Goal: Task Accomplishment & Management: Use online tool/utility

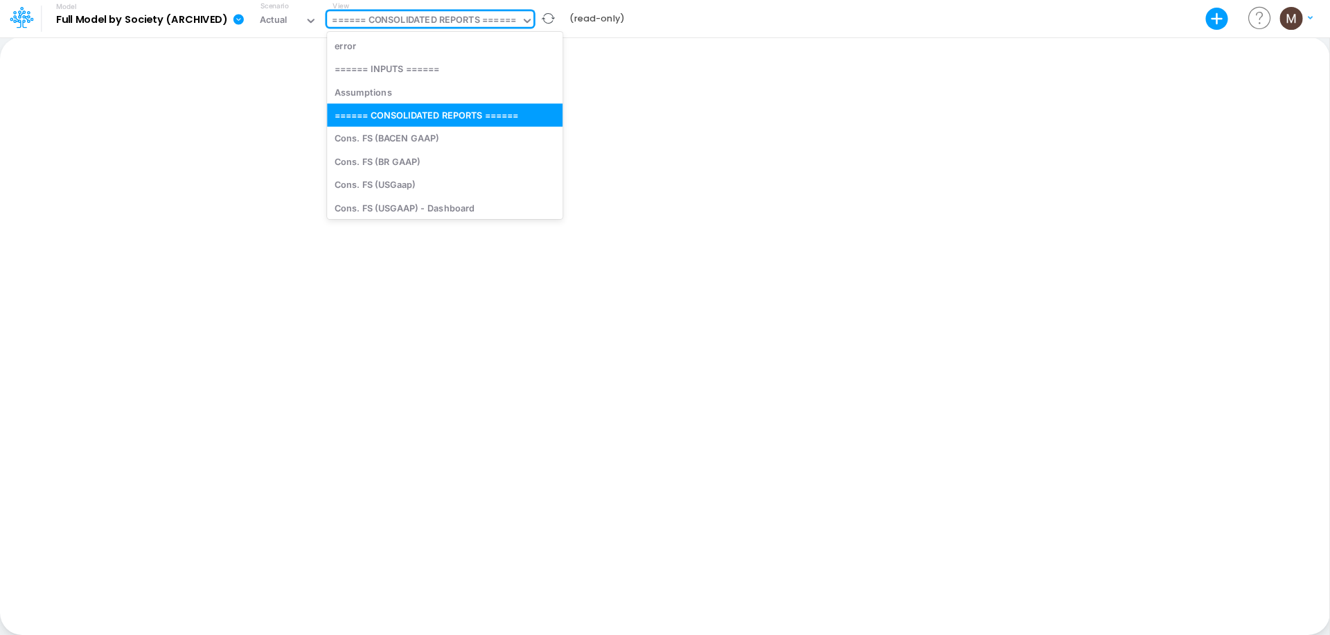
click at [418, 20] on div "====== CONSOLIDATED REPORTS ======" at bounding box center [424, 21] width 184 height 16
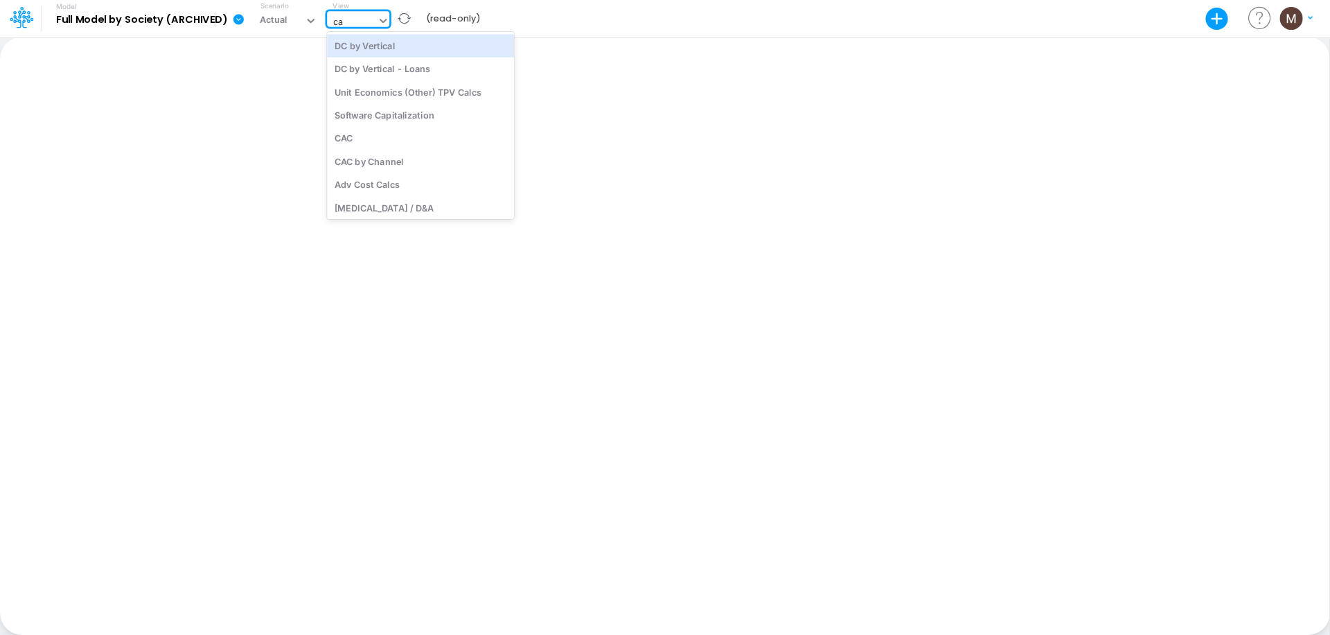
type input "cac"
click at [411, 47] on div "CAC" at bounding box center [420, 45] width 187 height 23
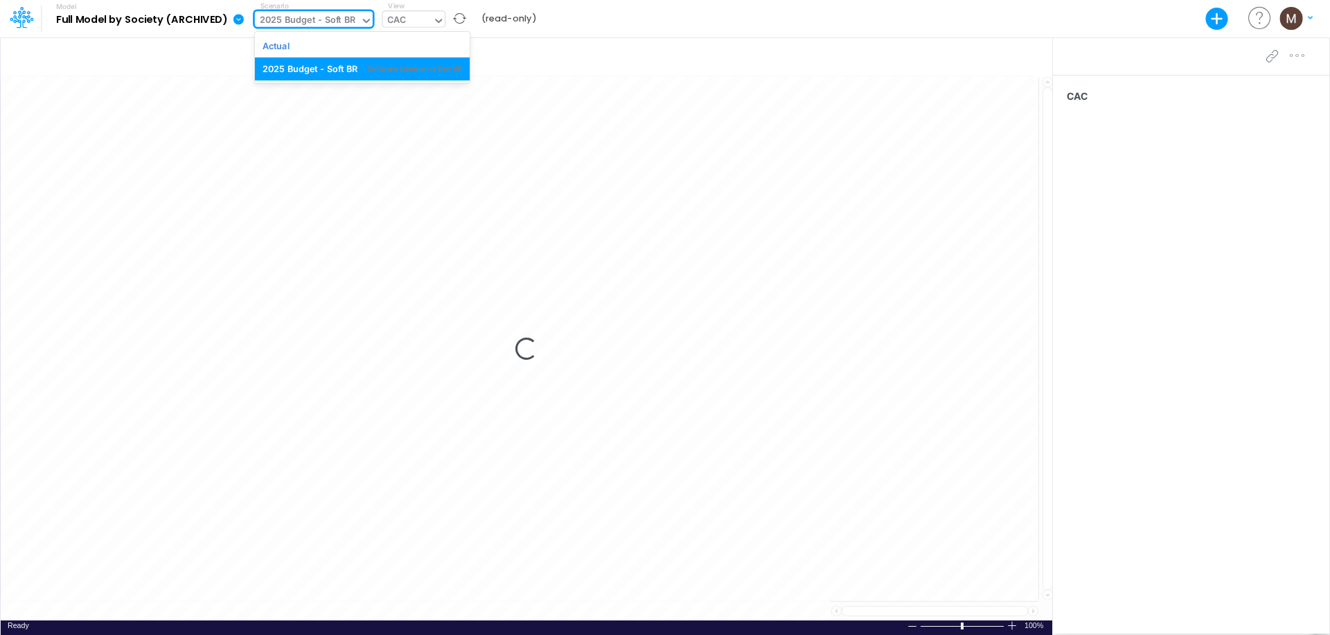
click at [337, 21] on div "2025 Budget - Soft BR" at bounding box center [308, 21] width 96 height 16
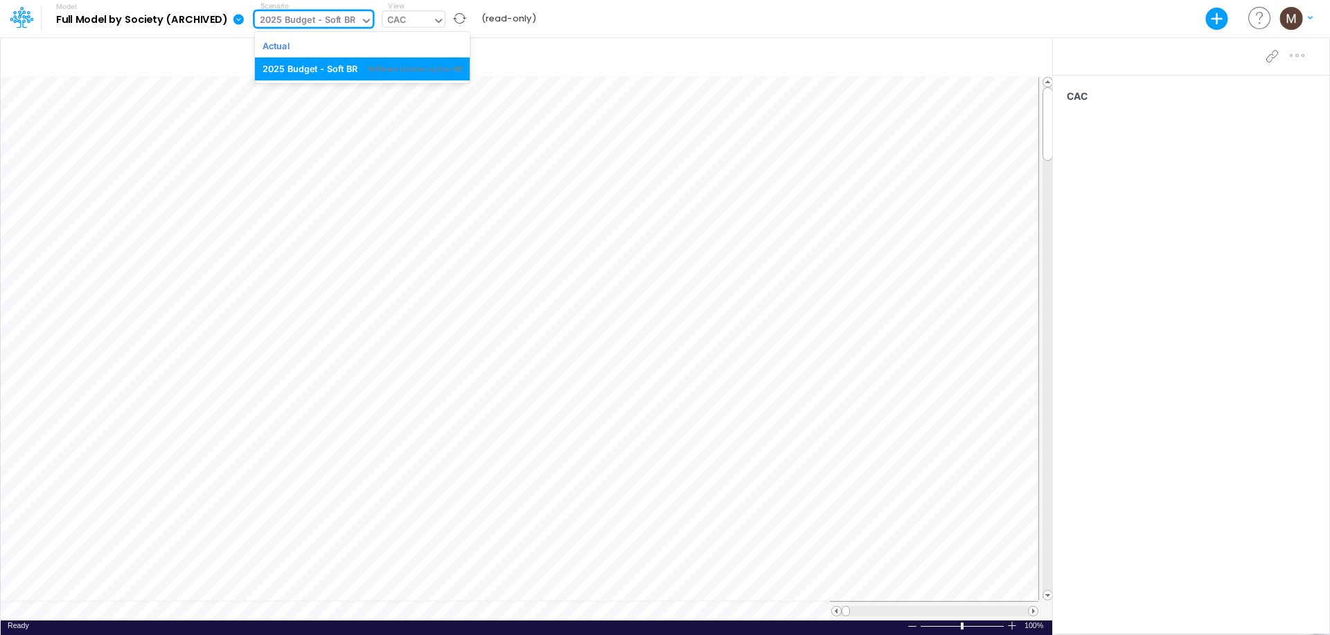
click at [364, 17] on icon at bounding box center [366, 21] width 12 height 12
click at [162, 12] on h5 "Model Full Model by Society (ARCHIVED)" at bounding box center [134, 19] width 186 height 36
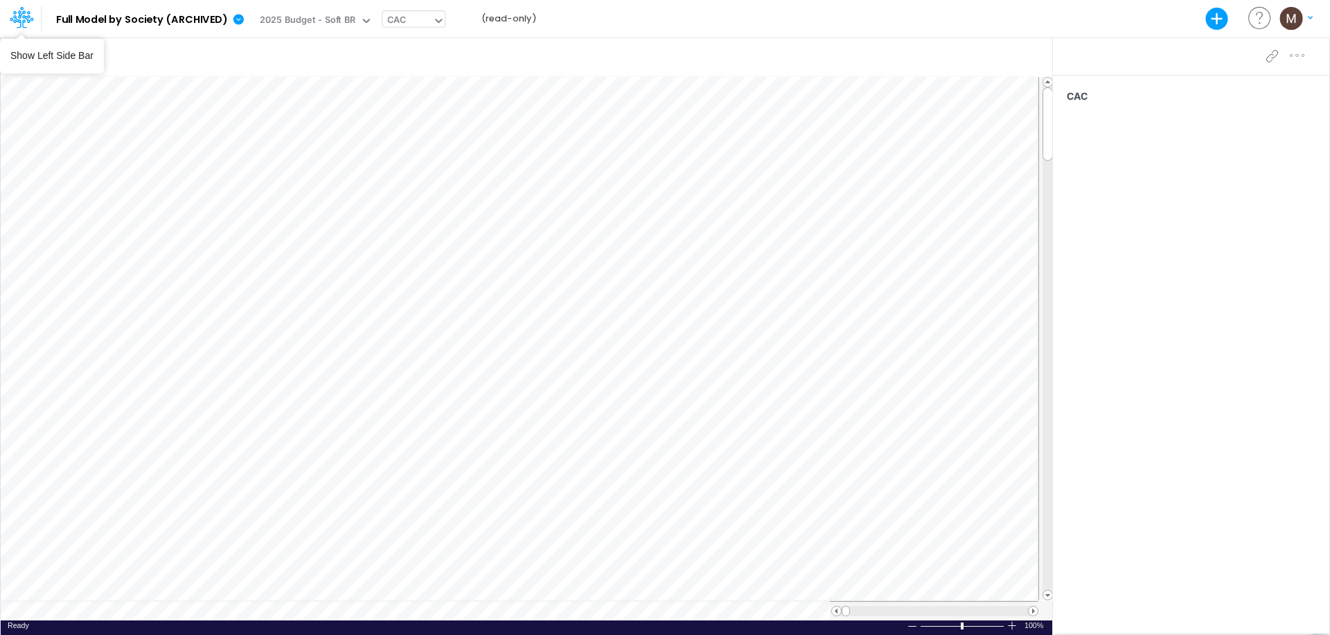
click at [18, 17] on icon at bounding box center [22, 14] width 8 height 8
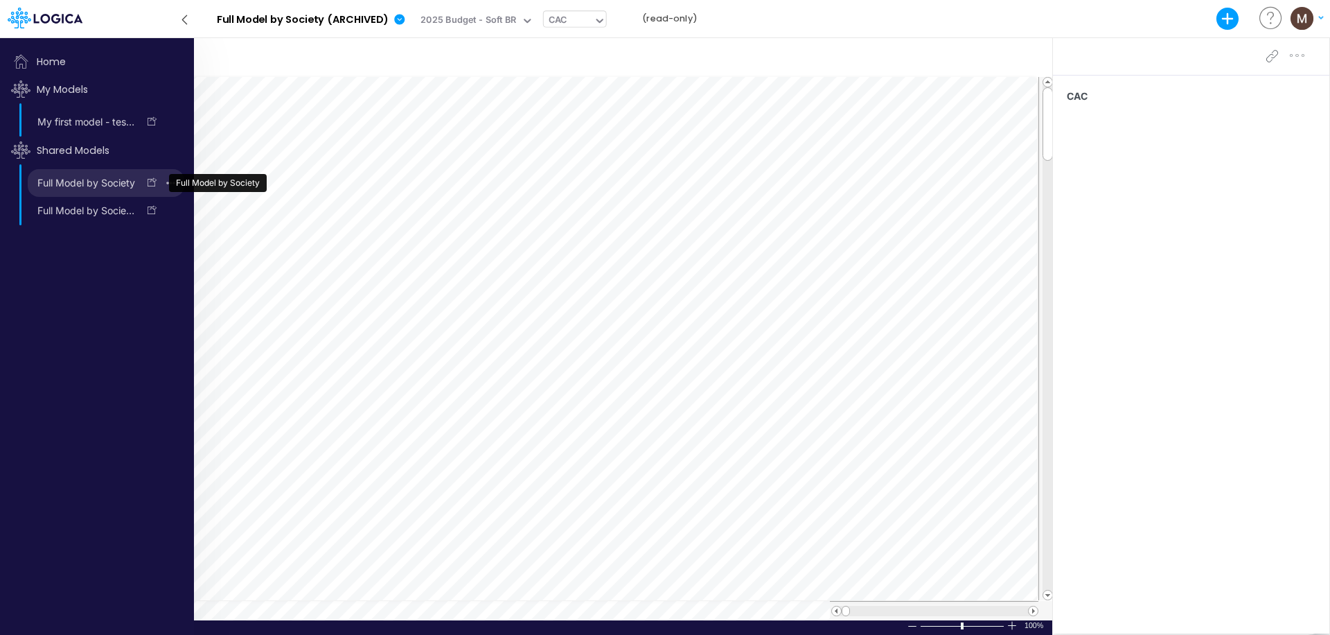
click at [76, 179] on link "Full Model by Society" at bounding box center [83, 183] width 110 height 22
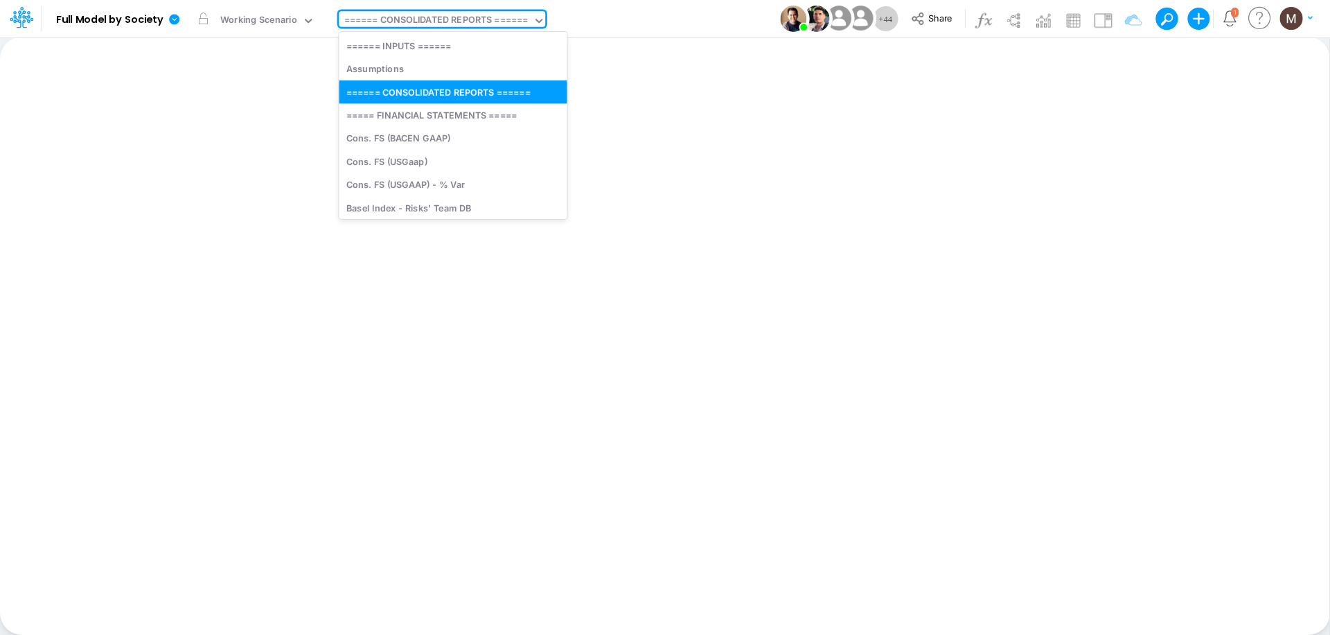
click at [434, 20] on div "====== CONSOLIDATED REPORTS ======" at bounding box center [436, 21] width 184 height 16
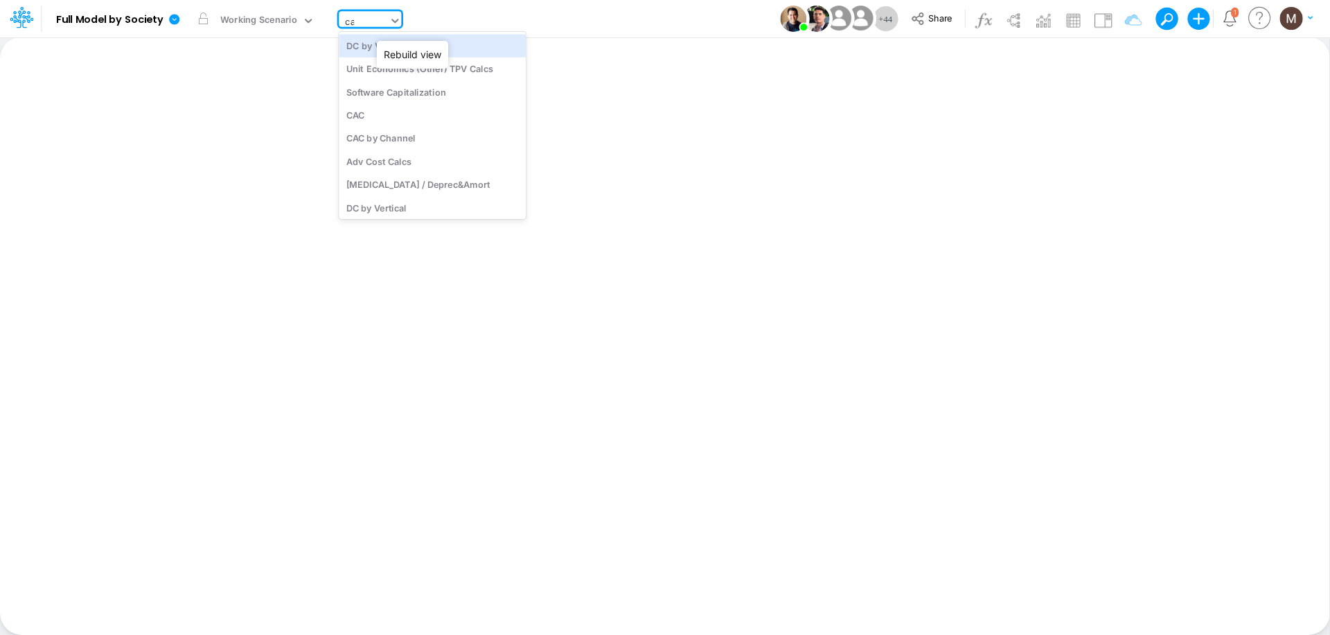
type input "cac"
click at [366, 41] on div "CAC" at bounding box center [432, 45] width 187 height 23
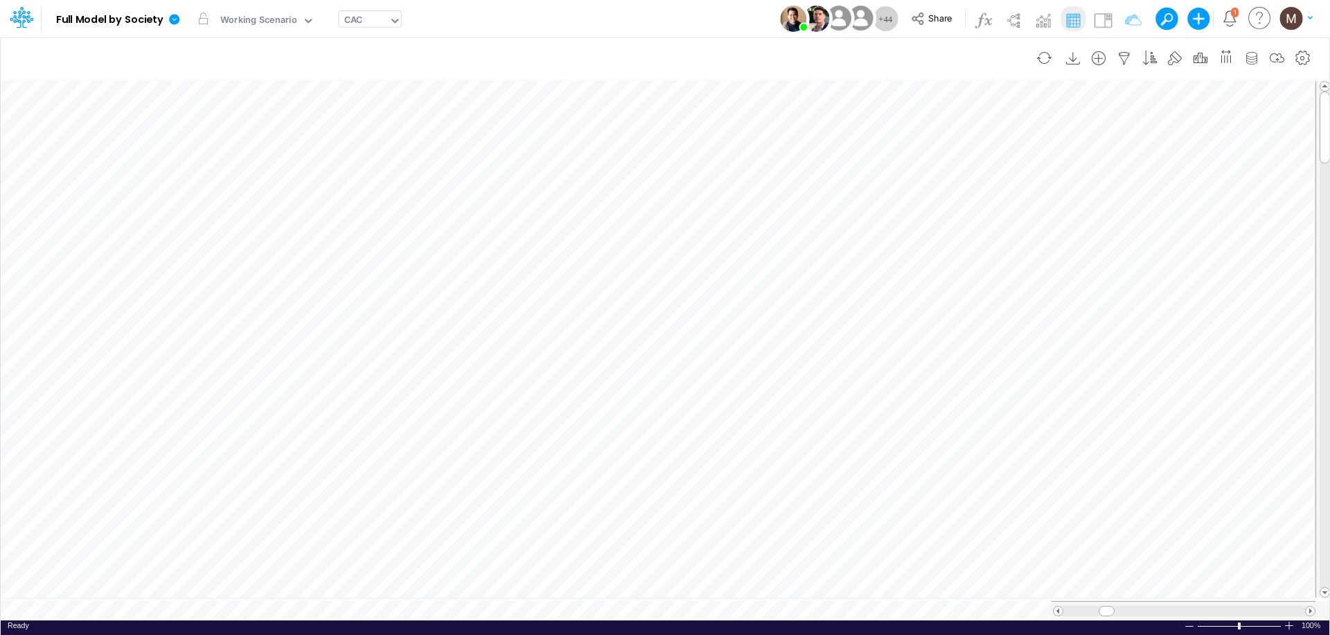
scroll to position [6, 1]
click at [1015, 240] on button "button" at bounding box center [1026, 249] width 26 height 28
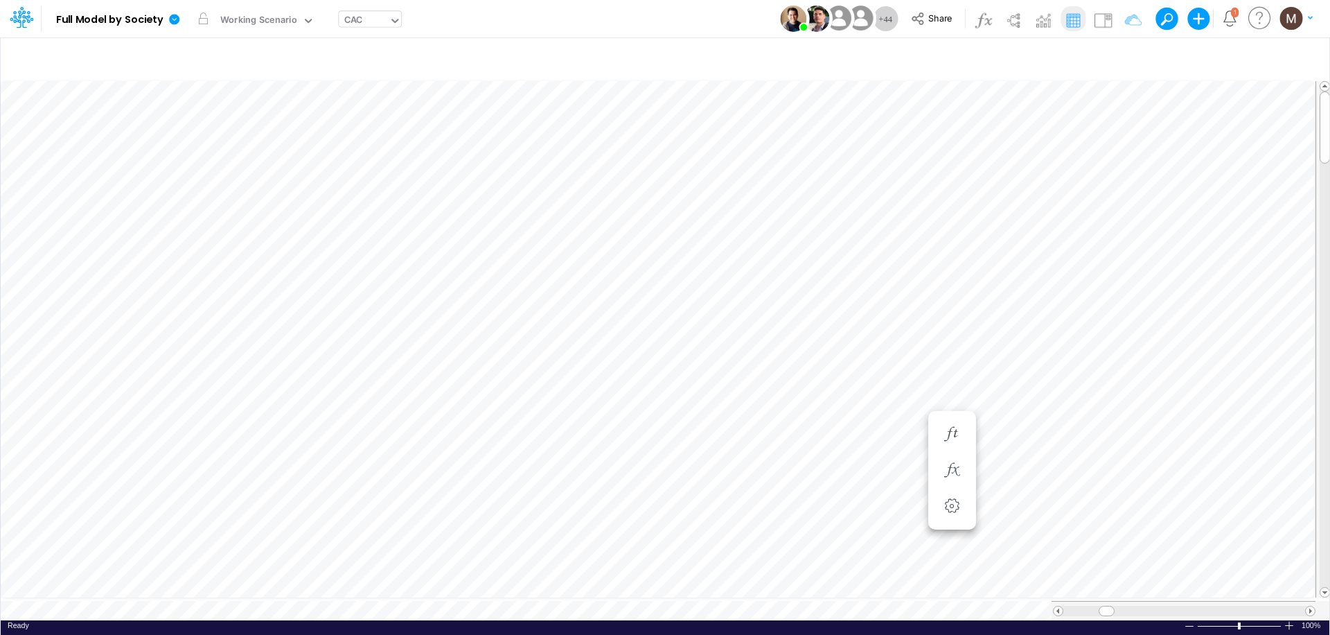
scroll to position [6, 1]
click at [1032, 269] on icon "button" at bounding box center [1026, 276] width 21 height 15
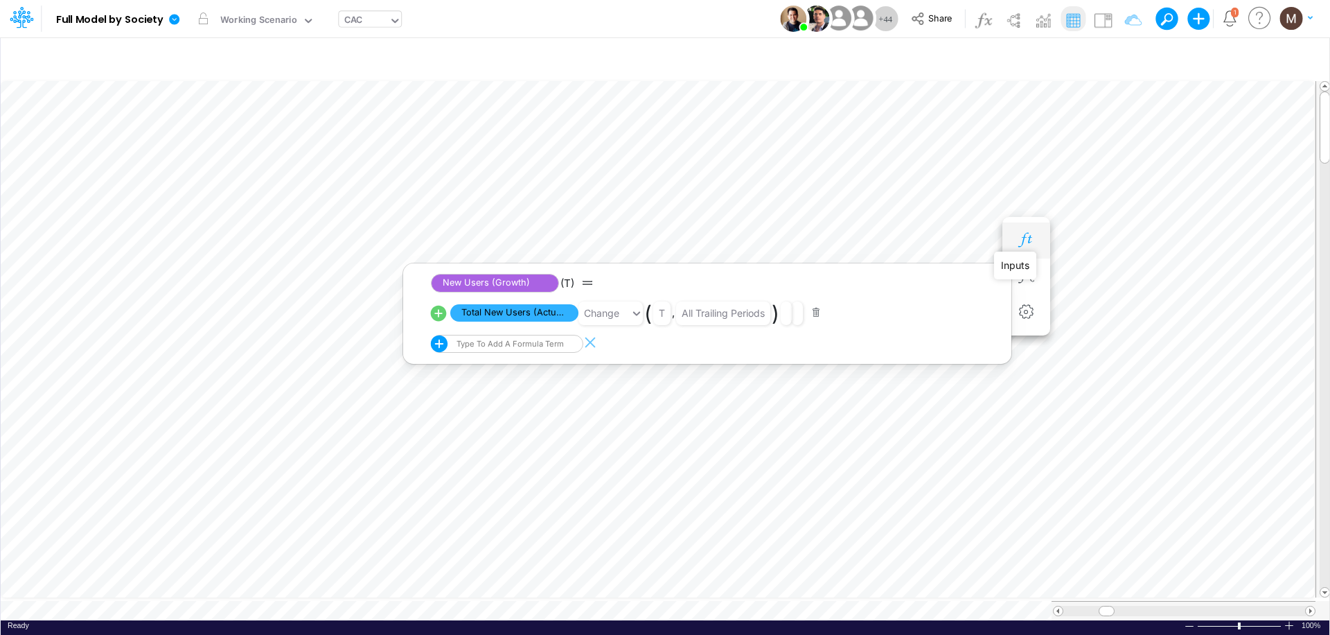
click at [1029, 243] on icon "button" at bounding box center [1026, 240] width 21 height 15
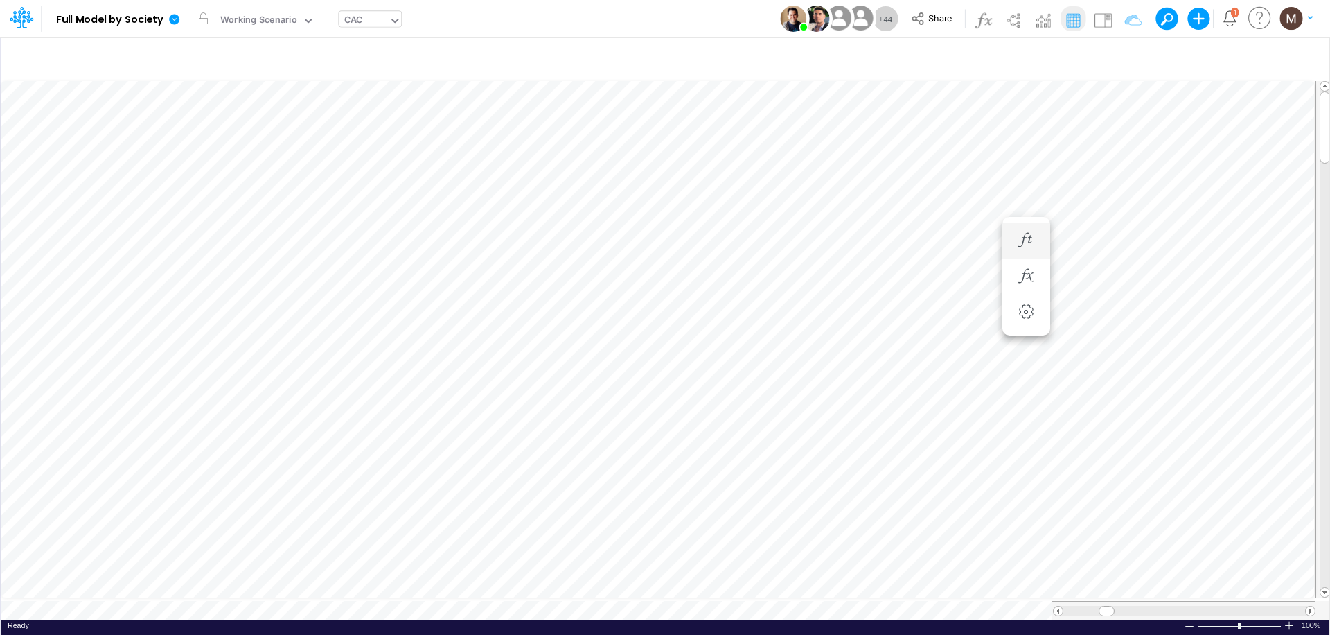
scroll to position [6, 1]
click at [1026, 220] on icon "button" at bounding box center [1026, 220] width 21 height 15
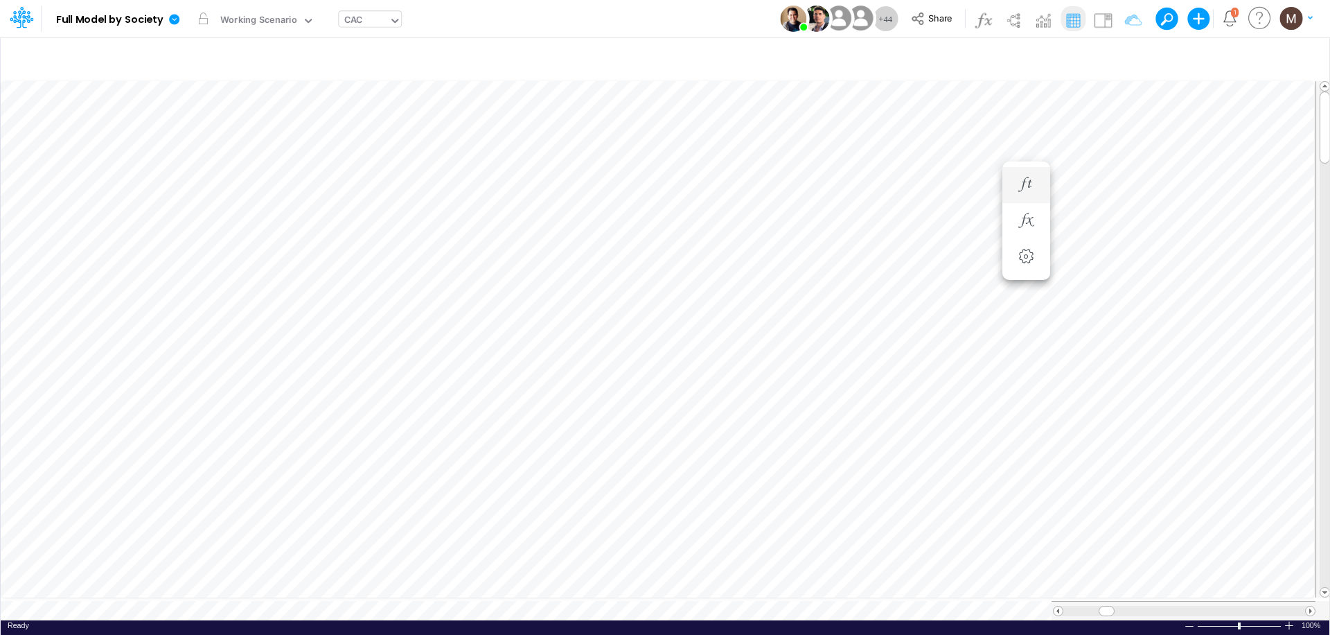
scroll to position [6, 1]
click at [1029, 229] on button "button" at bounding box center [1026, 221] width 26 height 28
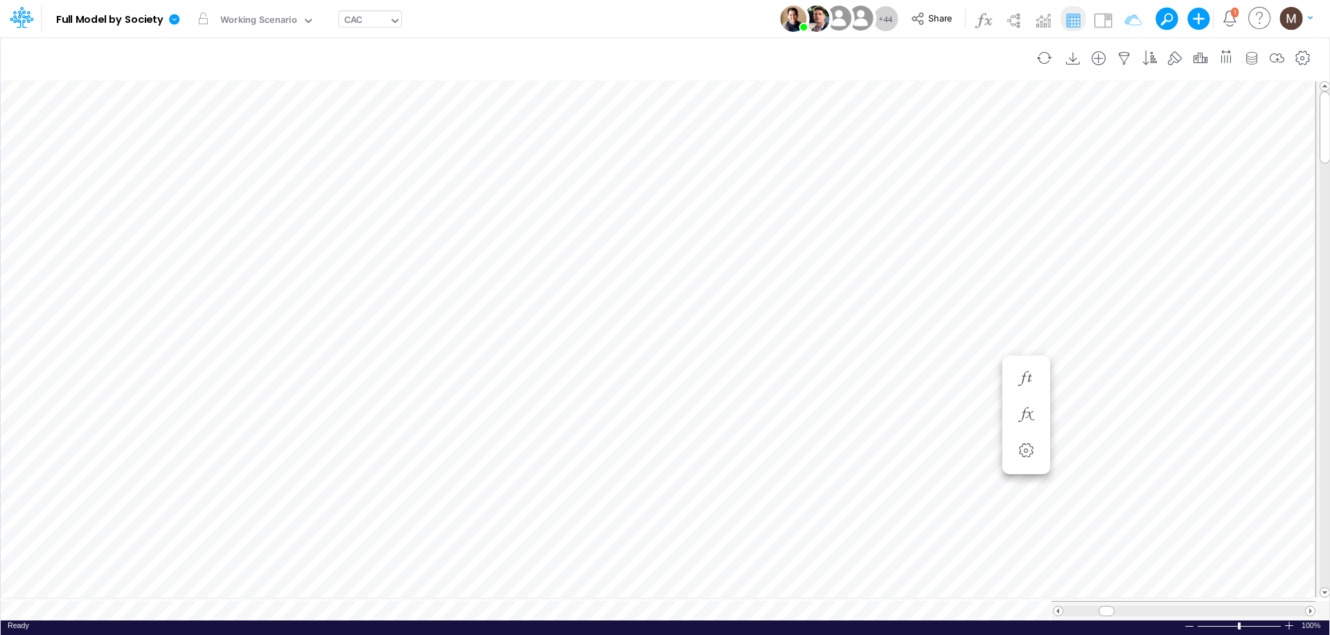
scroll to position [6, 1]
click at [1023, 269] on icon "button" at bounding box center [1026, 276] width 21 height 15
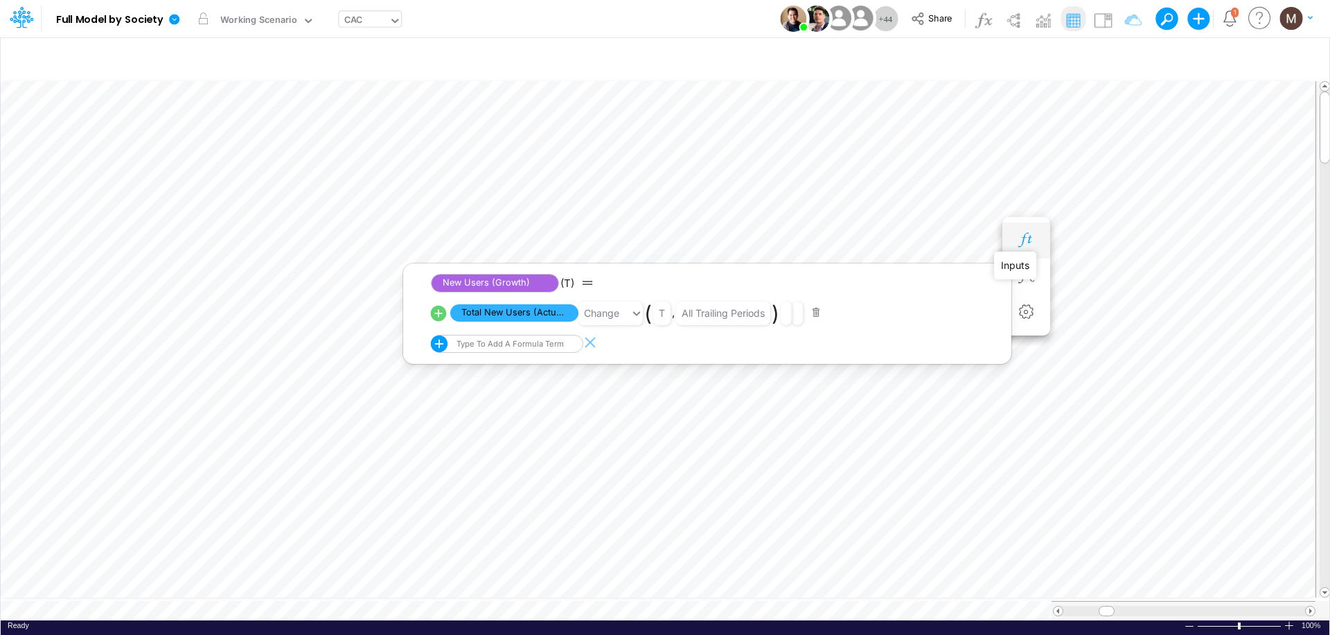
click at [1016, 233] on icon "button" at bounding box center [1026, 240] width 21 height 15
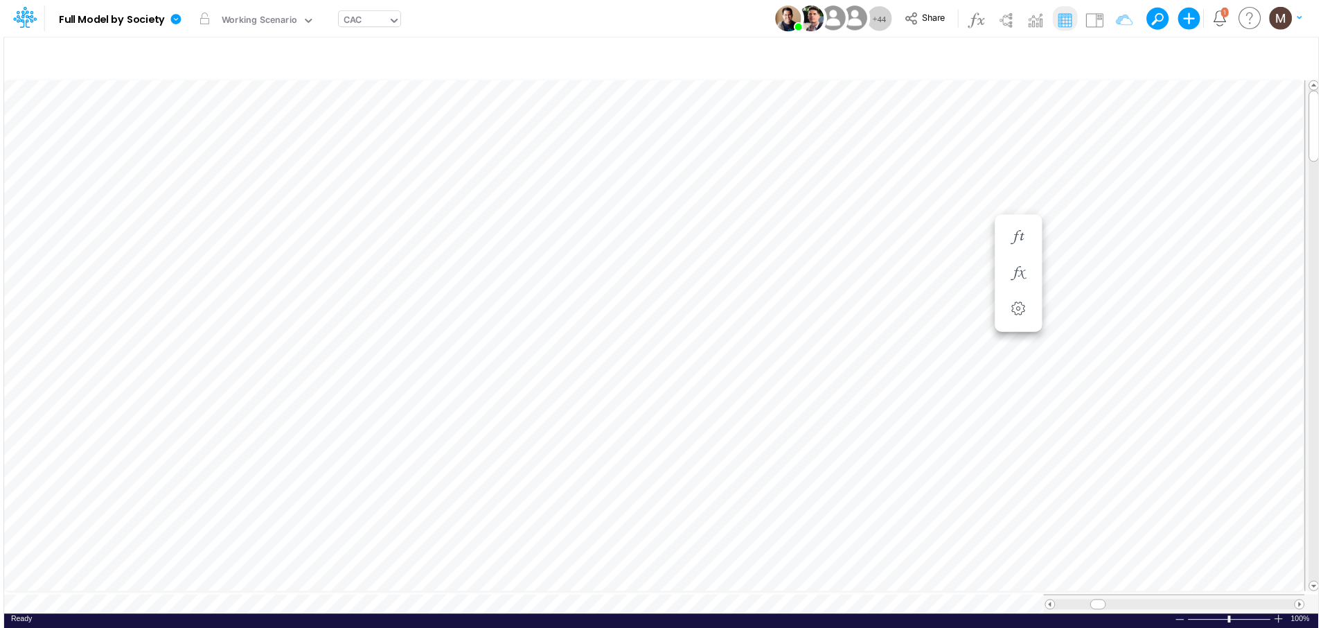
scroll to position [6, 1]
click at [1108, 599] on span at bounding box center [1109, 603] width 9 height 9
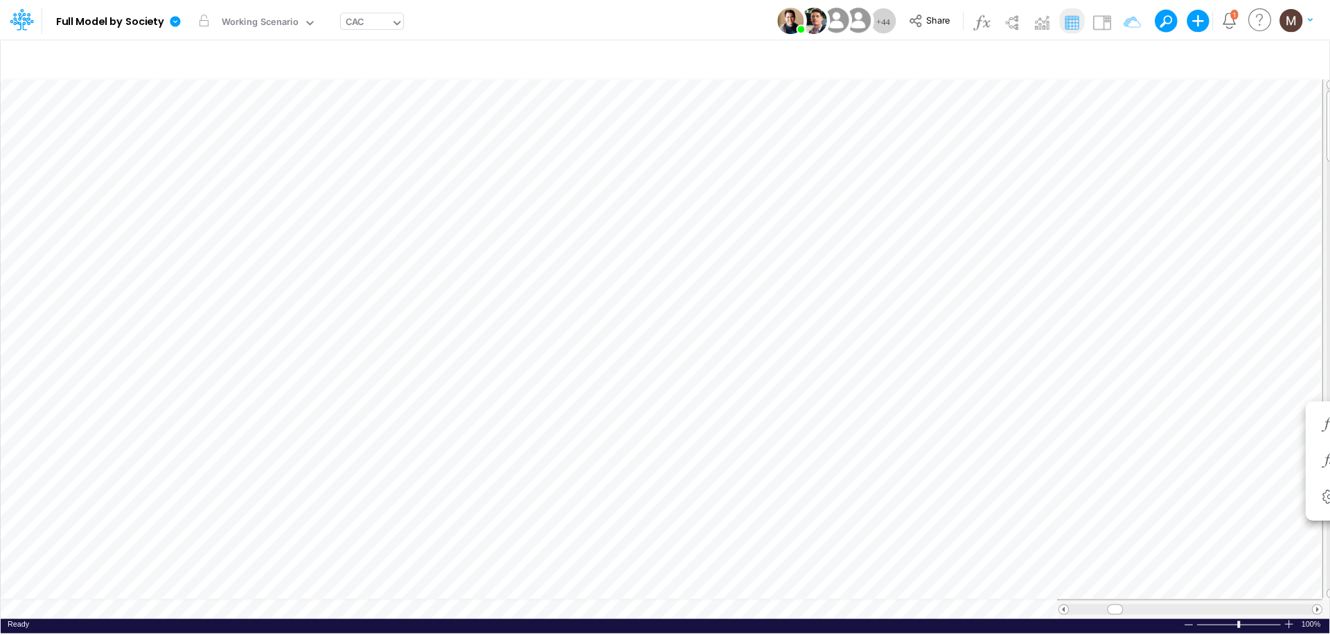
scroll to position [6, 1]
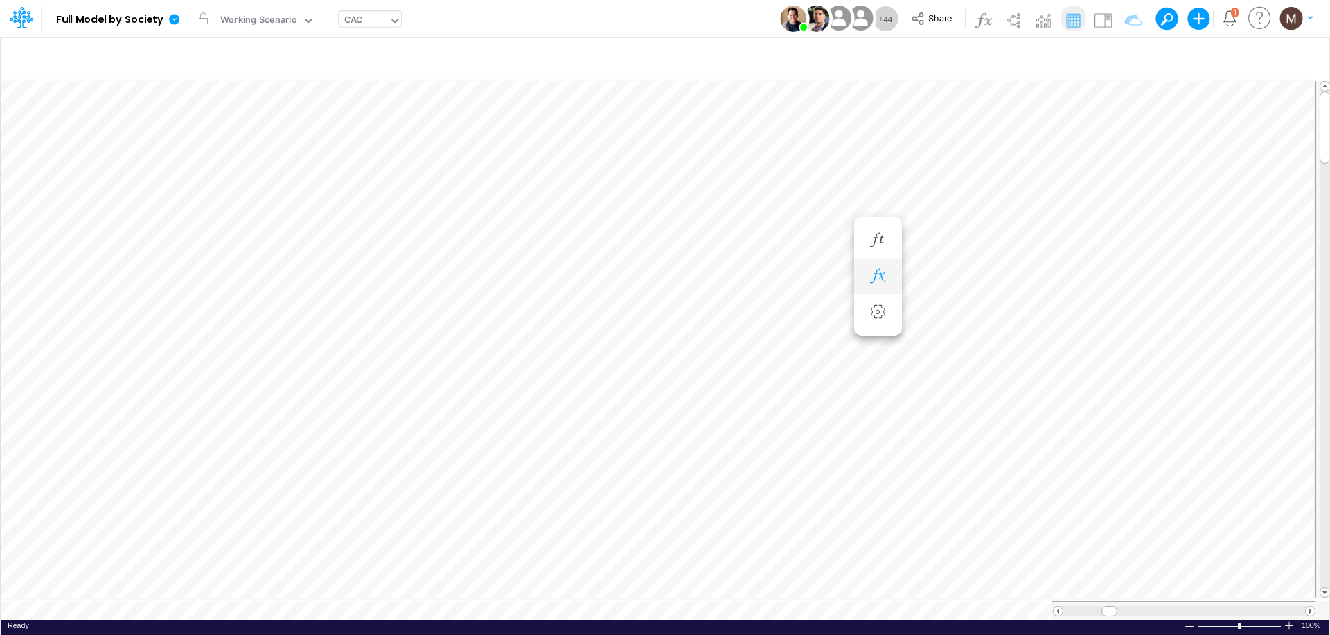
click at [883, 282] on icon "button" at bounding box center [877, 276] width 21 height 15
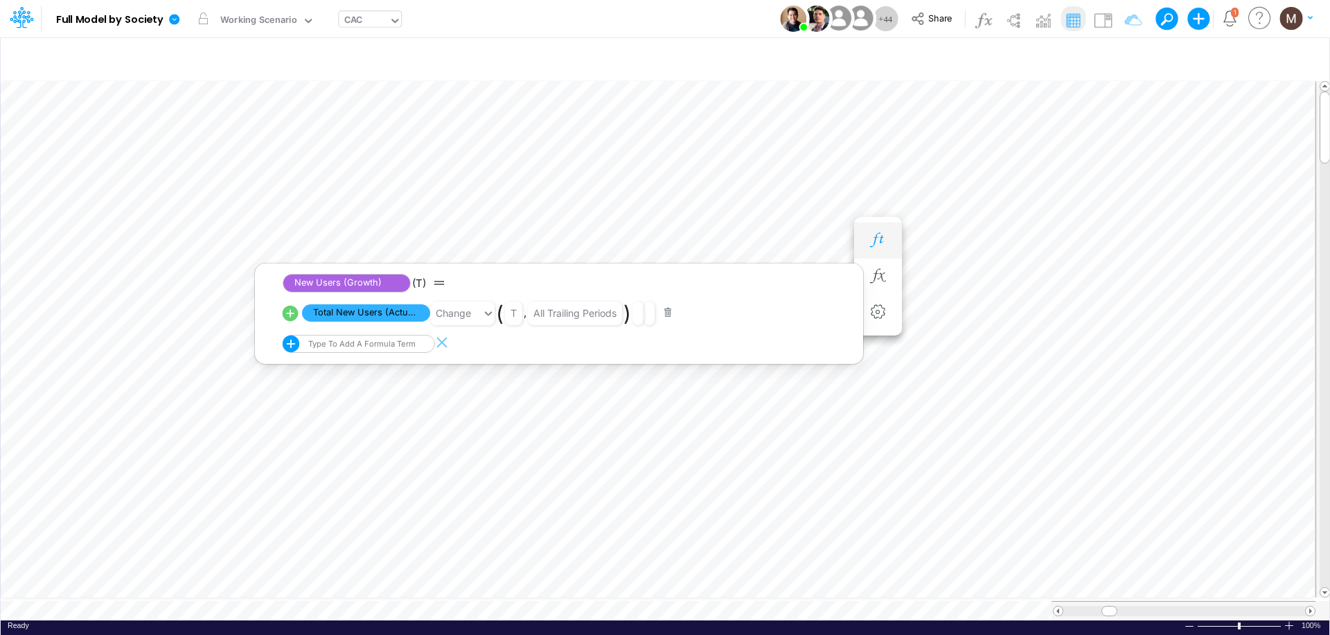
click at [882, 242] on icon "button" at bounding box center [877, 240] width 21 height 15
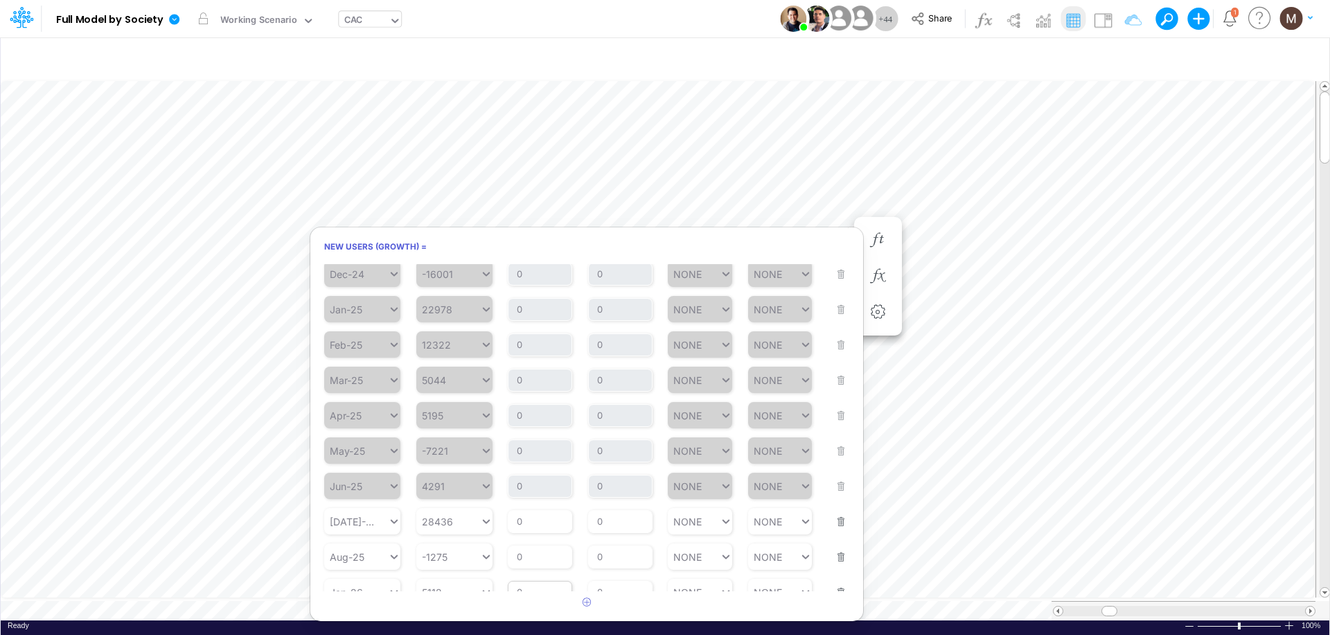
scroll to position [403, 0]
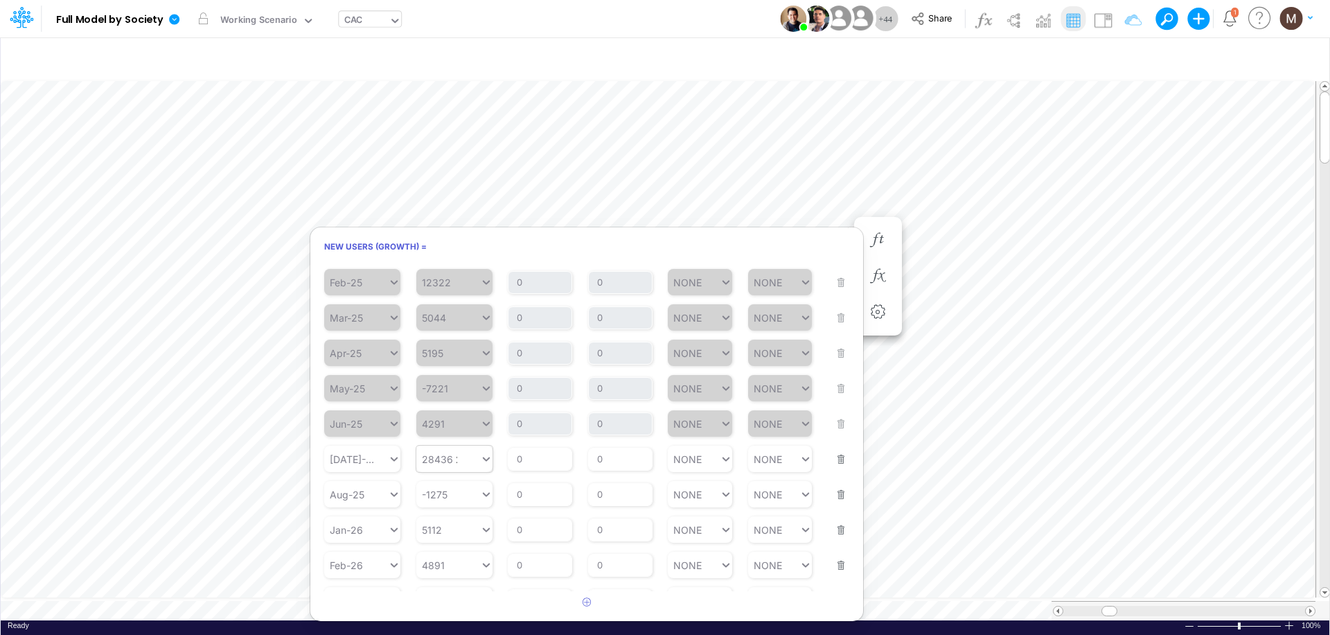
click at [462, 456] on div "28436 28436" at bounding box center [448, 459] width 64 height 20
type input "35414"
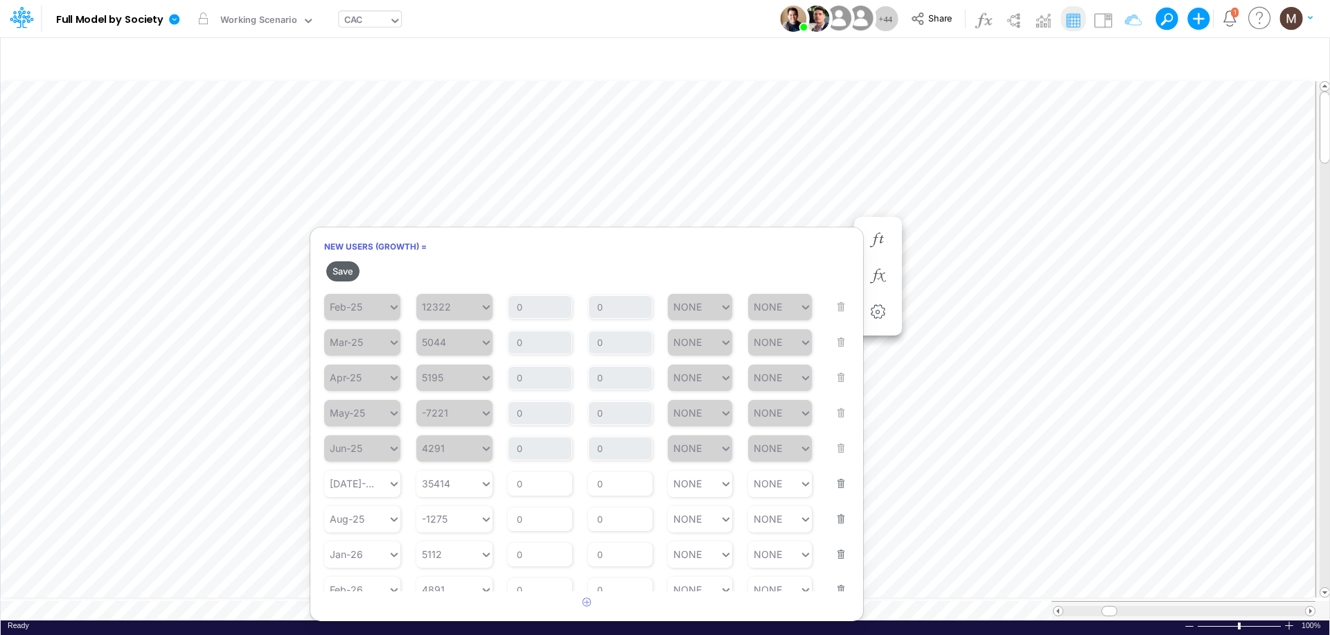
click at [345, 274] on button "Save" at bounding box center [342, 271] width 33 height 20
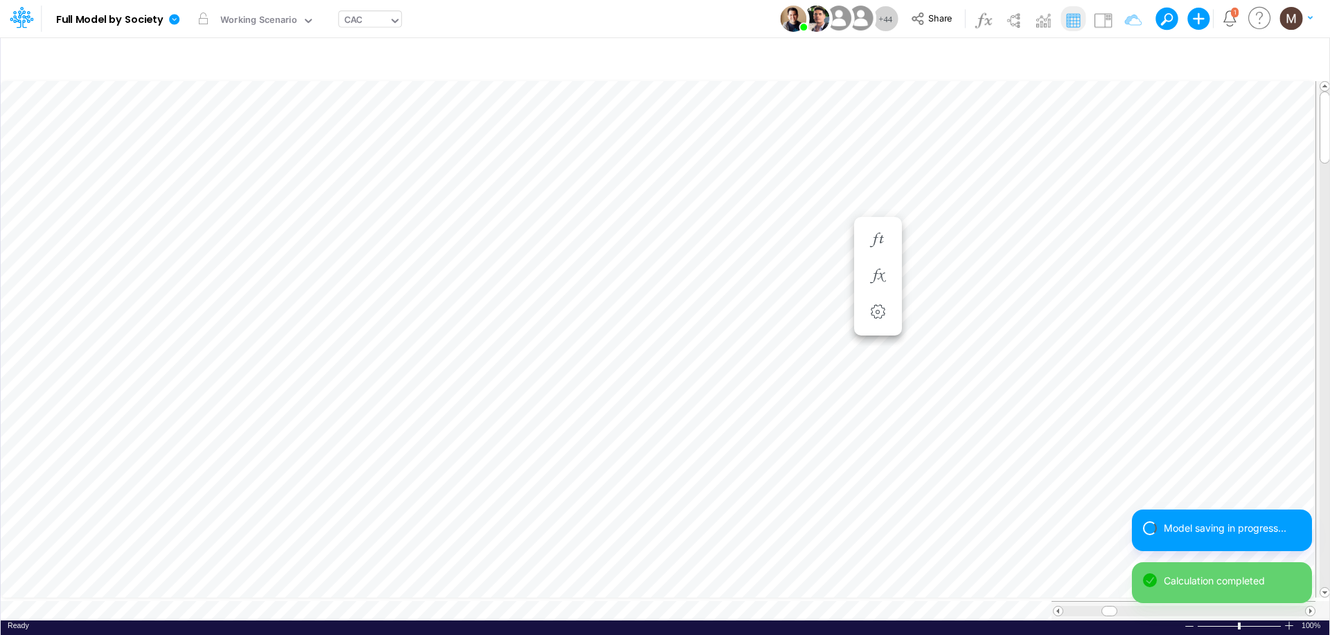
scroll to position [6, 1]
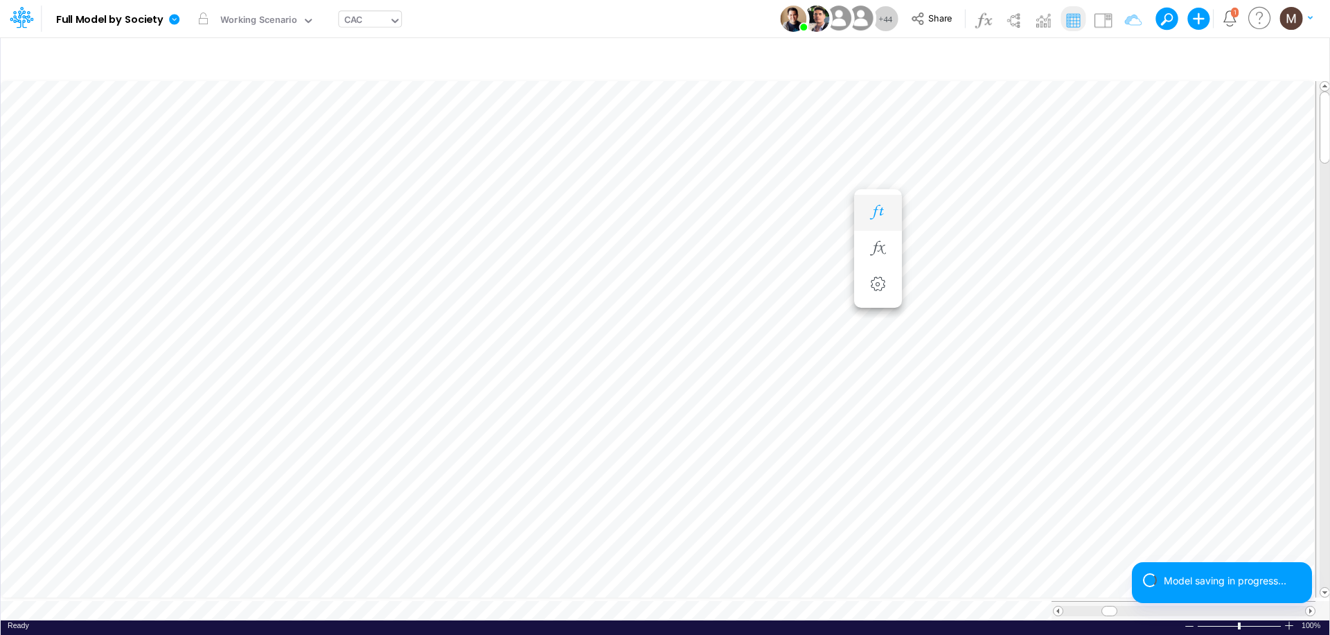
scroll to position [6, 1]
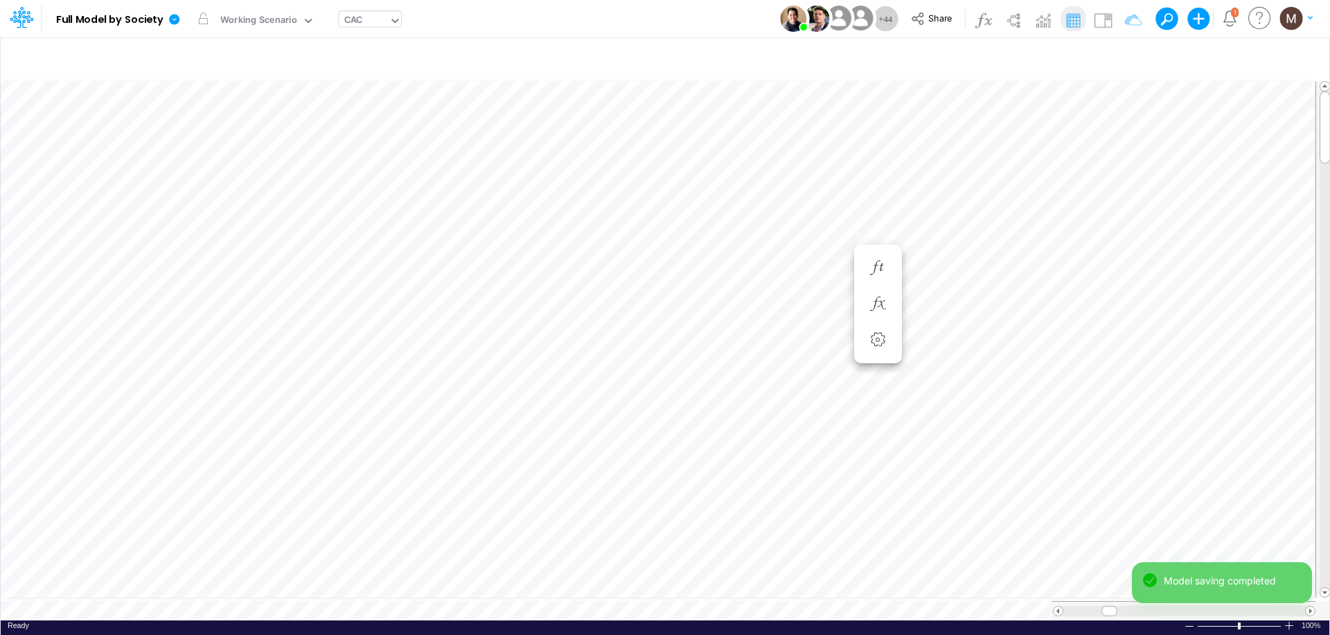
scroll to position [6, 1]
click at [955, 233] on icon "button" at bounding box center [951, 240] width 21 height 15
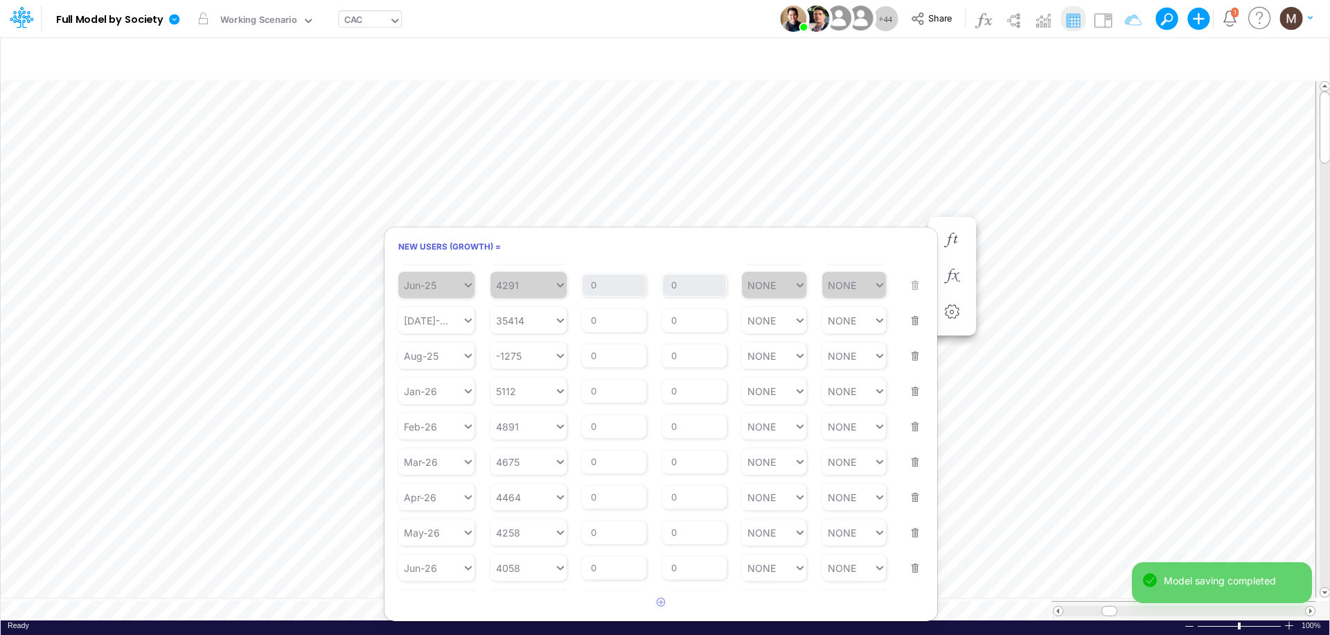
scroll to position [538, 0]
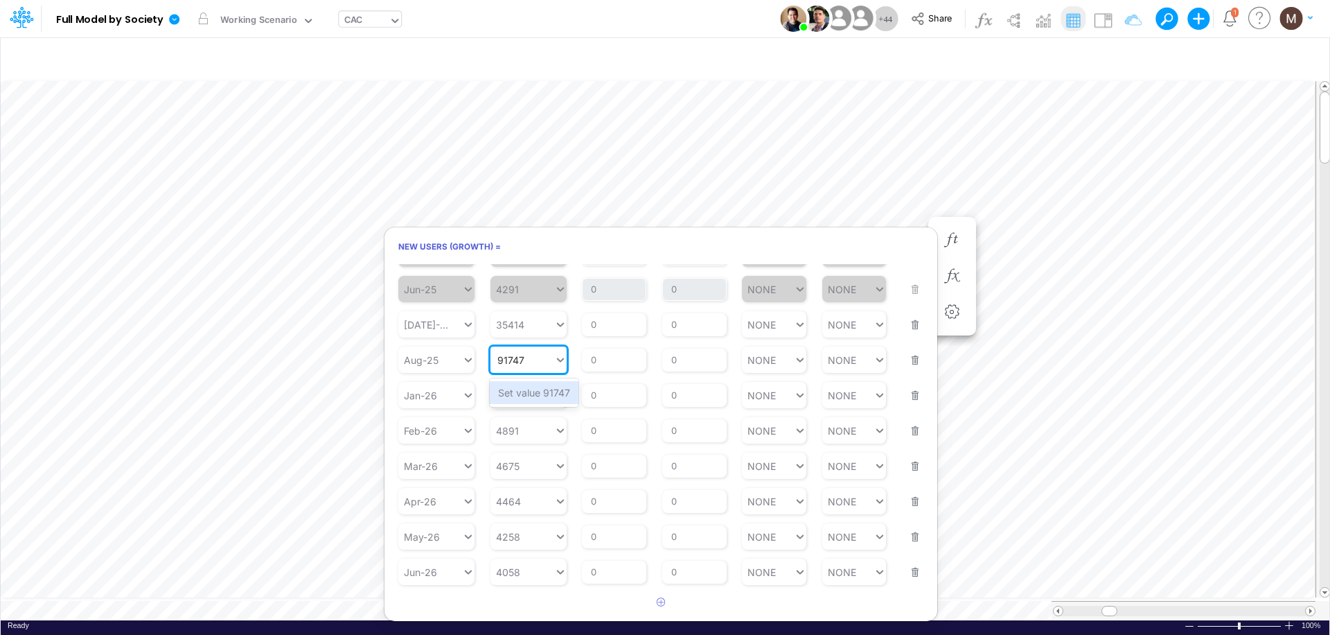
type input "91747"
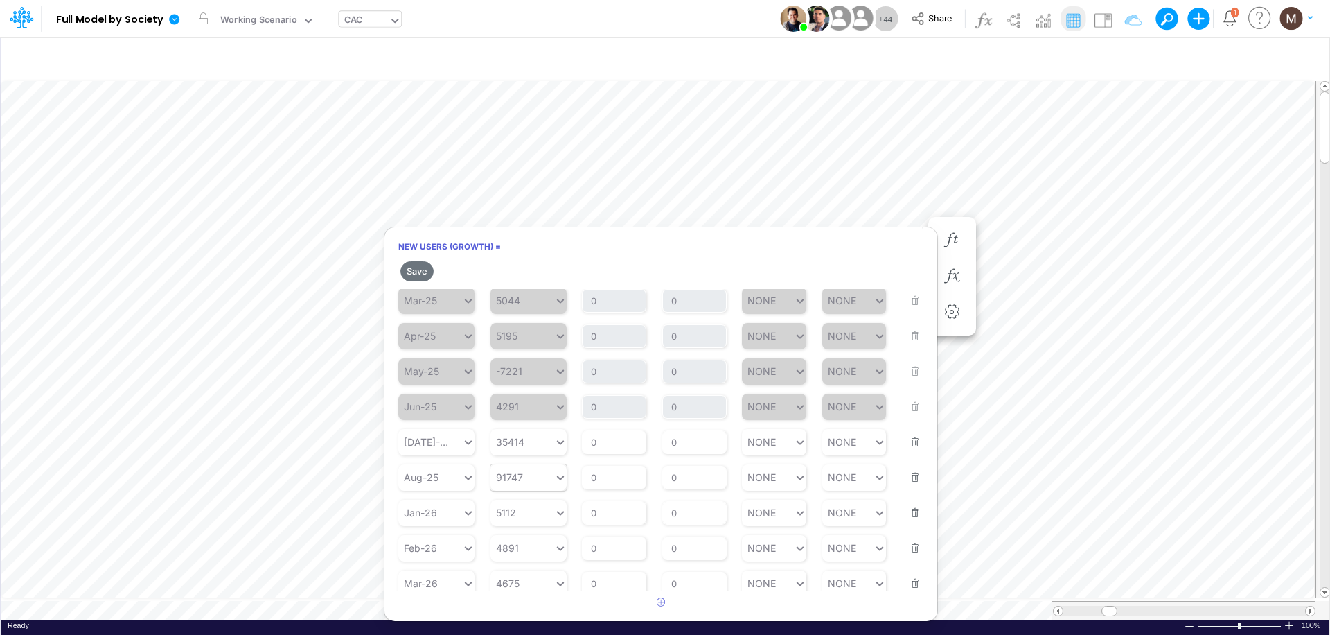
scroll to position [506, 0]
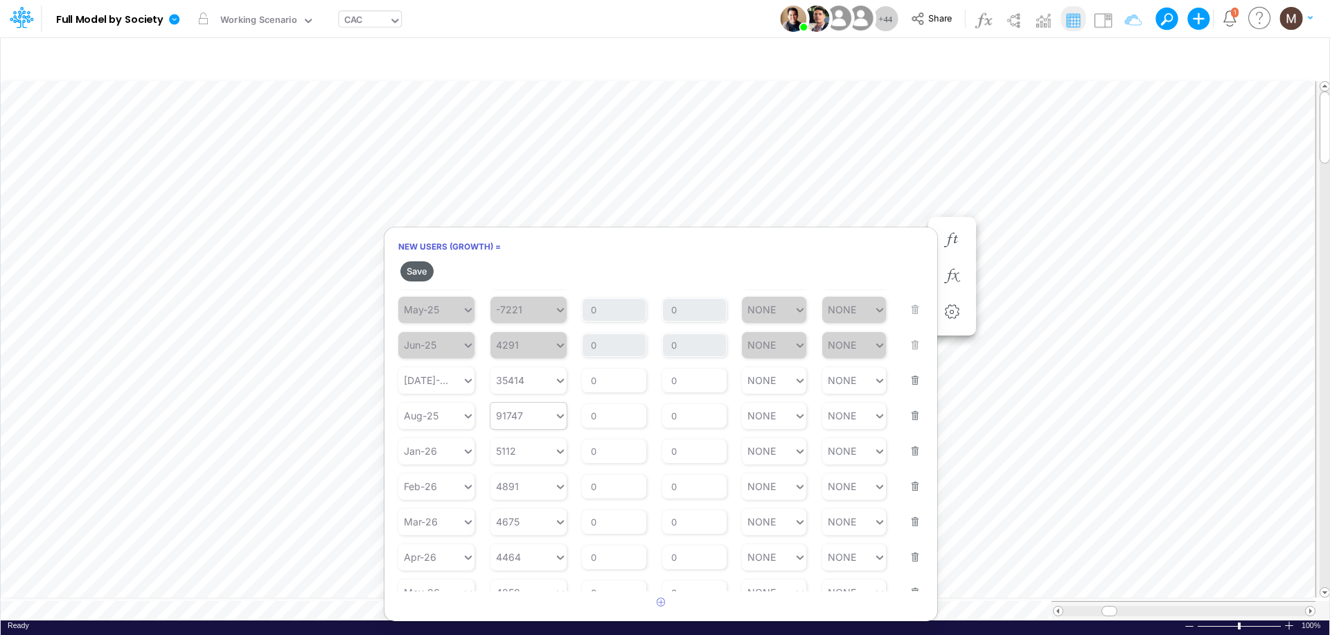
click at [408, 276] on button "Save" at bounding box center [416, 271] width 33 height 20
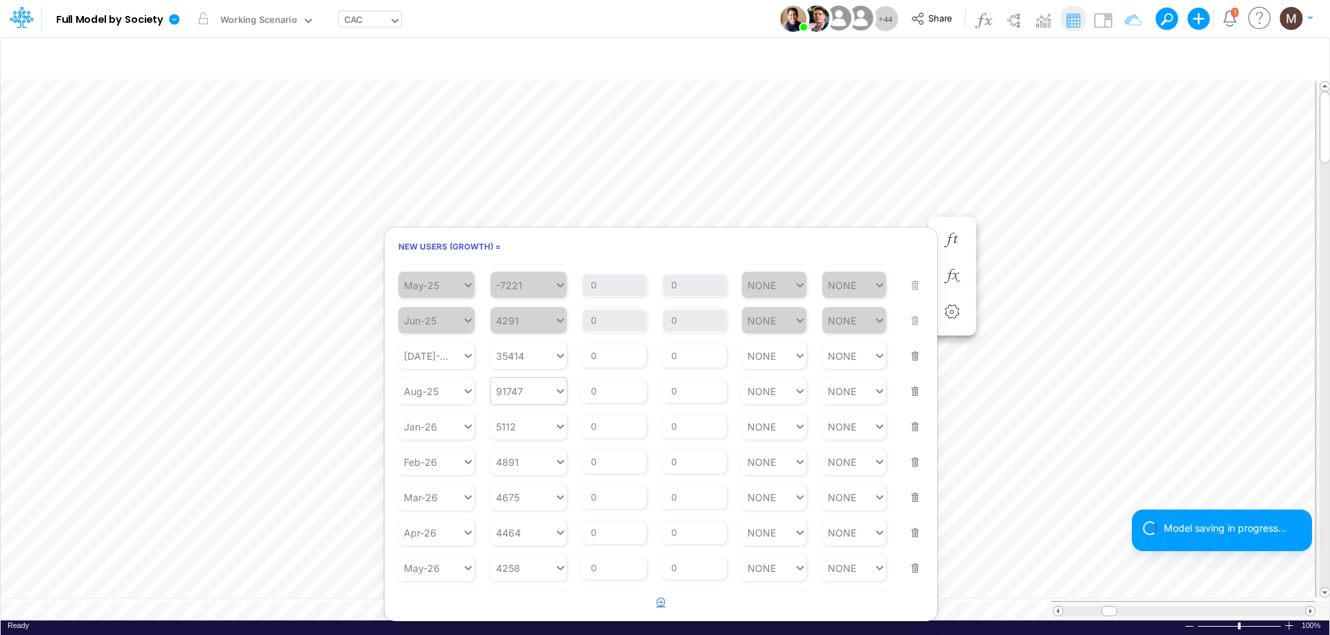
click at [658, 605] on icon "button" at bounding box center [661, 601] width 9 height 9
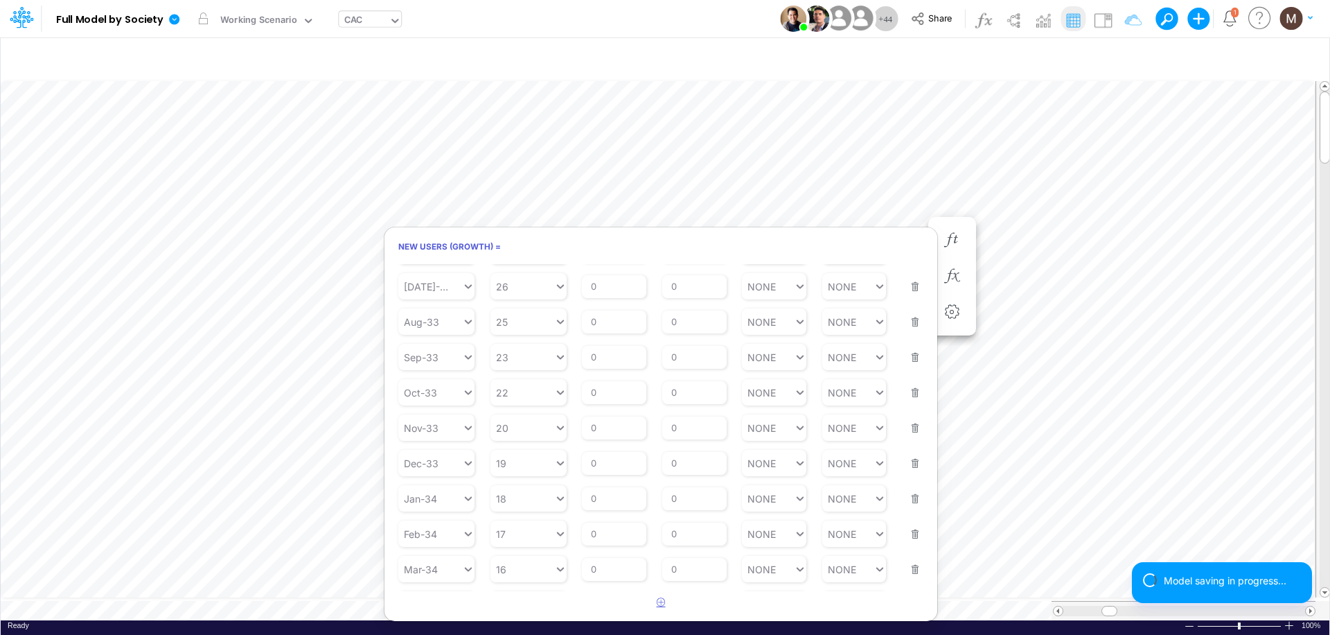
scroll to position [4172, 0]
click at [467, 585] on div at bounding box center [465, 576] width 18 height 26
click at [427, 438] on div "Sep-25" at bounding box center [436, 432] width 76 height 23
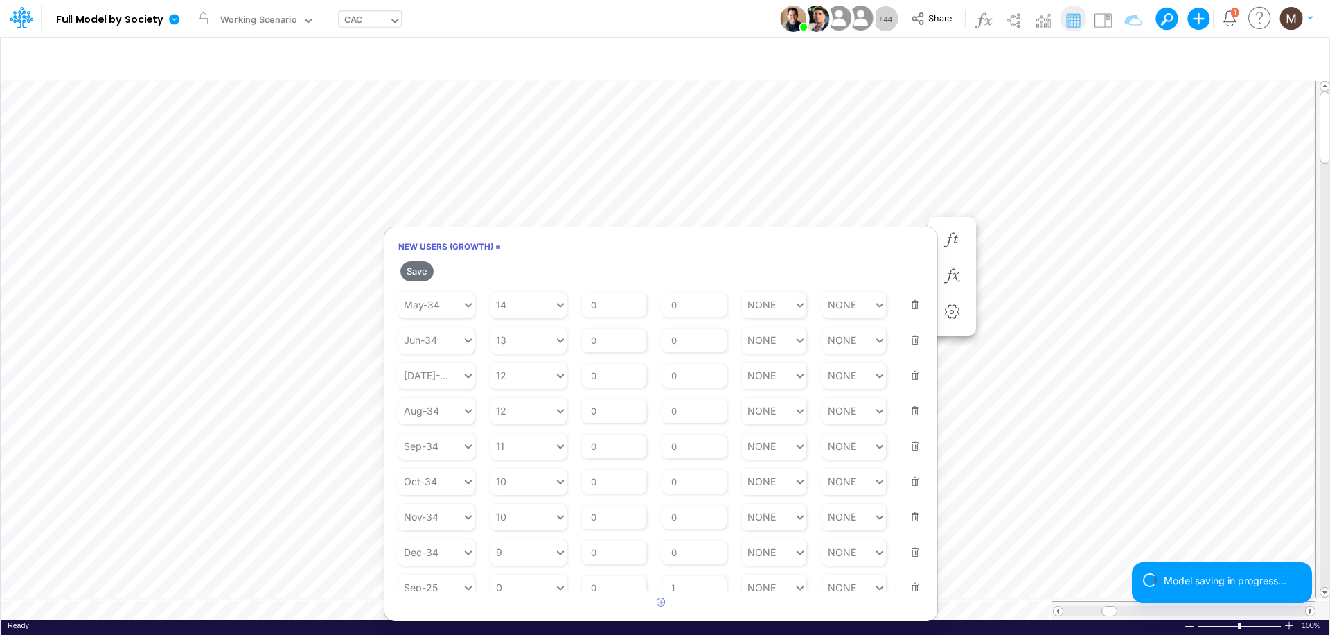
scroll to position [4196, 0]
click at [522, 573] on div "0 0" at bounding box center [522, 576] width 64 height 20
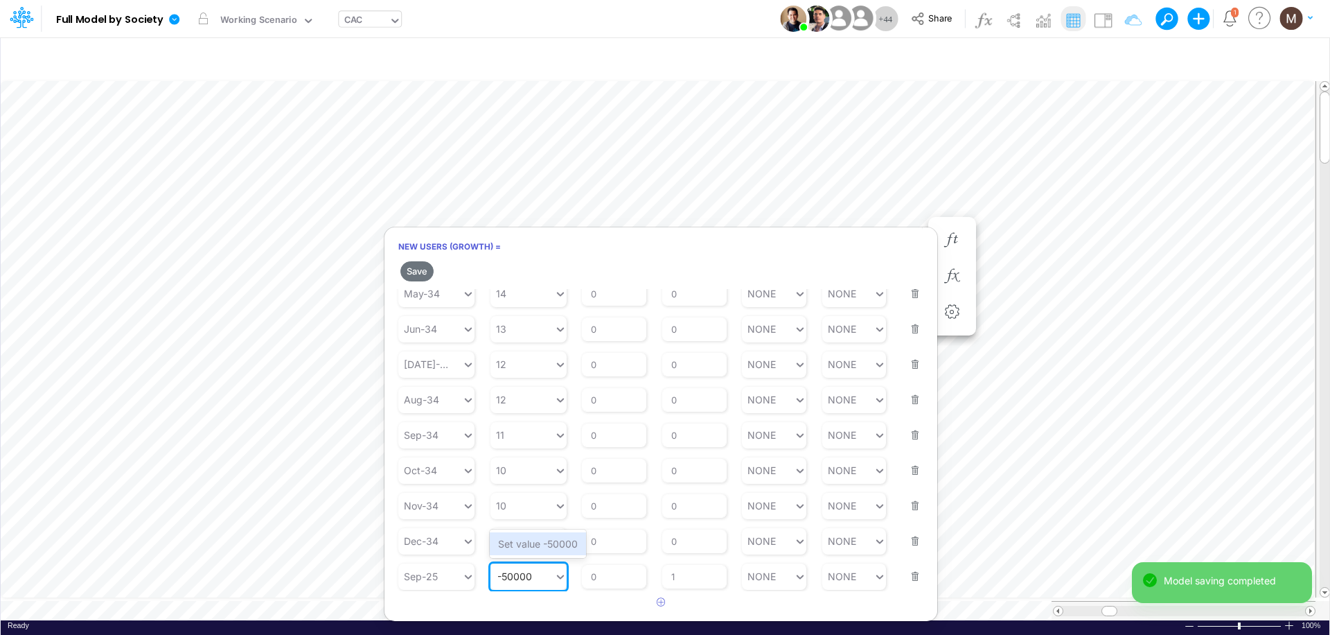
type input "-50000"
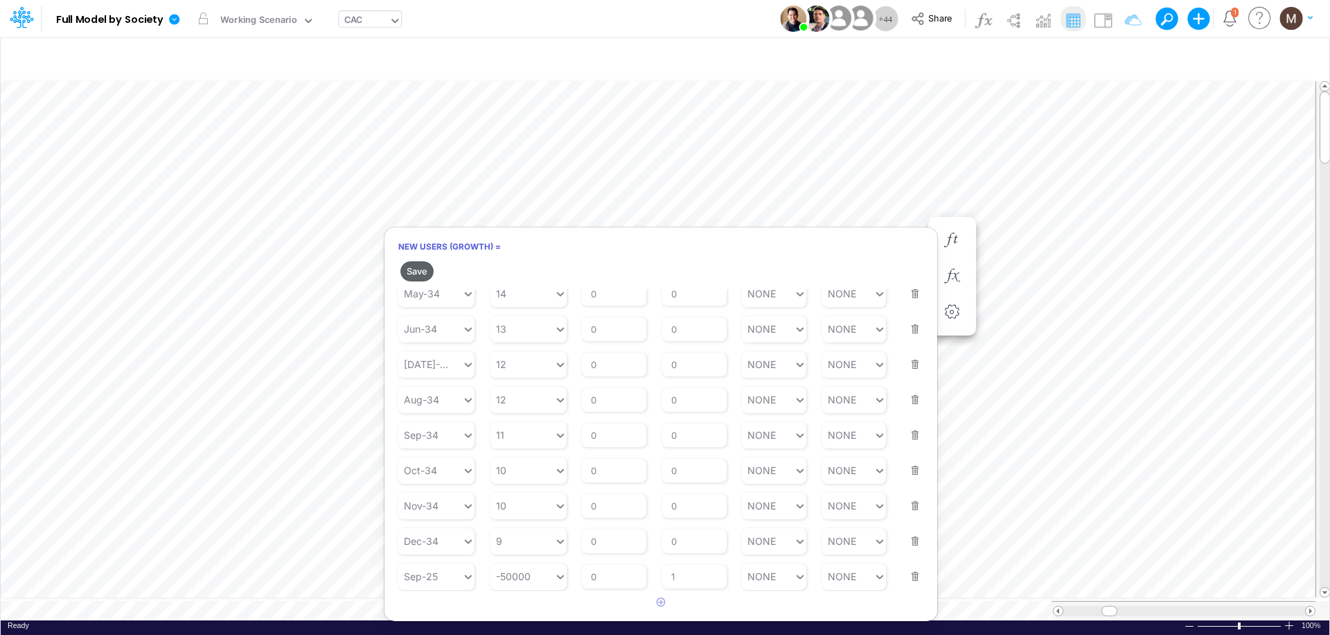
click at [423, 272] on button "Save" at bounding box center [416, 271] width 33 height 20
click at [704, 573] on input "1" at bounding box center [694, 577] width 64 height 24
type input "0"
click at [546, 578] on div "-50000" at bounding box center [528, 576] width 76 height 26
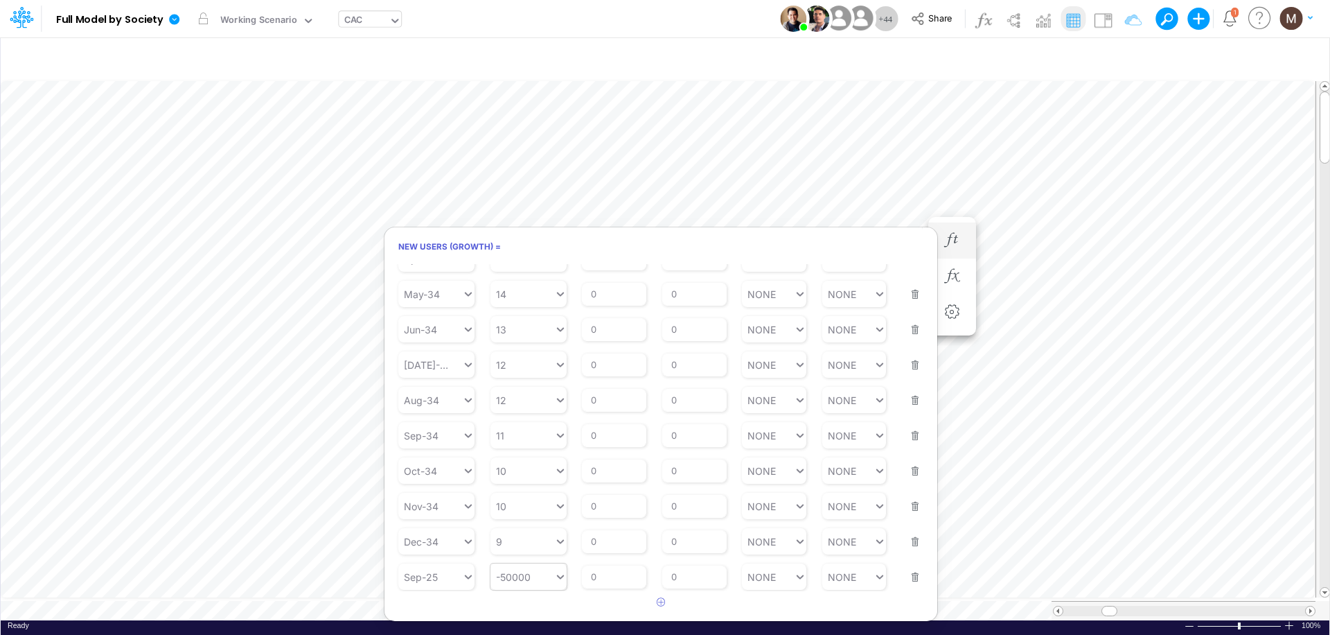
type input "-50000"
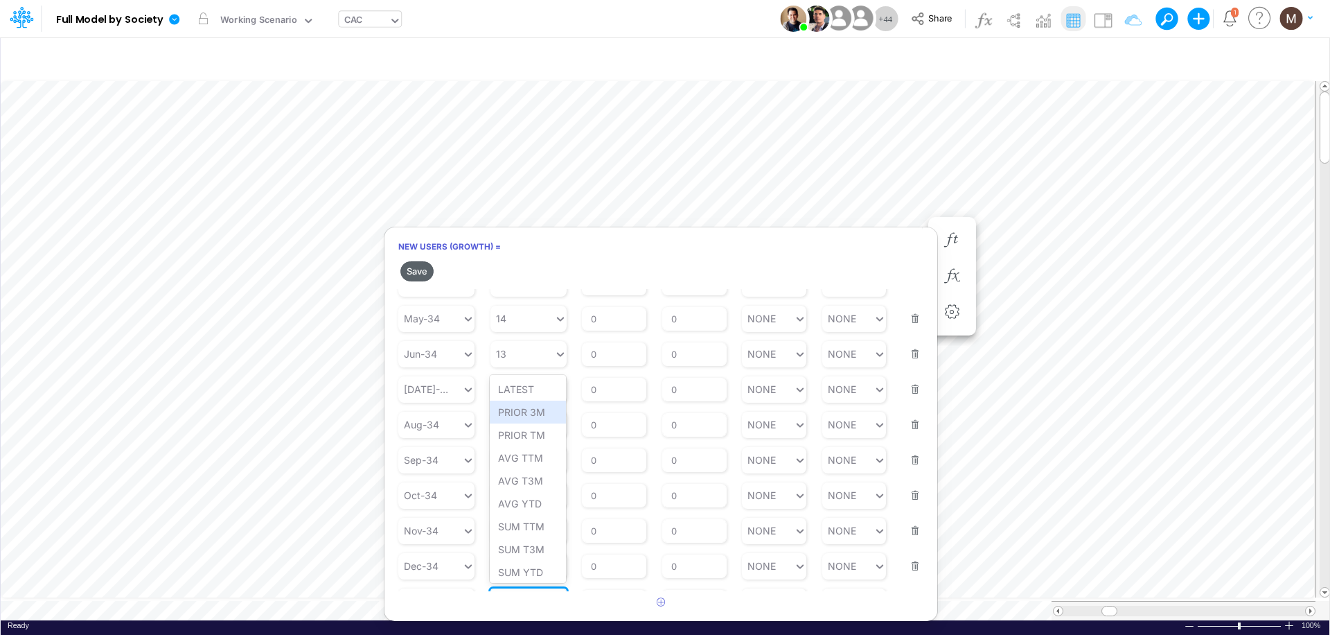
click at [411, 274] on button "Save" at bounding box center [416, 271] width 33 height 20
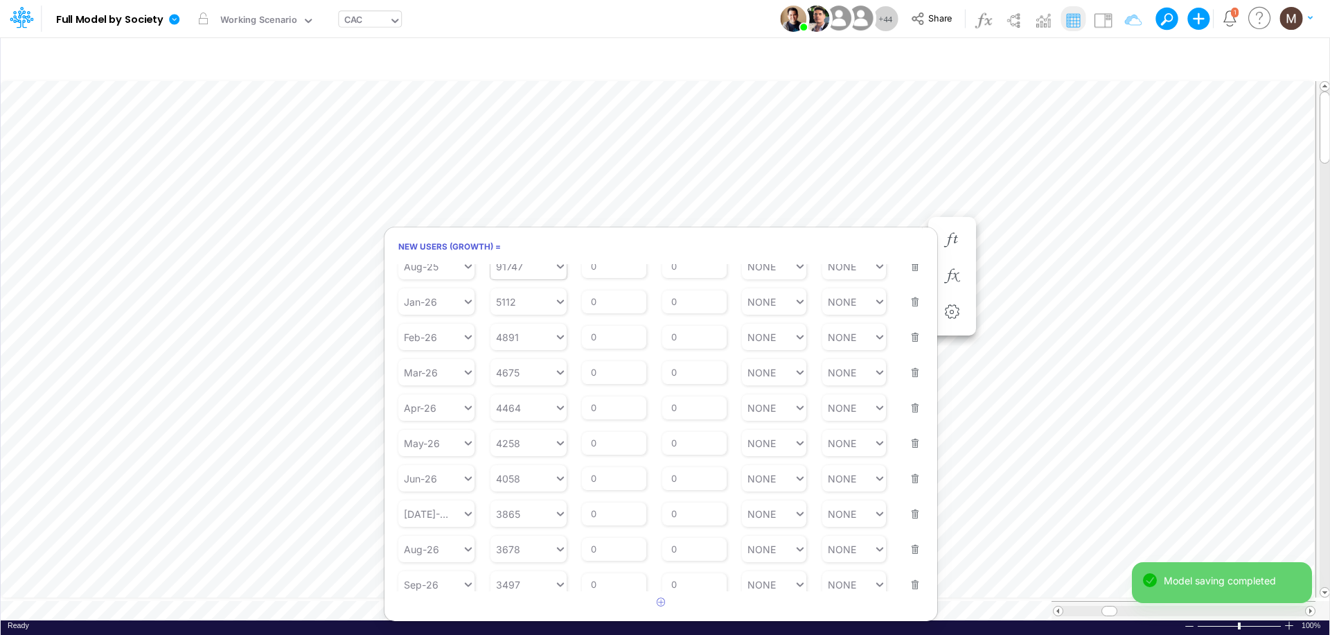
scroll to position [630, 0]
click at [523, 304] on div "5112 5112" at bounding box center [522, 302] width 64 height 20
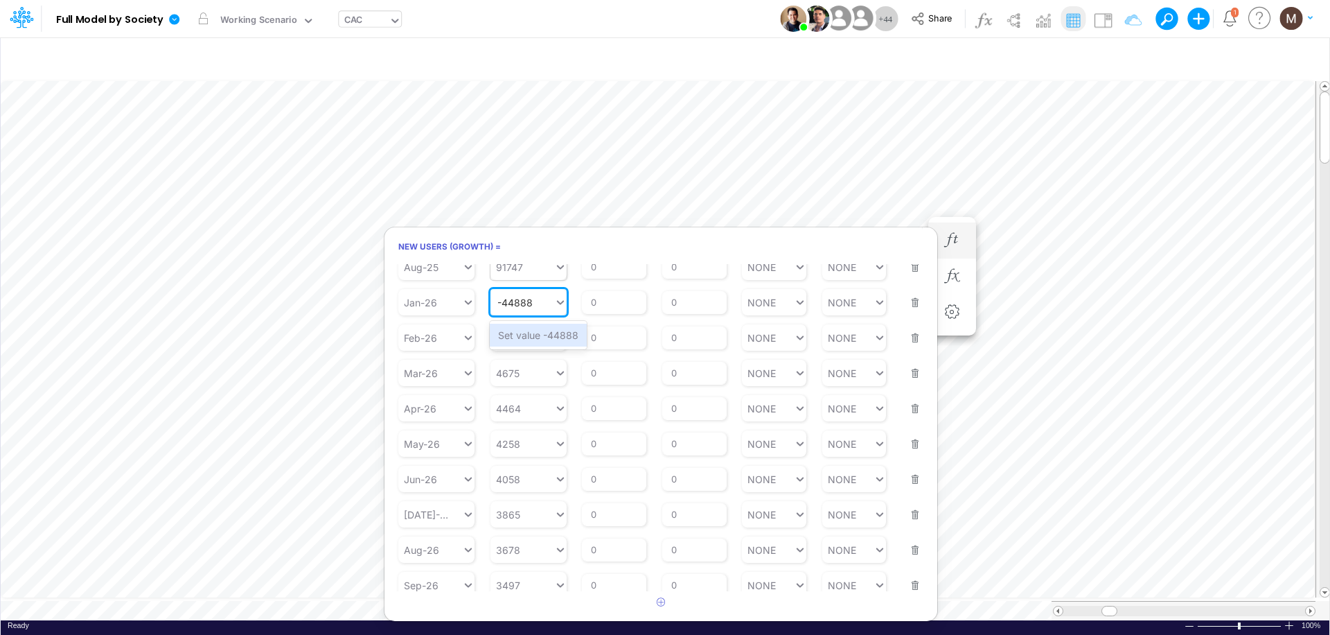
type input "-44888"
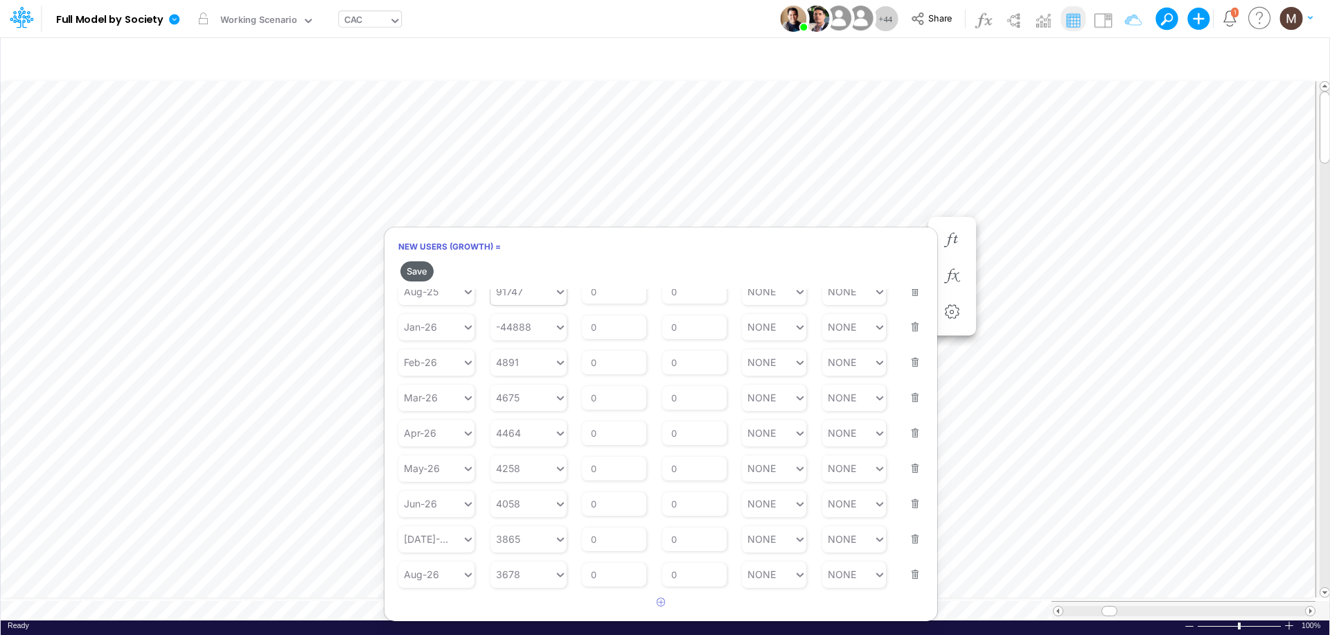
click at [423, 274] on button "Save" at bounding box center [416, 271] width 33 height 20
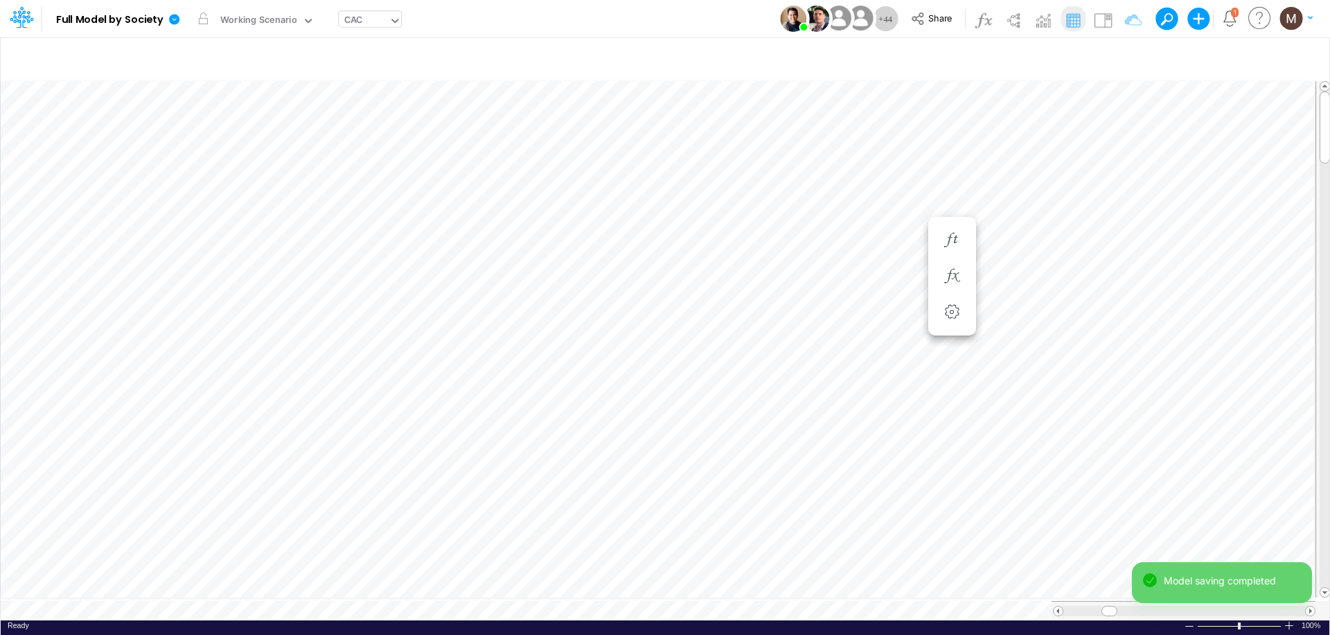
scroll to position [6, 1]
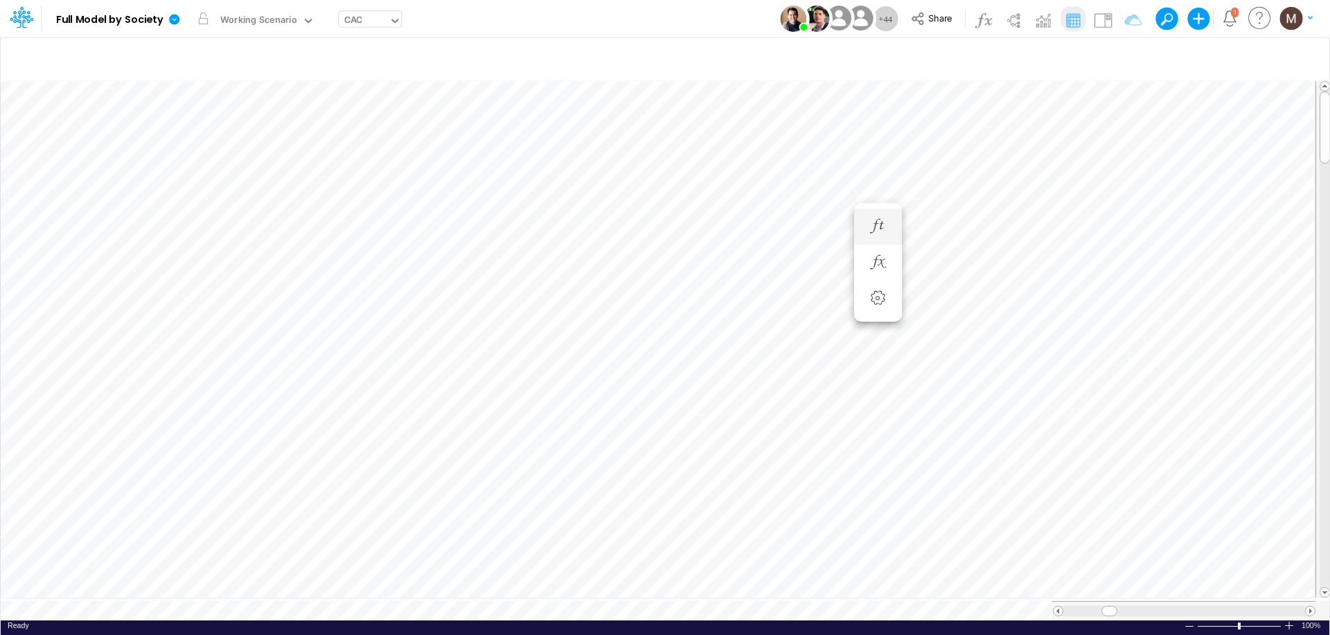
scroll to position [6, 1]
drag, startPoint x: 1282, startPoint y: 605, endPoint x: 948, endPoint y: 617, distance: 333.4
click at [948, 617] on div "Paste Cut Copy AutoFill 298568 Ready 100% Sum: null Max: null Min: null Numeric…" at bounding box center [665, 349] width 1329 height 542
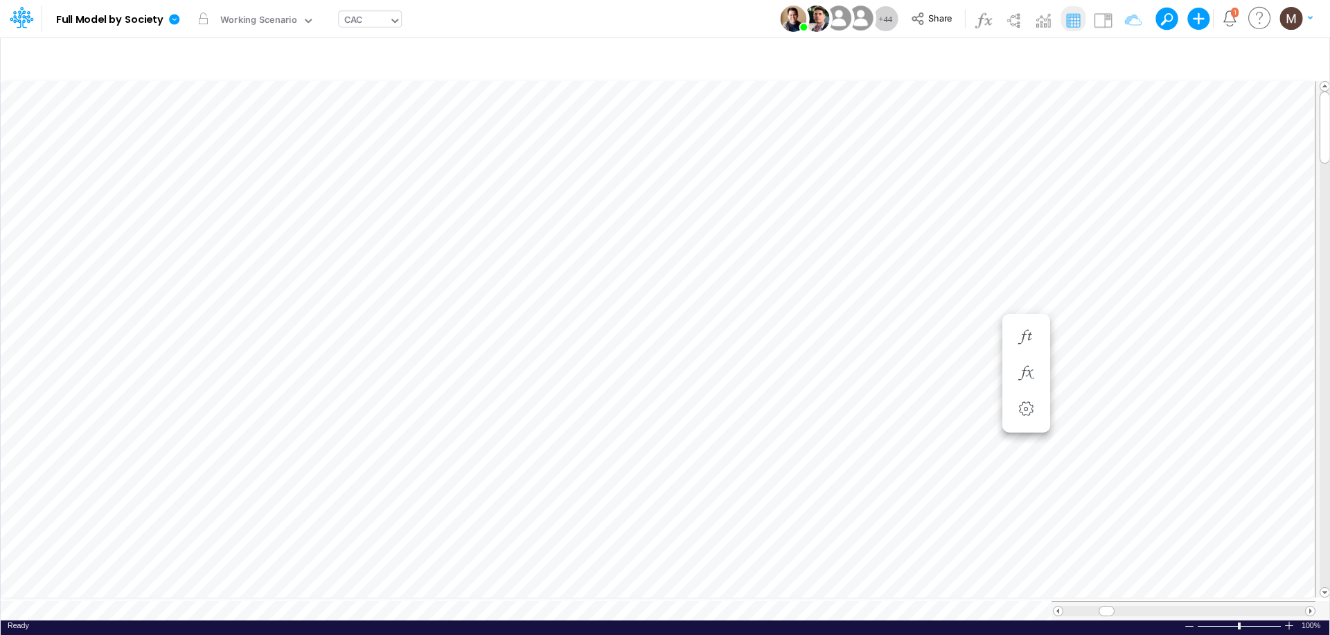
scroll to position [6, 1]
click at [1025, 460] on icon "button" at bounding box center [1026, 461] width 21 height 15
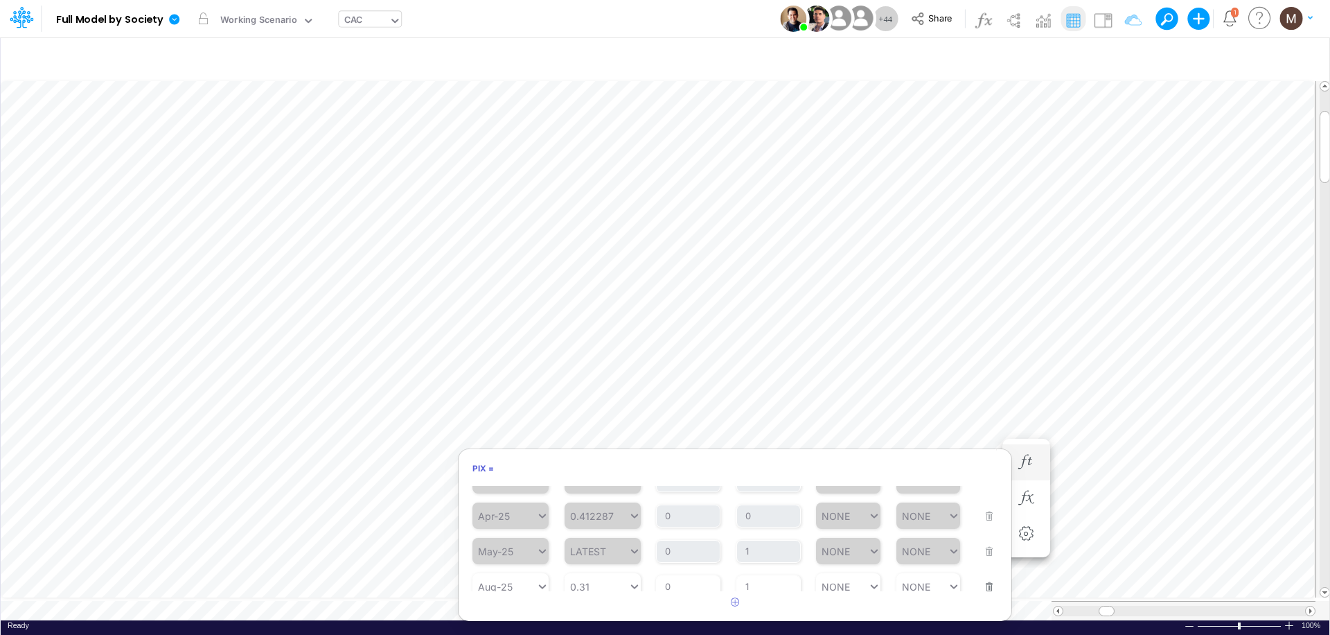
scroll to position [330, 0]
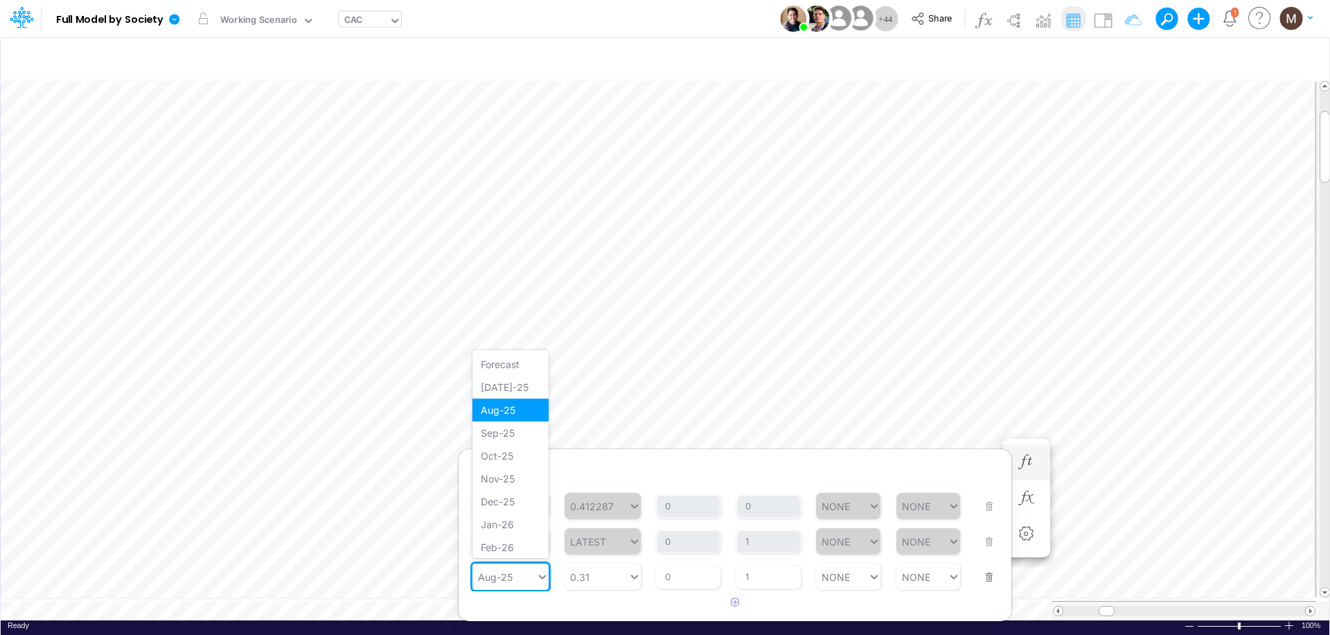
click at [539, 572] on icon at bounding box center [542, 576] width 12 height 14
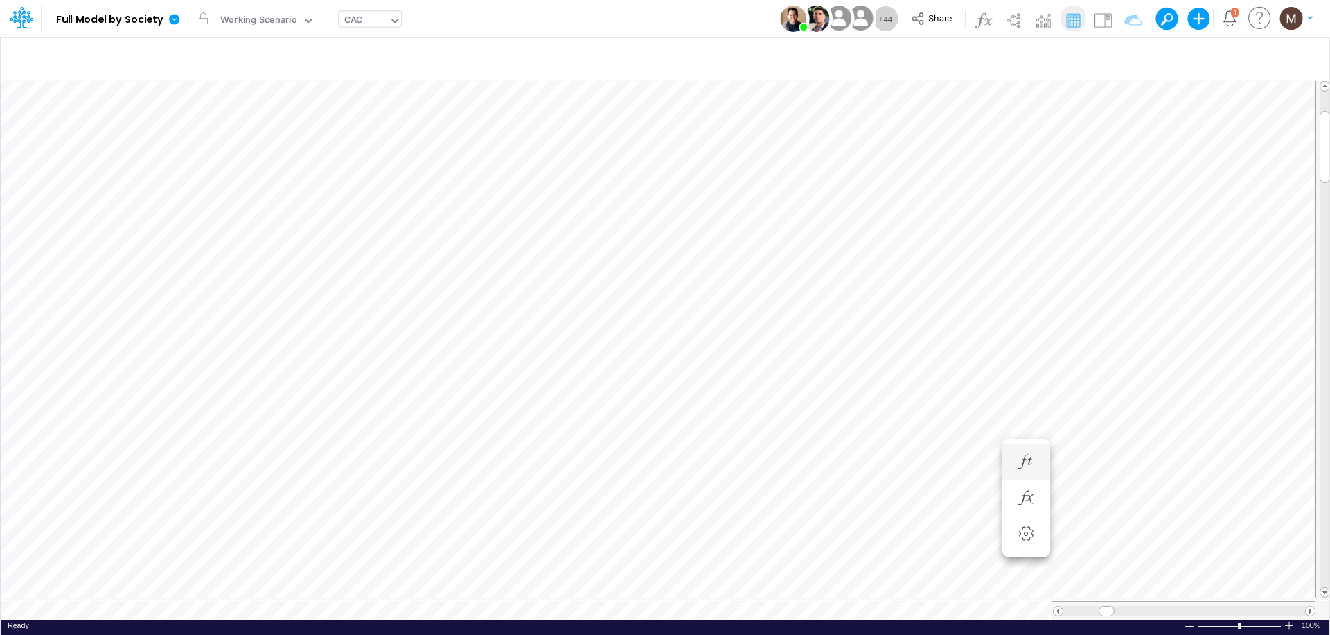
scroll to position [6, 1]
click at [1103, 357] on icon "button" at bounding box center [1100, 351] width 21 height 15
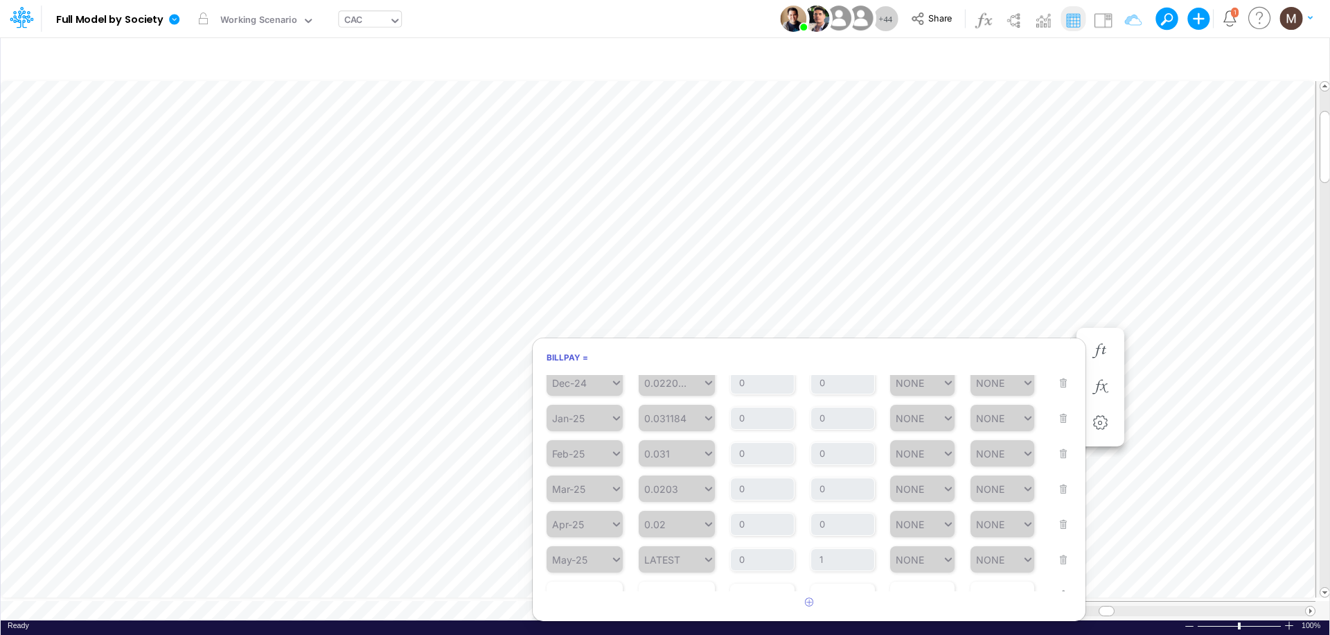
scroll to position [220, 0]
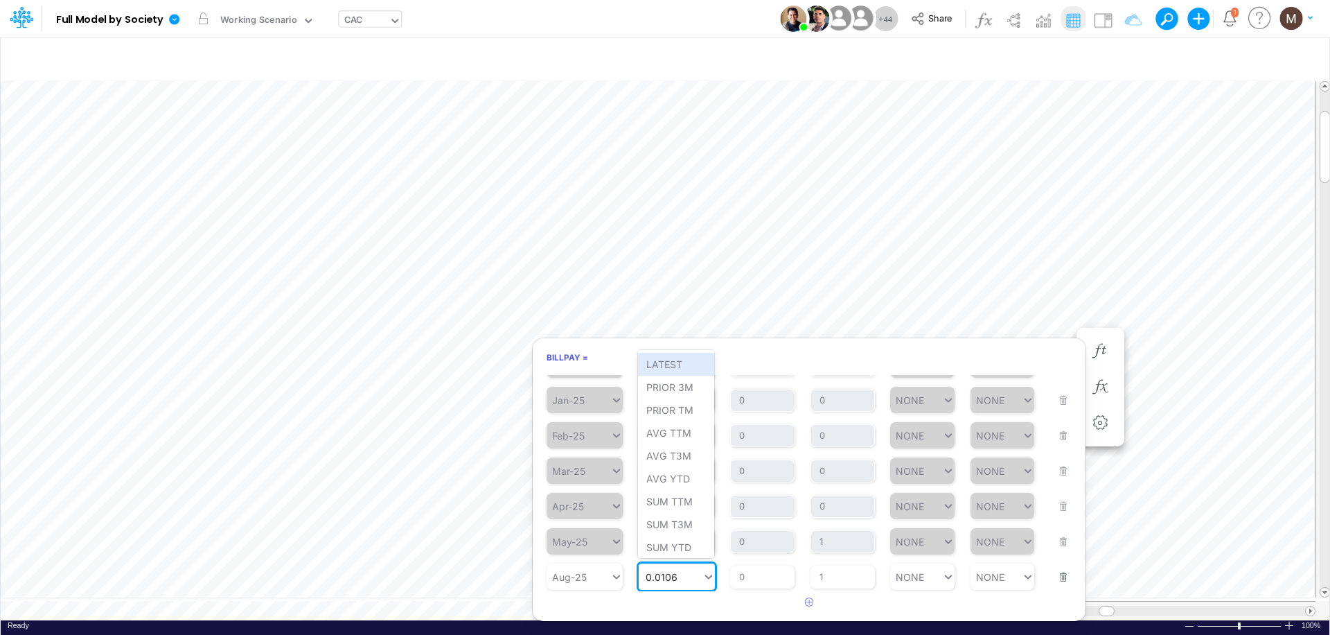
click at [691, 573] on div "0.0106 0.0106" at bounding box center [671, 577] width 64 height 20
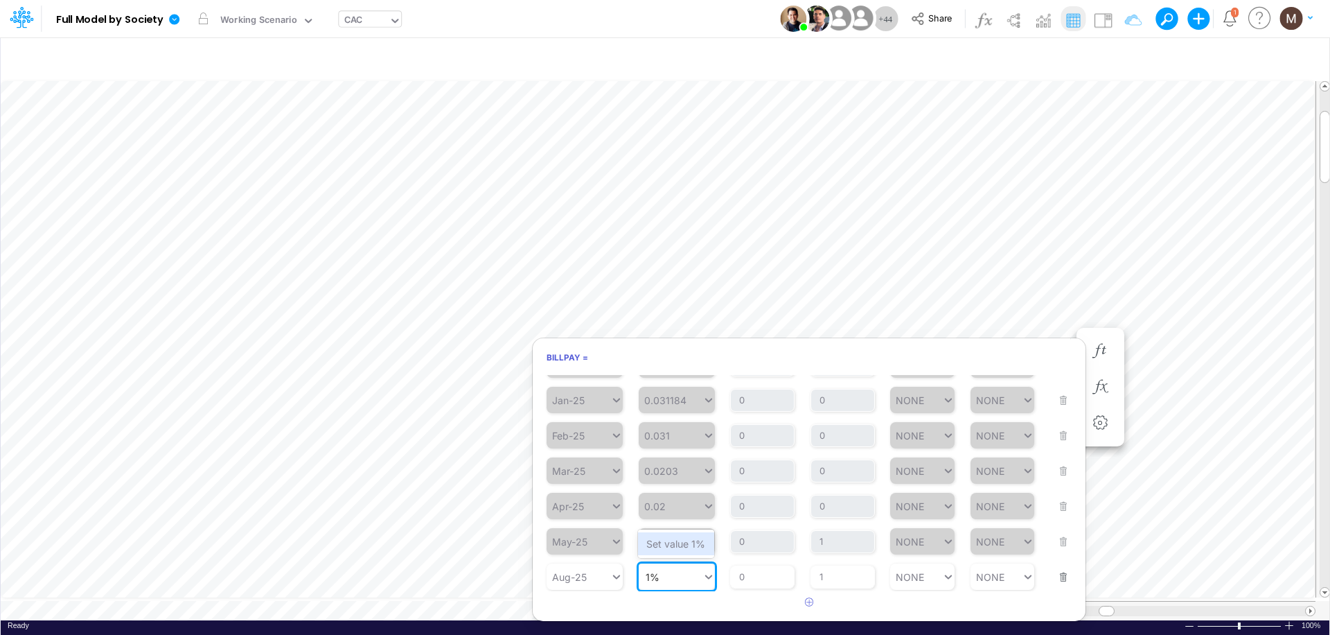
type input "1%"
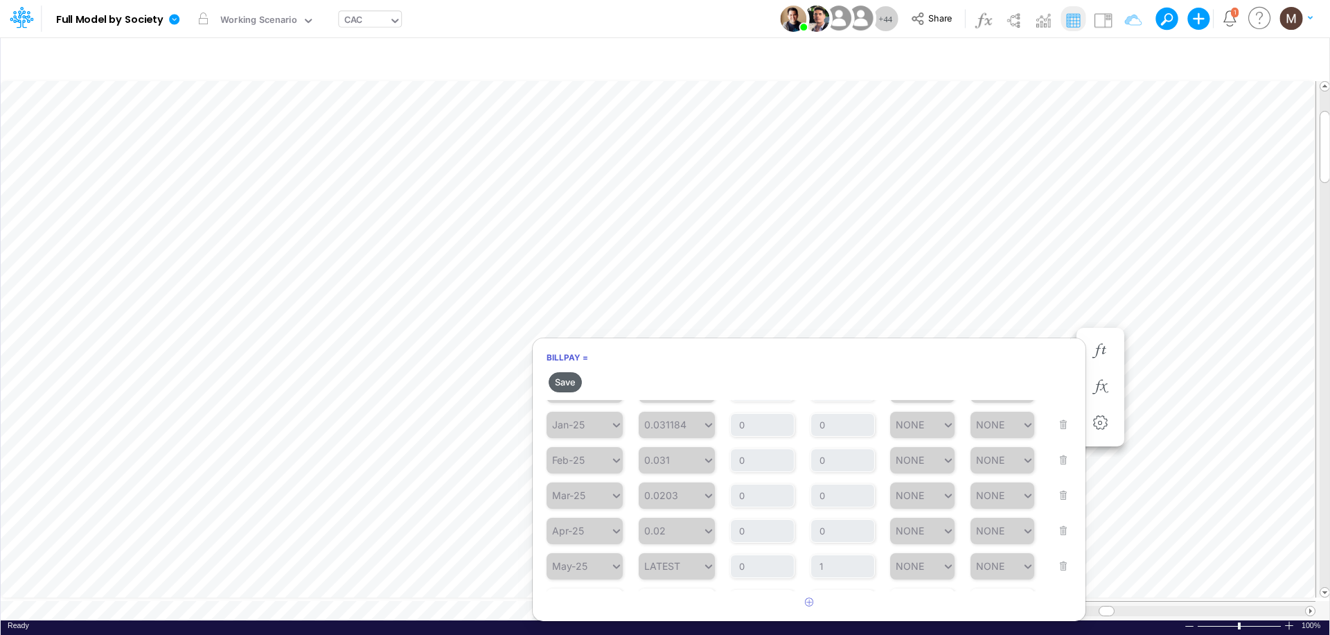
click at [567, 384] on button "Save" at bounding box center [565, 382] width 33 height 20
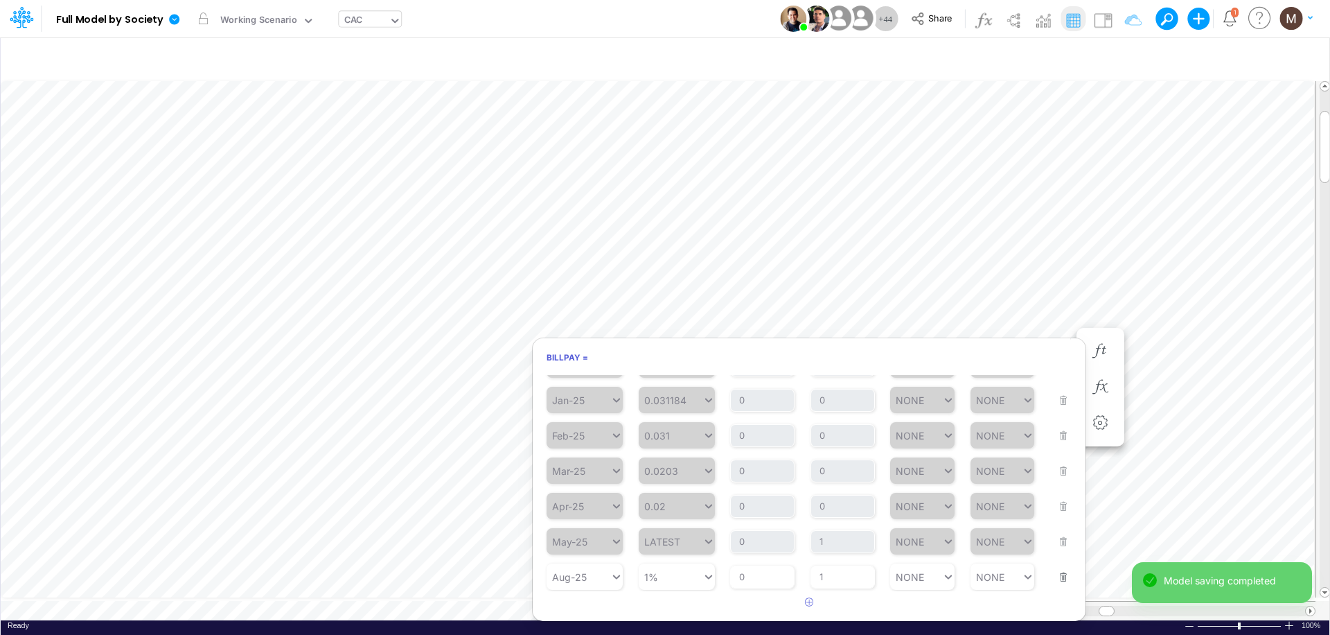
scroll to position [6, 1]
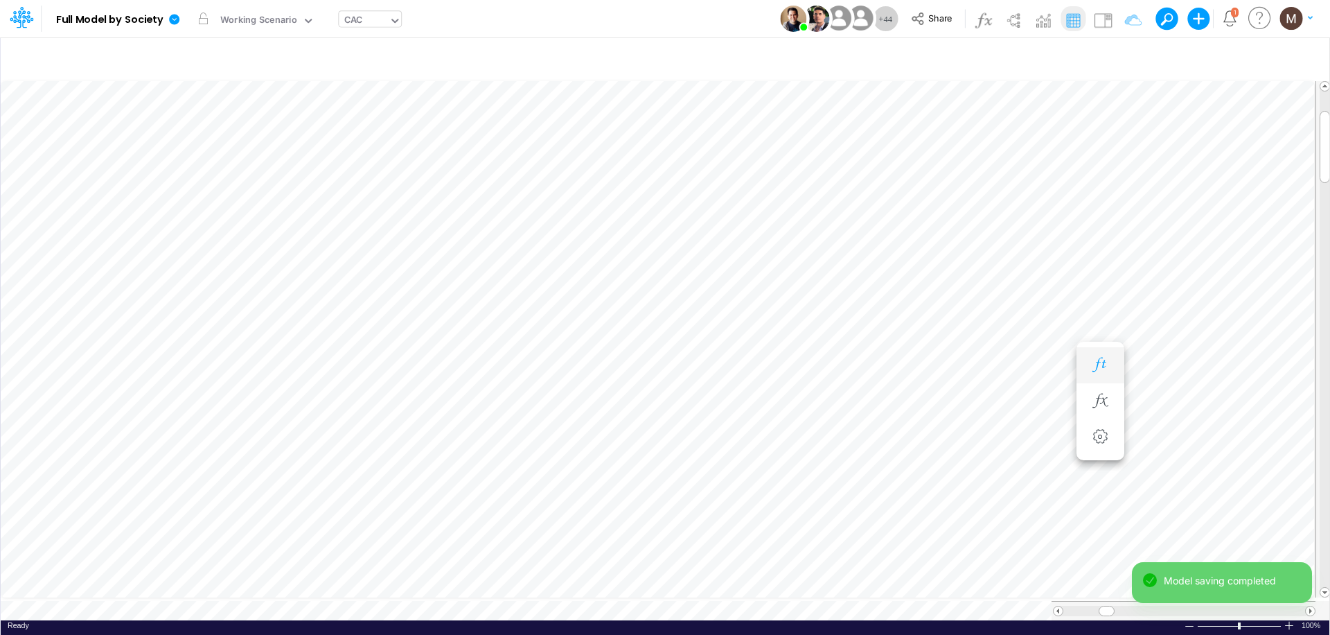
click at [1088, 366] on button "button" at bounding box center [1101, 365] width 26 height 28
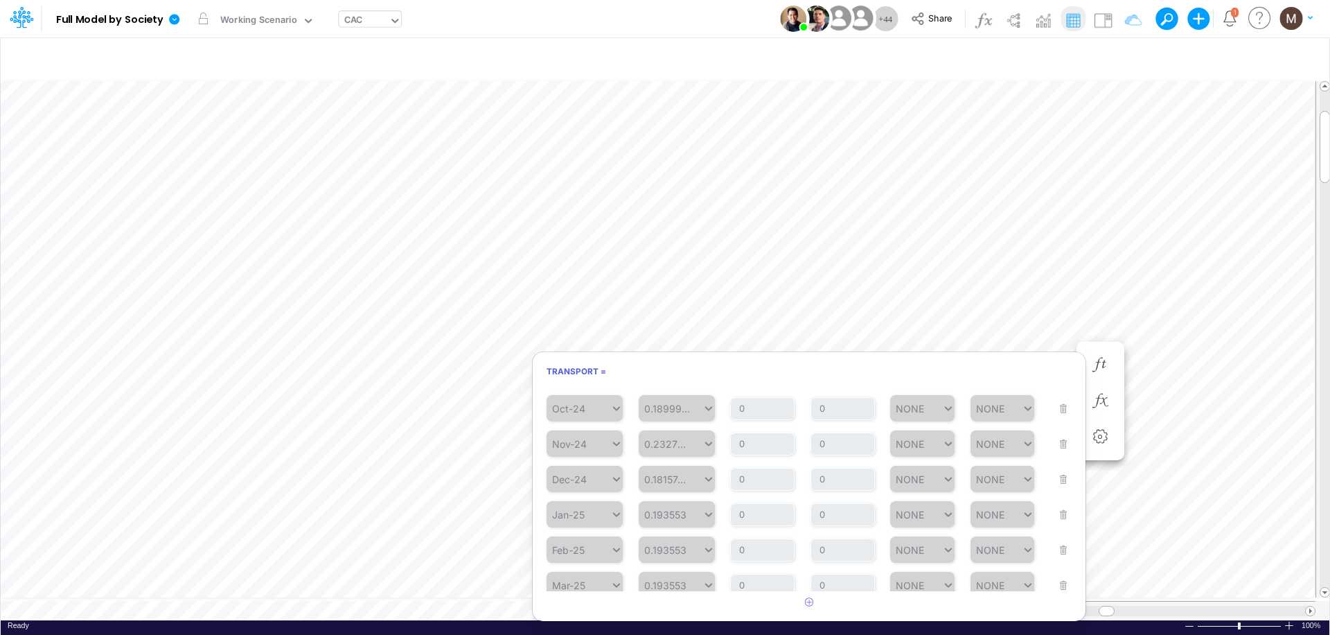
scroll to position [233, 0]
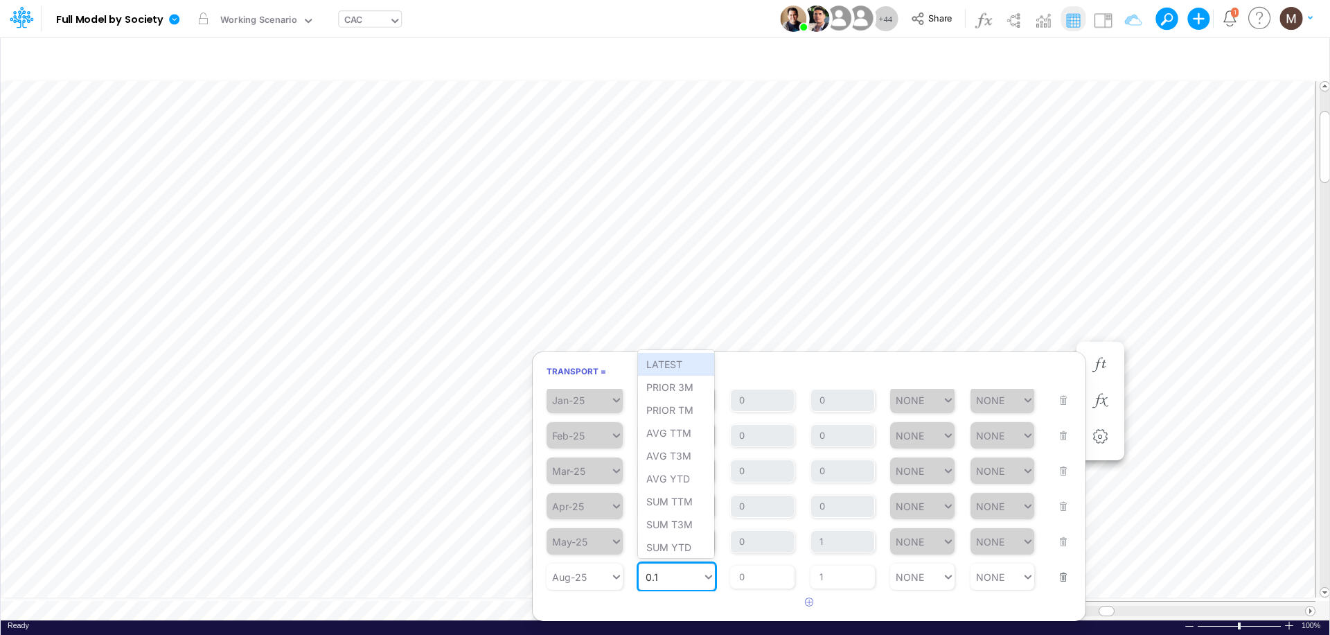
click at [668, 578] on div "0.1 0.1" at bounding box center [671, 577] width 64 height 20
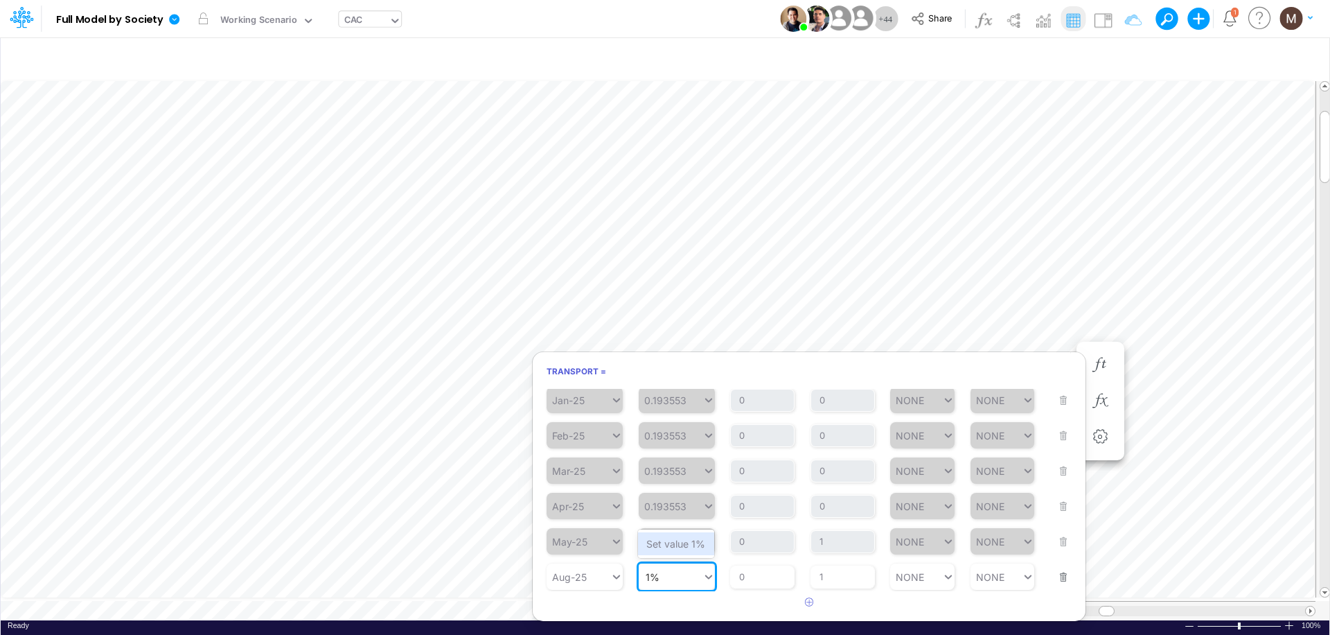
type input "1%"
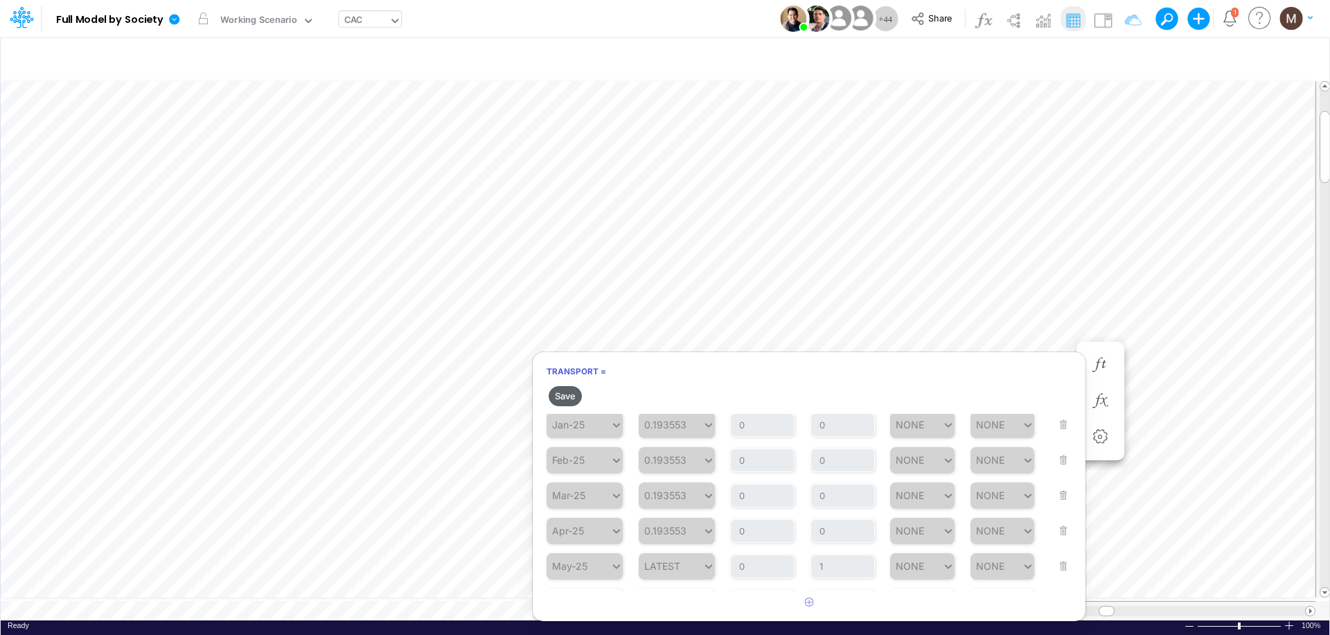
click at [571, 398] on button "Save" at bounding box center [565, 396] width 33 height 20
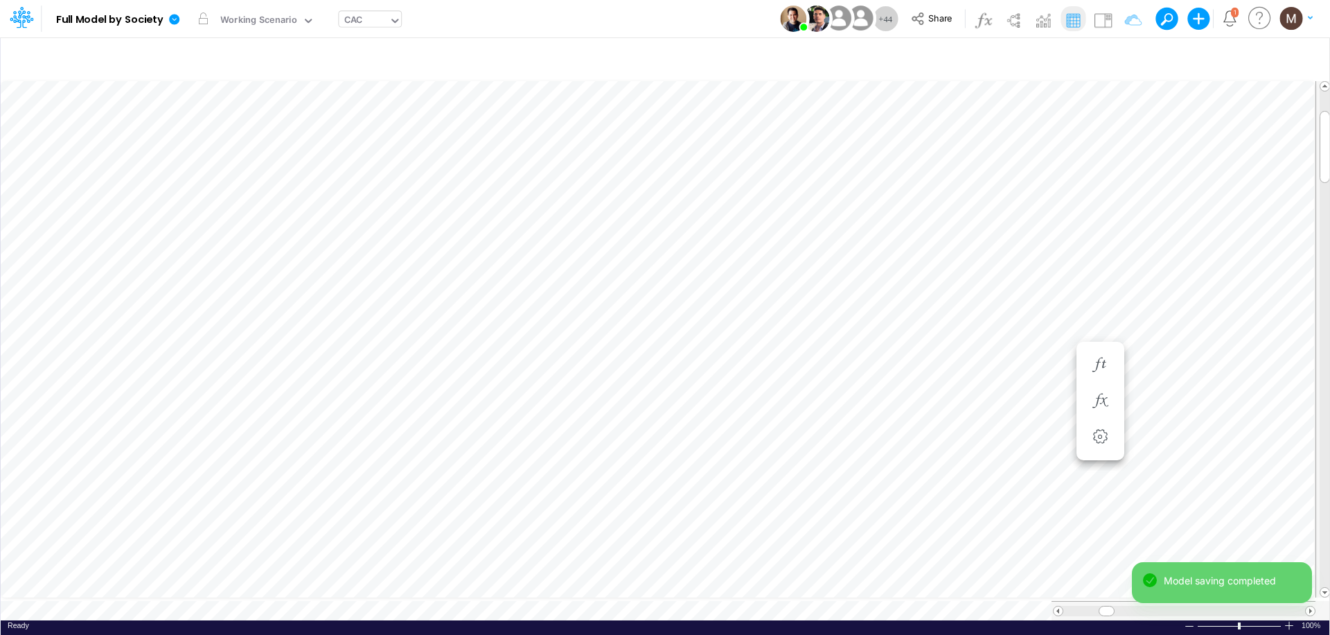
scroll to position [6, 1]
click at [1097, 371] on icon "button" at bounding box center [1100, 378] width 21 height 15
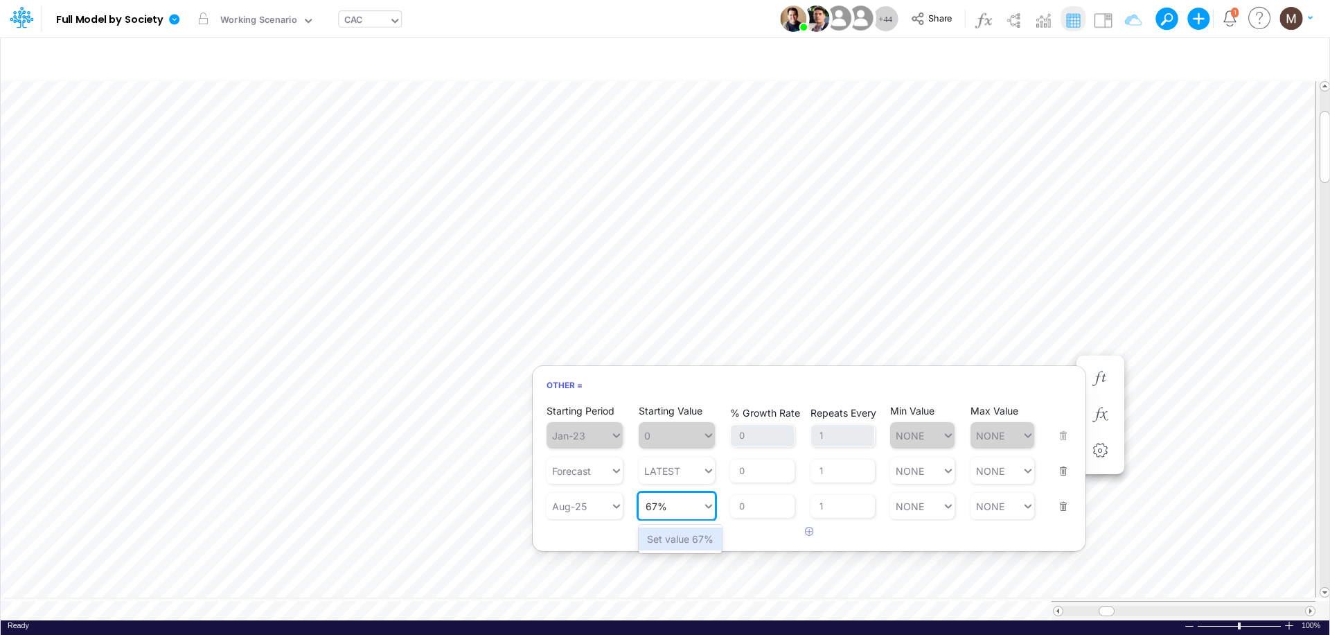
type input "67%"
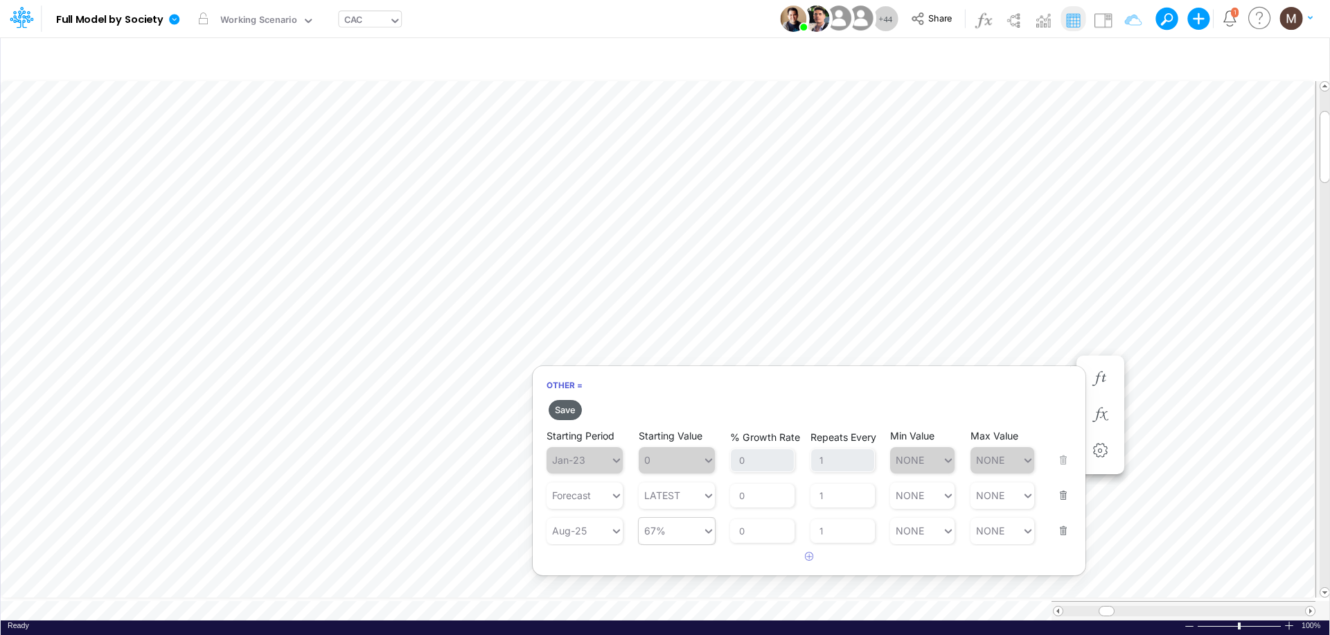
click at [565, 405] on button "Save" at bounding box center [565, 410] width 33 height 20
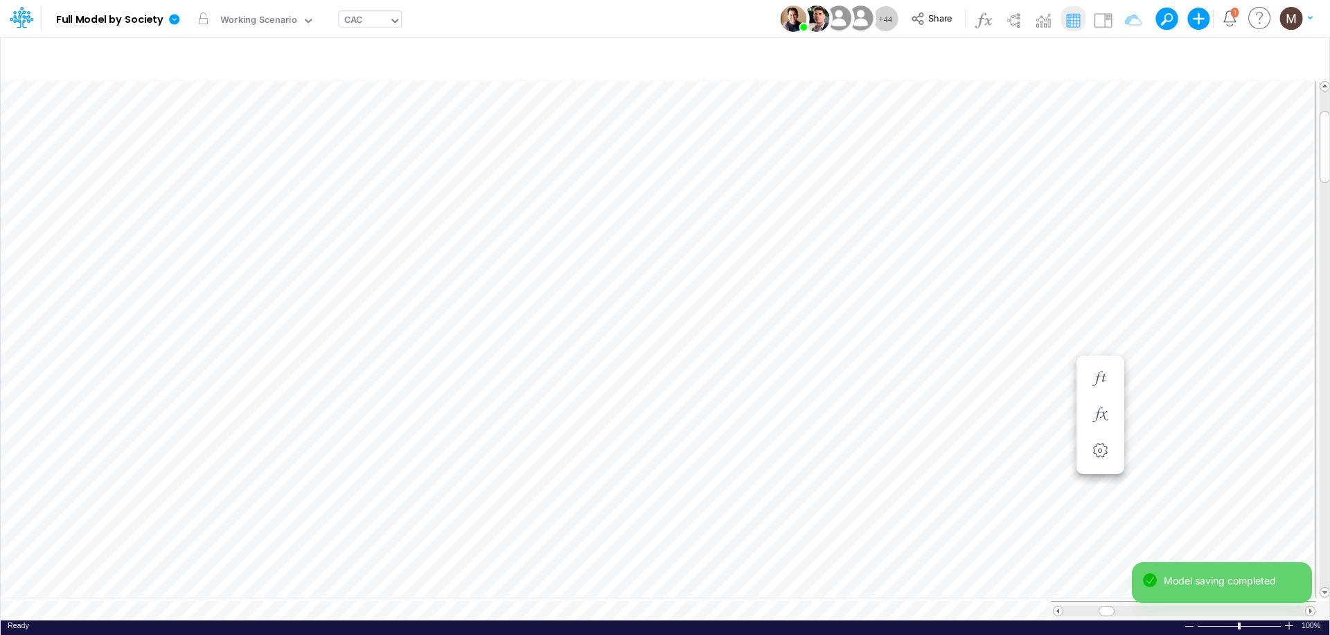
scroll to position [6, 1]
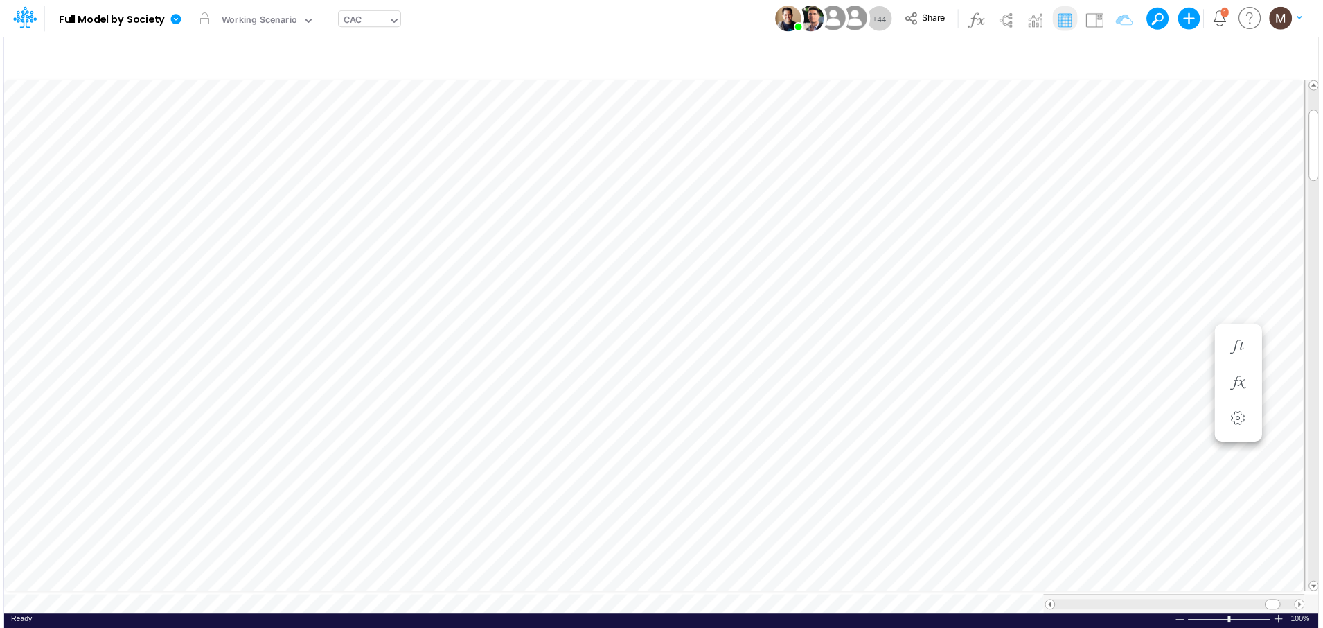
scroll to position [6, 1]
click at [1093, 587] on icon "button" at bounding box center [1100, 586] width 21 height 15
click at [1095, 409] on button "button" at bounding box center [1101, 421] width 26 height 28
drag, startPoint x: 1283, startPoint y: 603, endPoint x: 939, endPoint y: 616, distance: 343.8
click at [939, 616] on div "Paste Cut Copy AutoFill 47.% Ready 100% Sum: null Max: null Min: null Numerical…" at bounding box center [665, 349] width 1329 height 542
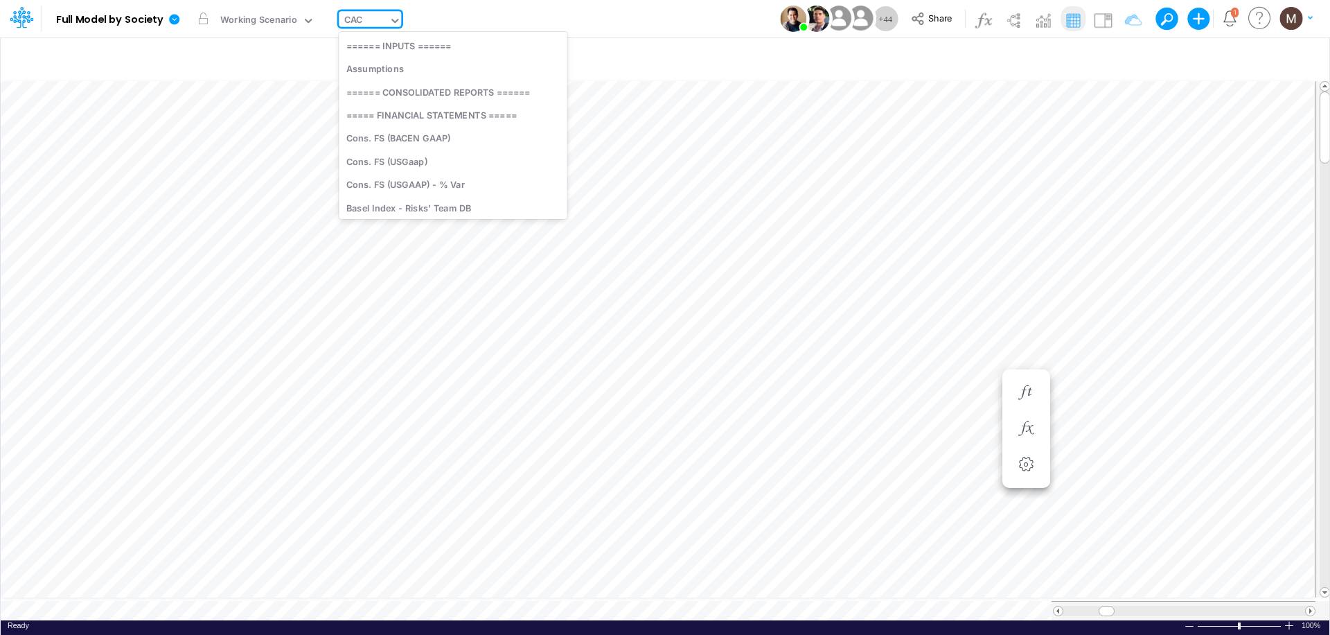
click at [353, 18] on div "CAC" at bounding box center [353, 21] width 18 height 16
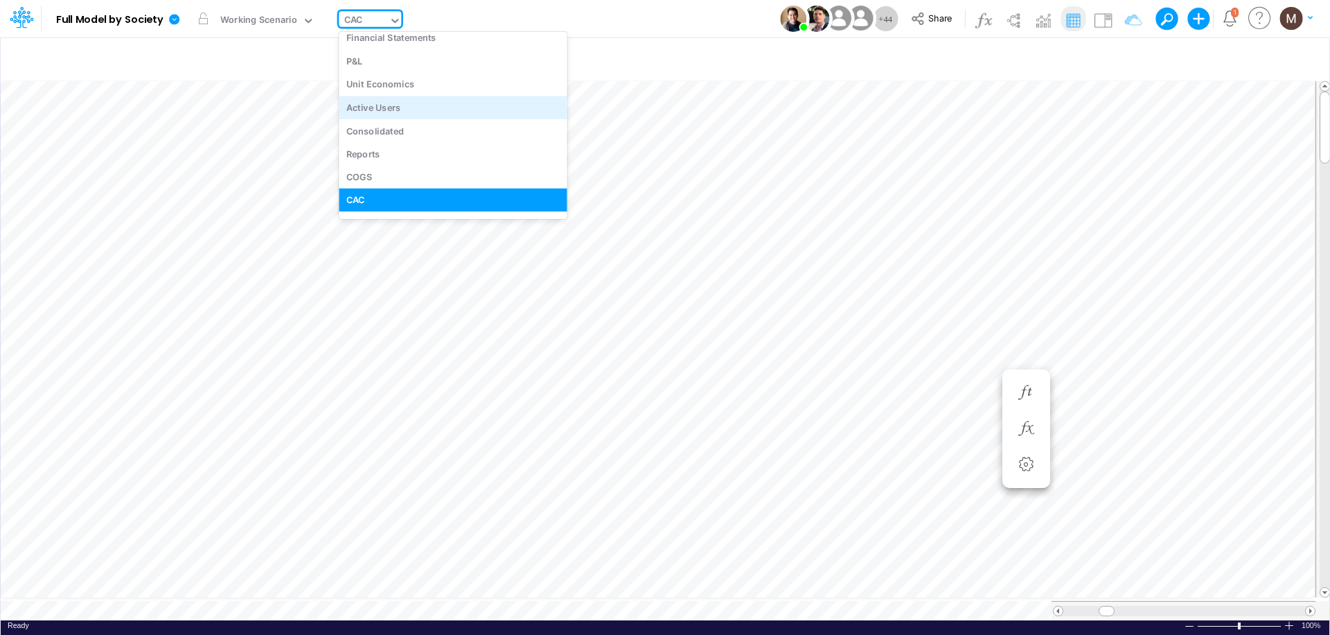
click at [365, 98] on div "Active Users" at bounding box center [453, 107] width 228 height 23
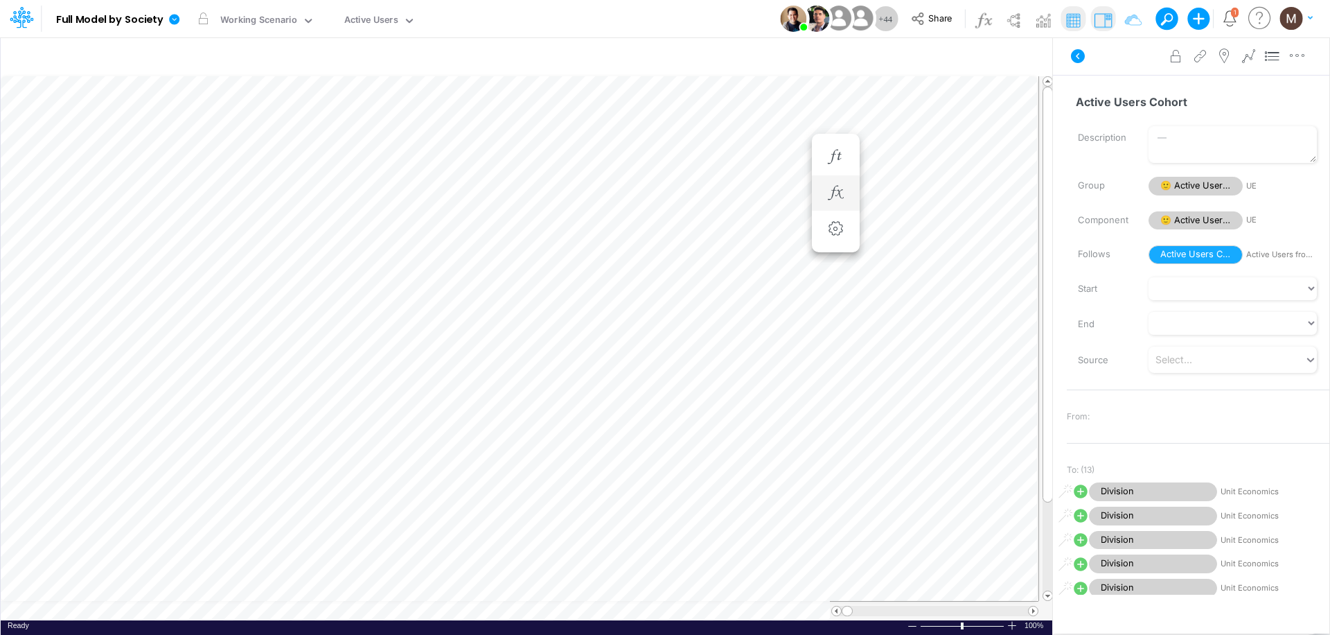
scroll to position [6, 1]
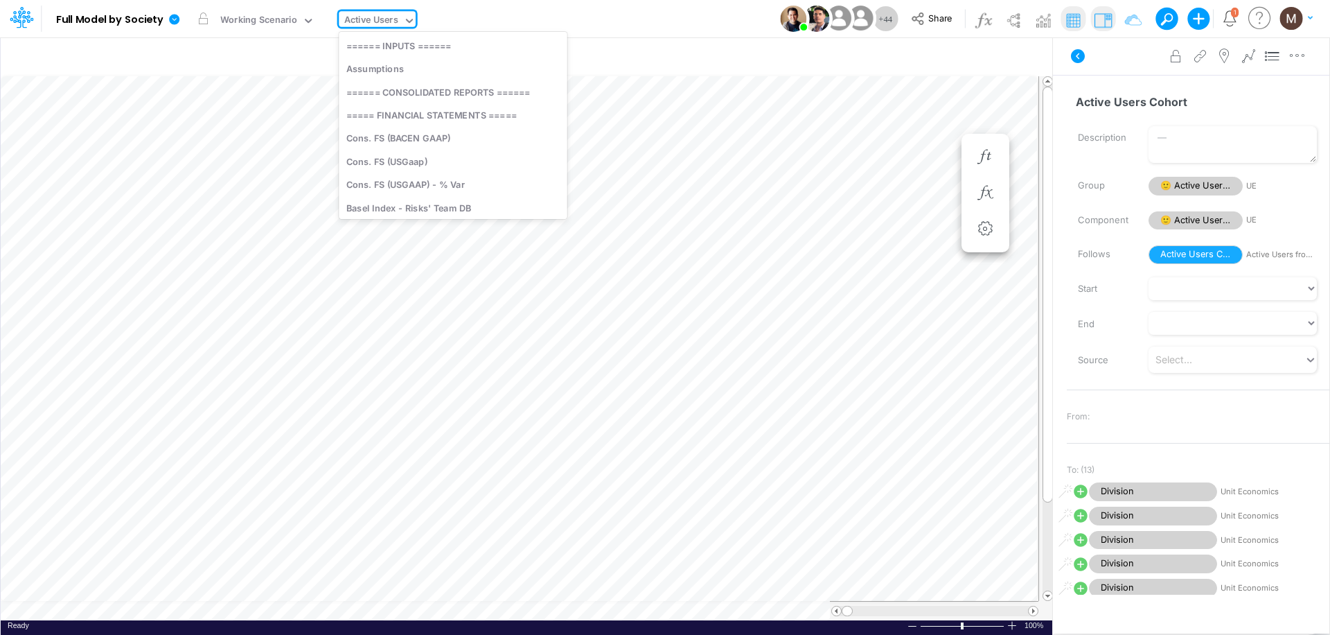
click at [393, 24] on div "Active Users" at bounding box center [371, 21] width 54 height 16
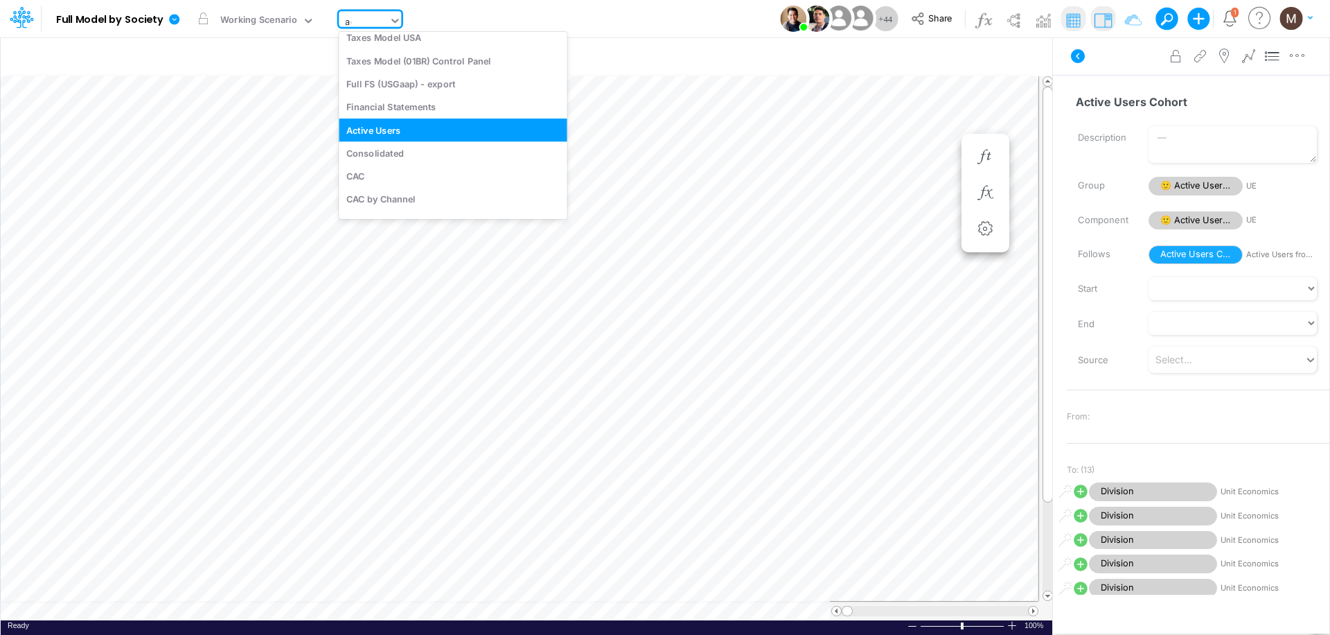
scroll to position [0, 0]
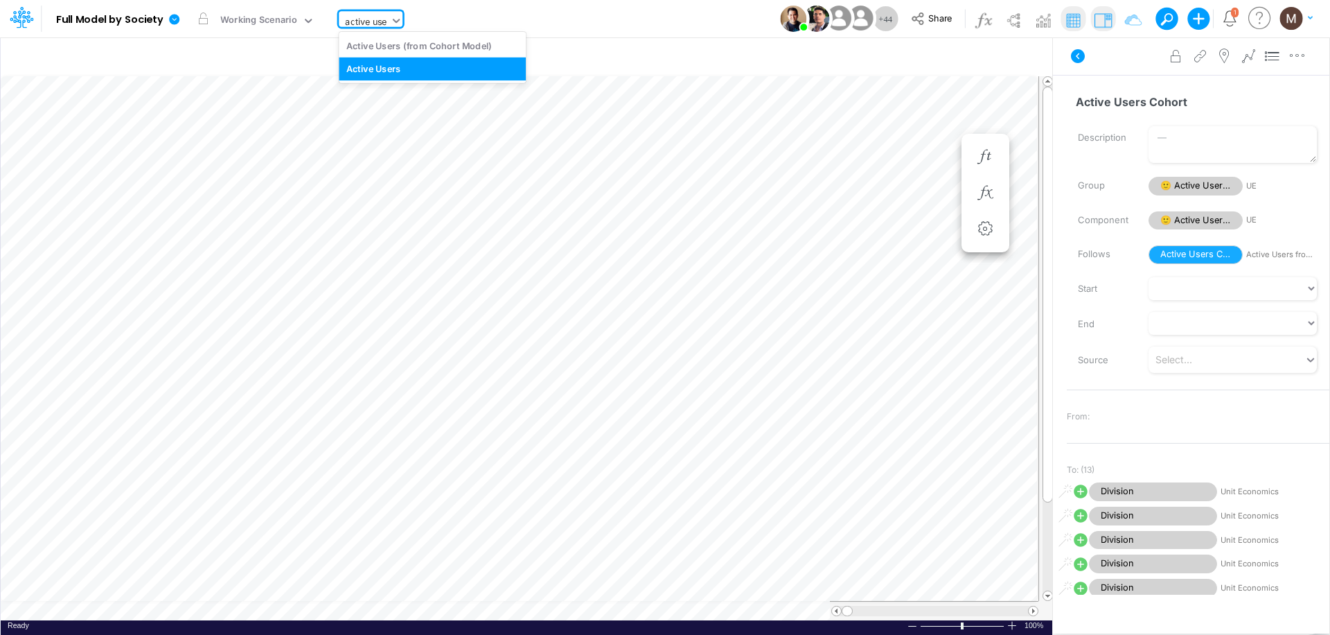
type input "active user"
click at [408, 49] on div "Active Users (from Cohort Model)" at bounding box center [432, 45] width 187 height 23
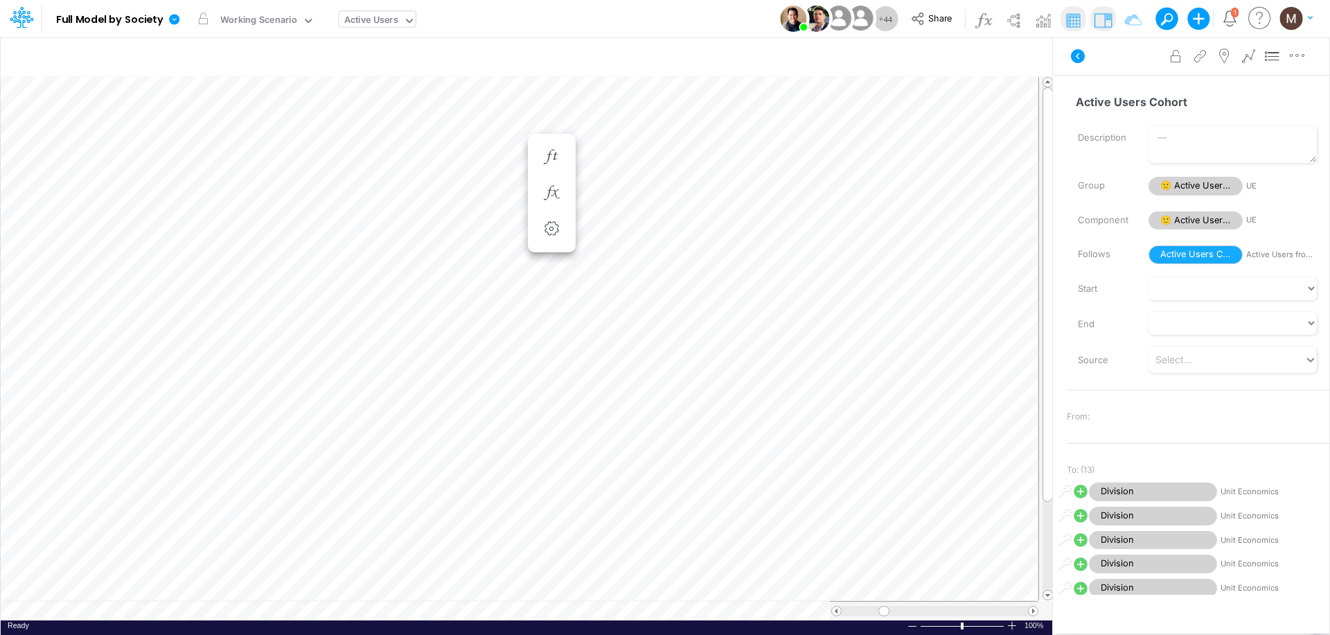
scroll to position [6, 1]
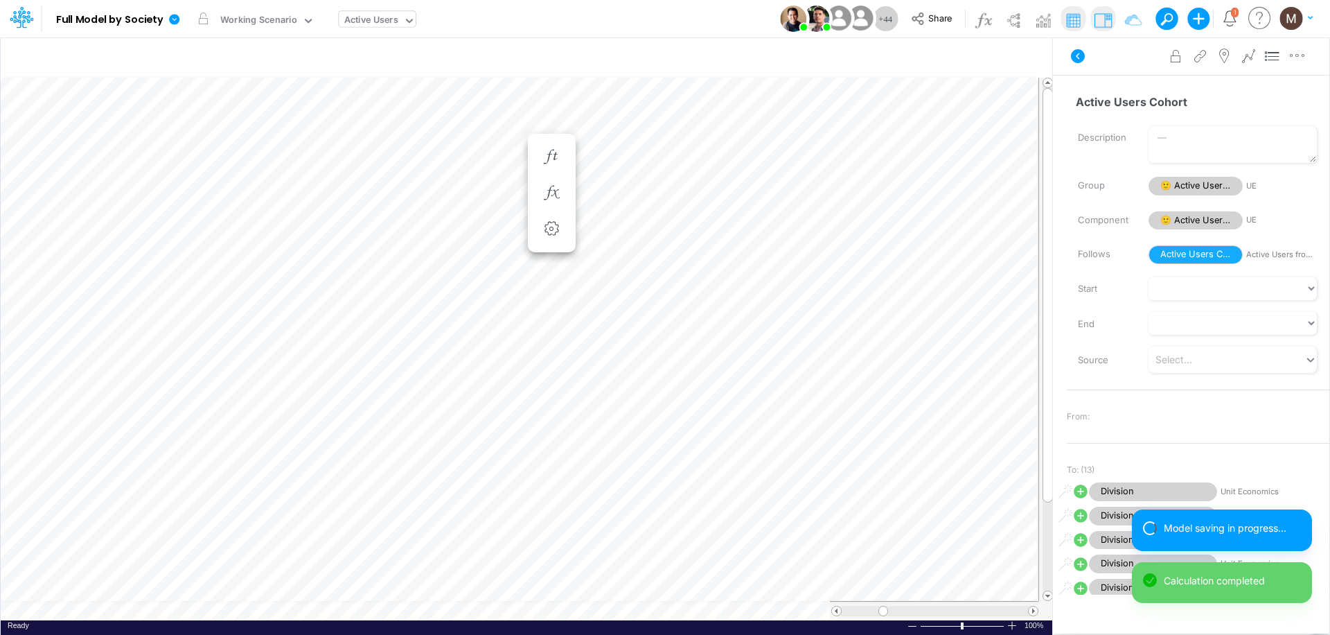
scroll to position [6, 1]
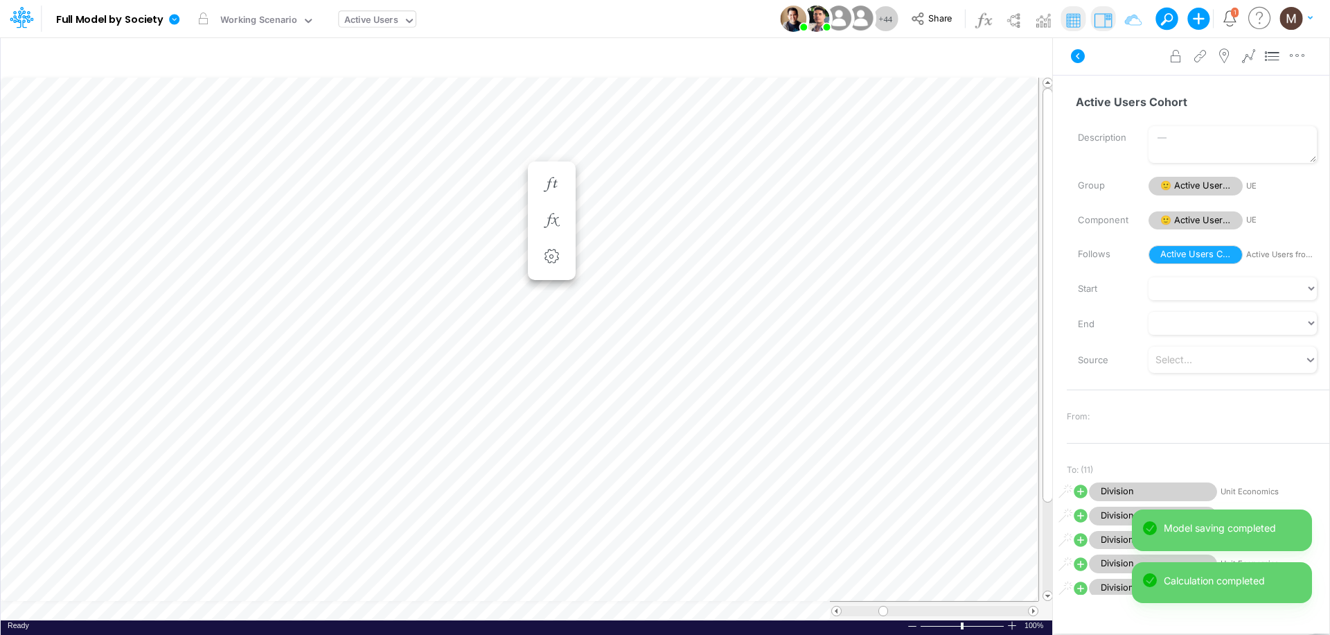
scroll to position [6, 1]
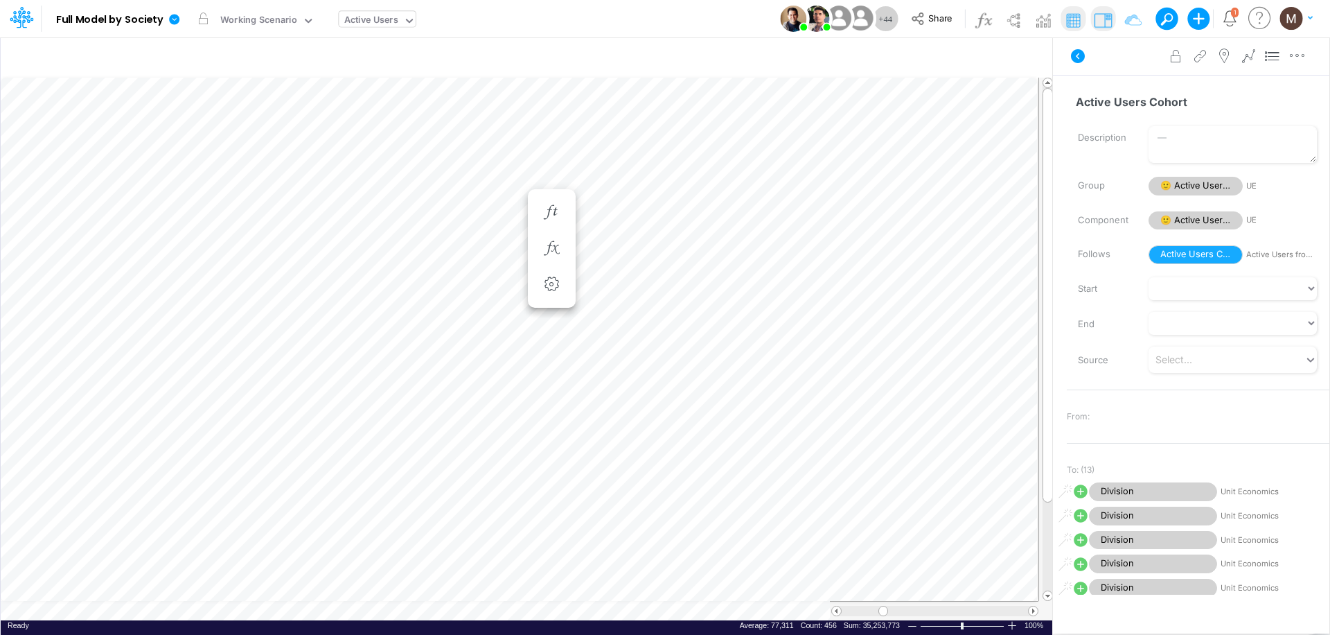
scroll to position [6, 1]
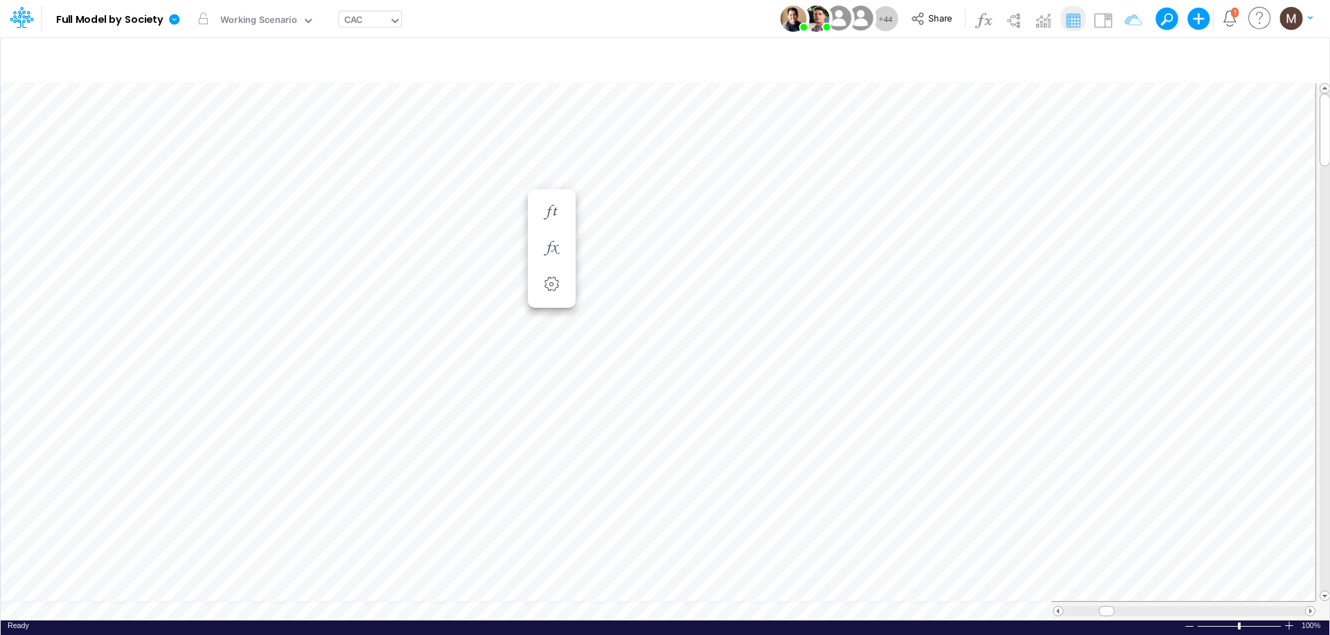
scroll to position [6, 1]
click at [1311, 606] on span at bounding box center [1310, 610] width 9 height 9
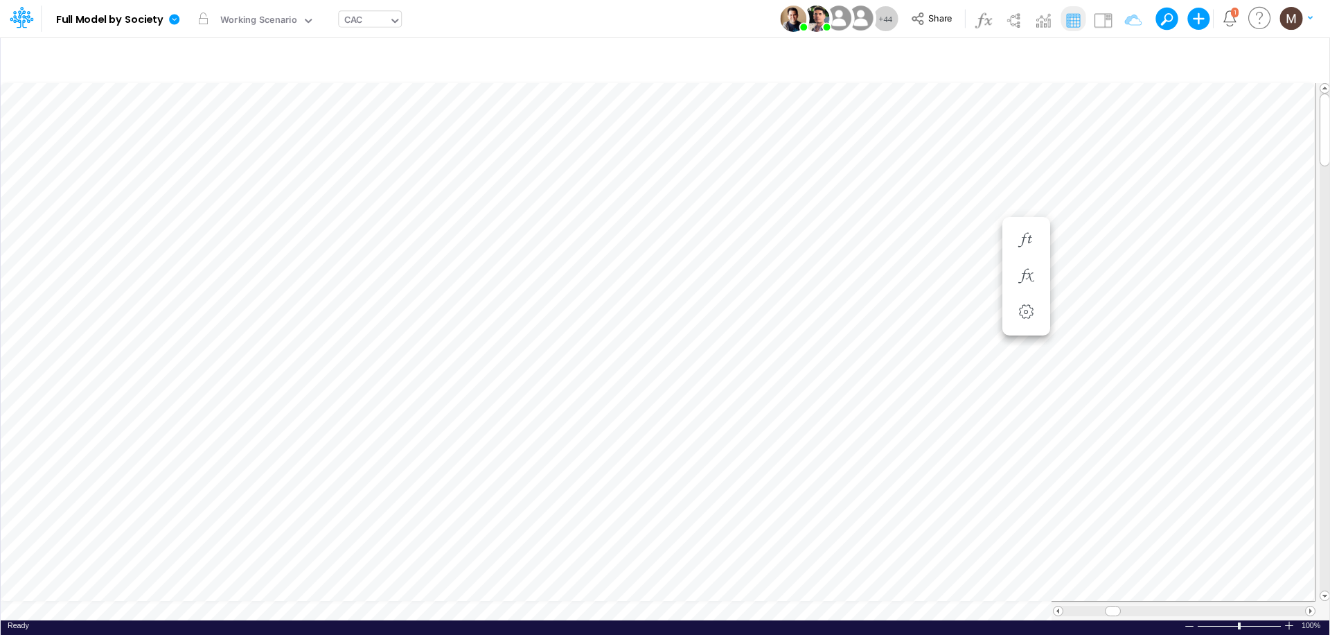
scroll to position [6, 1]
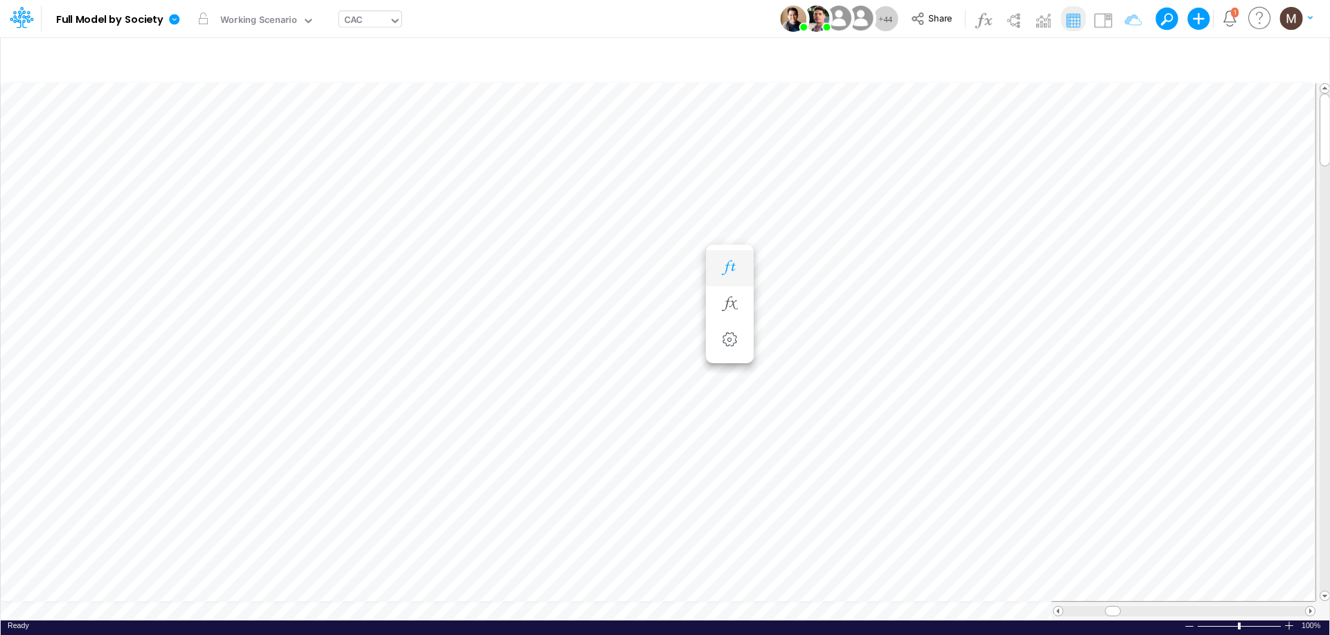
scroll to position [6, 1]
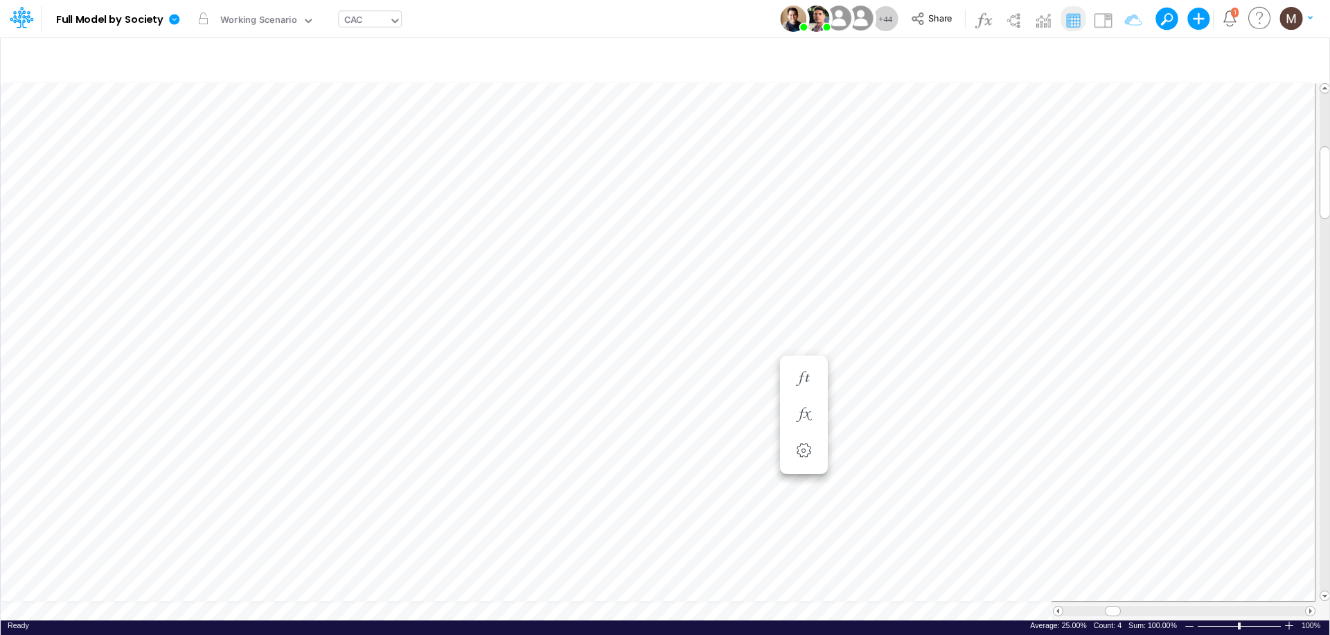
scroll to position [6, 1]
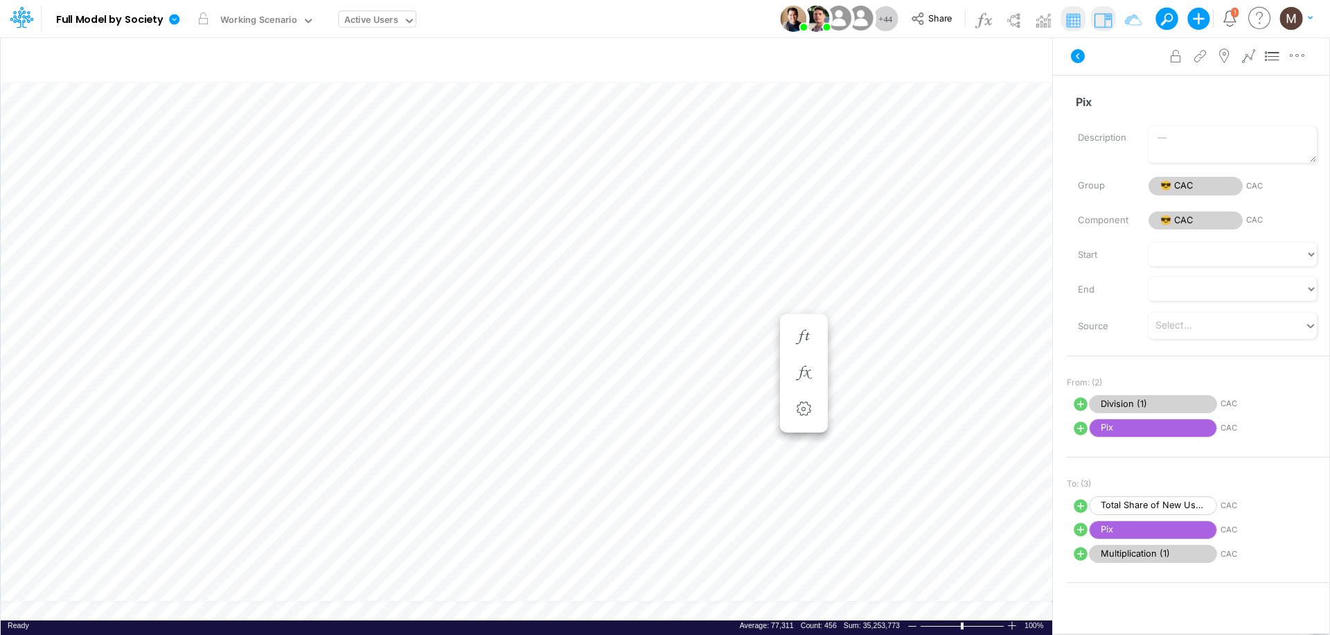
scroll to position [6, 1]
click at [835, 612] on span at bounding box center [836, 610] width 9 height 9
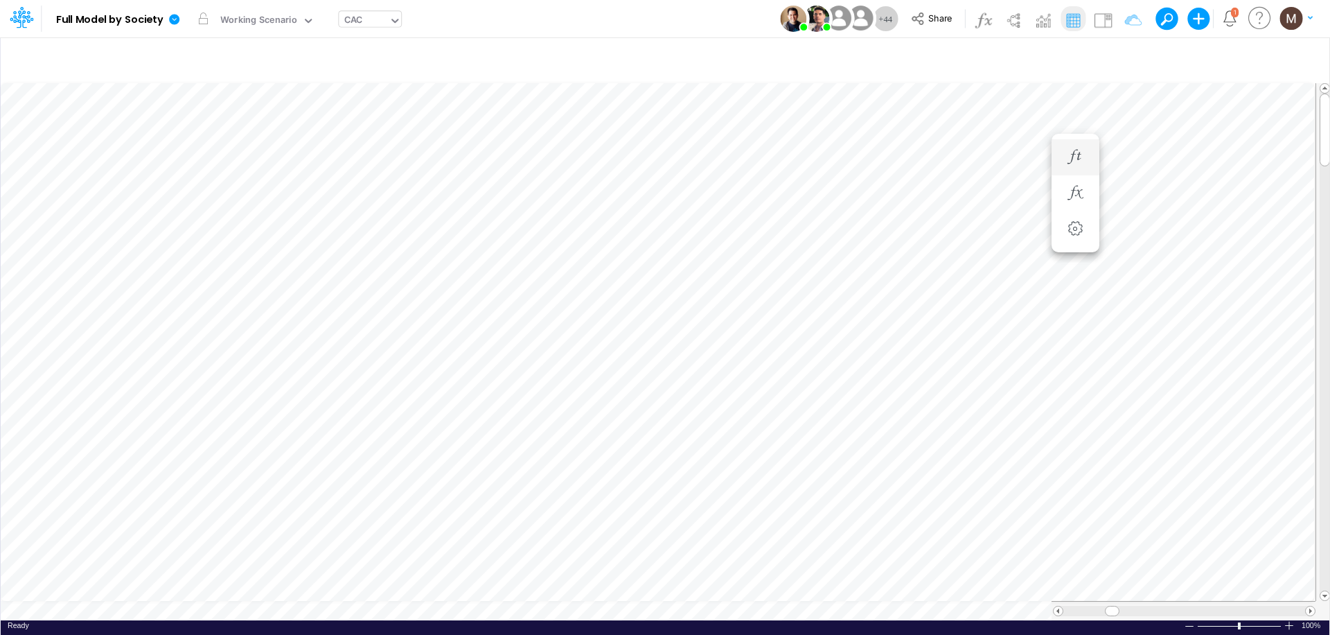
scroll to position [6, 1]
click at [719, 299] on icon "button" at bounding box center [729, 295] width 21 height 15
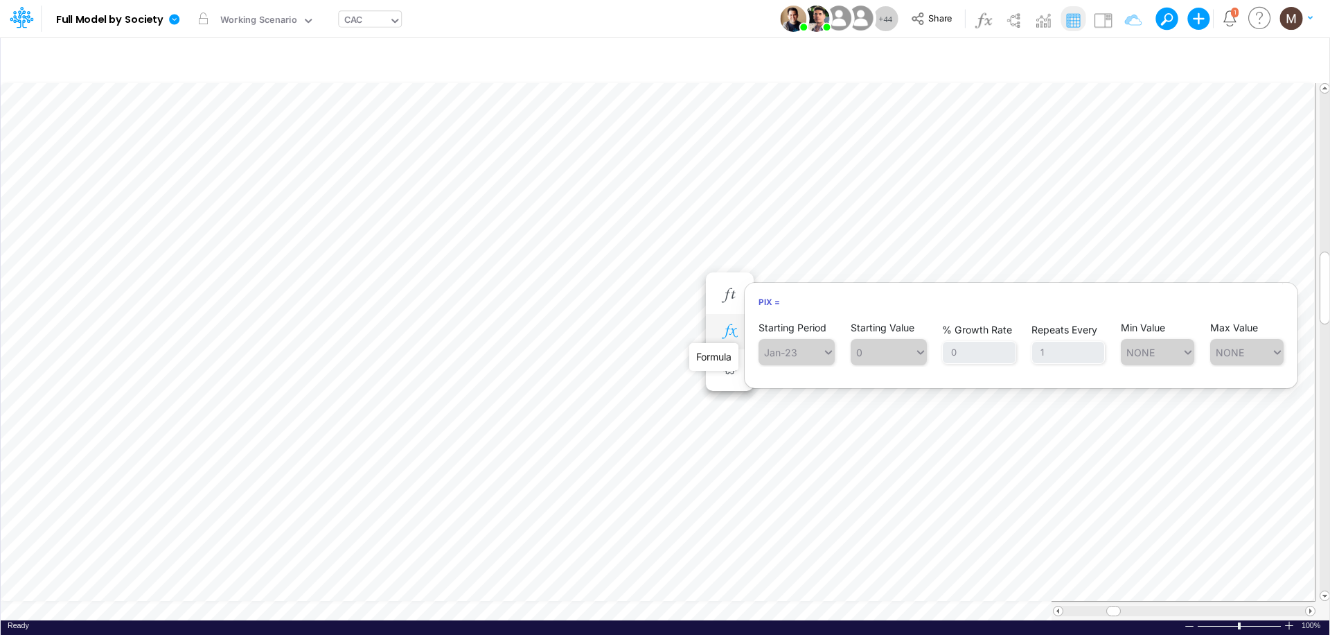
click at [723, 324] on icon "button" at bounding box center [729, 331] width 21 height 15
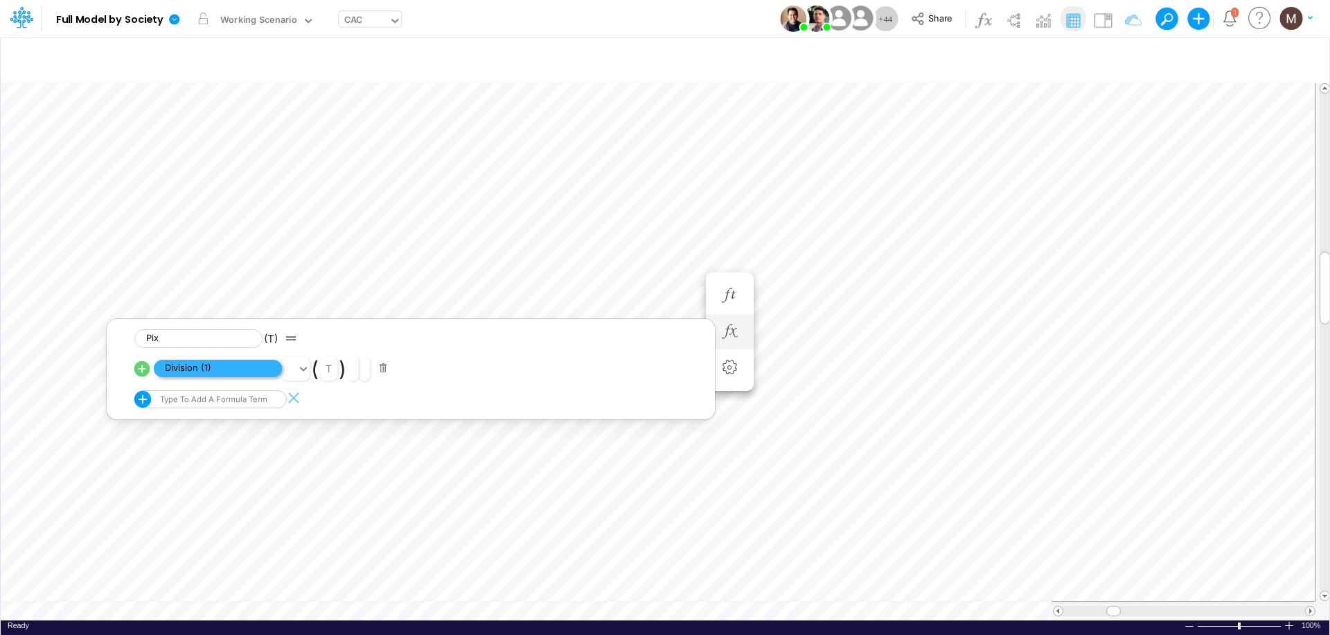
click at [173, 368] on span "Division (1)" at bounding box center [218, 368] width 128 height 17
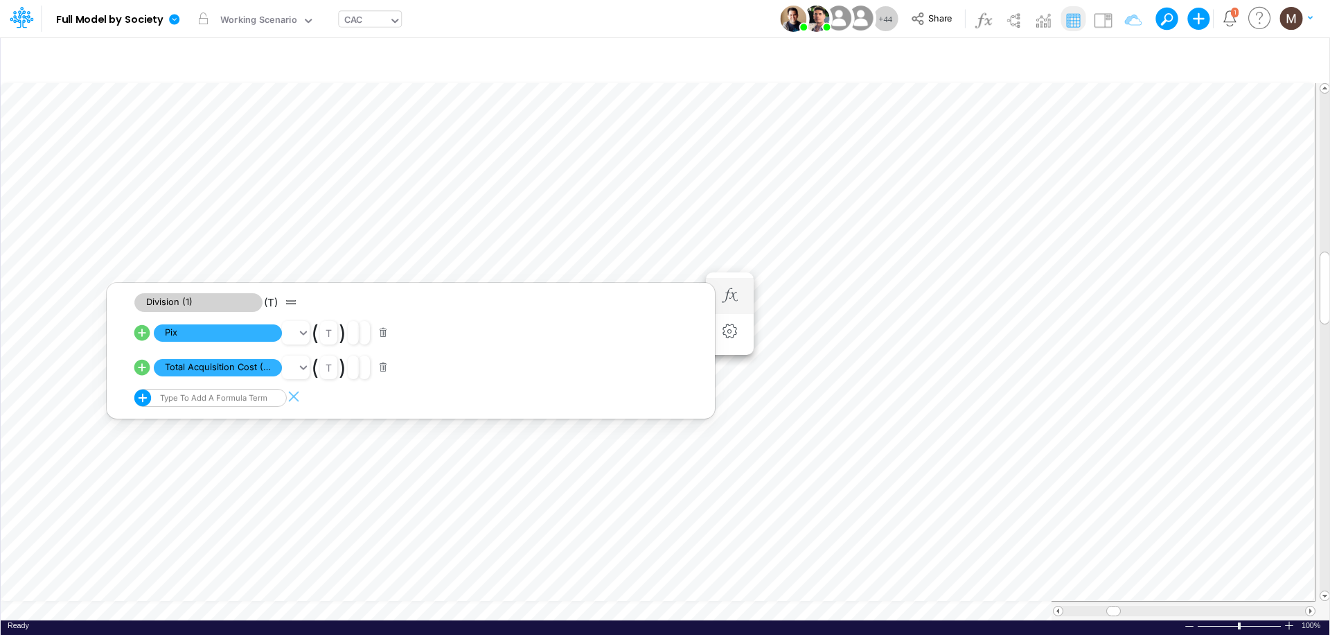
scroll to position [6, 1]
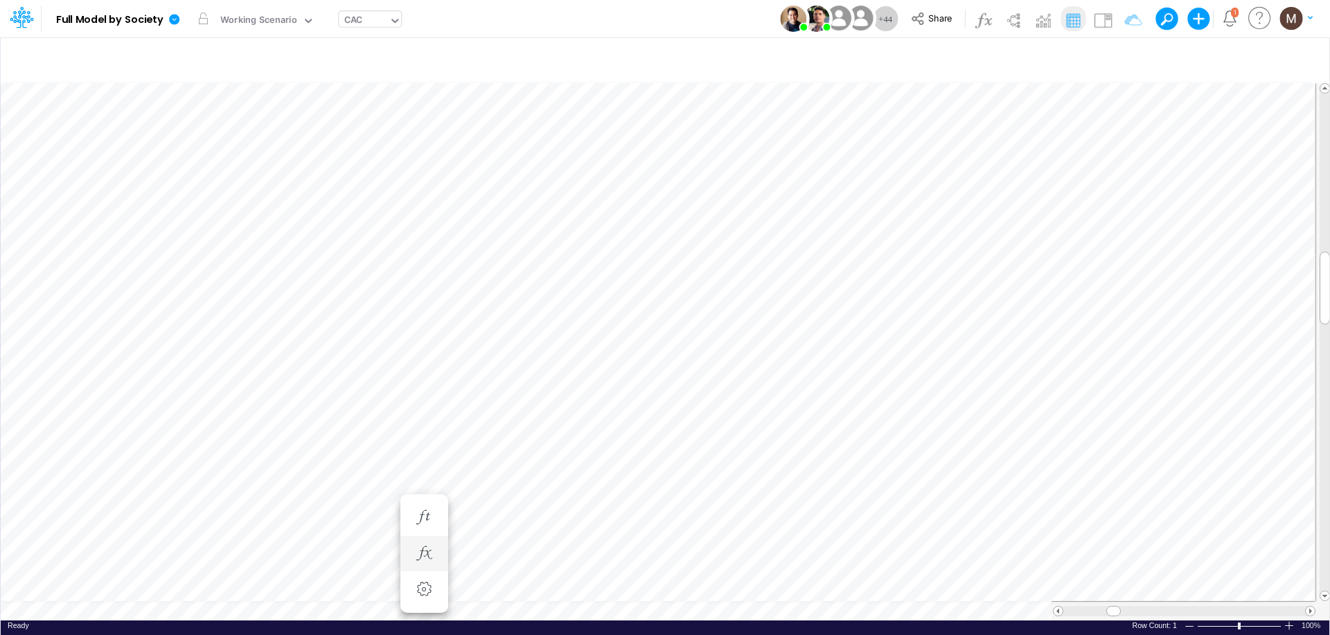
scroll to position [6, 1]
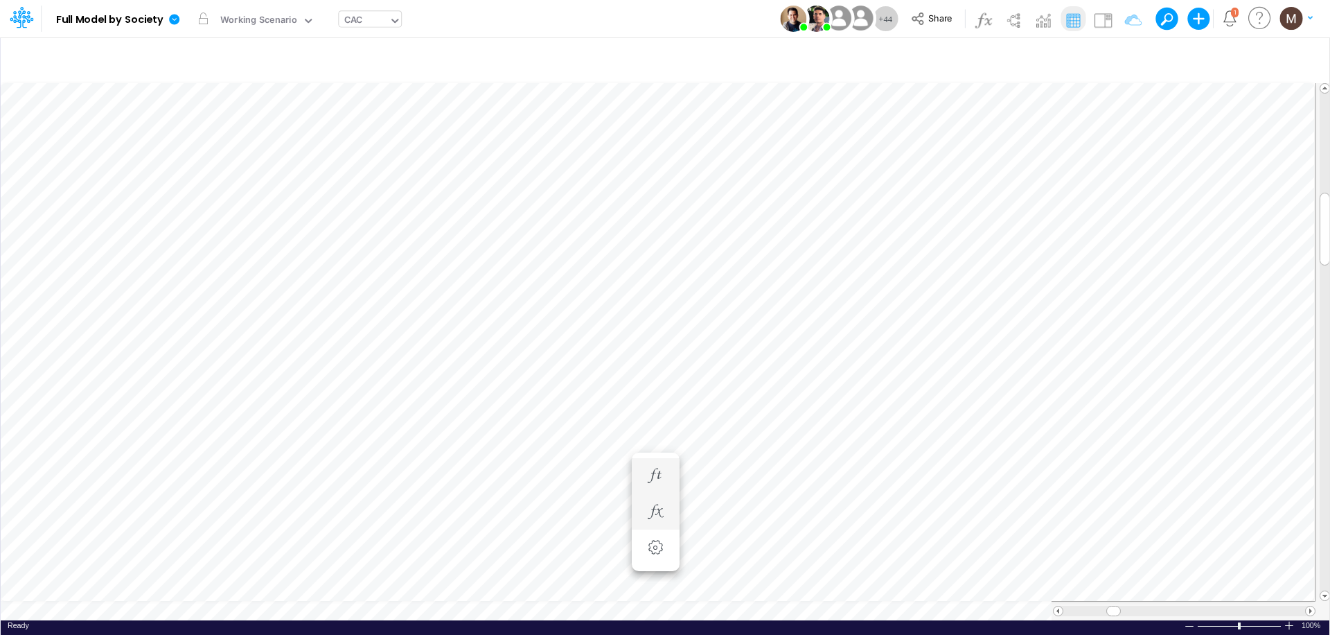
click at [649, 461] on li "Total Share of New Users (%) =" at bounding box center [656, 476] width 48 height 36
click at [658, 470] on icon "button" at bounding box center [655, 475] width 21 height 15
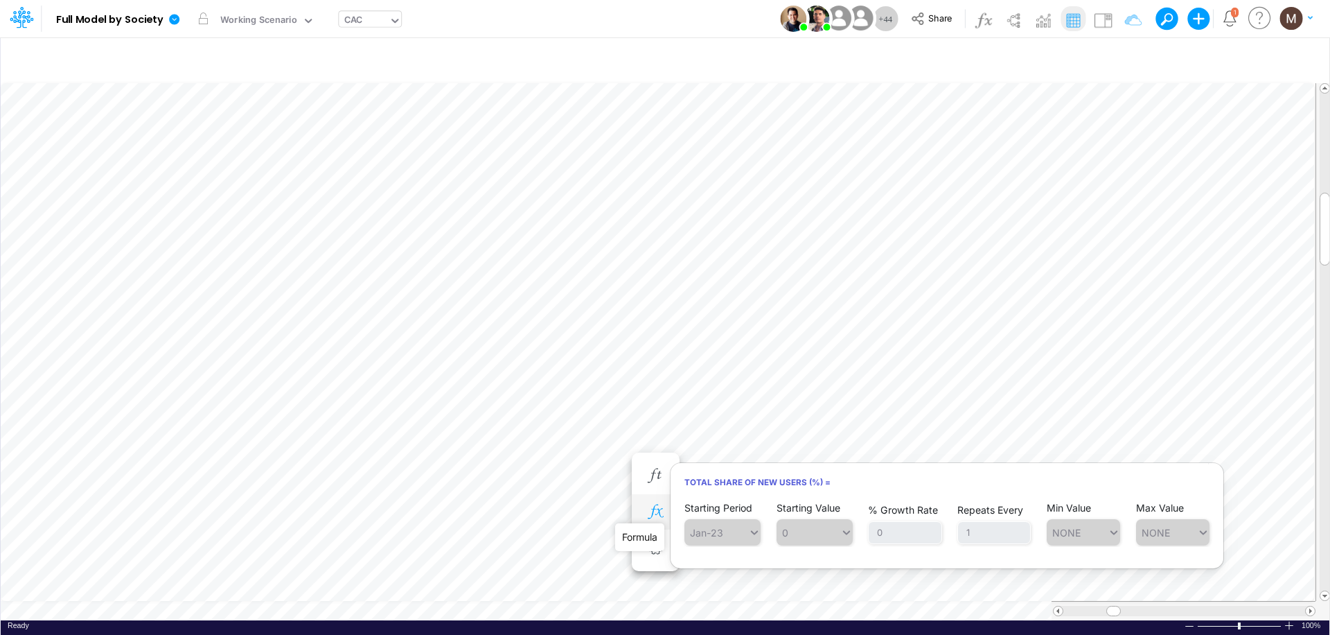
click at [657, 511] on icon "button" at bounding box center [655, 511] width 21 height 15
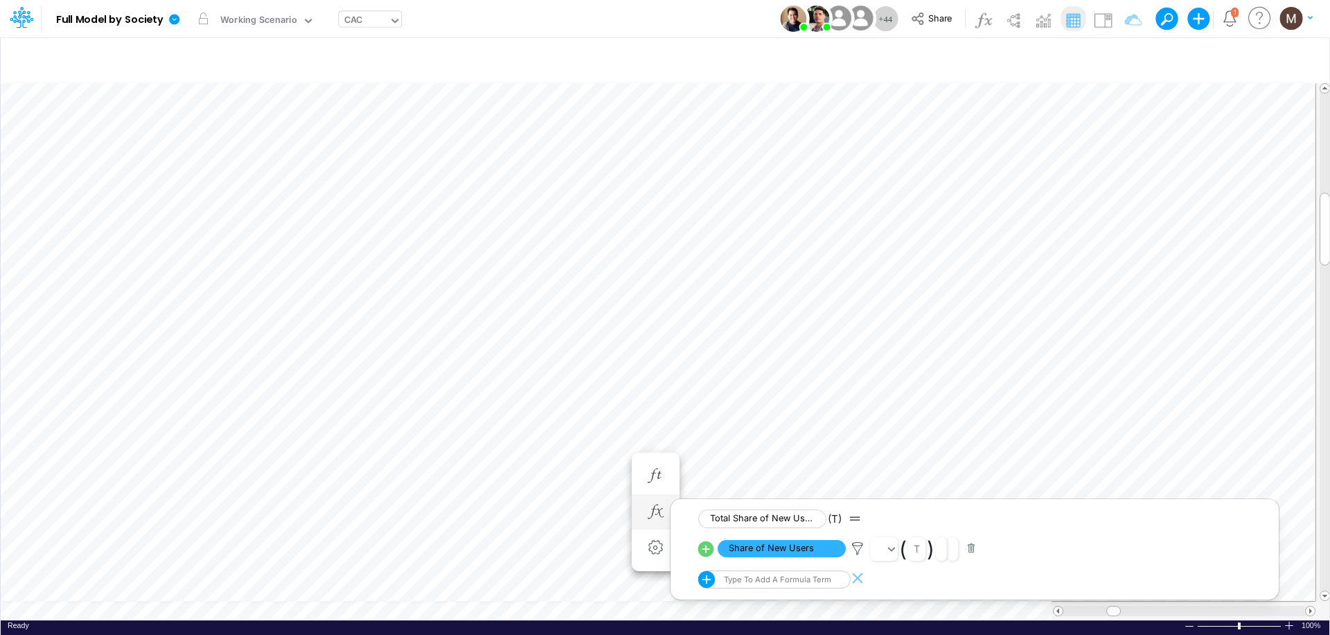
scroll to position [6, 1]
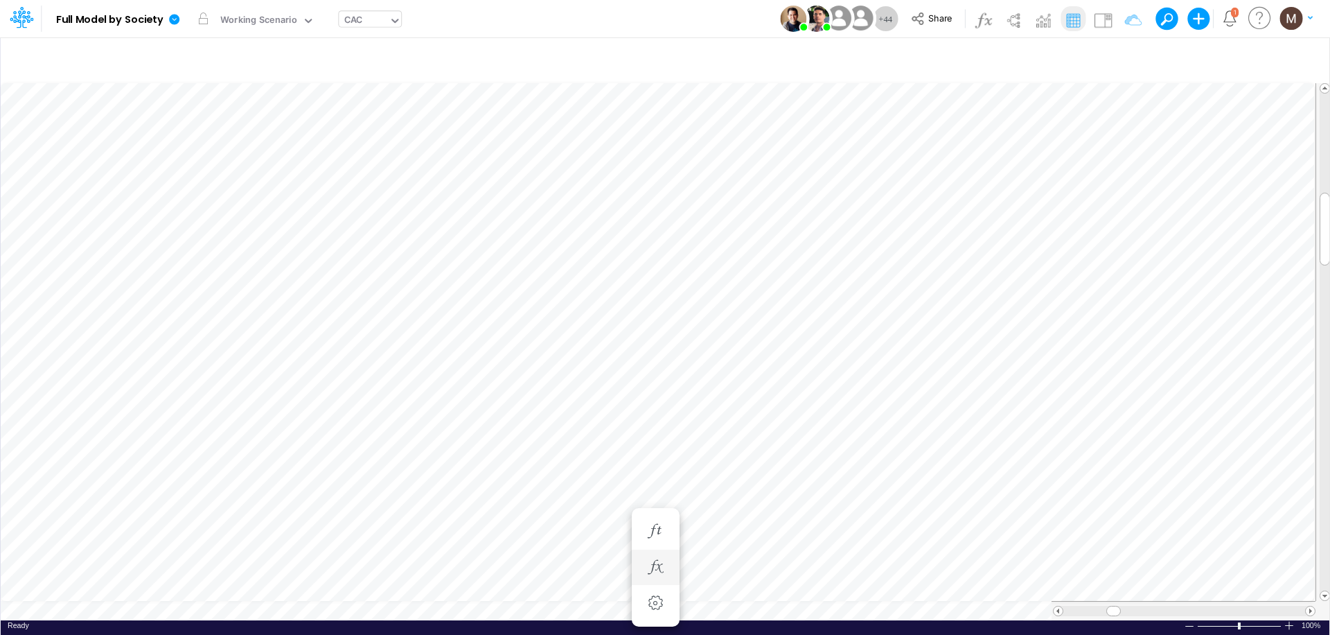
scroll to position [6, 1]
click at [665, 518] on icon "button" at bounding box center [655, 511] width 21 height 15
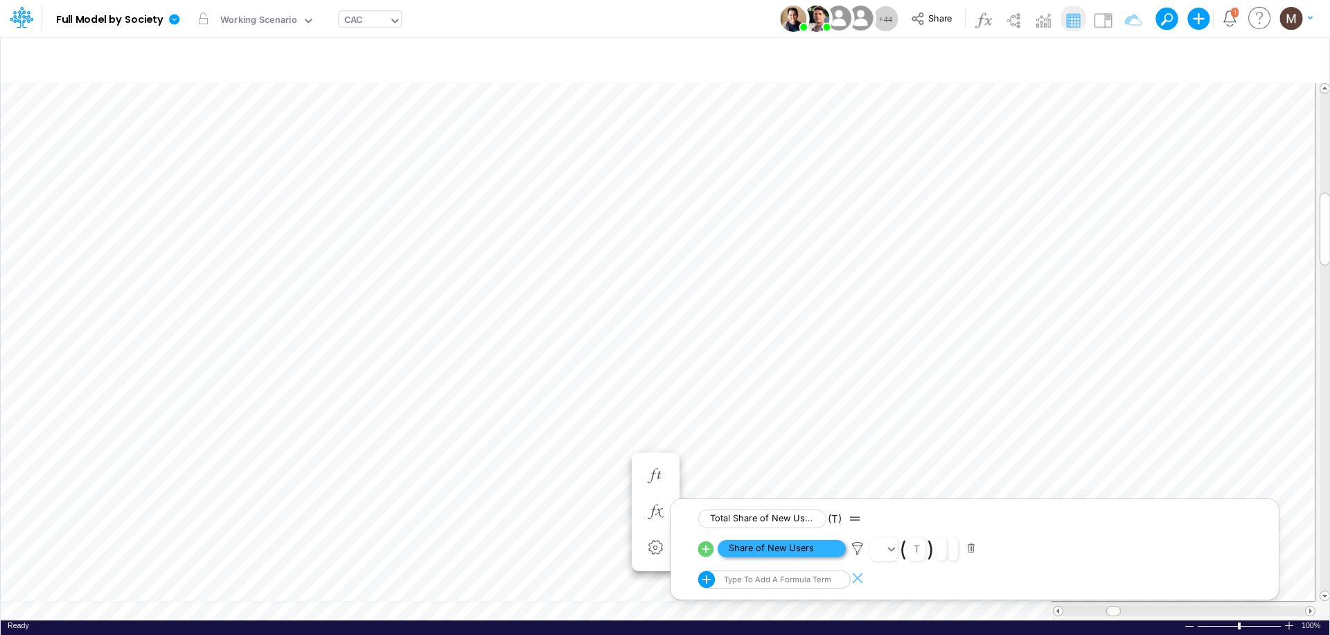
click at [760, 549] on span "Share of New Users" at bounding box center [782, 548] width 128 height 17
click at [347, 17] on div "CAC" at bounding box center [353, 21] width 18 height 16
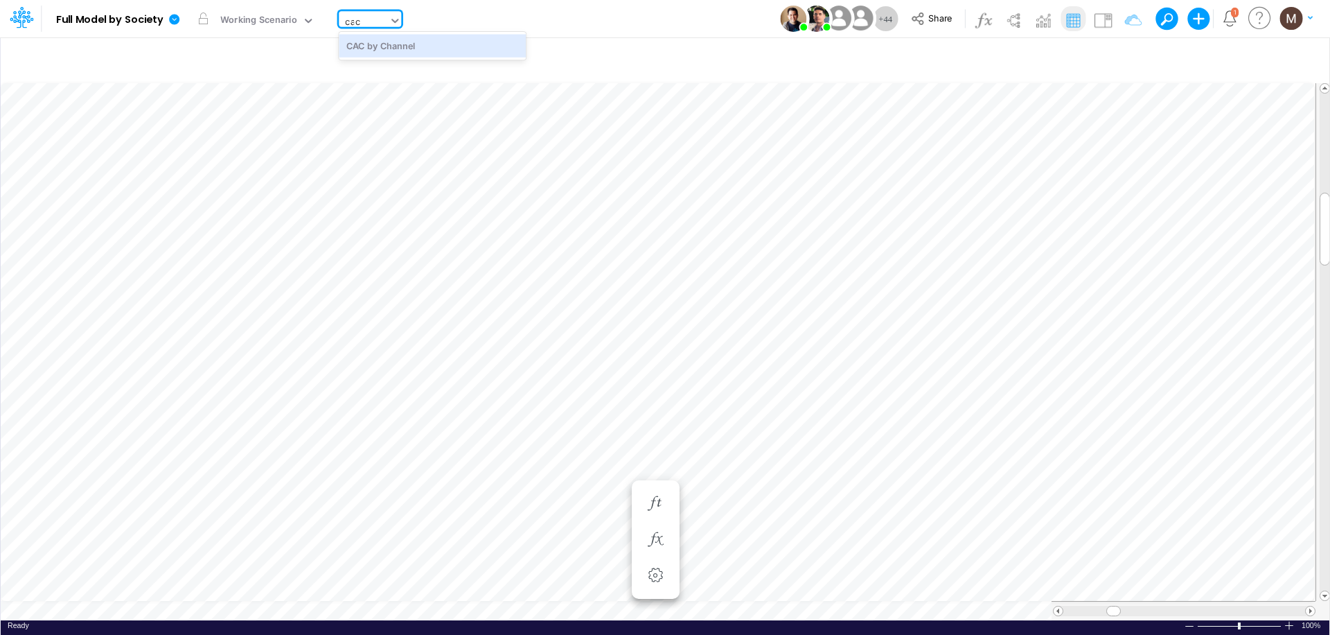
type input "cac b"
click at [393, 50] on div "CAC by Channel" at bounding box center [432, 45] width 187 height 23
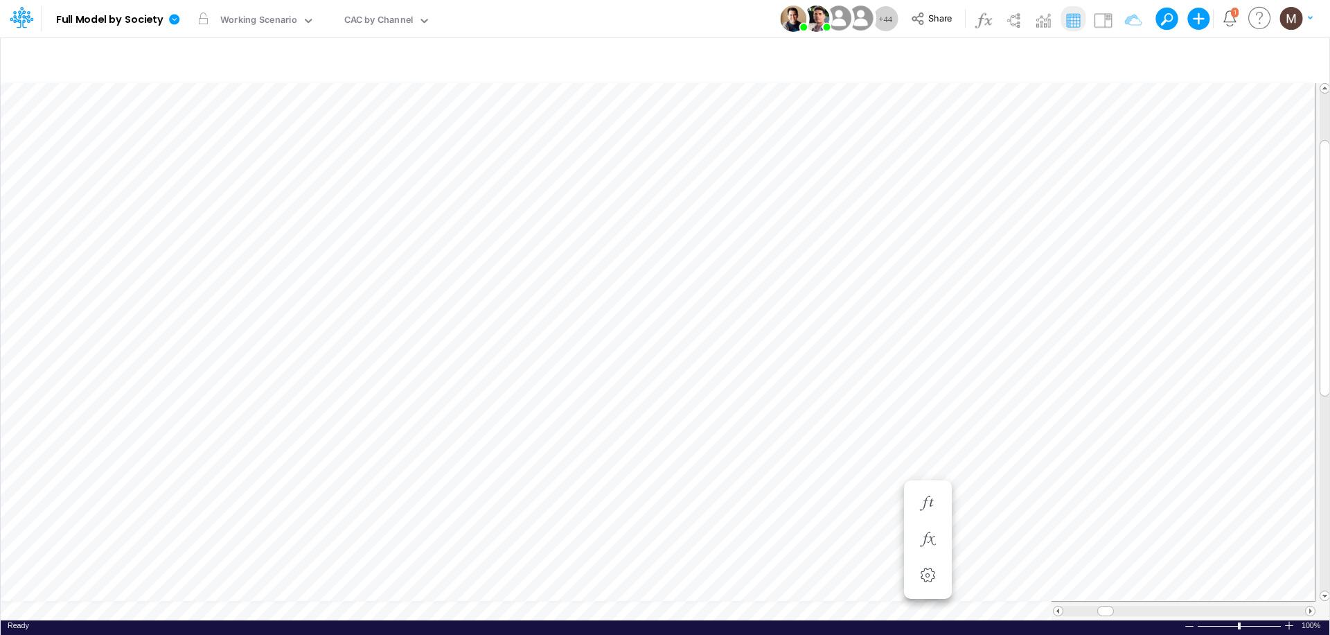
scroll to position [6, 1]
click at [1309, 606] on span at bounding box center [1310, 610] width 9 height 9
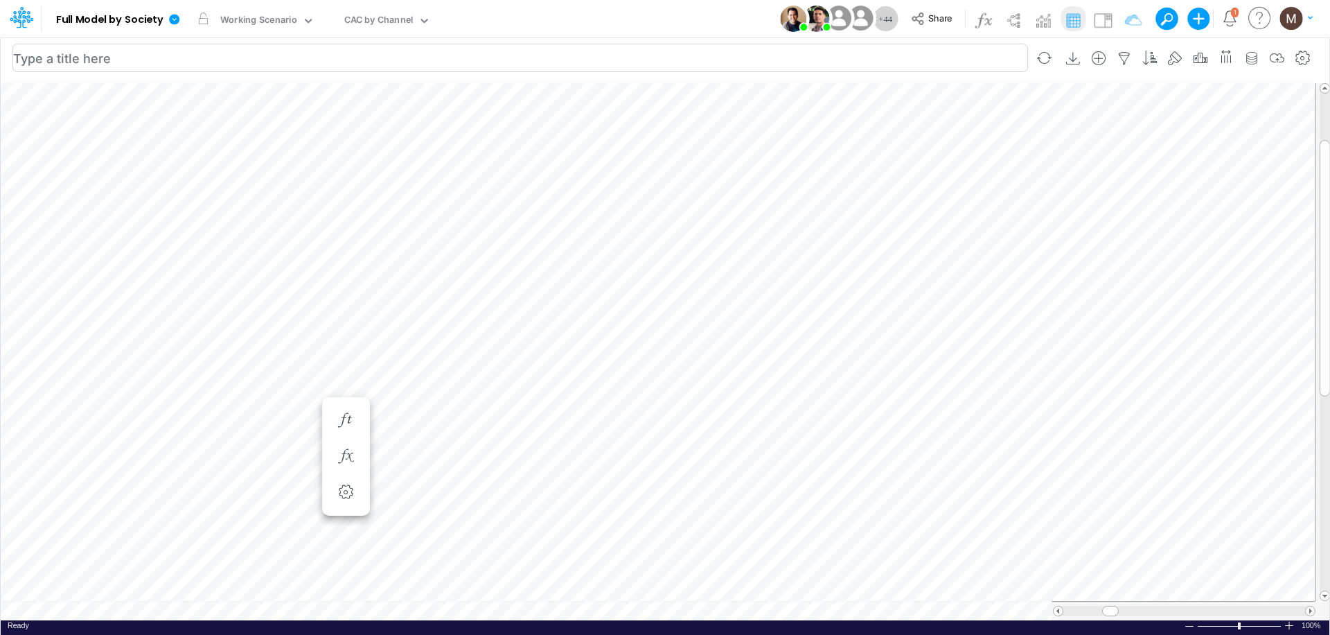
scroll to position [6, 1]
click at [677, 452] on icon "button" at bounding box center [678, 456] width 21 height 15
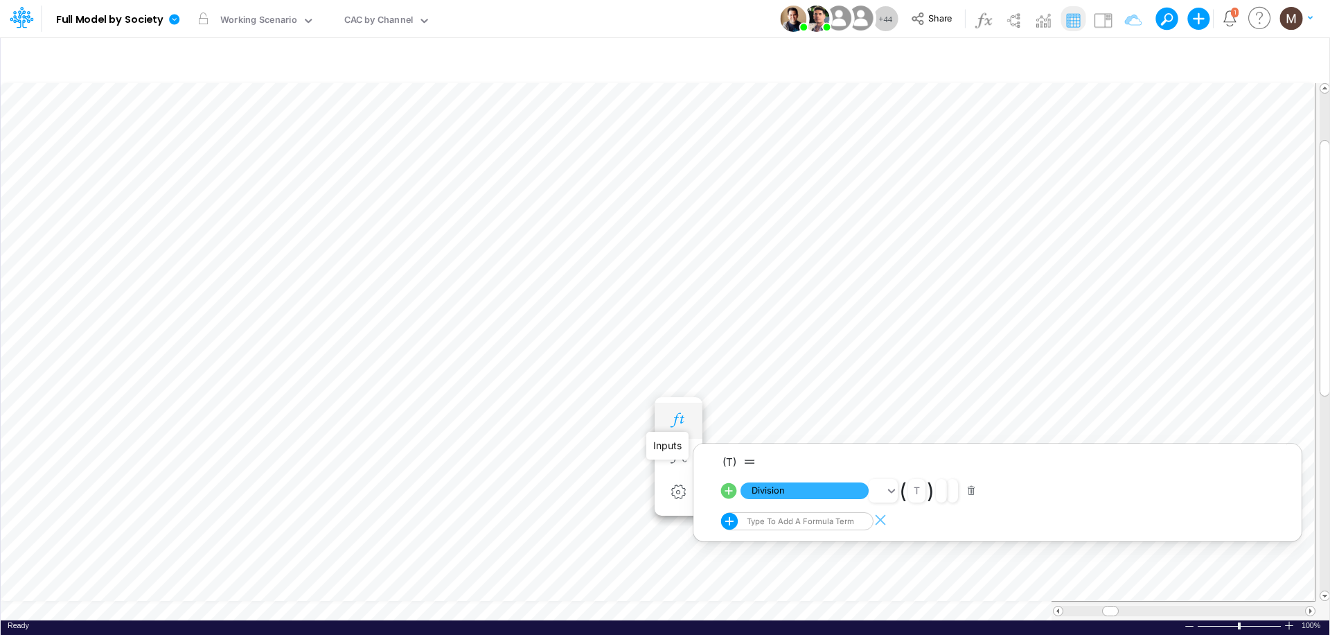
click at [680, 420] on icon "button" at bounding box center [678, 420] width 21 height 15
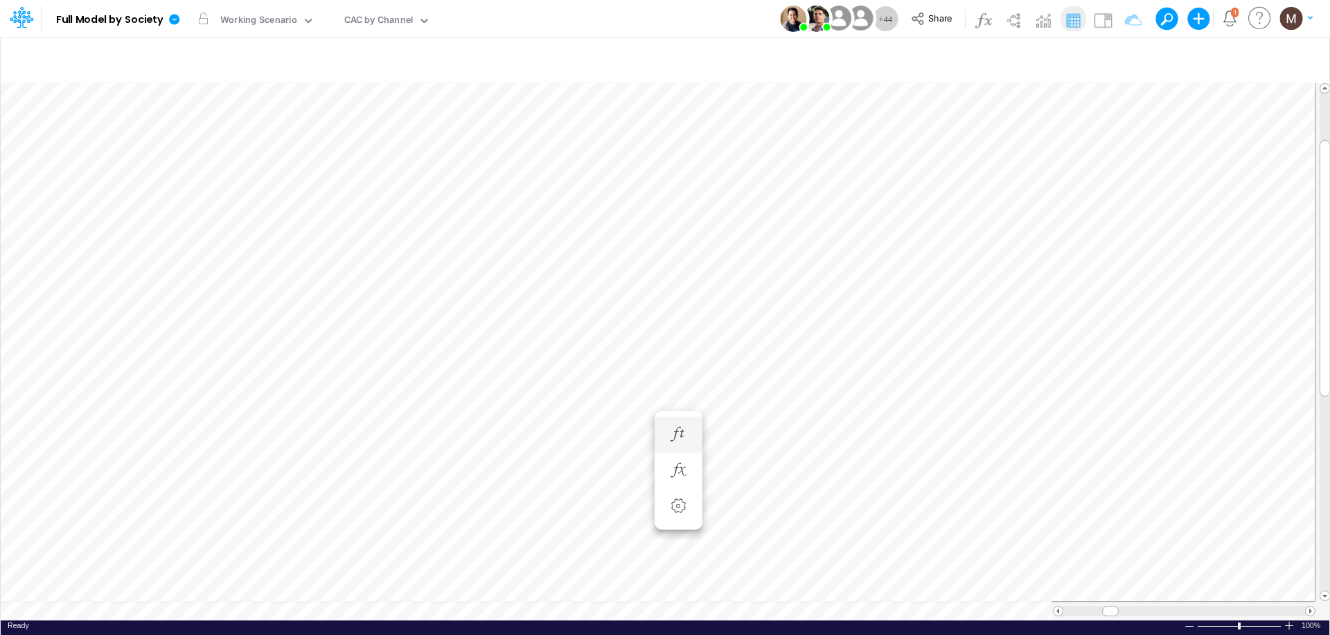
scroll to position [6, 1]
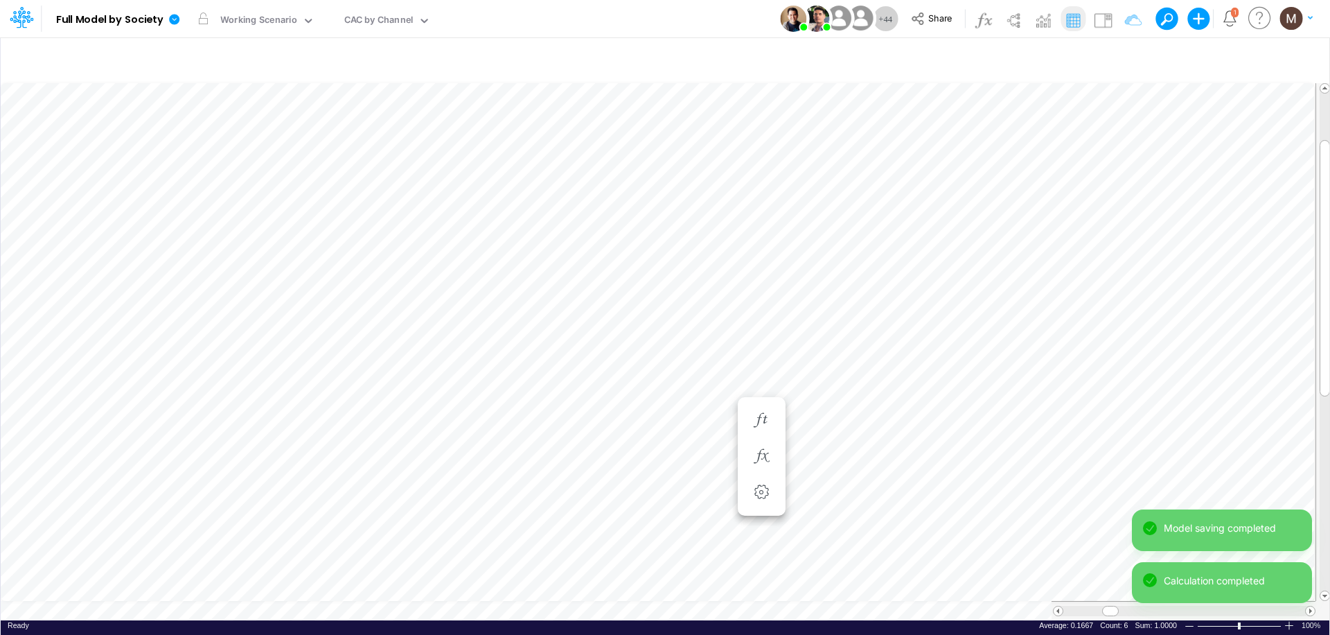
scroll to position [6, 1]
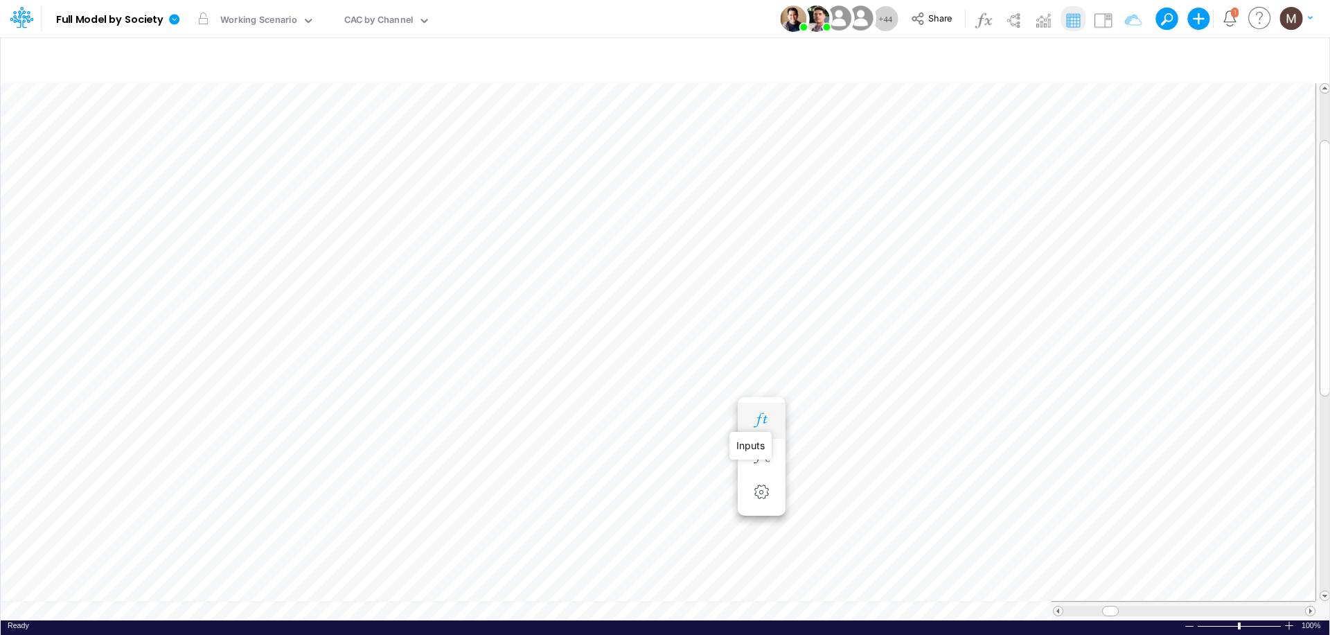
click at [761, 422] on icon "button" at bounding box center [761, 420] width 21 height 15
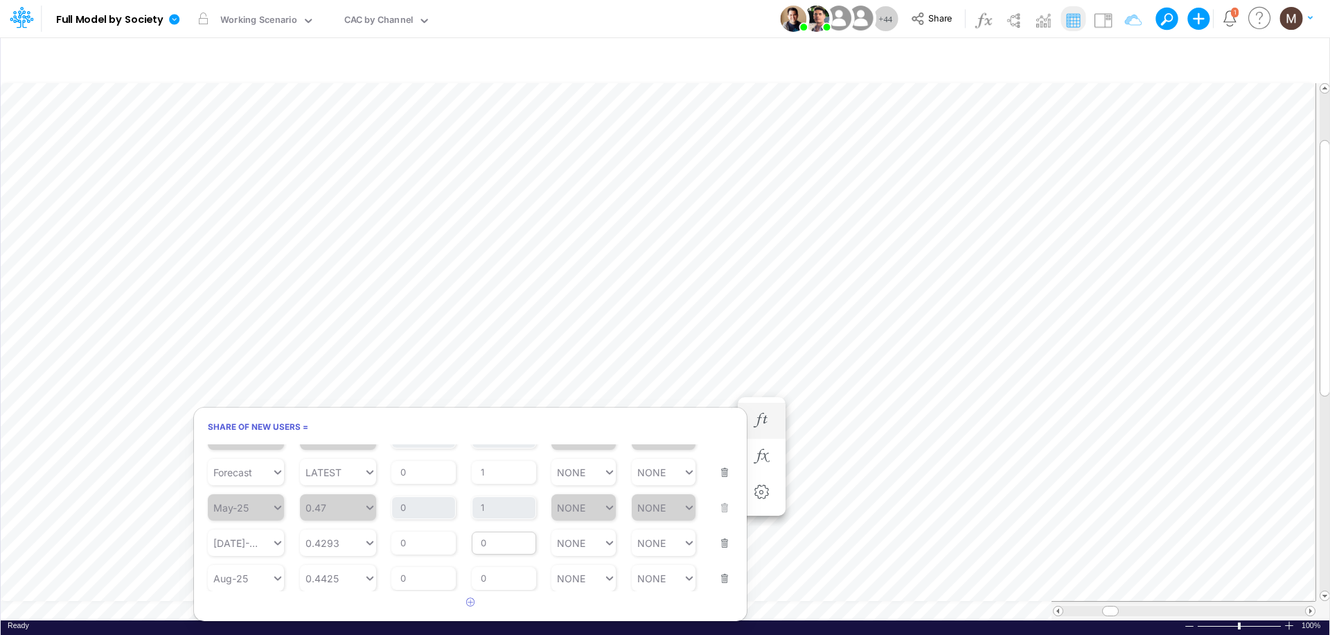
scroll to position [42, 0]
click at [513, 580] on input "0" at bounding box center [504, 577] width 64 height 24
type input "1"
type input "NONE"
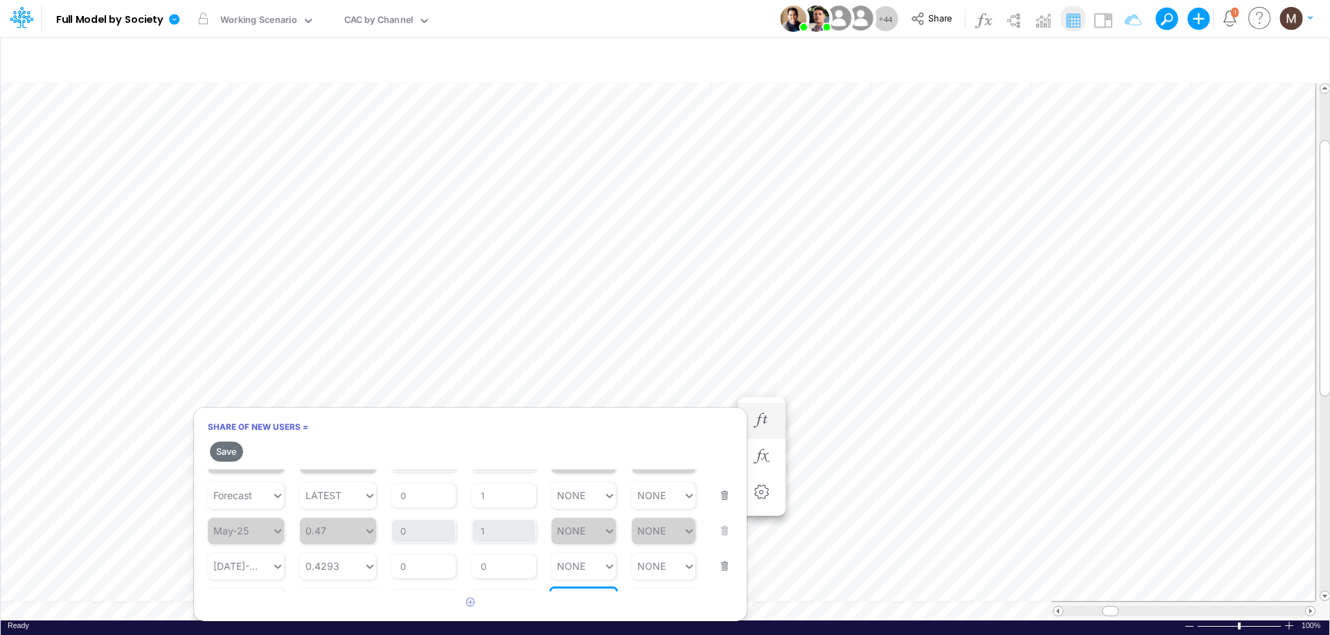
scroll to position [67, 0]
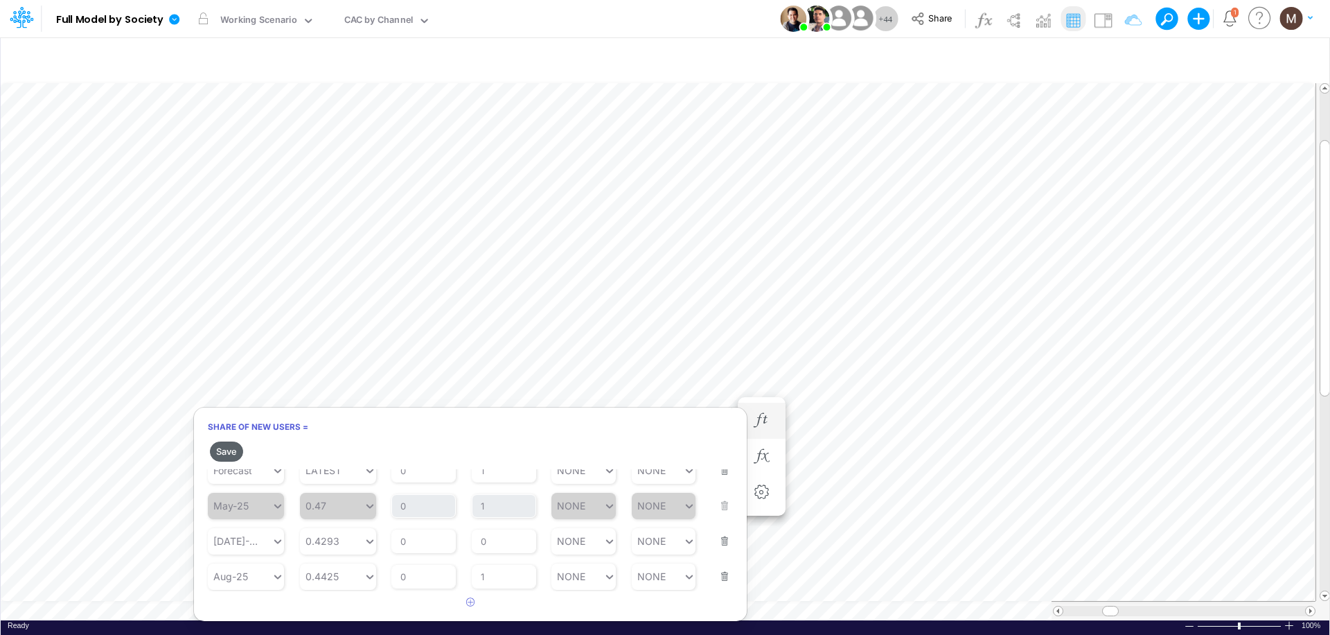
click at [231, 449] on button "Save" at bounding box center [226, 451] width 33 height 20
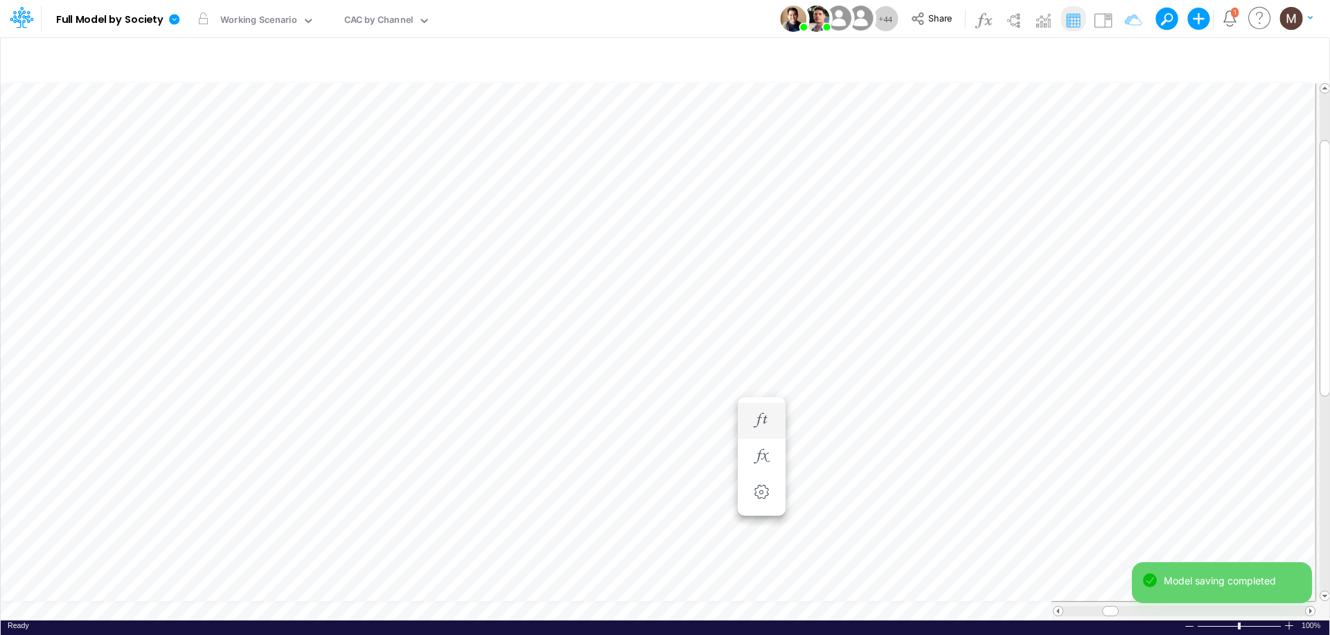
scroll to position [6, 1]
click at [754, 432] on icon "button" at bounding box center [761, 434] width 21 height 15
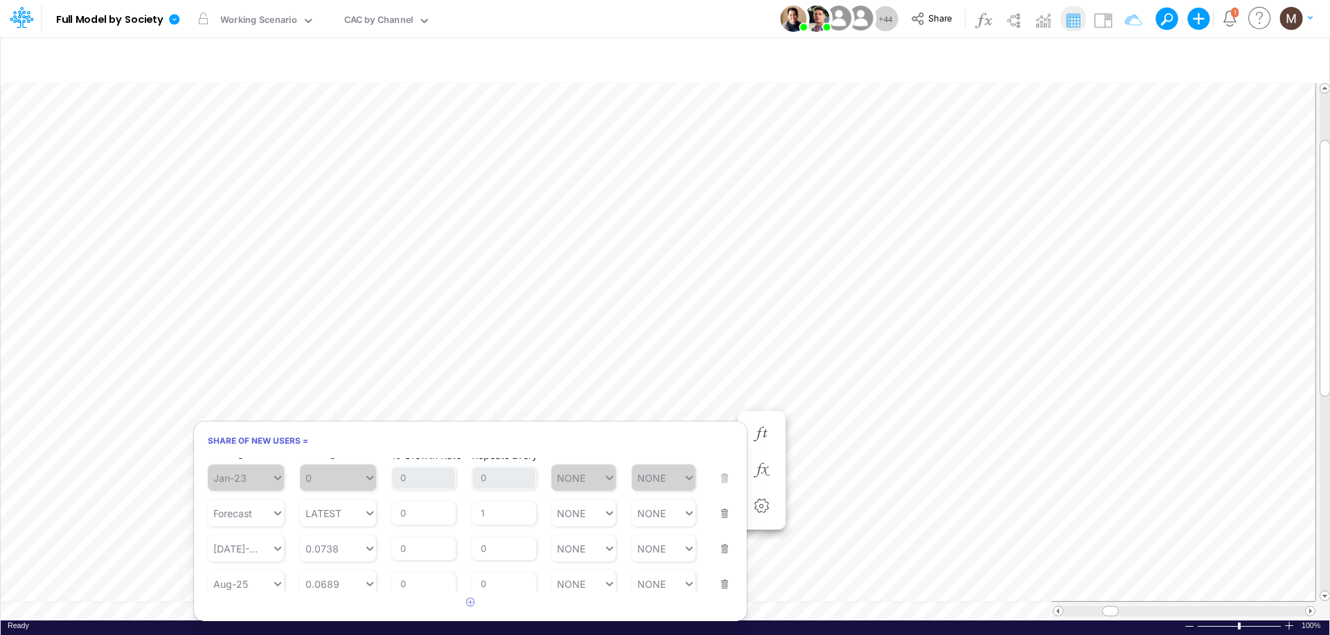
scroll to position [20, 0]
click at [514, 578] on input "0" at bounding box center [504, 577] width 64 height 24
type input "1"
type input "NONE"
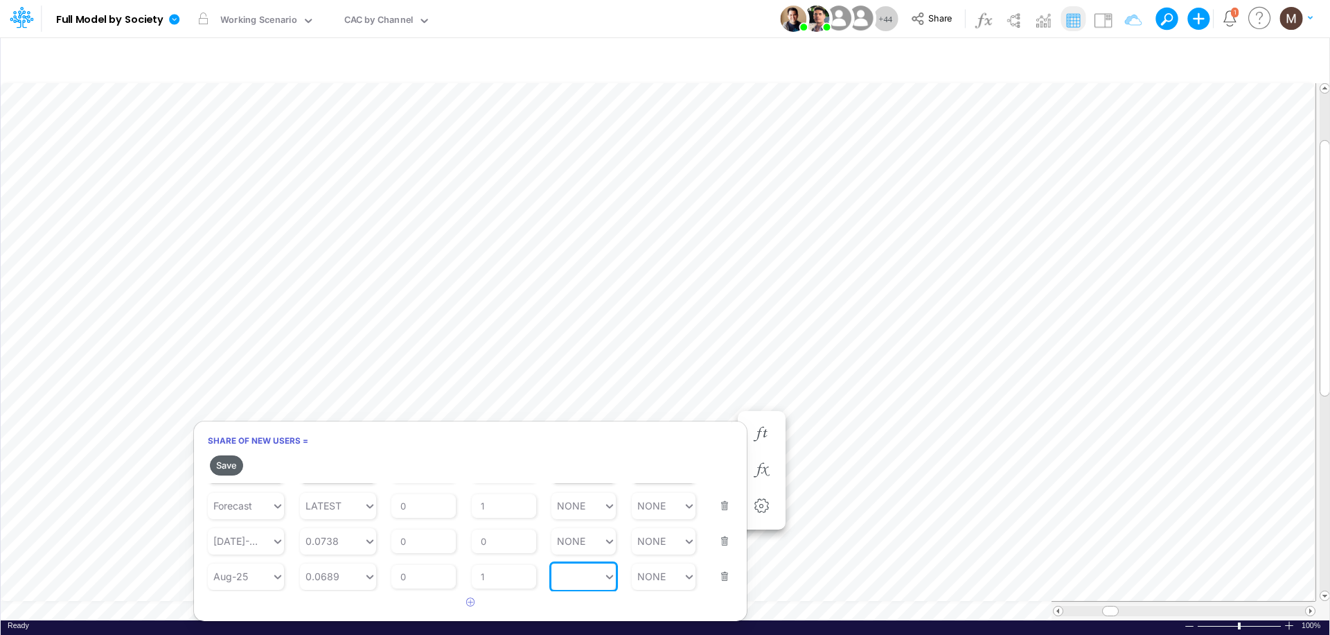
click at [227, 465] on button "Save" at bounding box center [226, 465] width 33 height 20
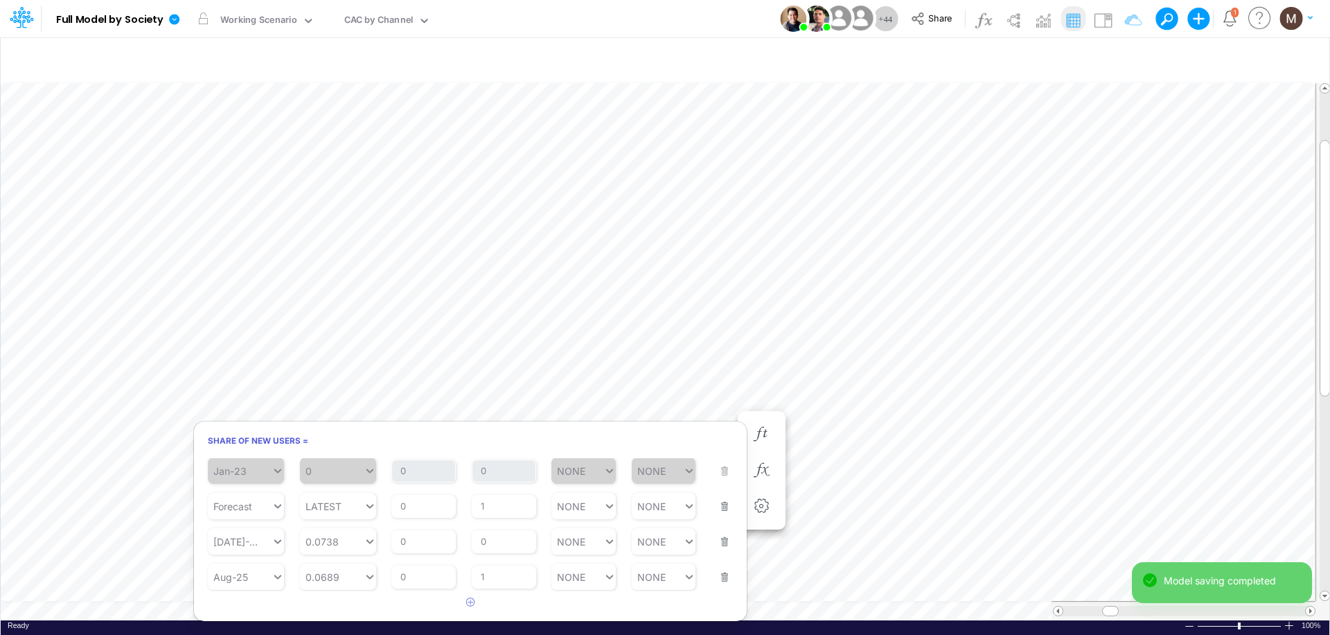
scroll to position [6, 1]
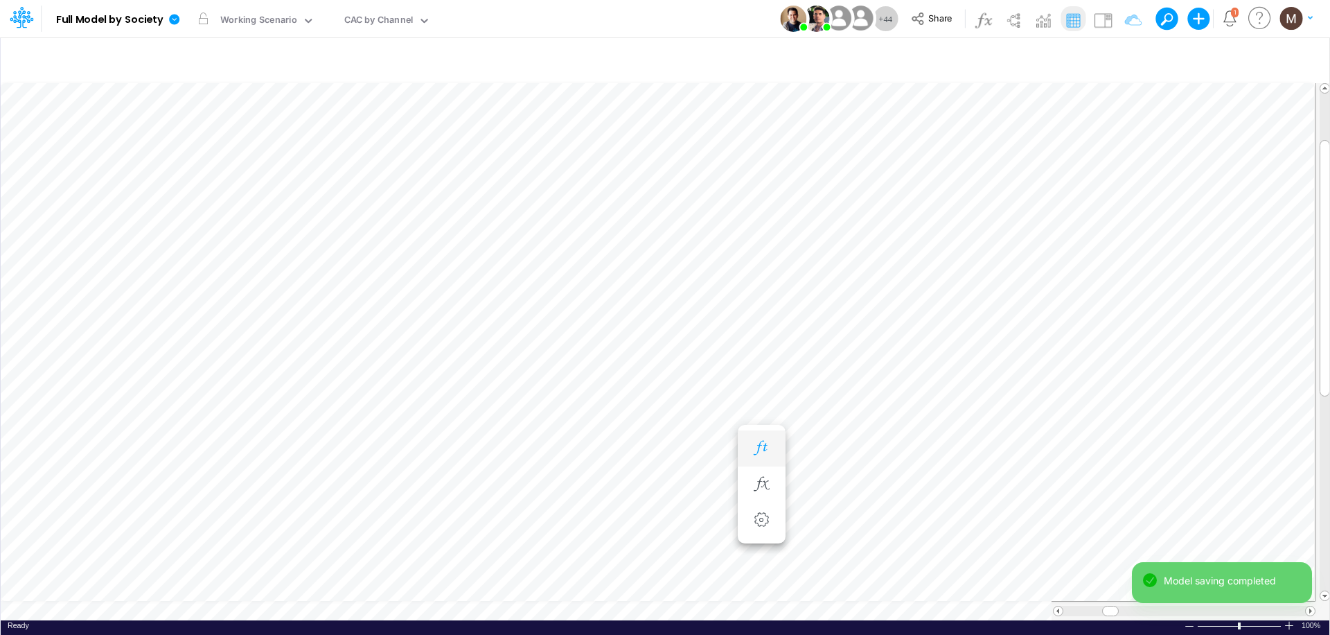
click at [769, 456] on button "button" at bounding box center [762, 448] width 26 height 28
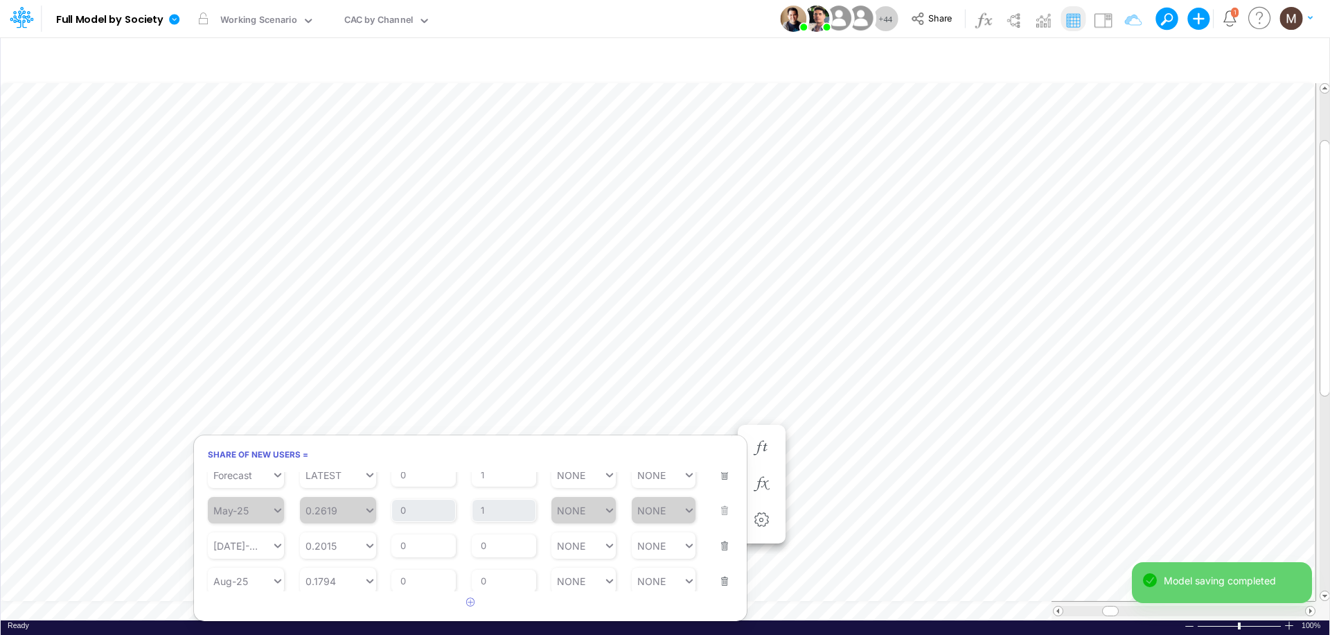
scroll to position [69, 0]
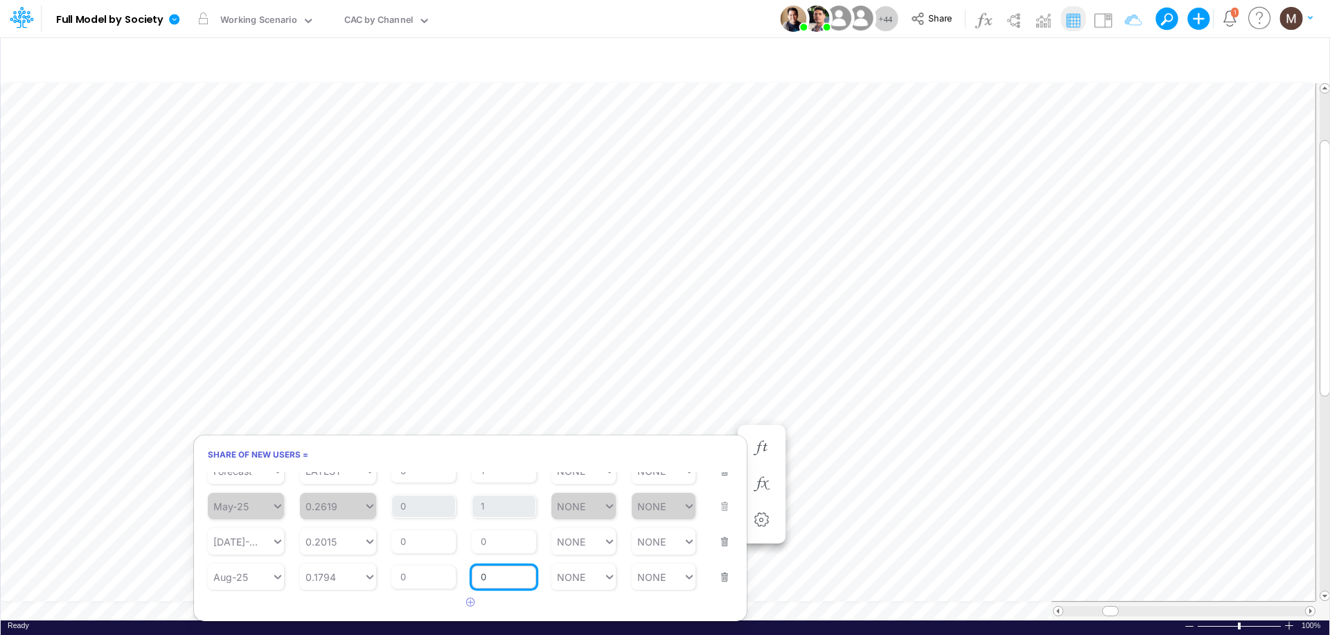
click at [500, 574] on input "0" at bounding box center [504, 577] width 64 height 24
type input "1"
type input "NONE"
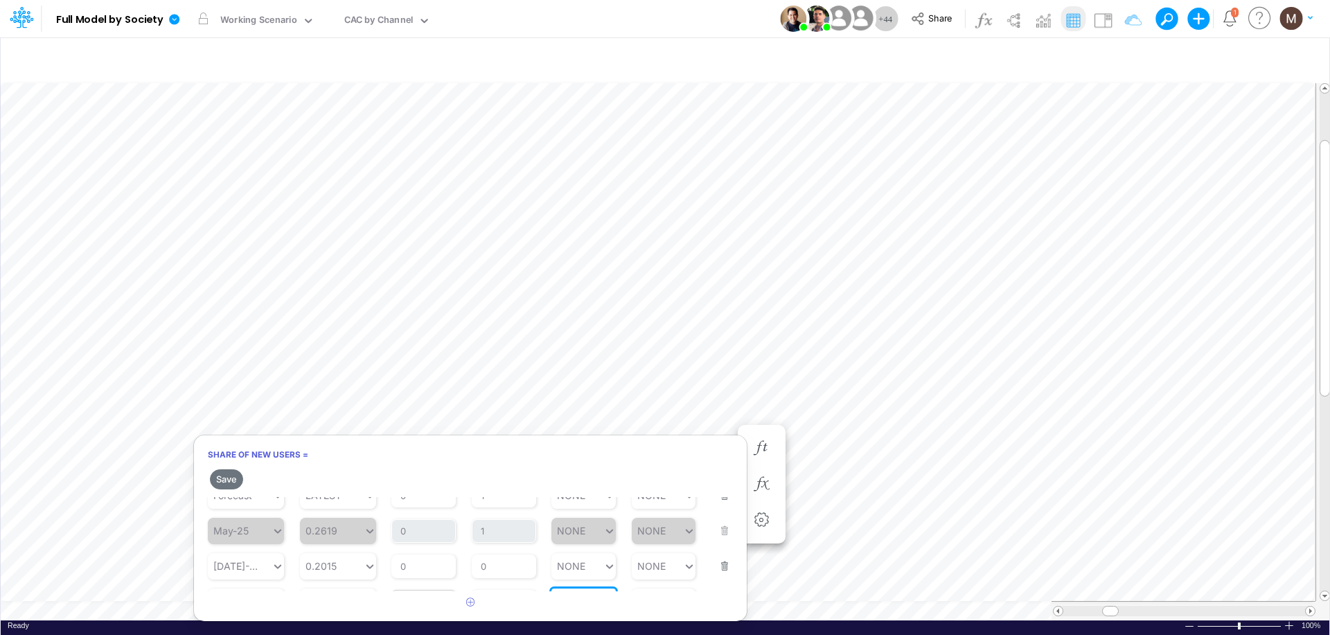
scroll to position [94, 0]
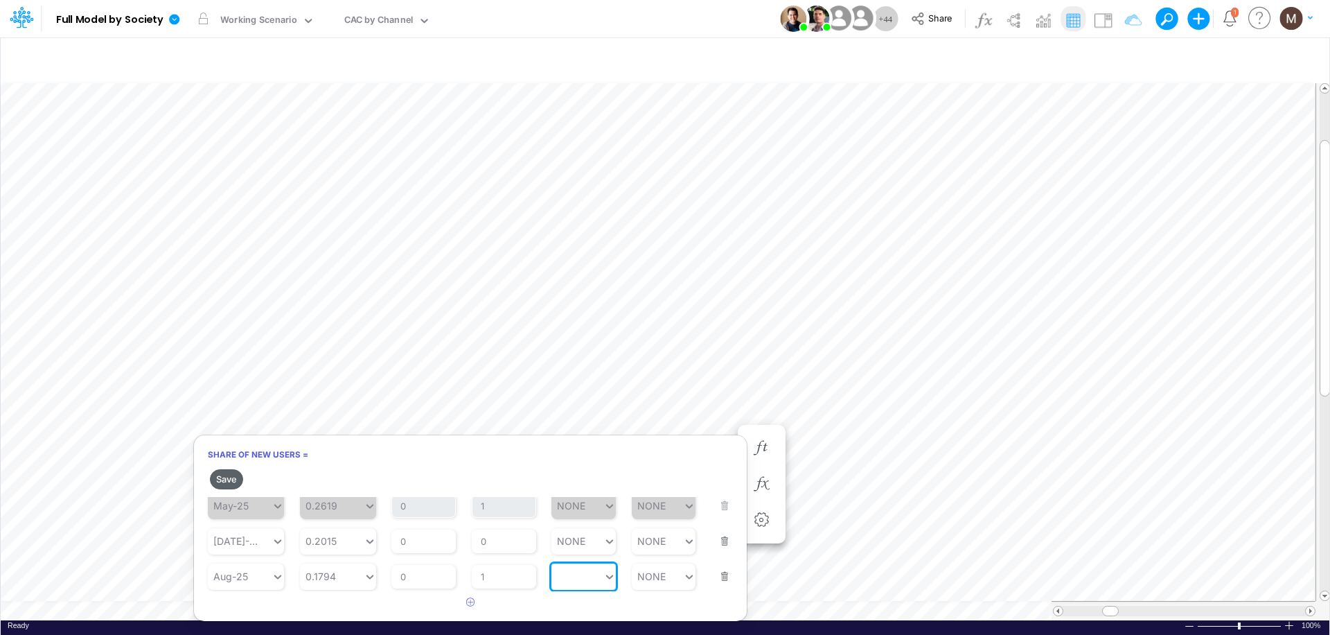
click at [220, 475] on button "Save" at bounding box center [226, 479] width 33 height 20
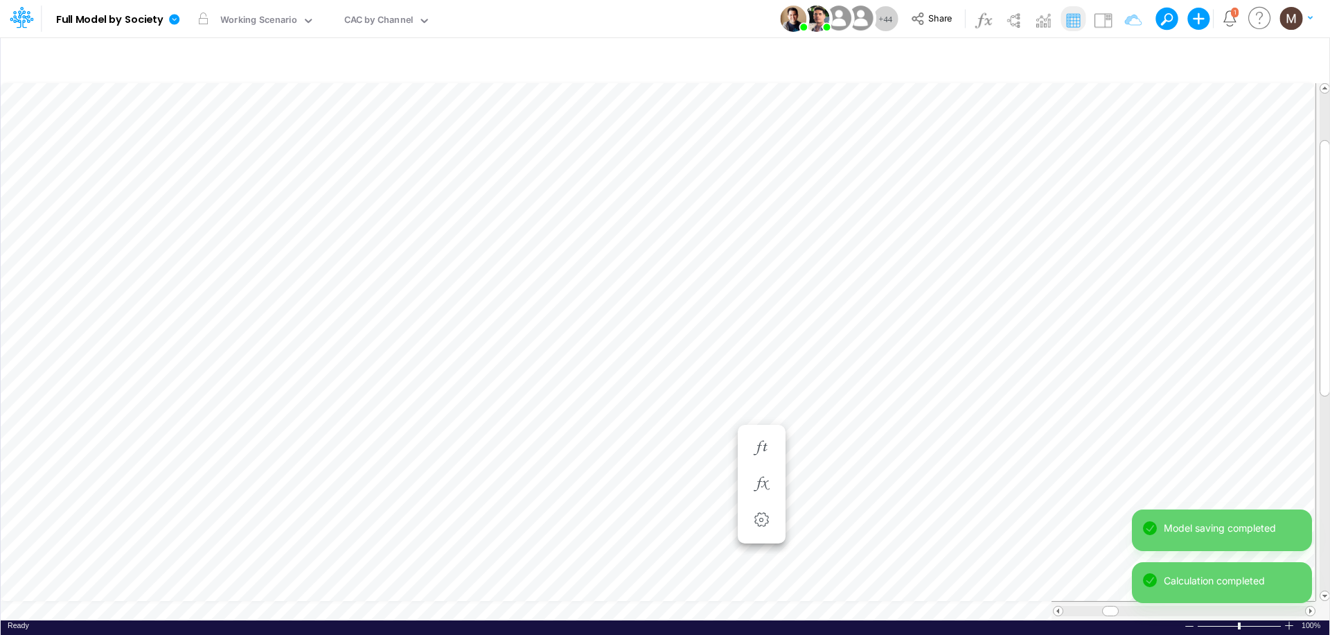
scroll to position [6, 1]
click at [756, 452] on button "button" at bounding box center [762, 462] width 26 height 28
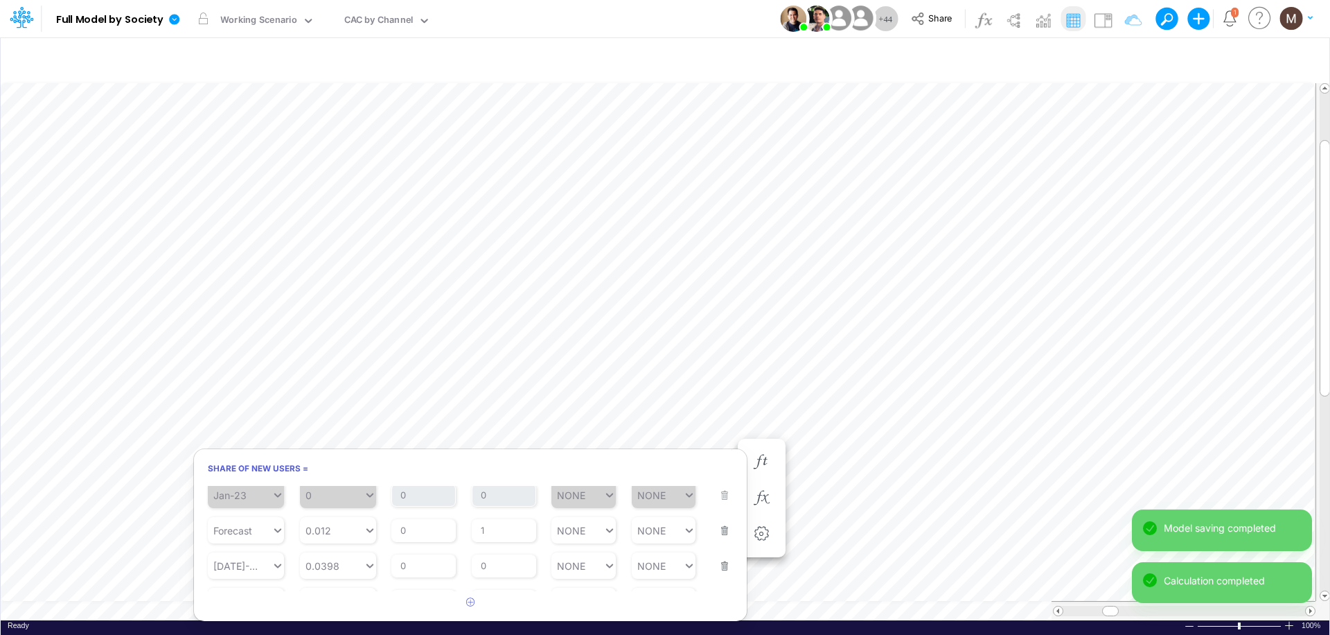
scroll to position [48, 0]
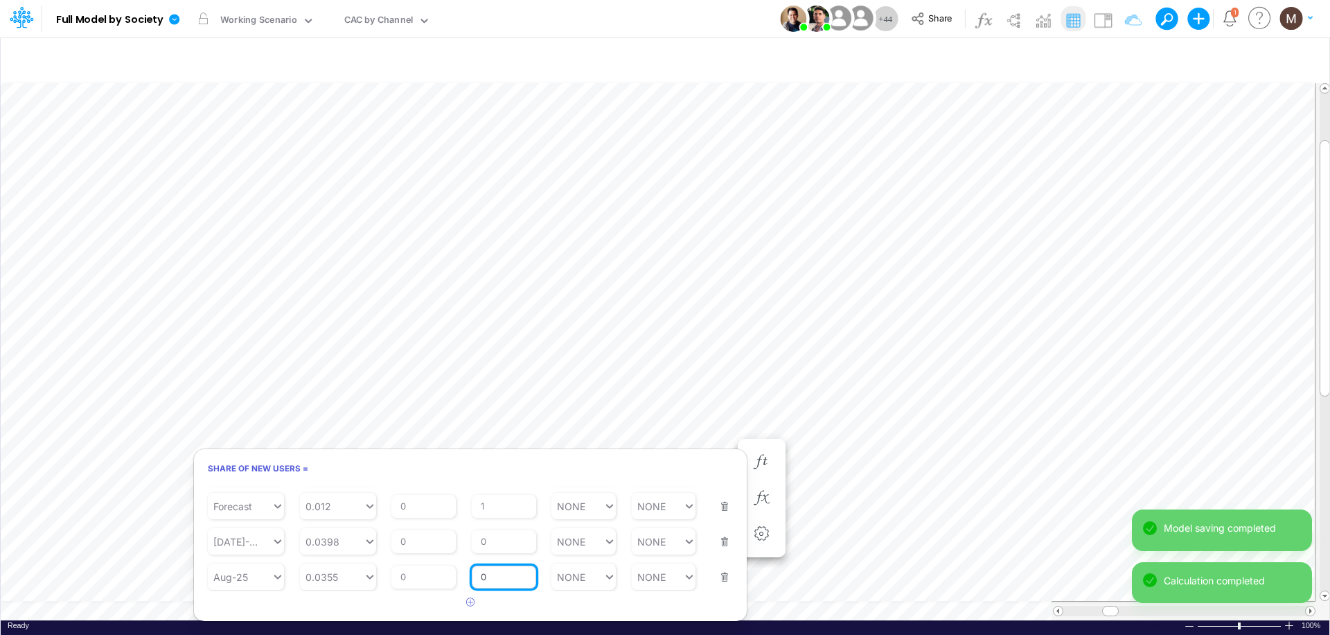
click at [489, 578] on input "0" at bounding box center [504, 577] width 64 height 24
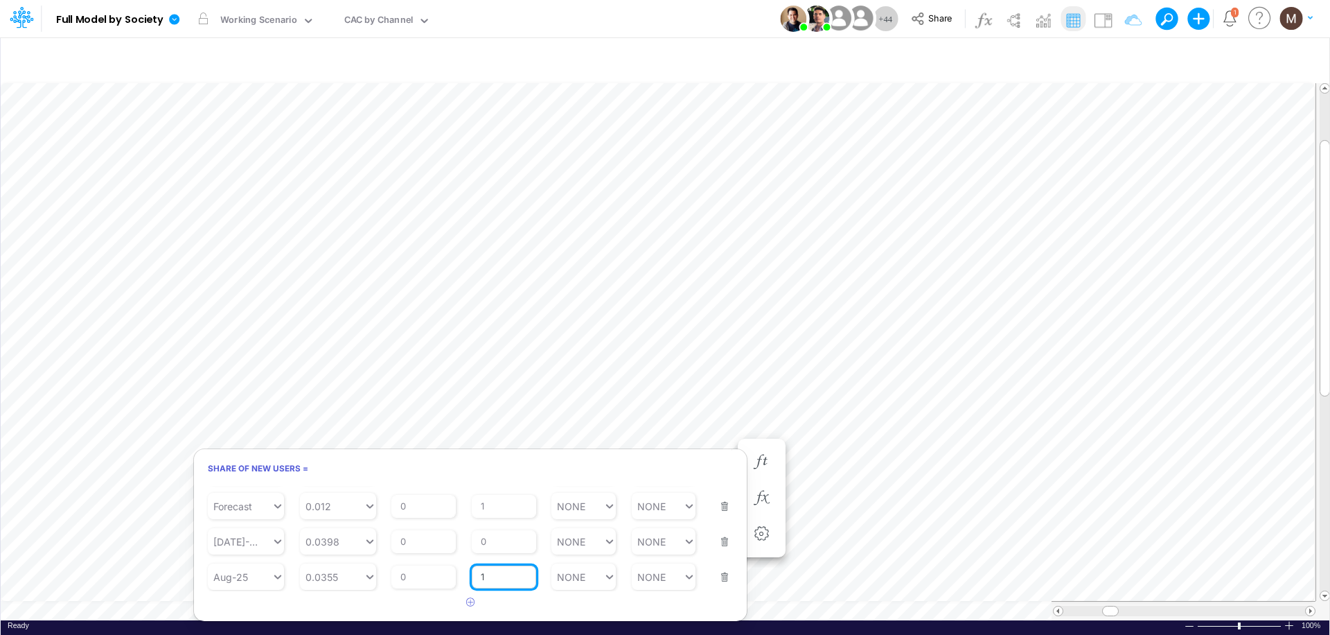
type input "1"
type input "NONE"
click at [222, 486] on button "Save" at bounding box center [226, 493] width 33 height 20
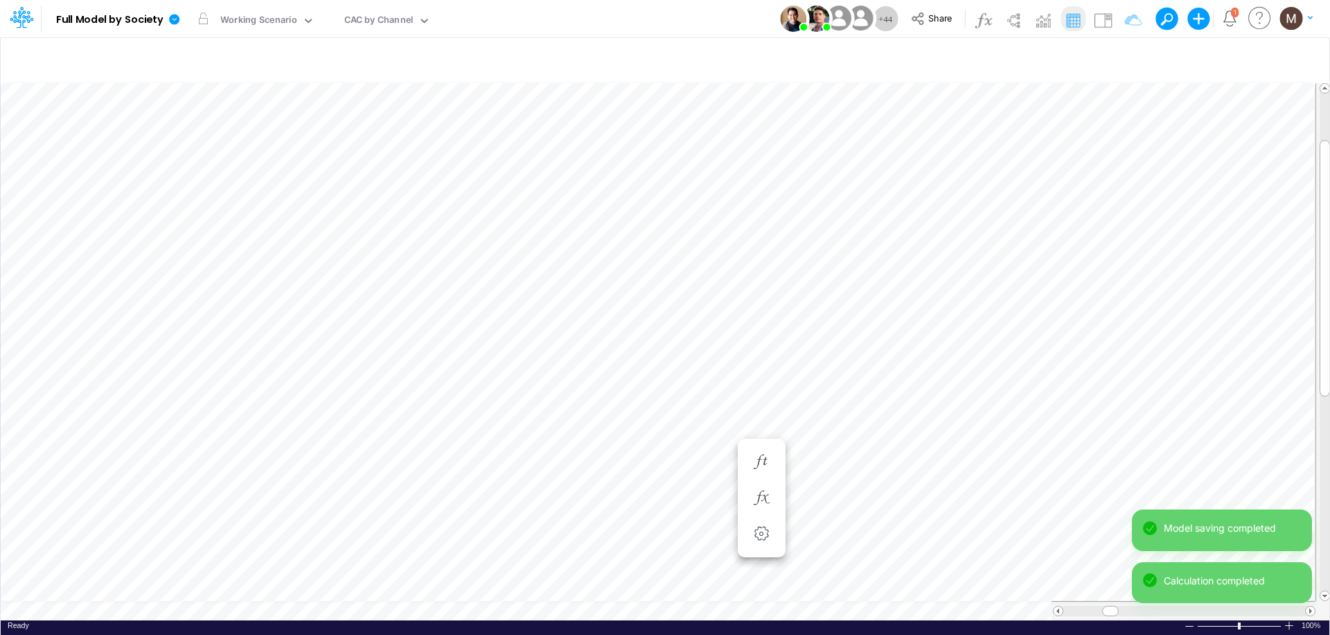
scroll to position [6, 1]
click at [763, 495] on icon "button" at bounding box center [761, 489] width 21 height 15
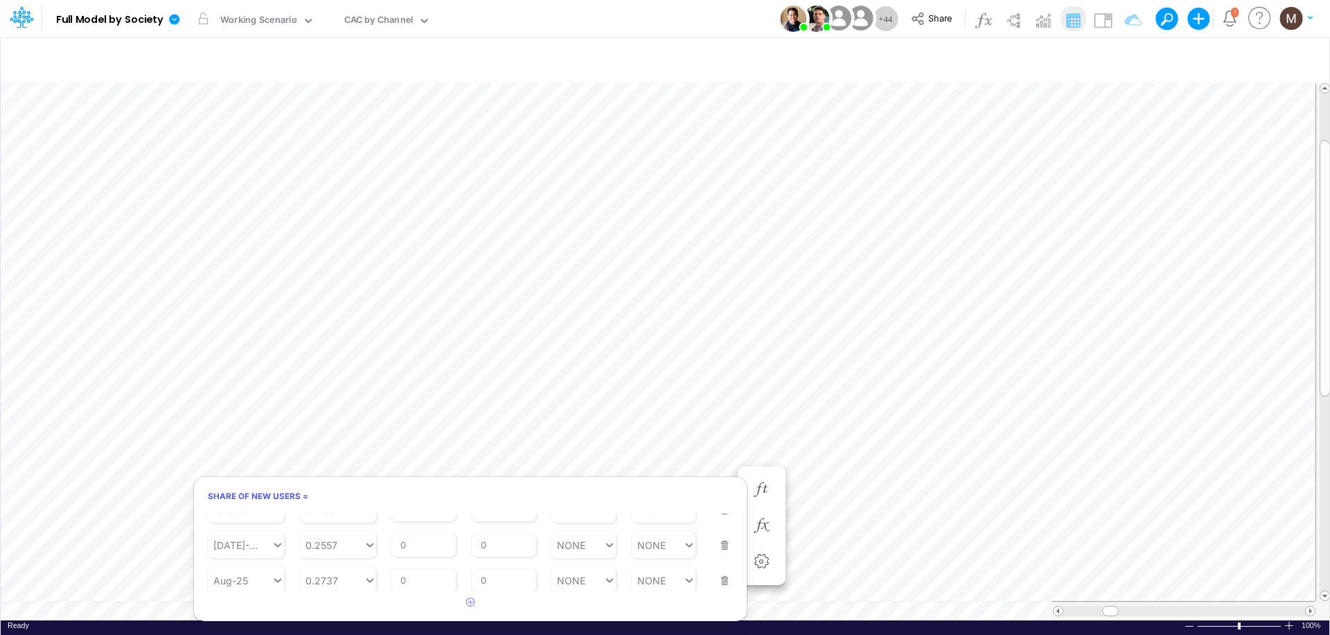
scroll to position [76, 0]
click at [495, 578] on input "0" at bounding box center [504, 577] width 64 height 24
type input "1"
type input "NONE"
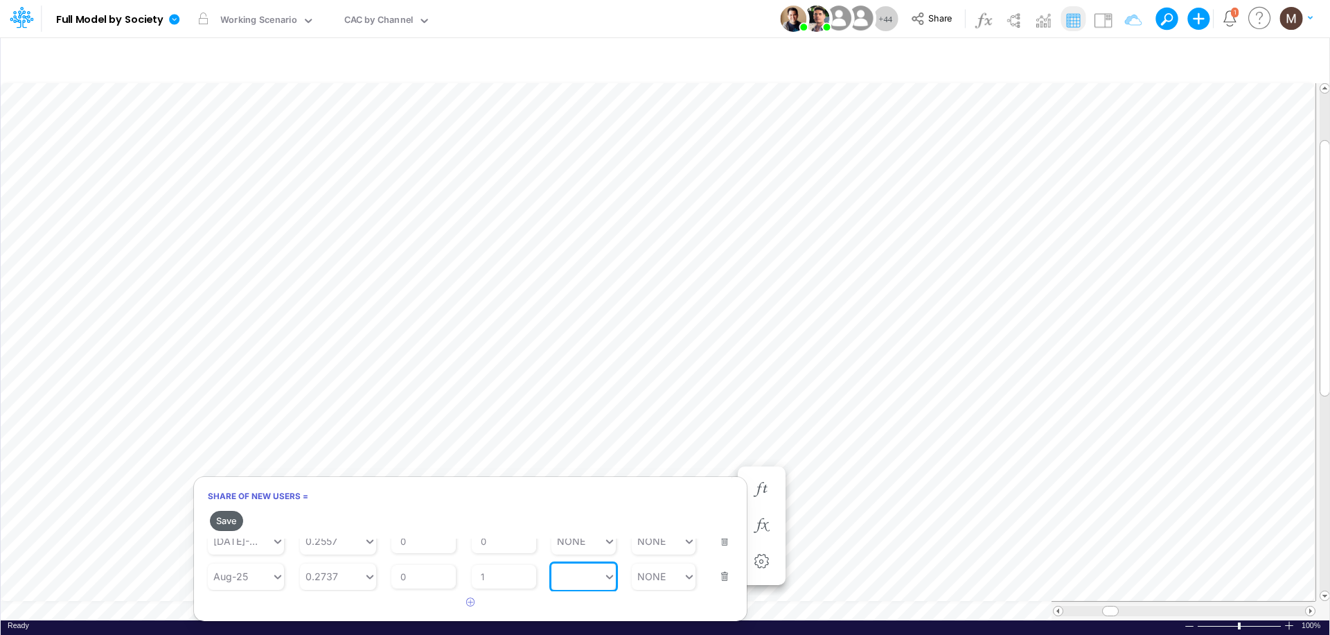
click at [215, 523] on button "Save" at bounding box center [226, 521] width 33 height 20
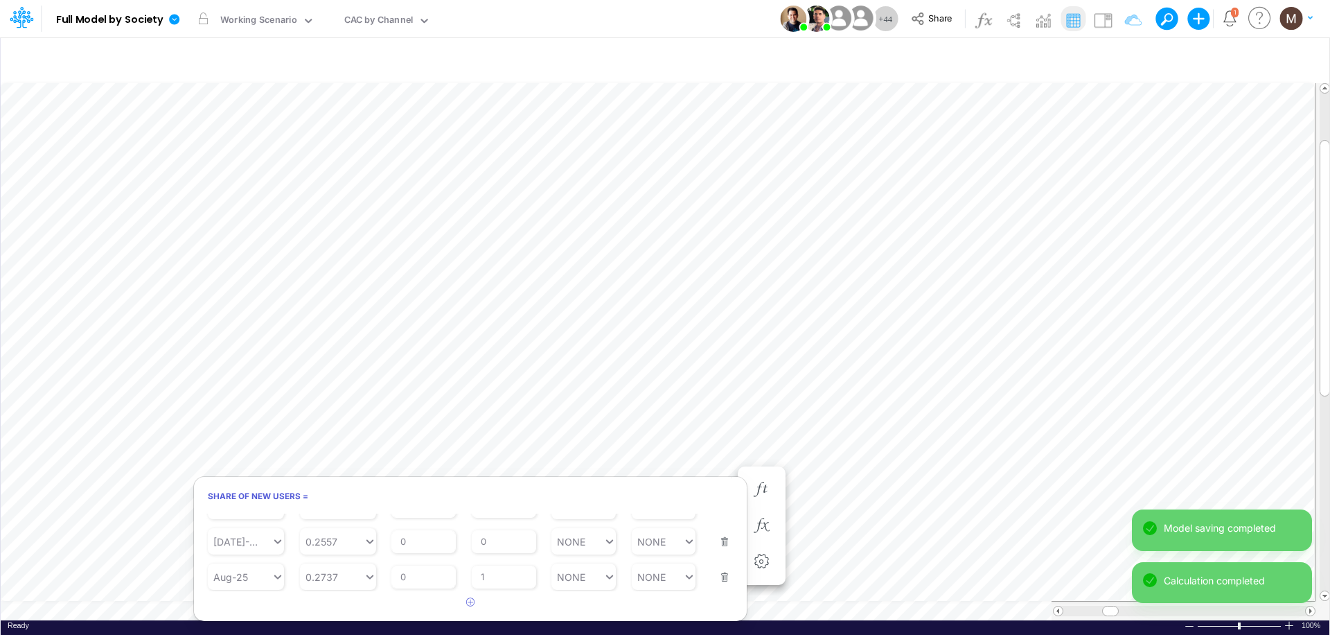
scroll to position [6, 1]
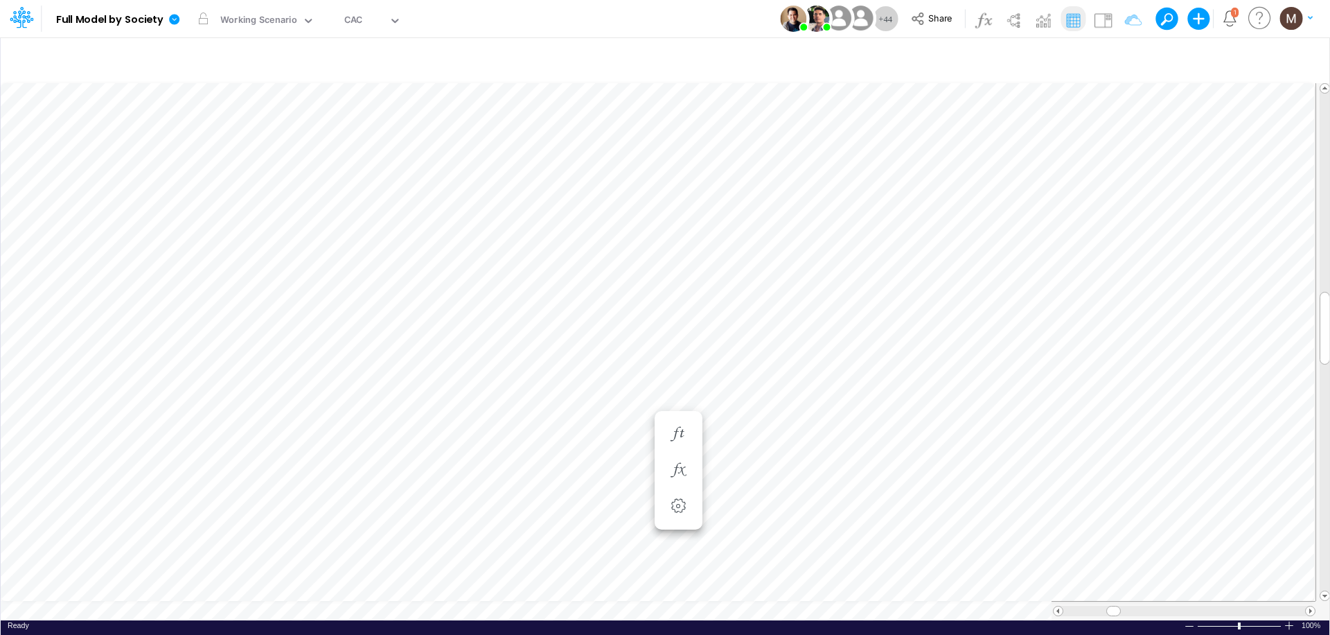
scroll to position [6, 1]
click at [366, 21] on div "CAC" at bounding box center [364, 21] width 50 height 21
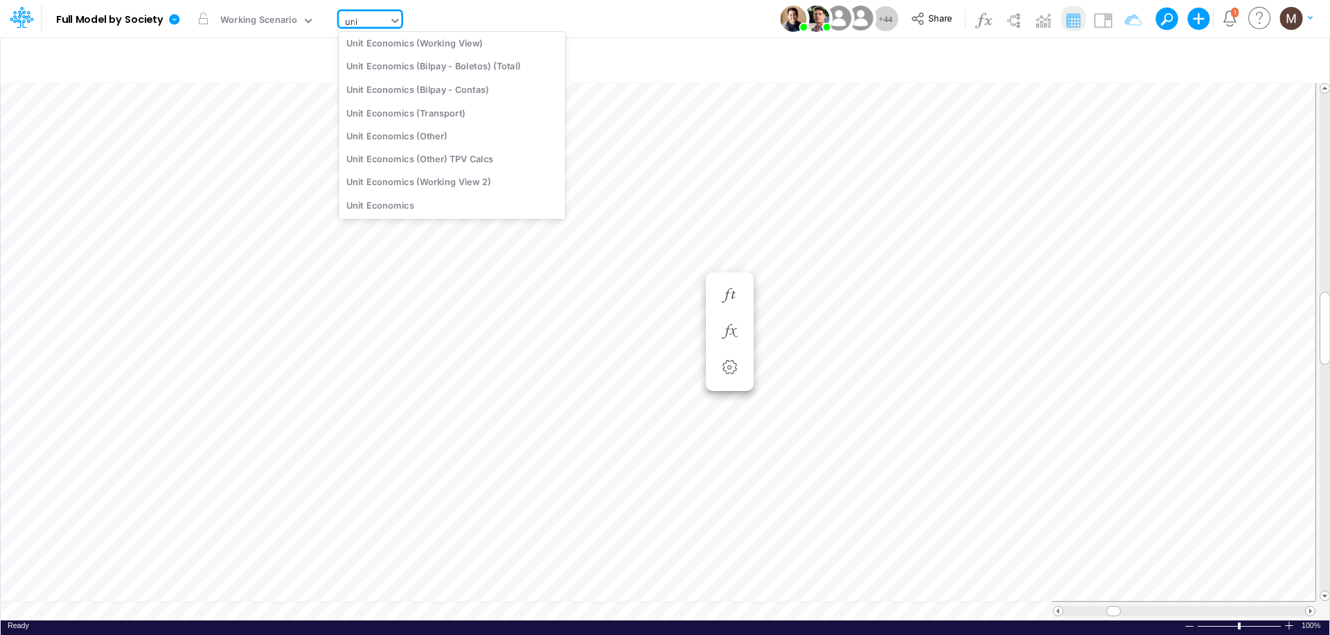
scroll to position [106, 0]
type input "unit ec"
click at [357, 42] on div "Unit Economics (Working View)" at bounding box center [452, 42] width 227 height 23
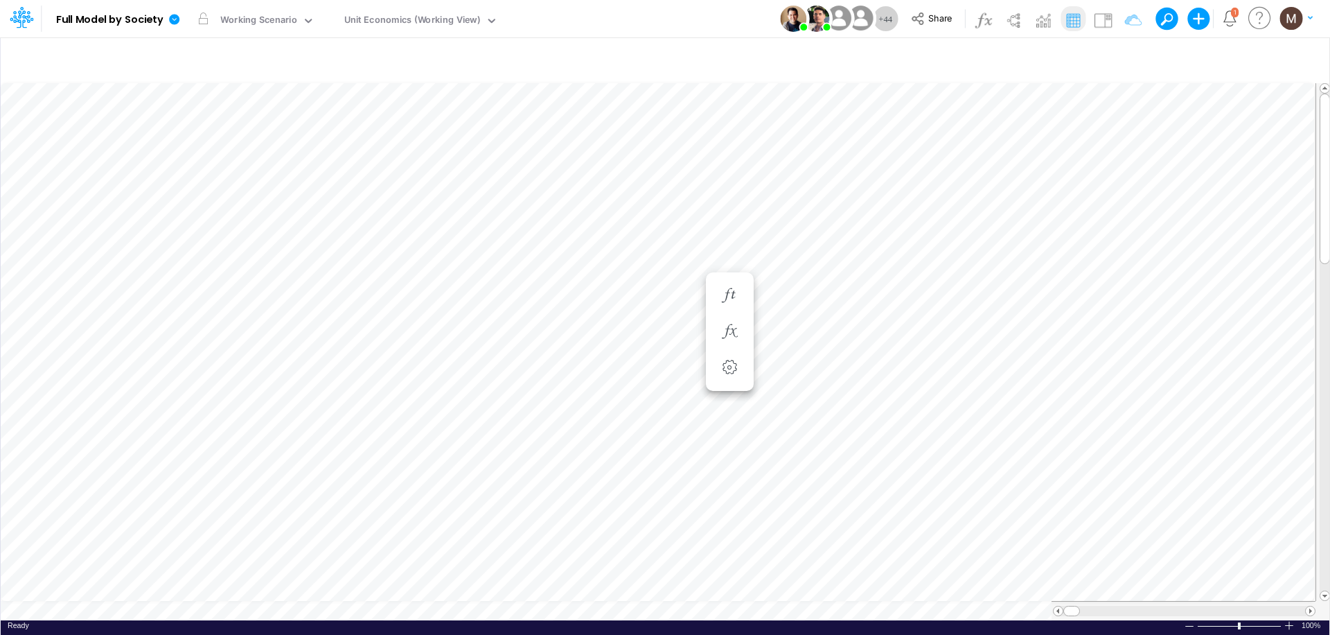
scroll to position [6, 1]
click at [1311, 606] on span at bounding box center [1310, 610] width 9 height 9
click at [1125, 55] on icon "button" at bounding box center [1124, 58] width 21 height 15
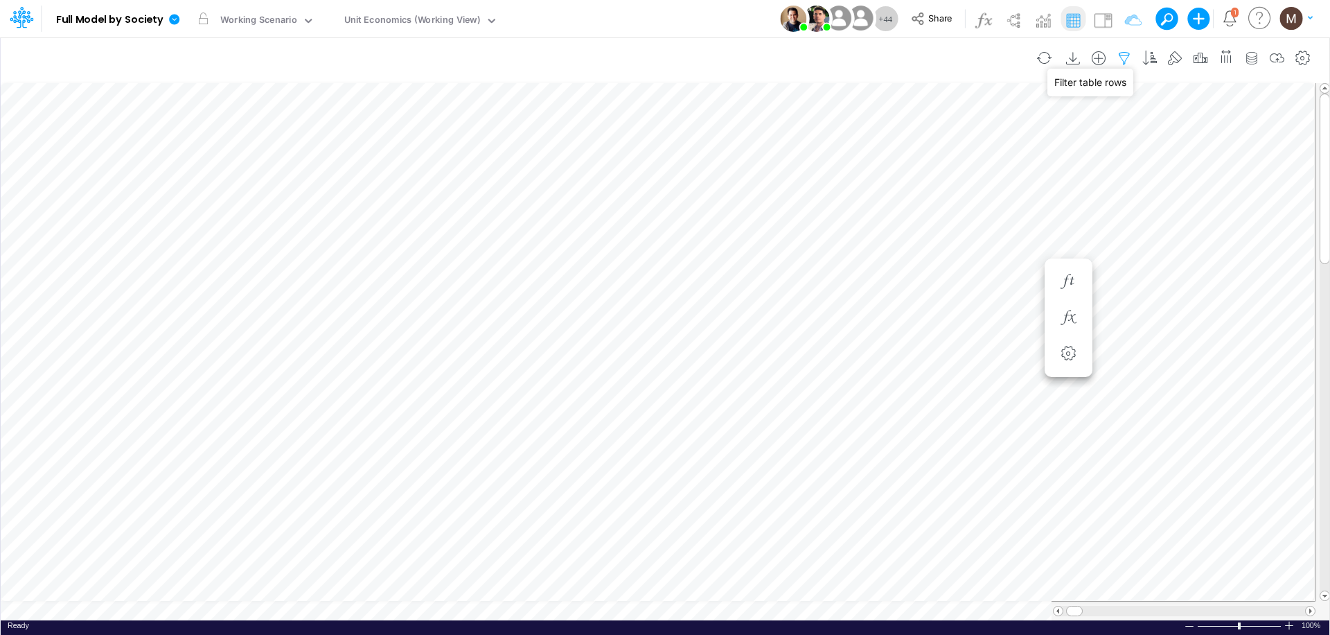
select select "contains"
select select "tableSearchOR"
select select "contains"
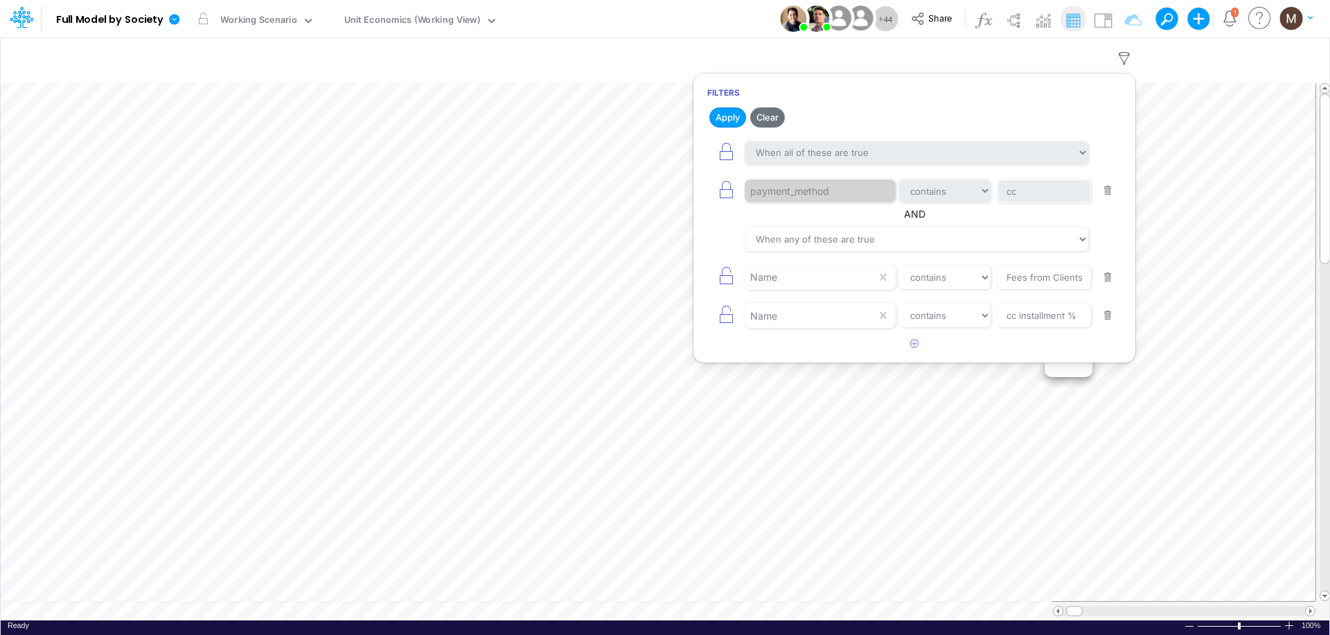
click at [1108, 276] on button "button" at bounding box center [1107, 277] width 27 height 19
type input "cc installment %"
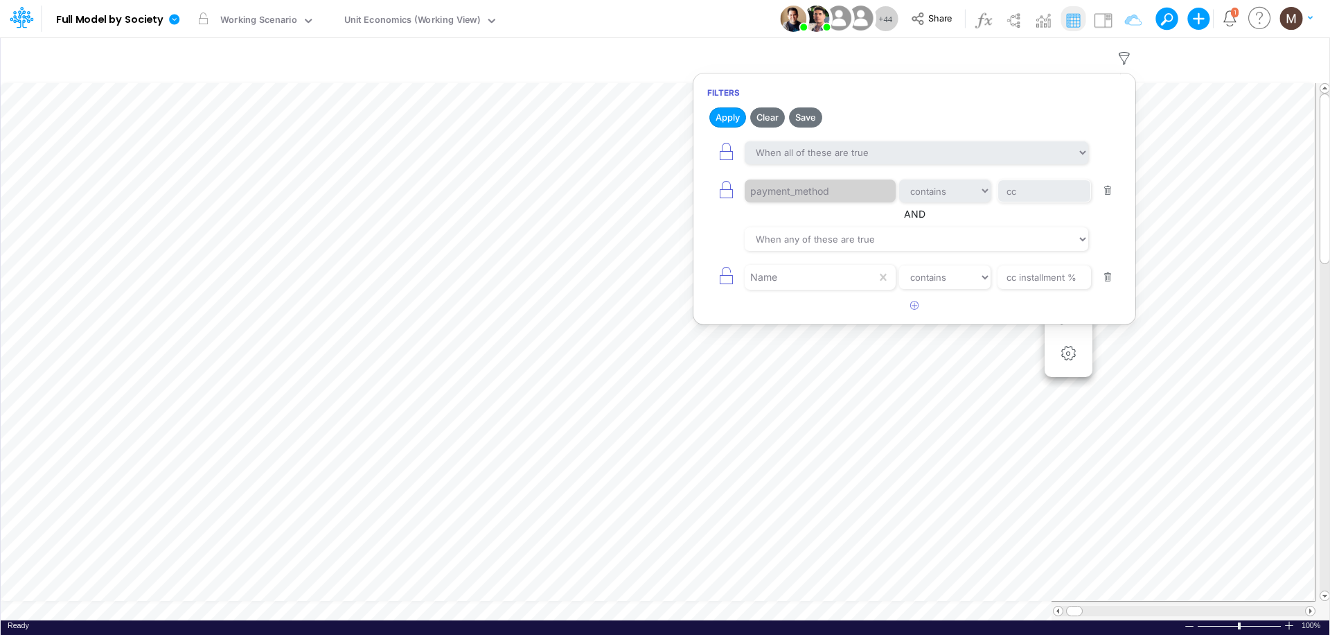
click at [1108, 276] on button "button" at bounding box center [1107, 277] width 27 height 19
click at [1115, 188] on button "button" at bounding box center [1107, 190] width 27 height 19
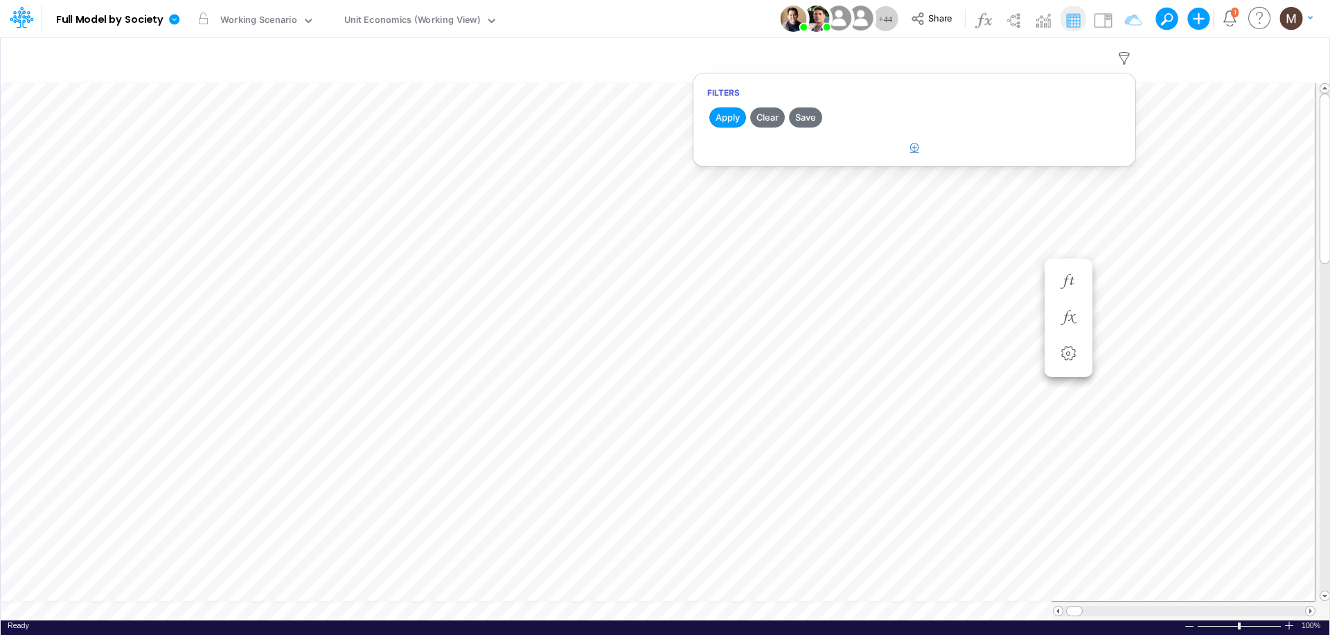
click at [916, 147] on icon "button" at bounding box center [914, 147] width 9 height 9
select select "tableSearchOR"
click at [833, 192] on div at bounding box center [811, 191] width 132 height 24
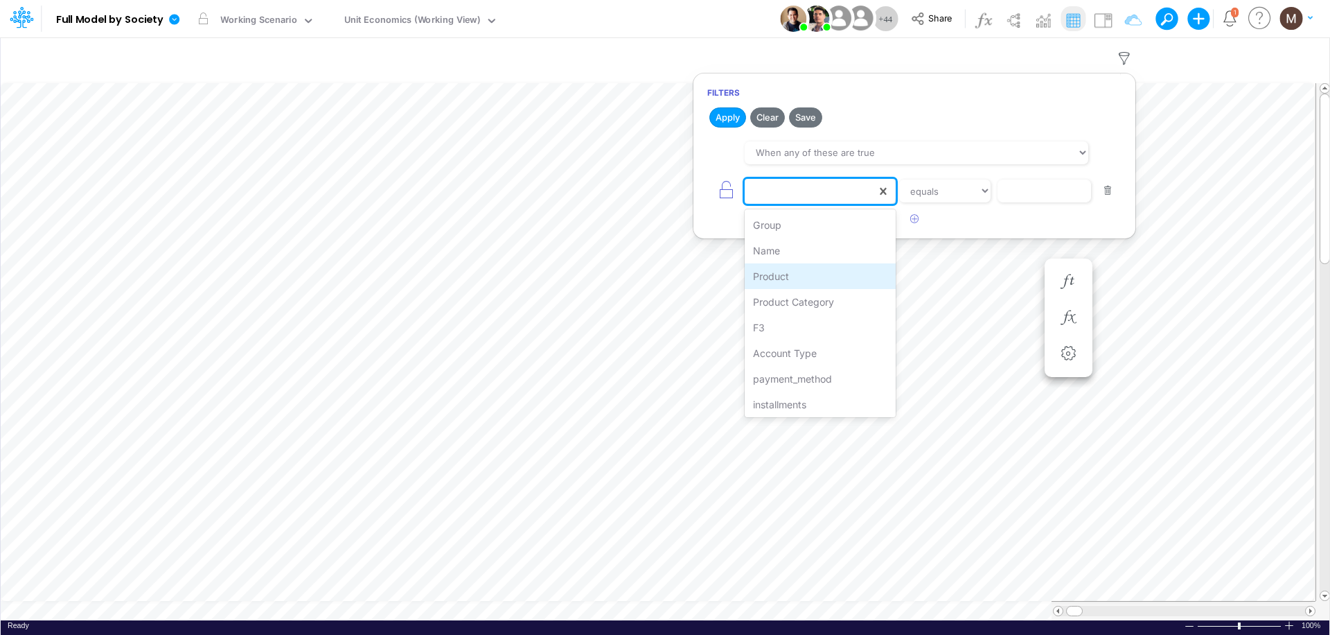
click at [808, 273] on div "Product" at bounding box center [820, 276] width 151 height 26
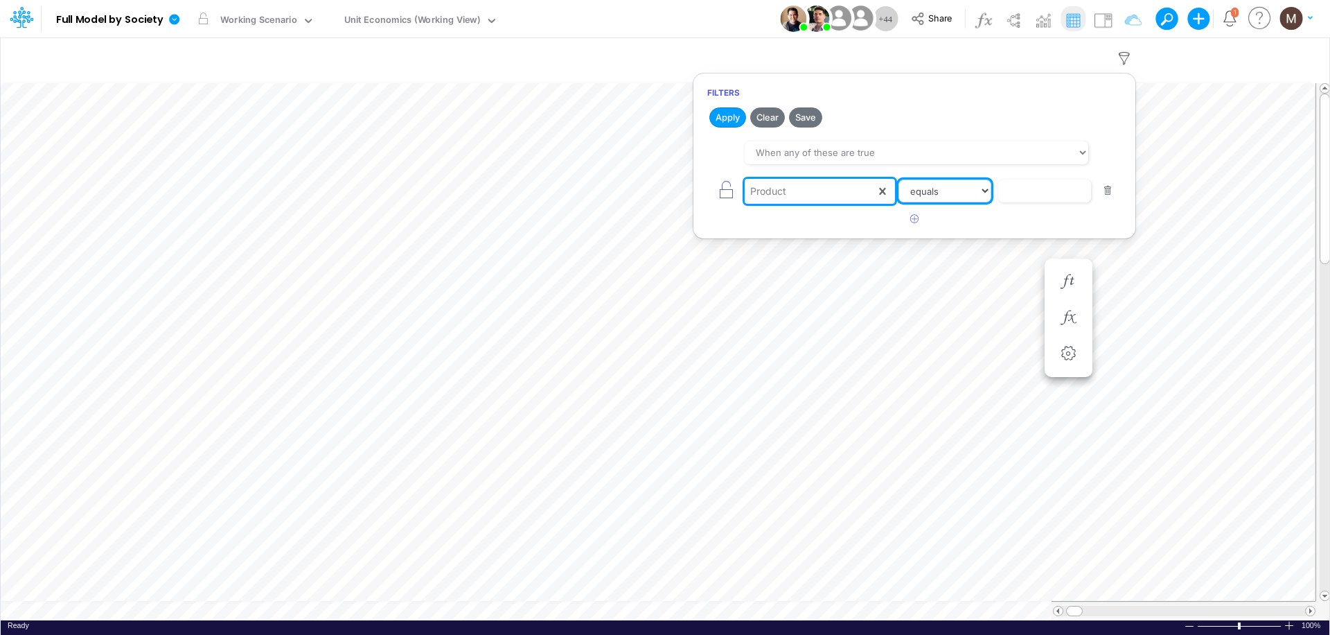
click at [982, 193] on select "equals not equal starts with ends with contains" at bounding box center [944, 191] width 93 height 24
select select "contains"
click at [898, 179] on select "equals not equal starts with ends with contains" at bounding box center [944, 191] width 93 height 24
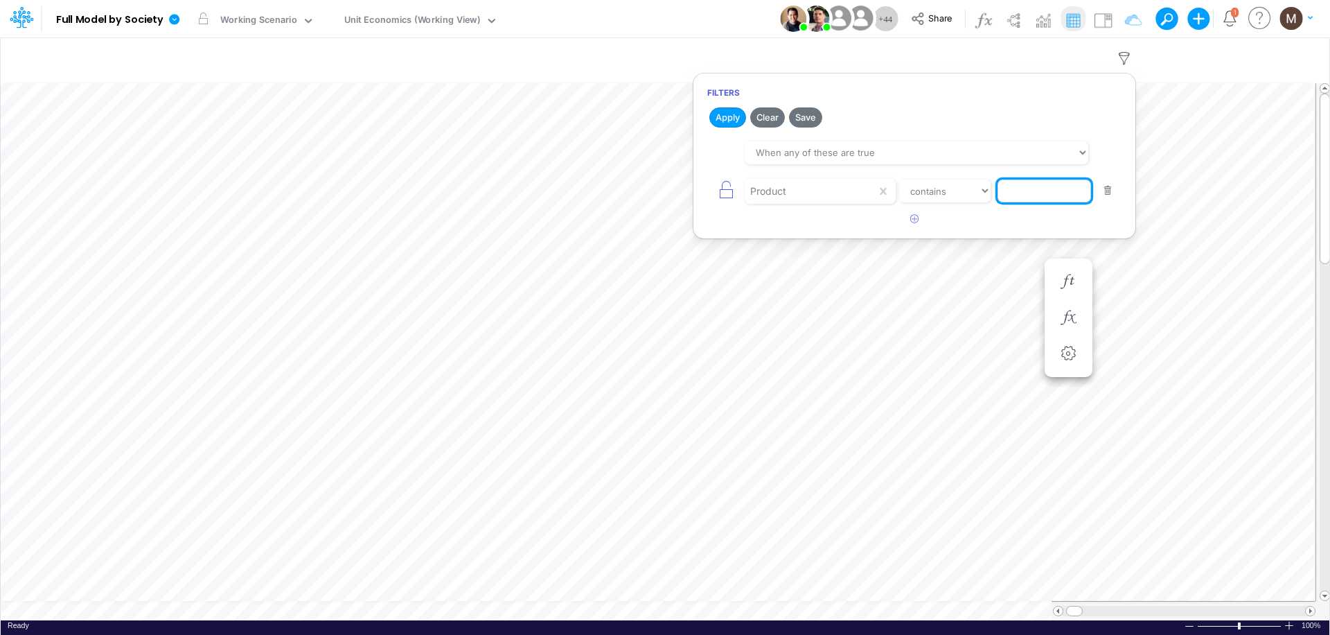
click at [1027, 186] on input "text" at bounding box center [1045, 191] width 94 height 24
click at [1028, 195] on input "pix /wallet" at bounding box center [1045, 191] width 94 height 24
type input "pix / wallet"
click at [731, 117] on button "Apply" at bounding box center [727, 117] width 37 height 20
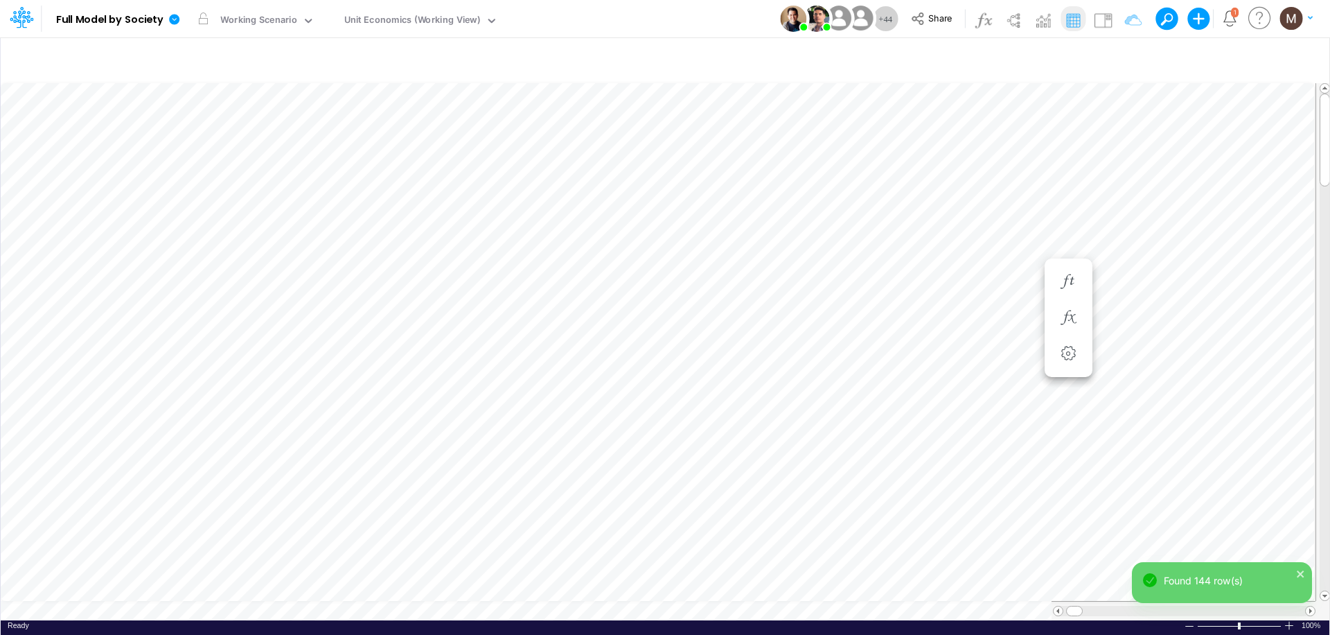
scroll to position [6, 1]
click at [1313, 606] on span at bounding box center [1310, 610] width 9 height 9
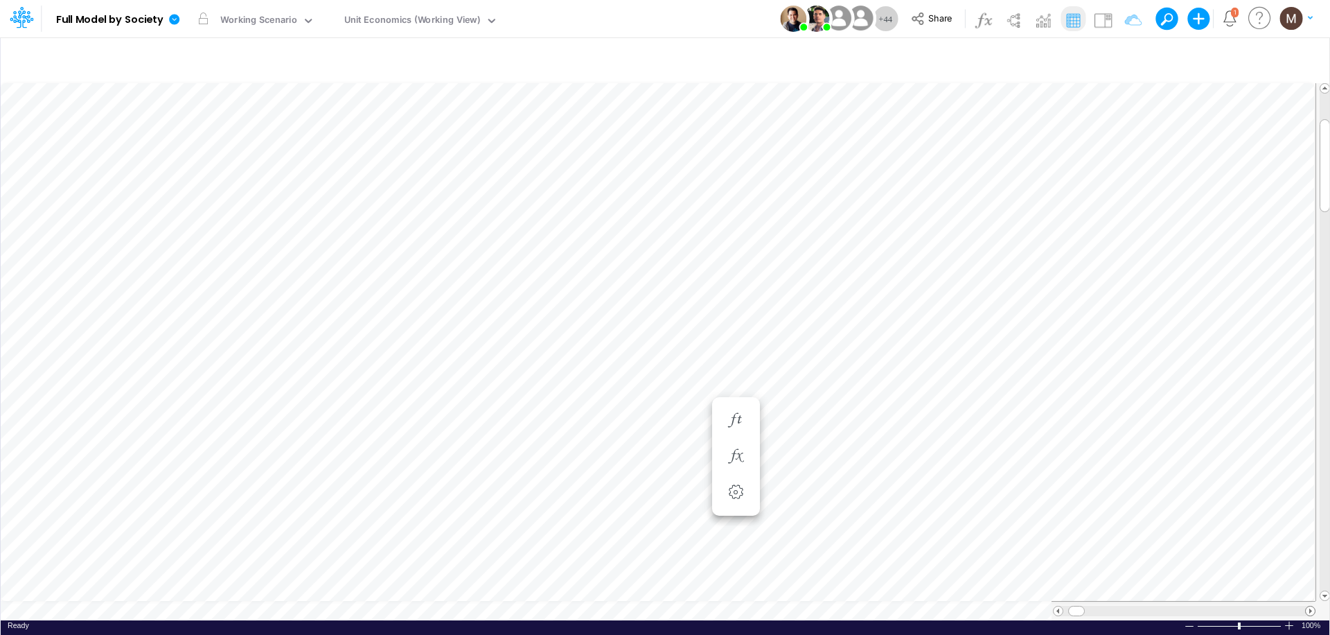
click at [1313, 606] on span at bounding box center [1310, 610] width 9 height 9
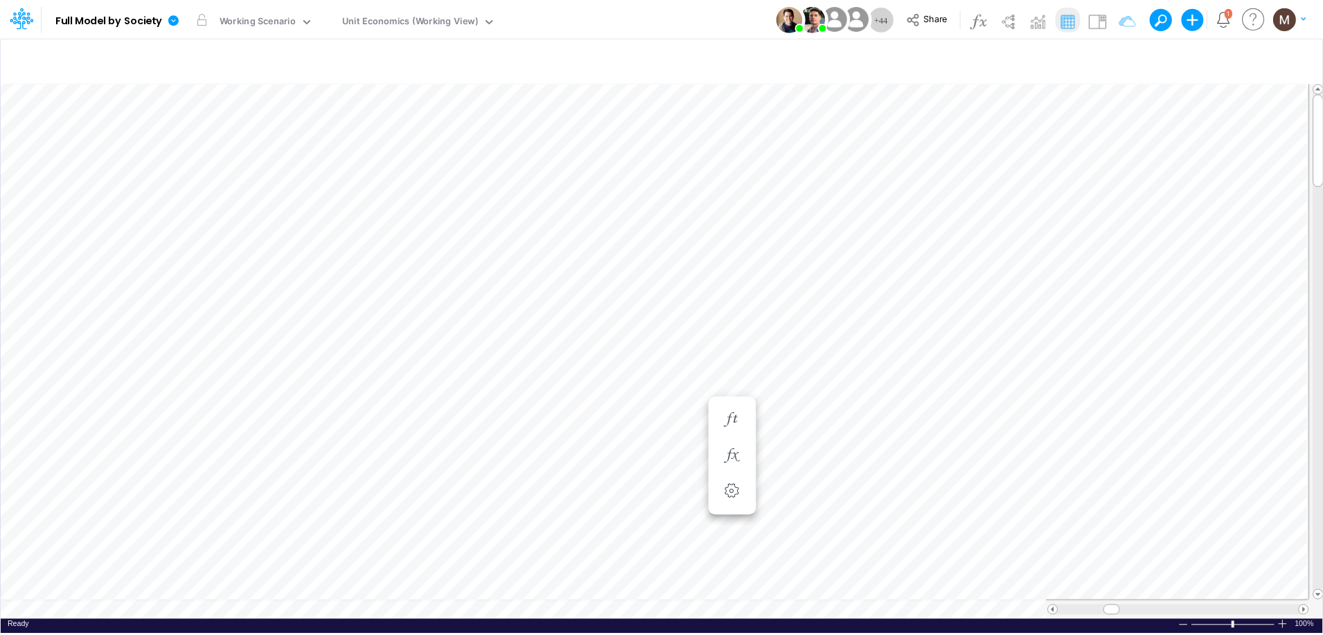
scroll to position [6, 1]
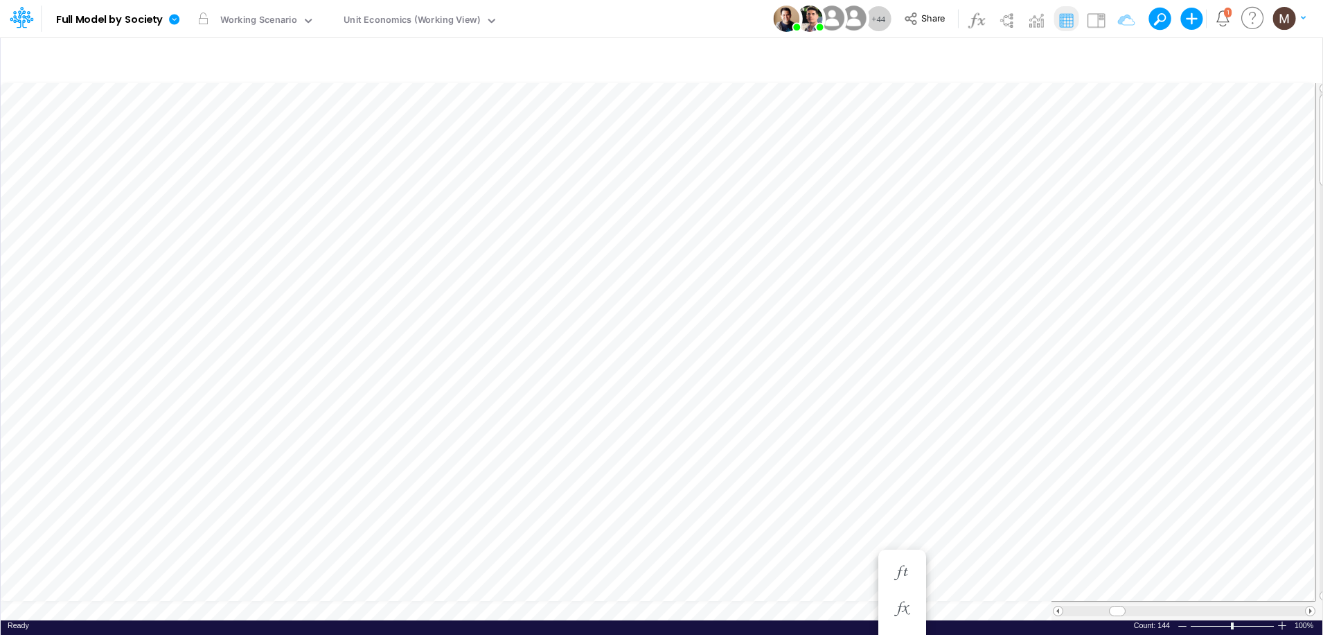
scroll to position [6, 0]
click at [395, 21] on div "Unit Economics (Working View)" at bounding box center [412, 21] width 136 height 16
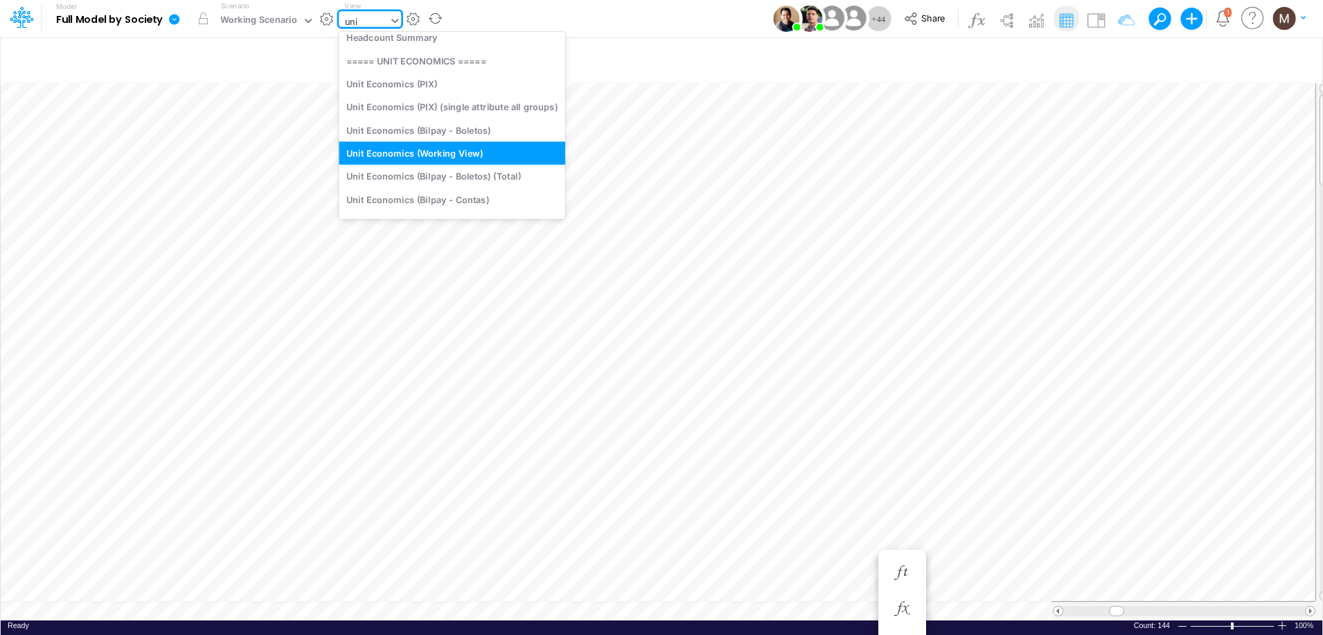
scroll to position [0, 0]
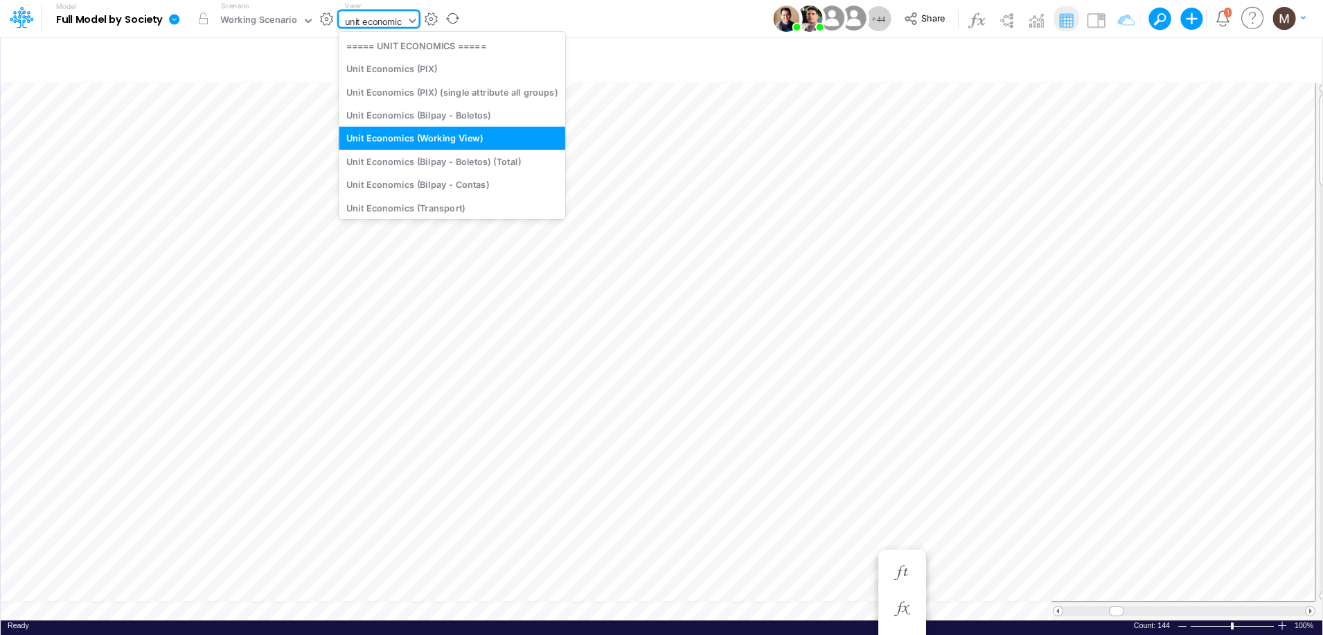
type input "unit economics"
click at [396, 116] on div "Unit Economics (Bilpay - Boletos)" at bounding box center [452, 114] width 227 height 23
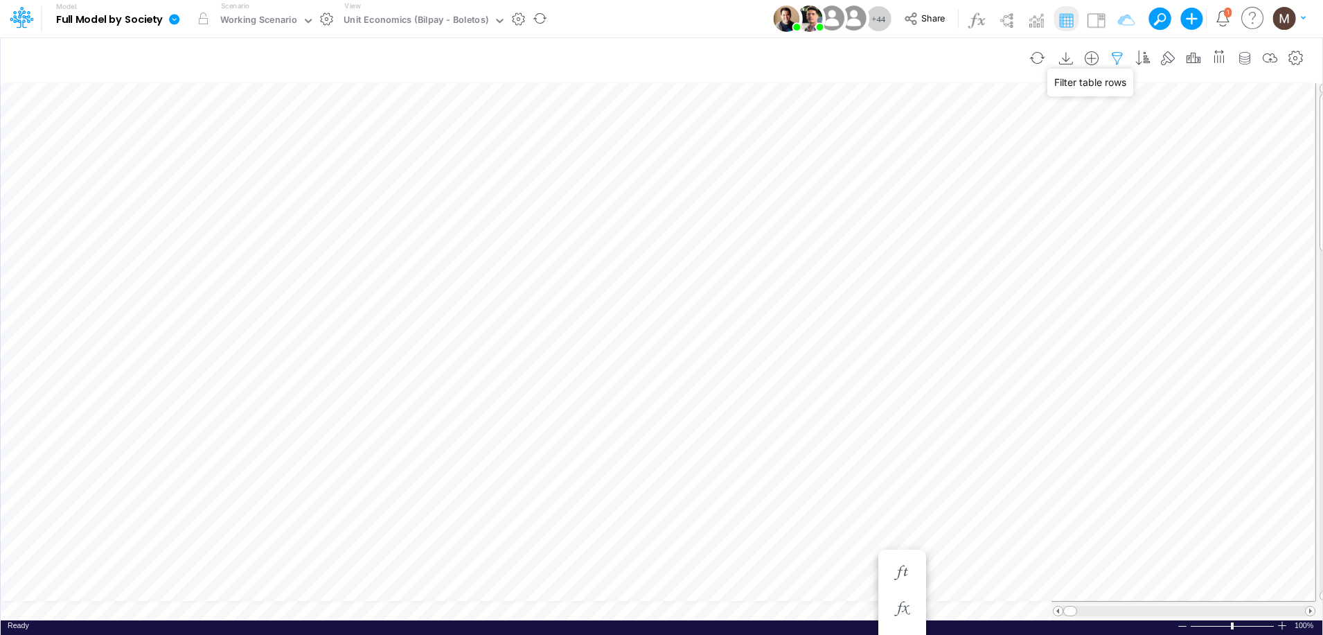
click at [1124, 60] on icon "button" at bounding box center [1117, 58] width 21 height 15
select select "contains"
click at [1110, 192] on button "button" at bounding box center [1107, 190] width 27 height 19
select select "equals"
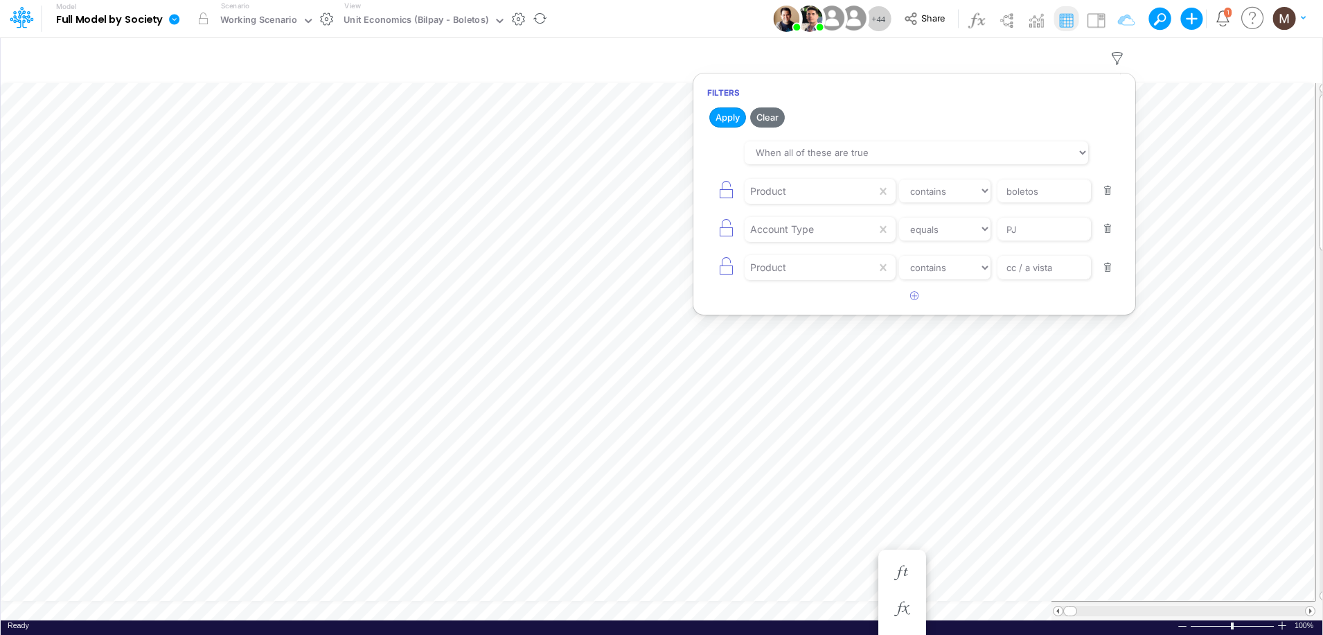
type input "PJ"
select select "contains"
type input "cc / a vista"
click at [1110, 192] on button "button" at bounding box center [1107, 190] width 27 height 19
select select "contains"
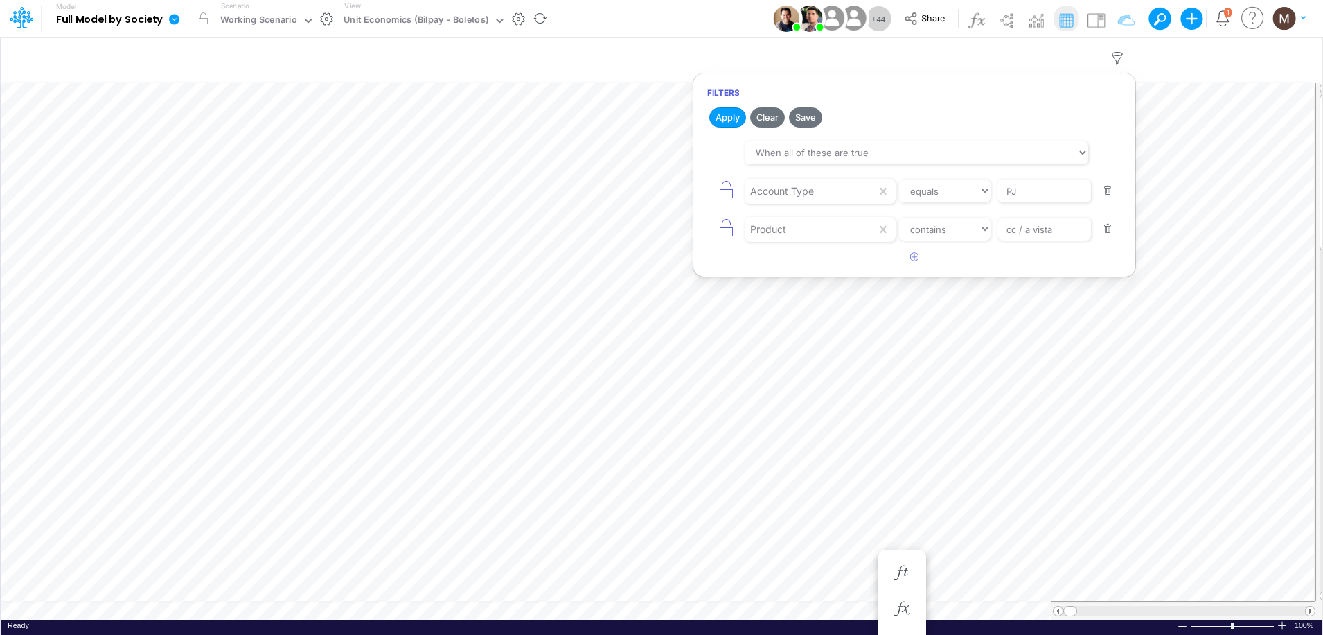
type input "cc / a vista"
click at [1110, 192] on button "button" at bounding box center [1107, 190] width 27 height 19
click at [908, 150] on button "button" at bounding box center [914, 147] width 27 height 23
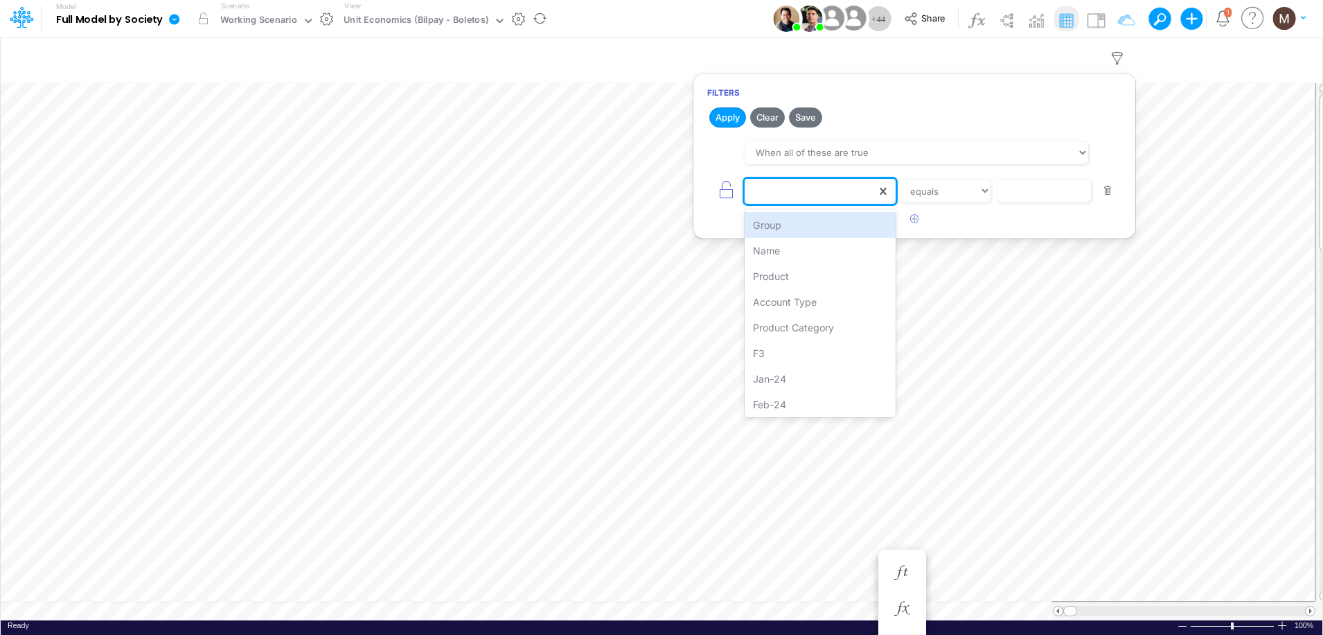
click at [826, 185] on div at bounding box center [811, 191] width 132 height 24
click at [795, 278] on div "Product" at bounding box center [820, 276] width 151 height 26
click at [952, 197] on select "equals not equal starts with ends with contains" at bounding box center [944, 191] width 93 height 24
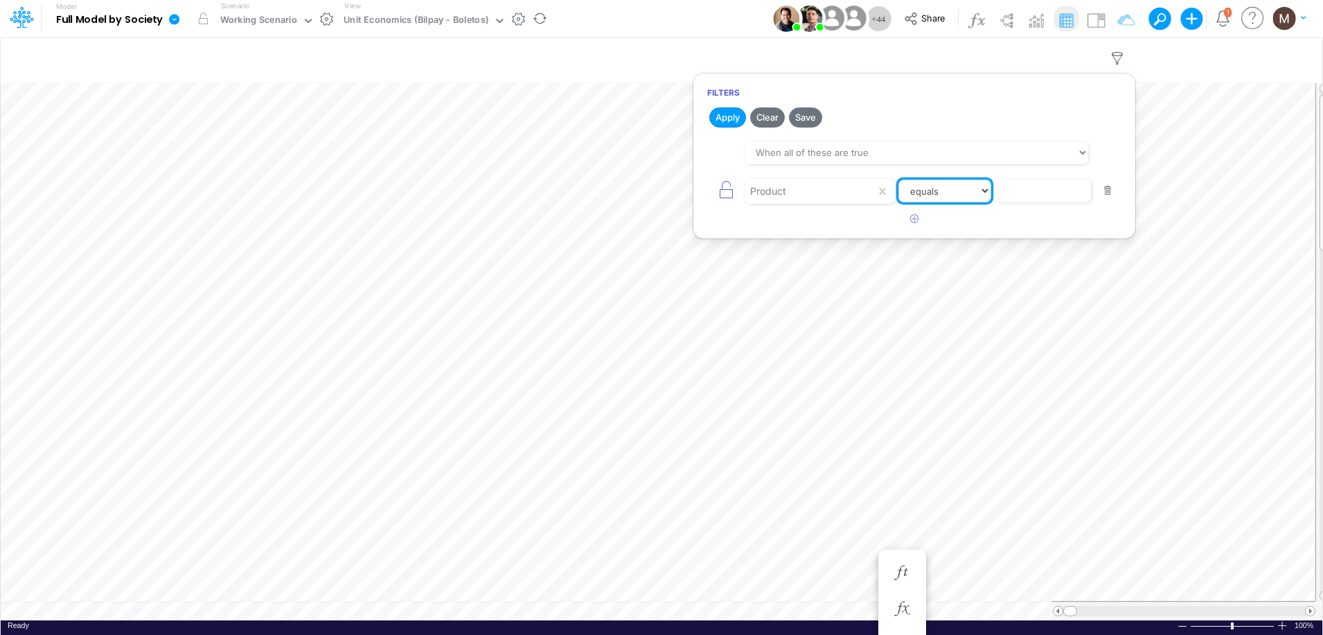
select select "contains"
click at [898, 179] on select "equals not equal starts with ends with contains" at bounding box center [944, 191] width 93 height 24
click at [1040, 194] on input "text" at bounding box center [1045, 191] width 94 height 24
type input "boletos / wallet"
click at [726, 113] on button "Apply" at bounding box center [727, 117] width 37 height 20
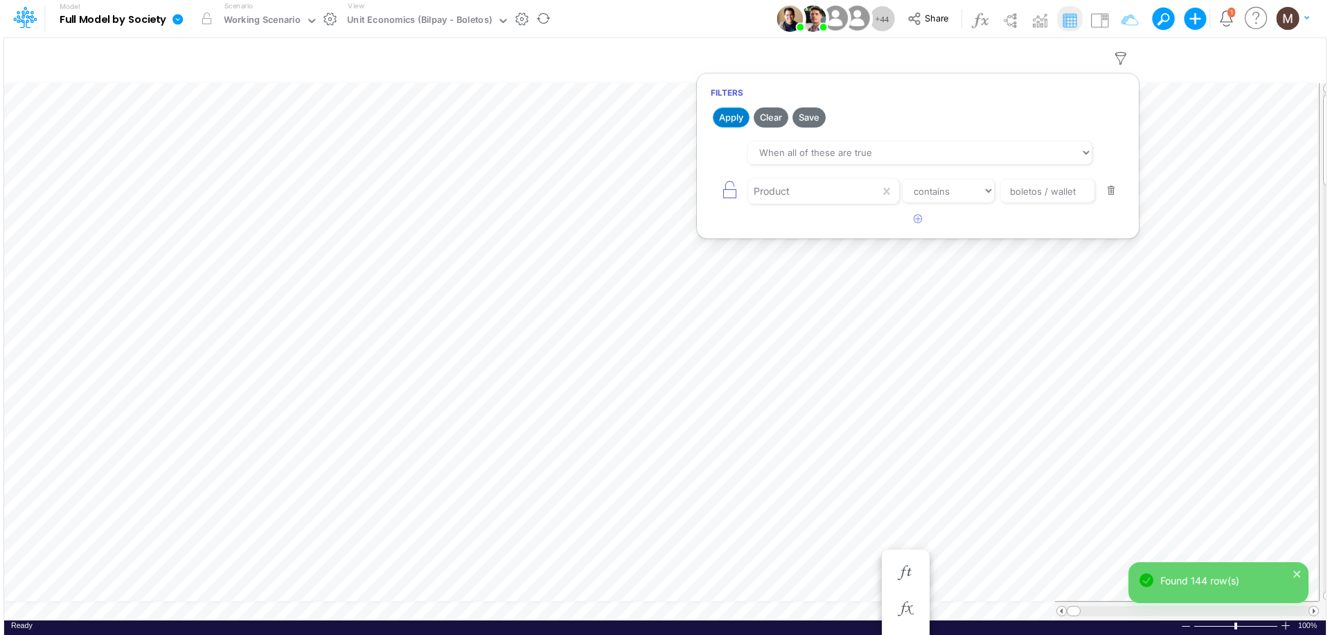
scroll to position [6, 1]
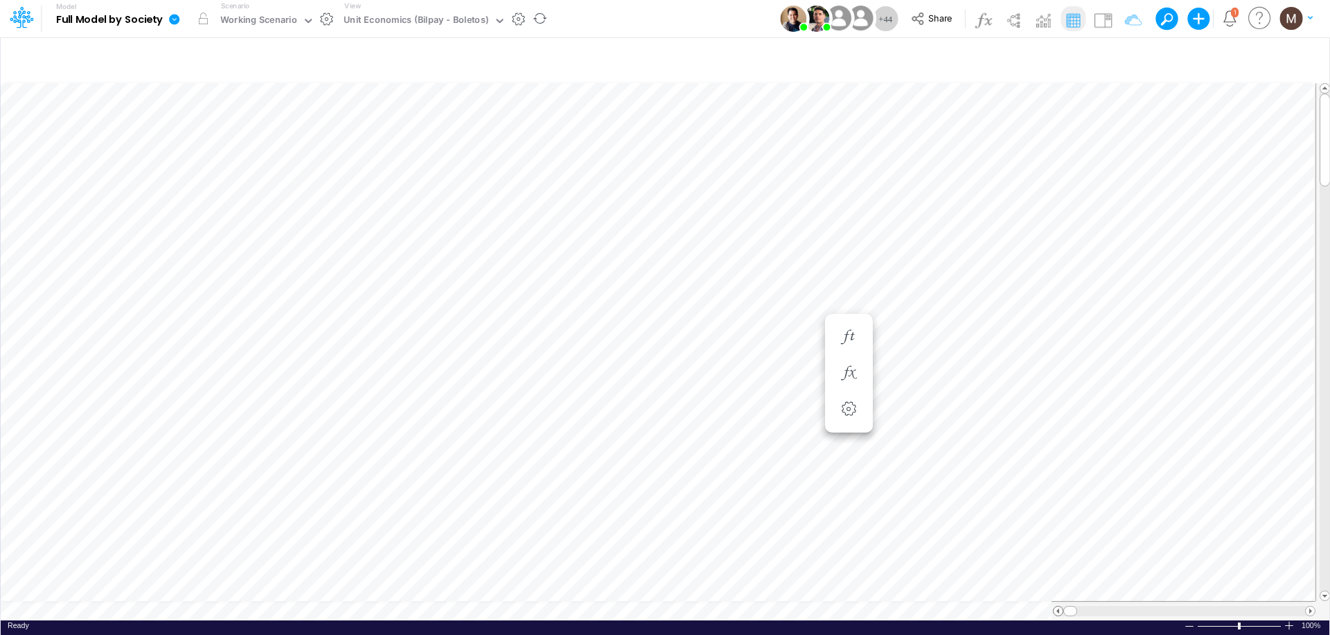
click at [1056, 606] on span at bounding box center [1058, 610] width 9 height 9
click at [1309, 606] on span at bounding box center [1310, 610] width 9 height 9
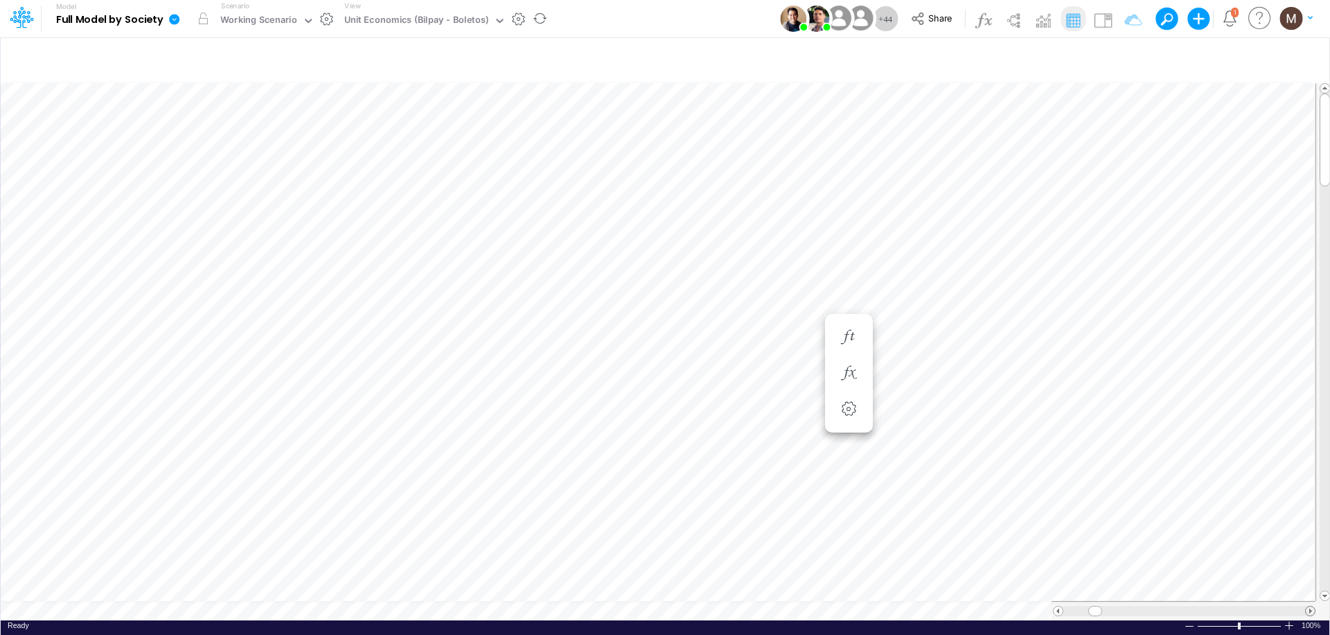
click at [1309, 606] on span at bounding box center [1310, 610] width 9 height 9
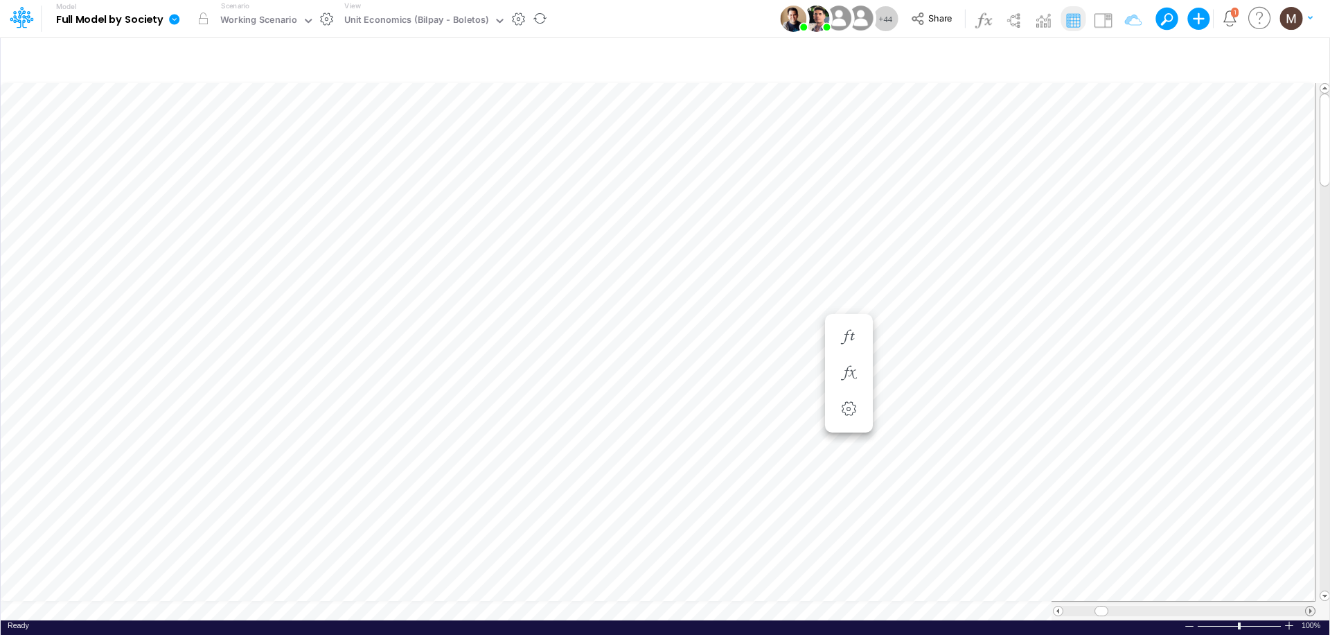
click at [1309, 606] on span at bounding box center [1310, 610] width 9 height 9
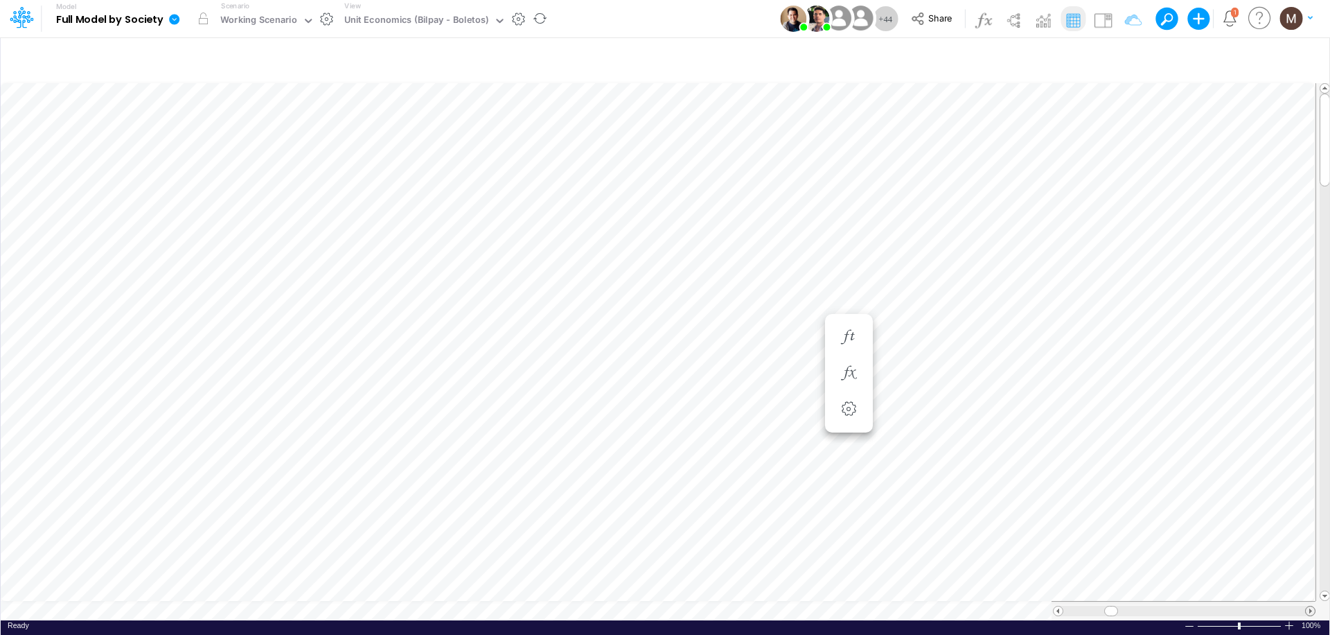
click at [1309, 606] on span at bounding box center [1310, 610] width 9 height 9
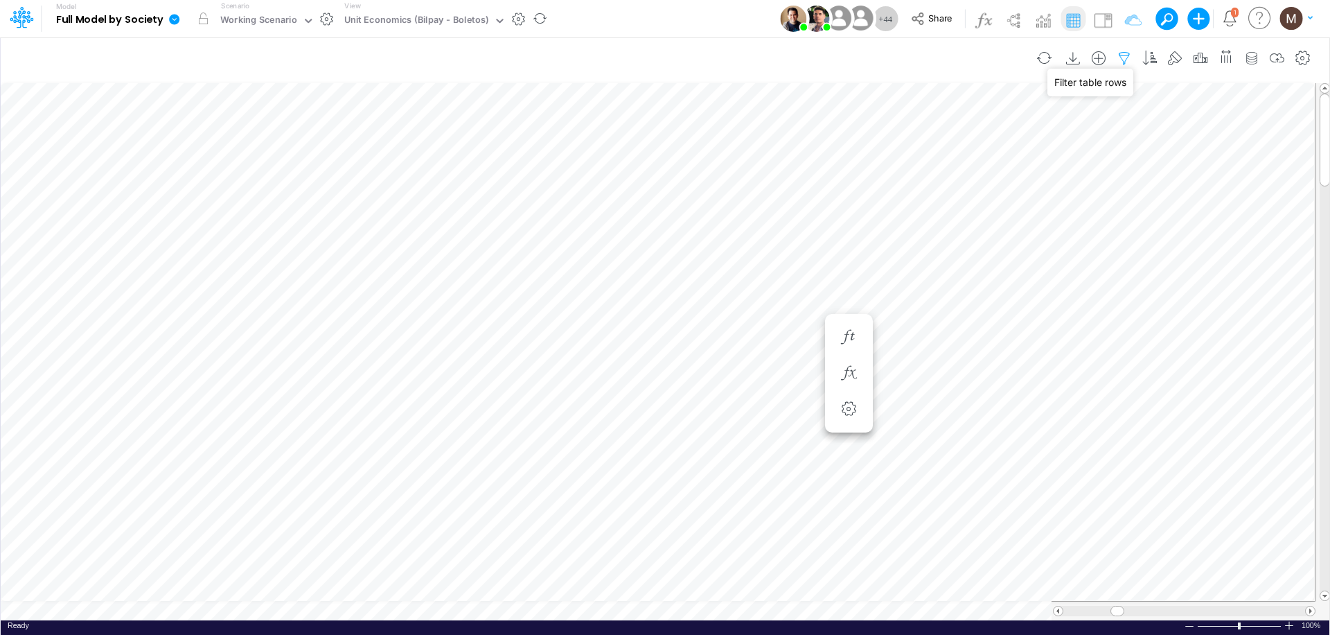
click at [1127, 57] on icon "button" at bounding box center [1124, 58] width 21 height 15
select select "contains"
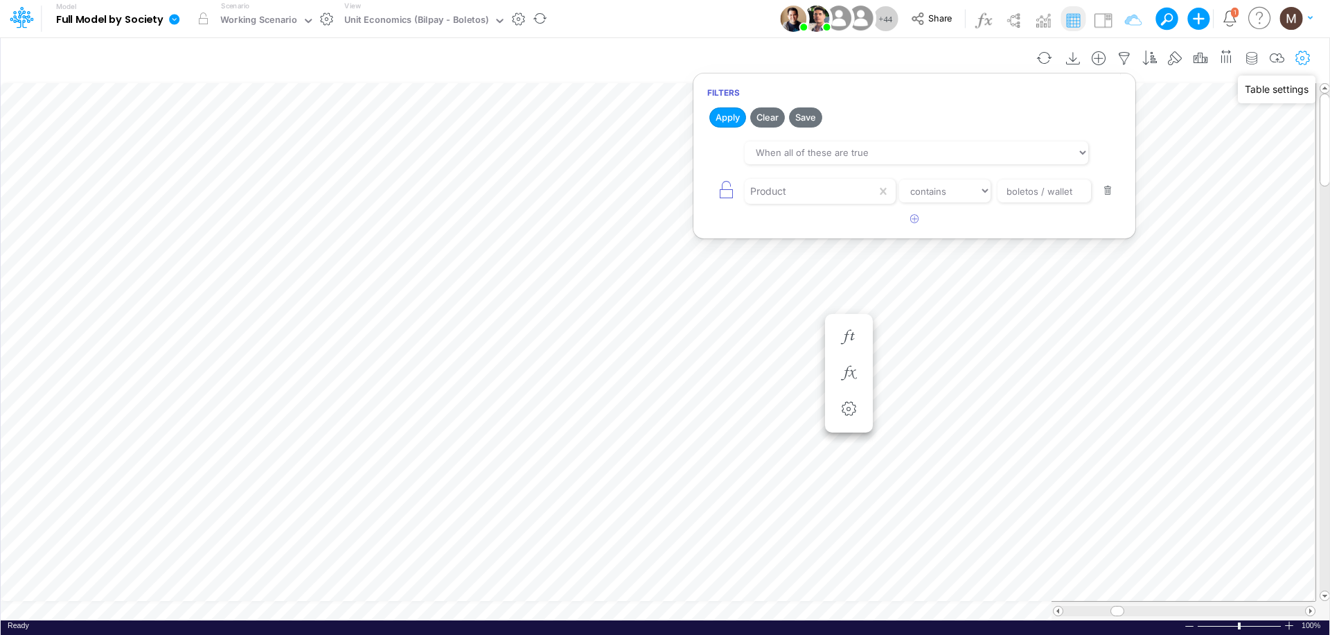
click at [1303, 56] on icon "button" at bounding box center [1303, 58] width 21 height 15
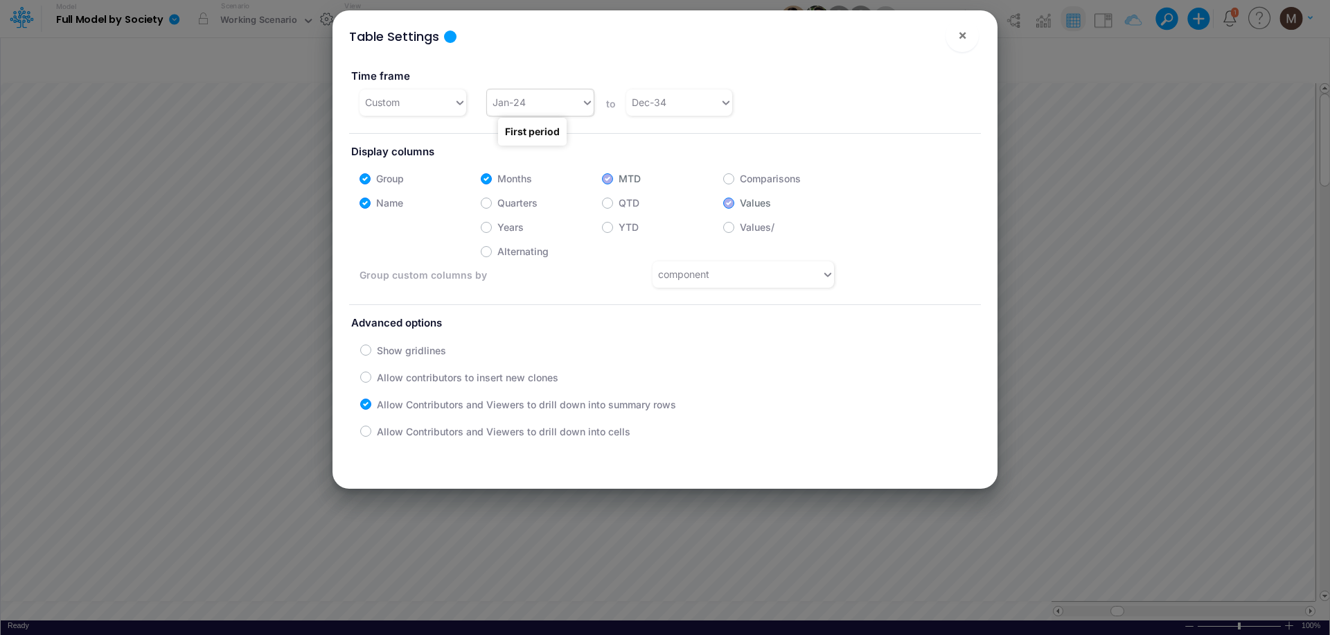
click at [583, 103] on icon at bounding box center [586, 102] width 7 height 4
click at [521, 254] on div "Jan-25" at bounding box center [538, 255] width 105 height 26
click at [964, 33] on span "×" at bounding box center [962, 34] width 9 height 17
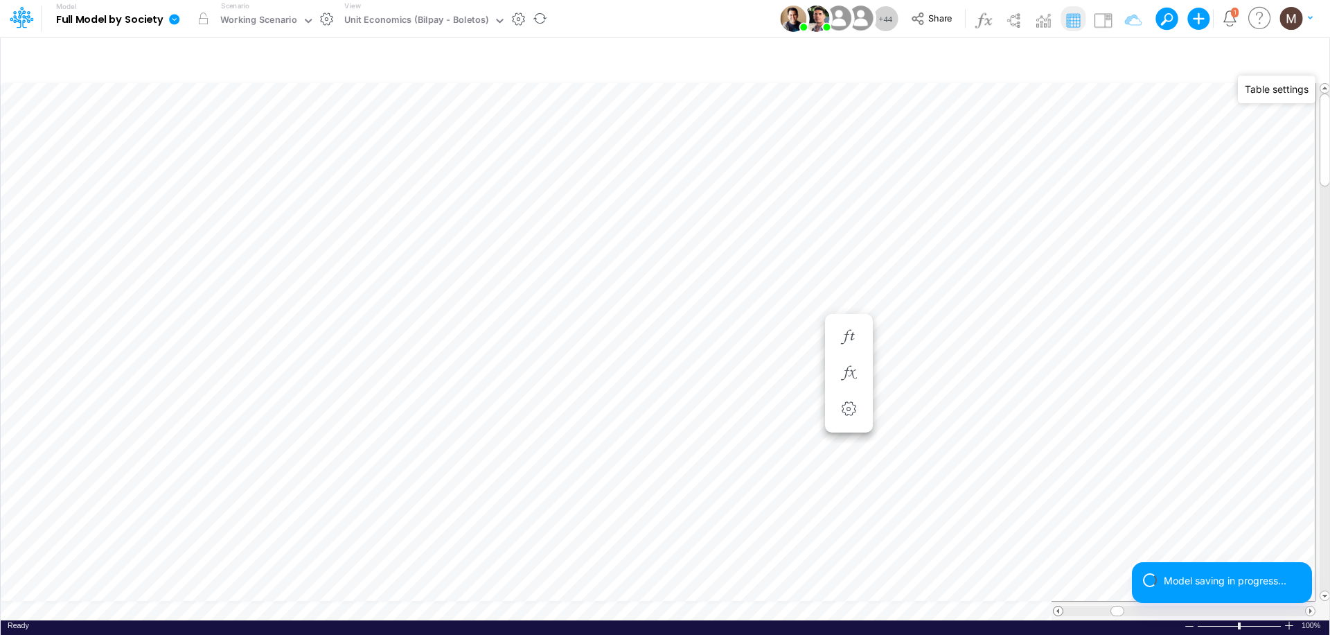
click at [1057, 606] on span at bounding box center [1058, 610] width 9 height 9
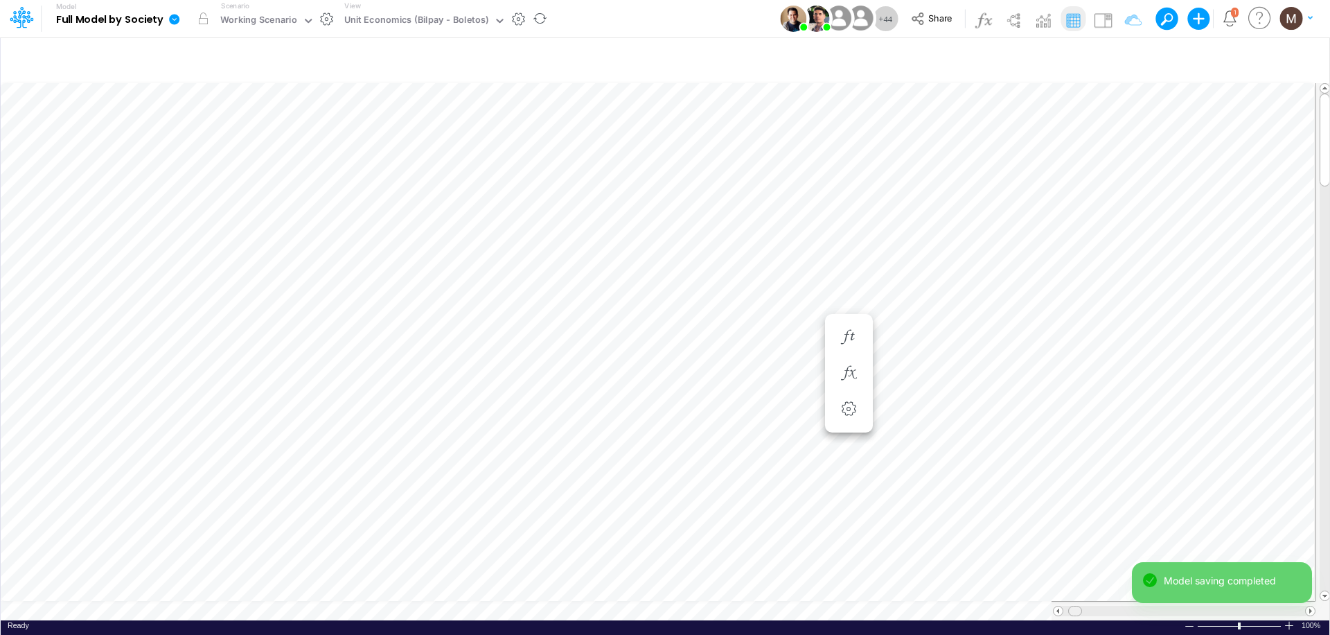
click at [1075, 606] on span at bounding box center [1074, 610] width 9 height 9
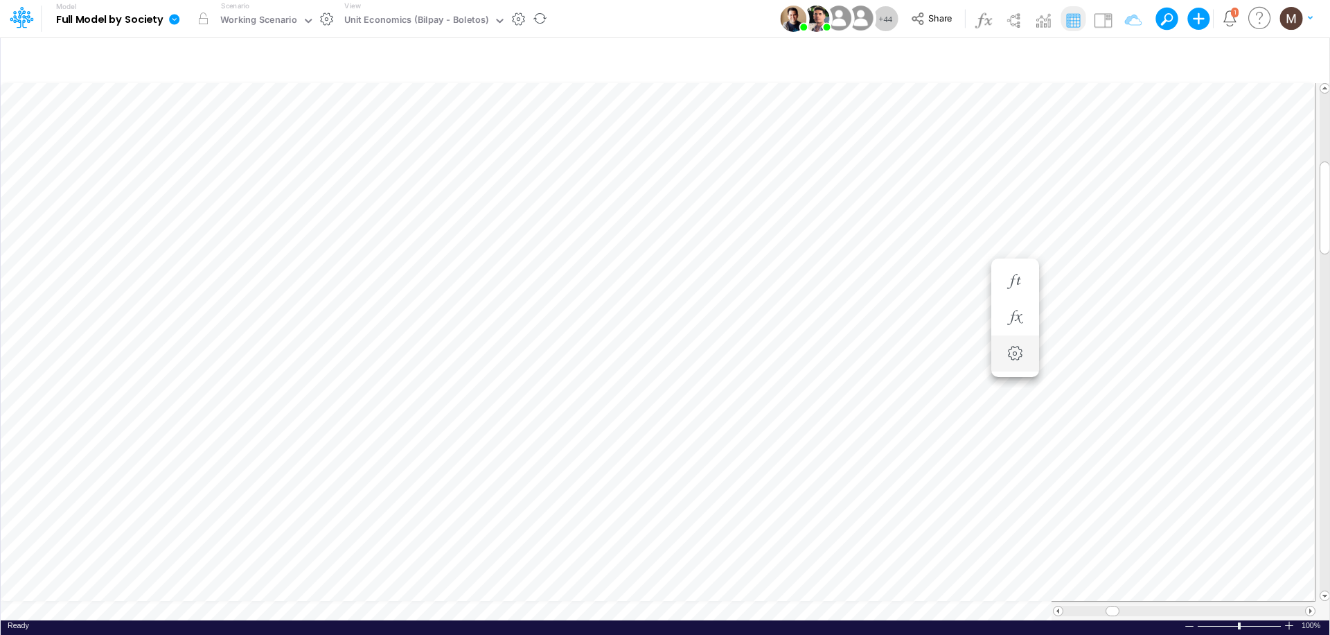
scroll to position [6, 1]
click at [1098, 180] on icon "button" at bounding box center [1098, 184] width 21 height 15
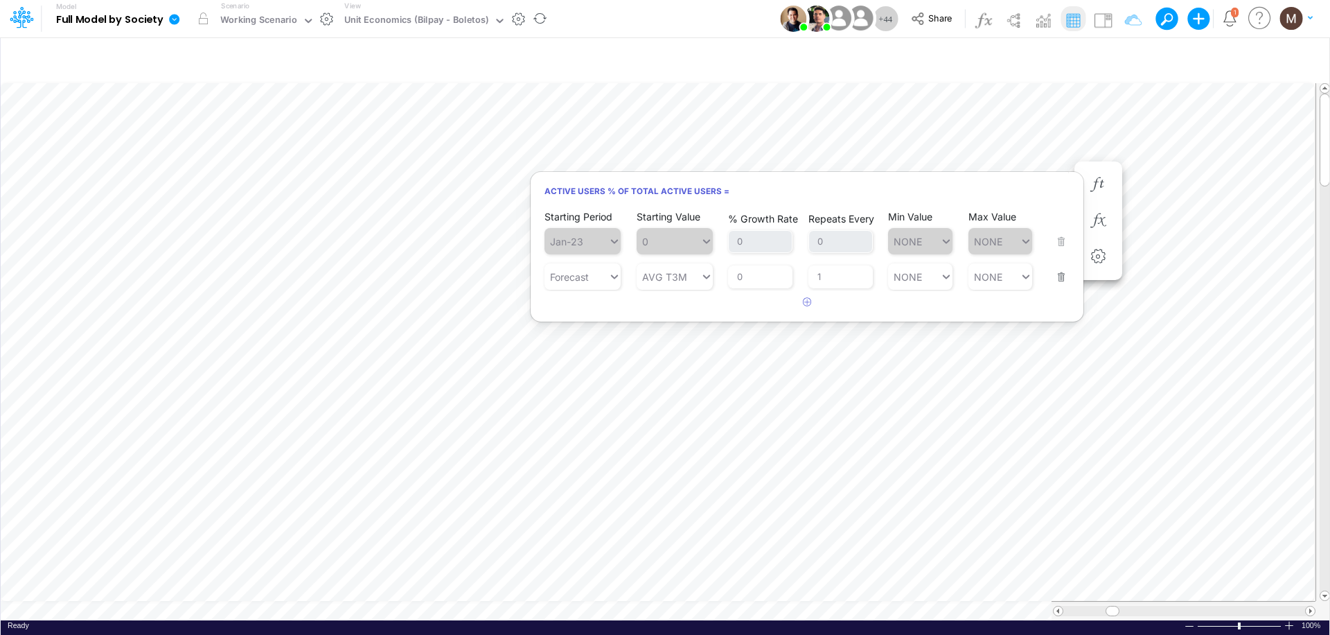
scroll to position [6, 1]
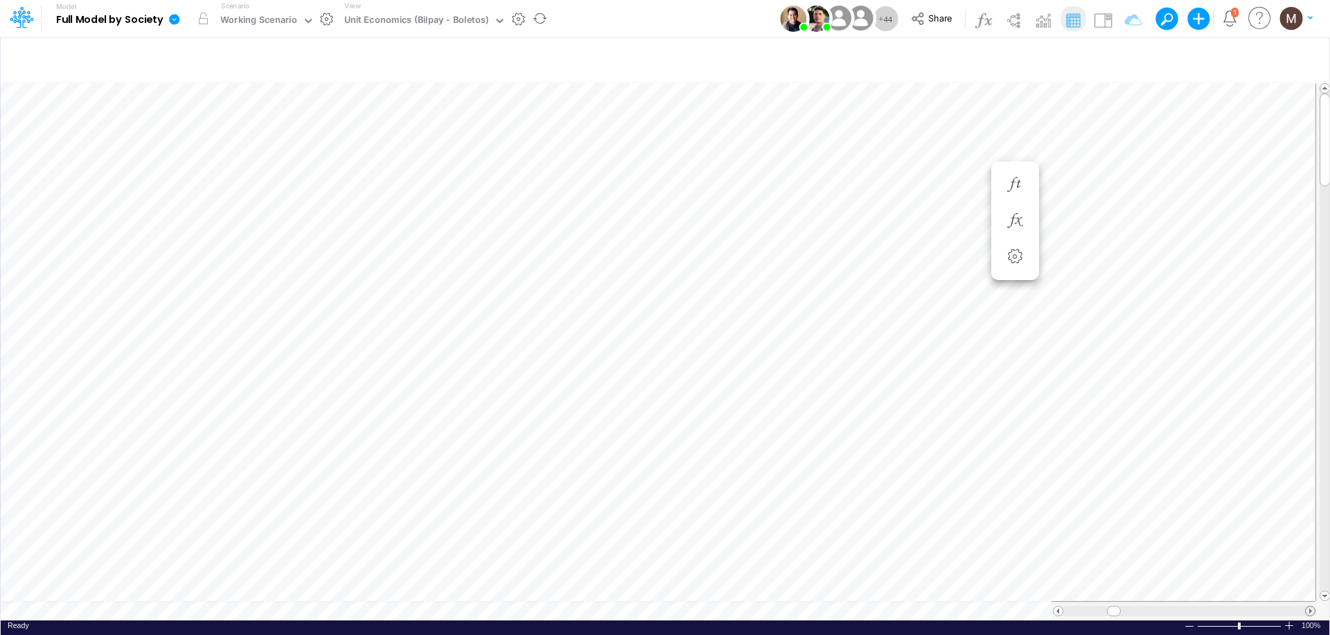
click at [1310, 606] on span at bounding box center [1310, 610] width 9 height 9
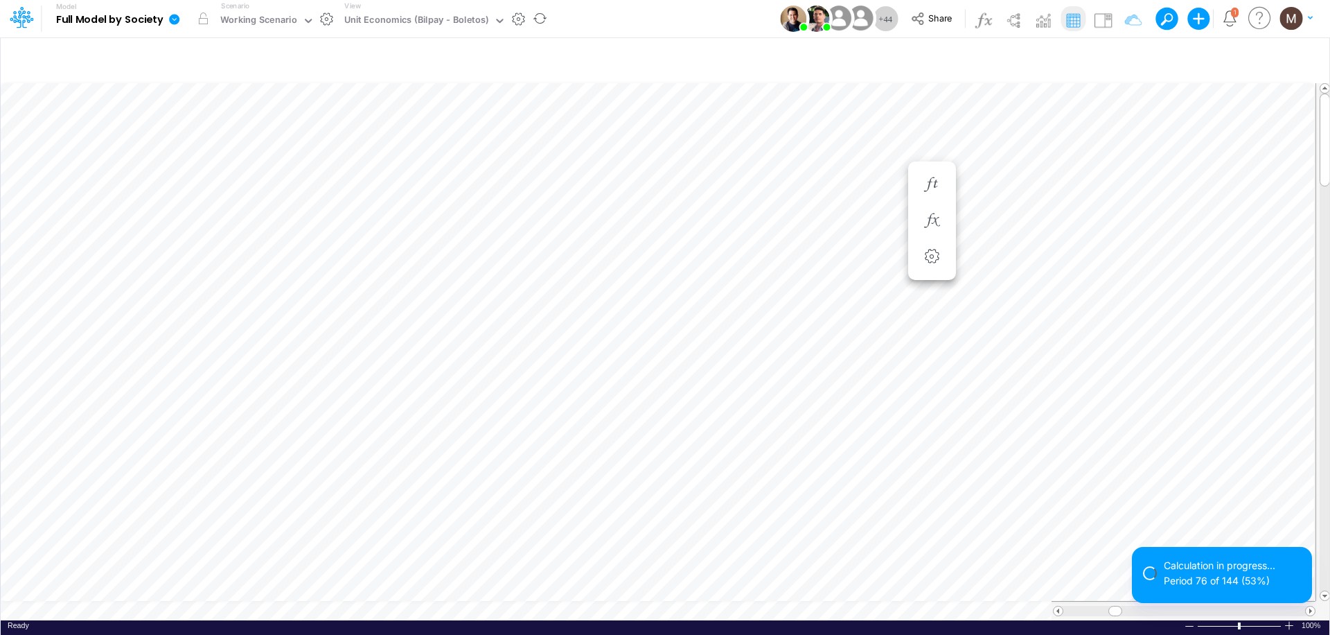
scroll to position [6, 1]
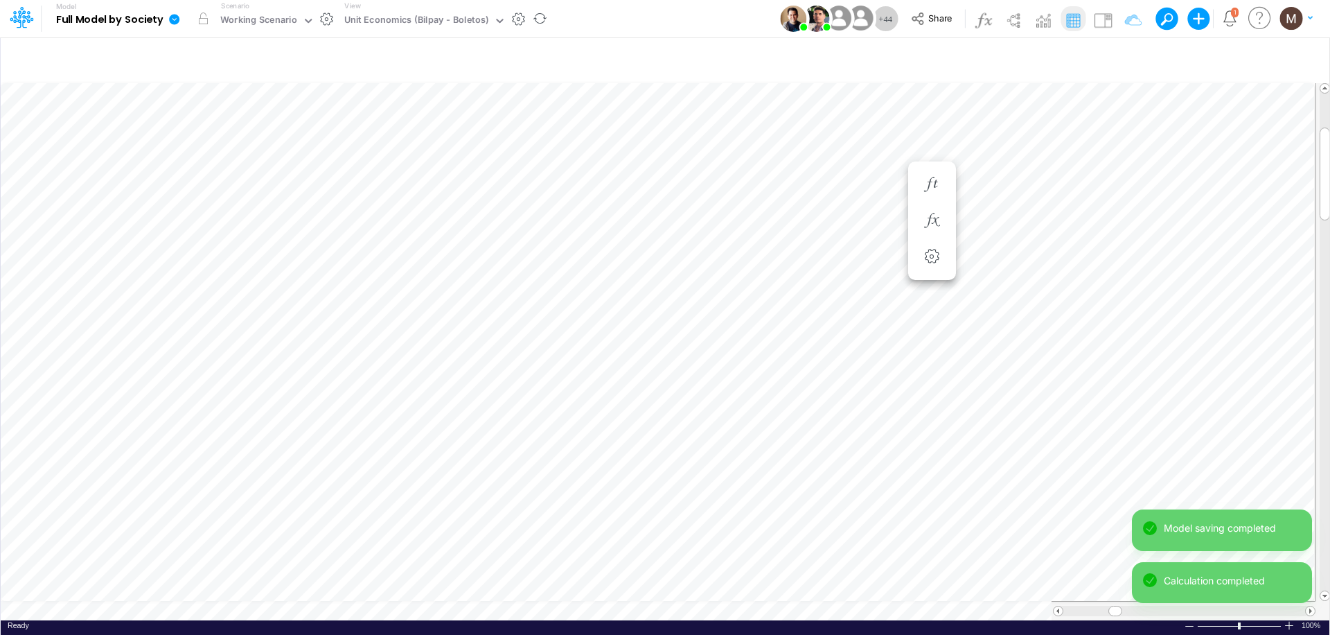
scroll to position [6, 1]
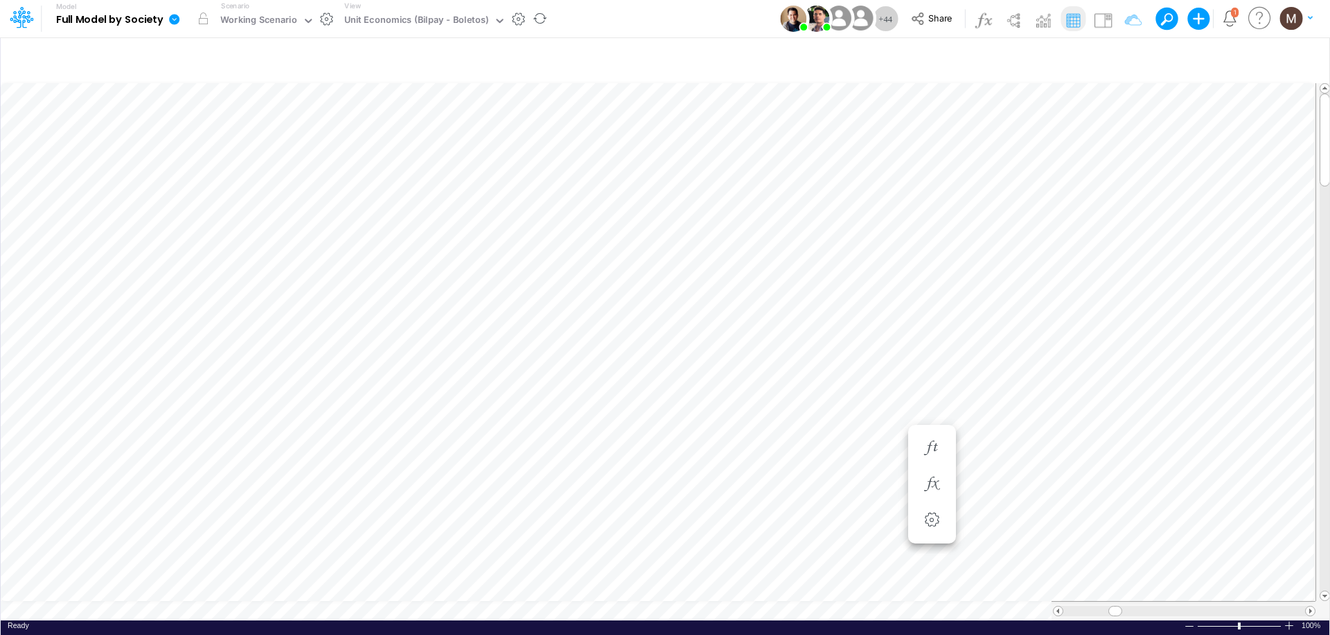
scroll to position [6, 1]
click at [933, 185] on icon "button" at bounding box center [931, 184] width 21 height 15
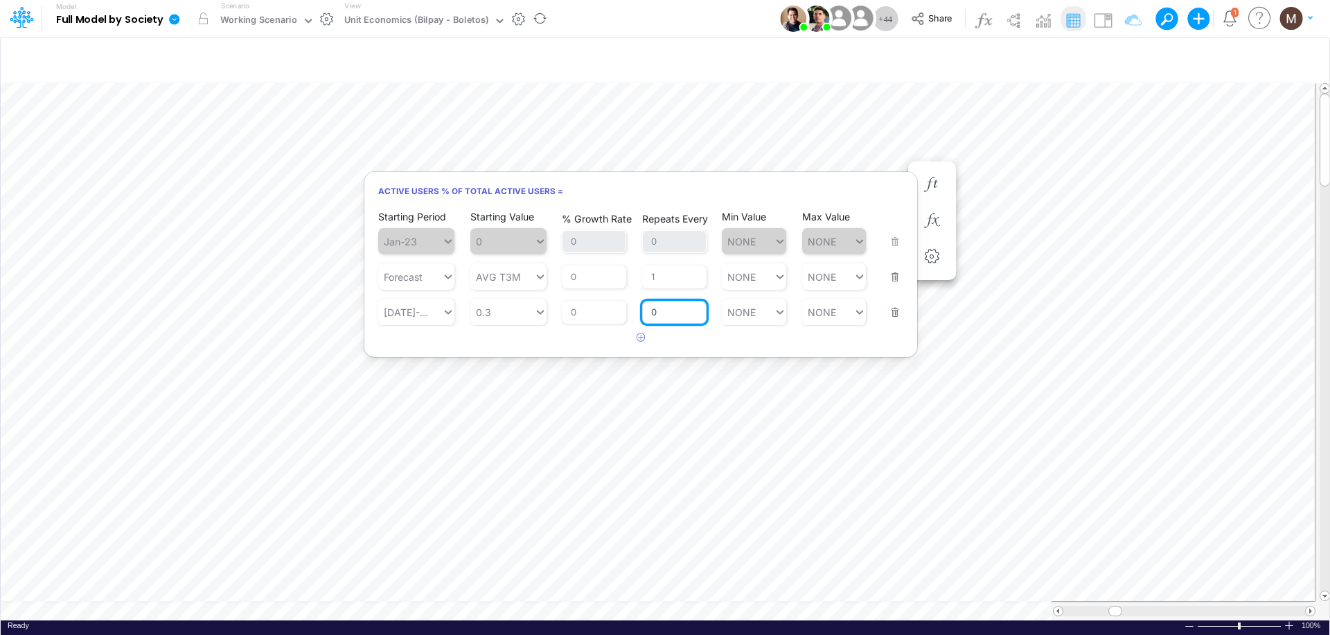
click at [683, 310] on input "0" at bounding box center [674, 313] width 64 height 24
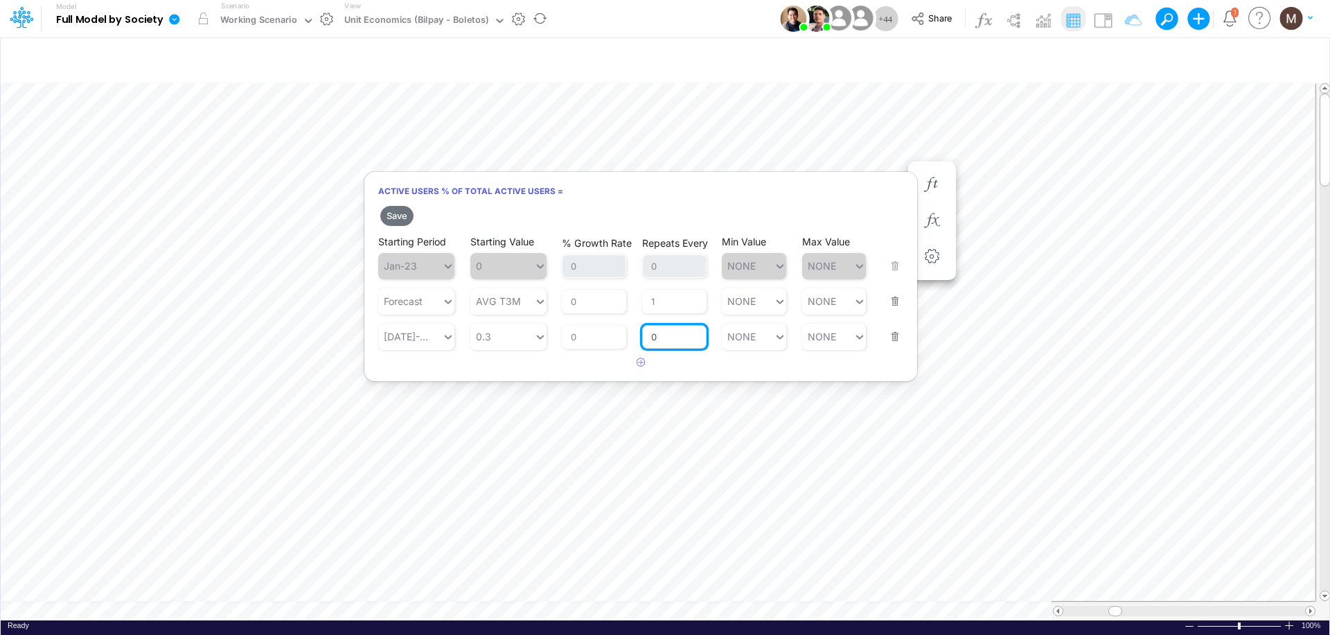
click at [666, 342] on div "Save Starting Period Jan-23 Starting Value 0 % Growth Rate 0 Repeats Every 0 Mi…" at bounding box center [640, 288] width 553 height 171
type input "1"
type input "NONE"
click at [404, 211] on button "Save" at bounding box center [396, 216] width 33 height 20
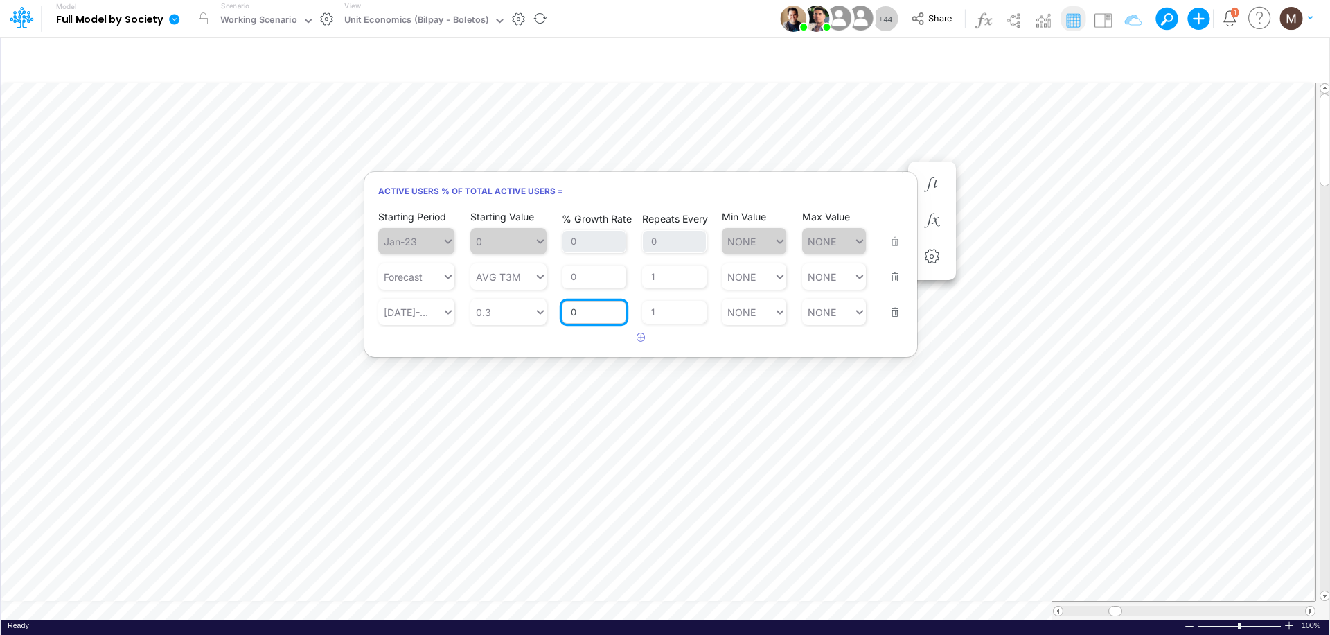
click at [593, 312] on input "0" at bounding box center [594, 313] width 64 height 24
type input "-0.02"
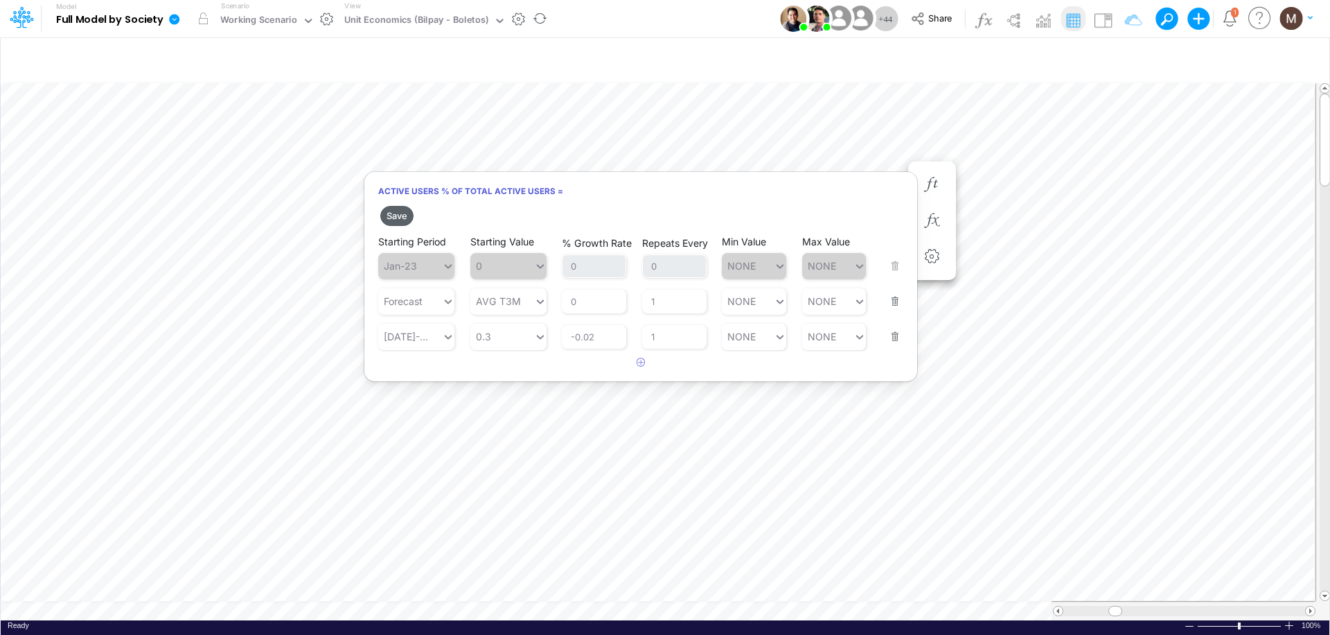
click at [399, 217] on button "Save" at bounding box center [396, 216] width 33 height 20
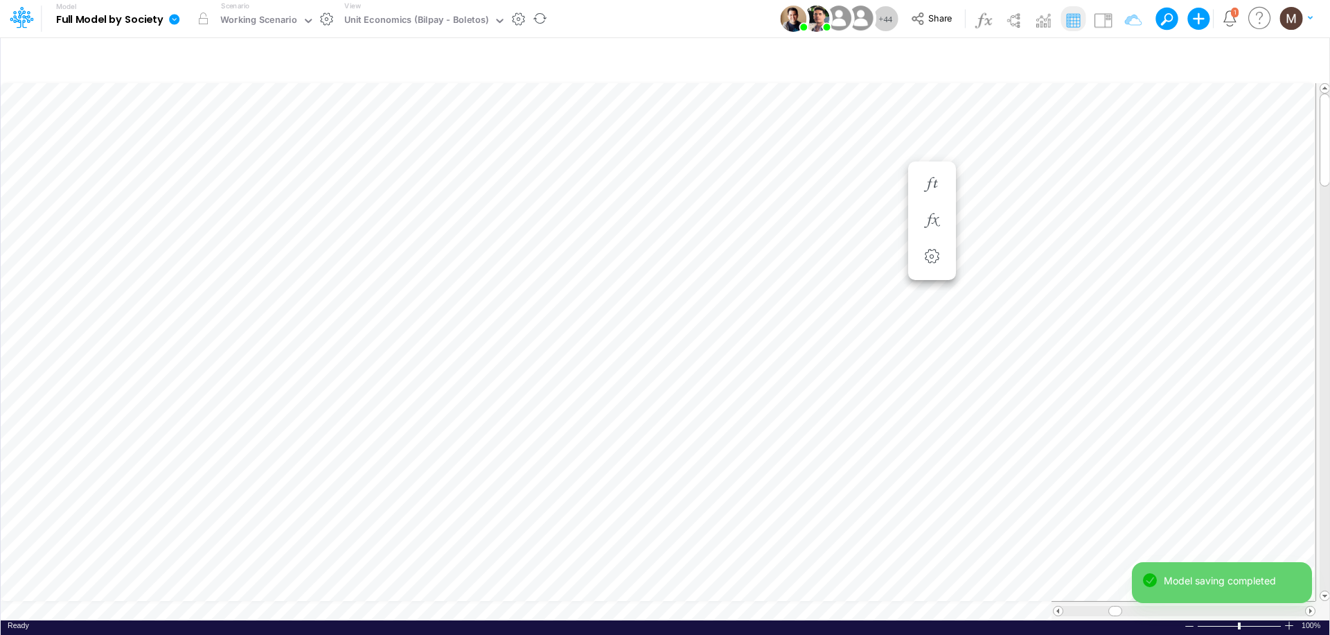
scroll to position [6, 1]
click at [1311, 605] on div "Model saving completed" at bounding box center [1222, 588] width 180 height 53
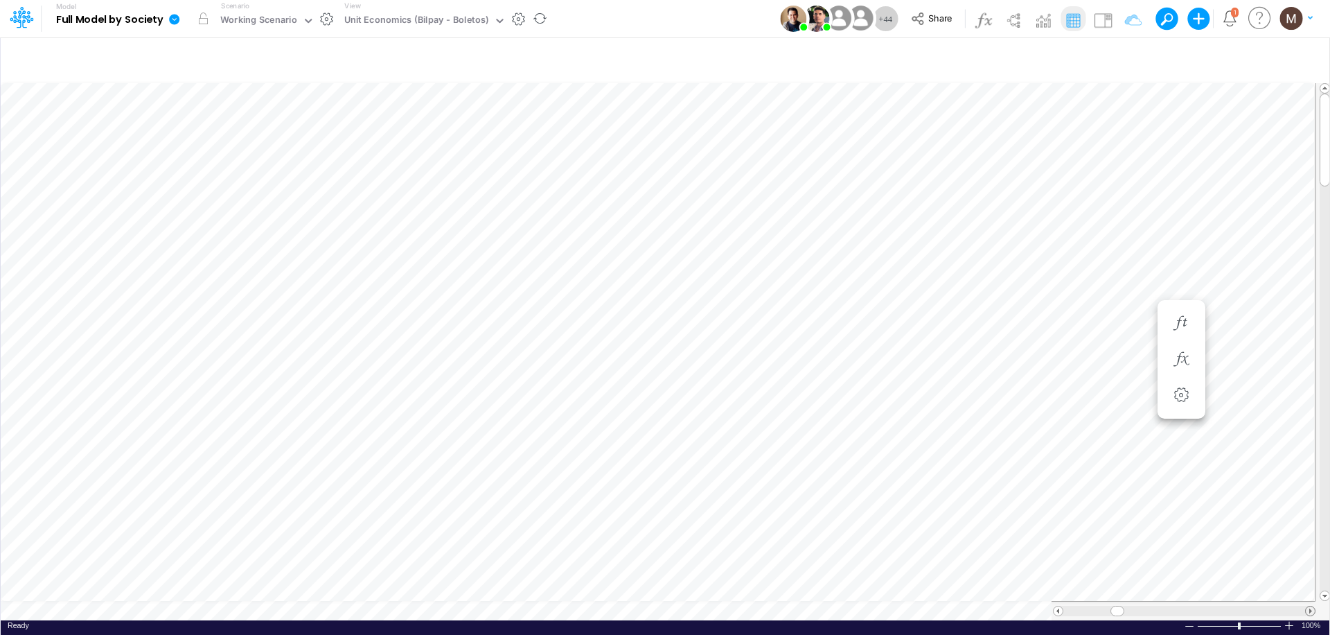
click at [1311, 606] on span at bounding box center [1310, 610] width 9 height 9
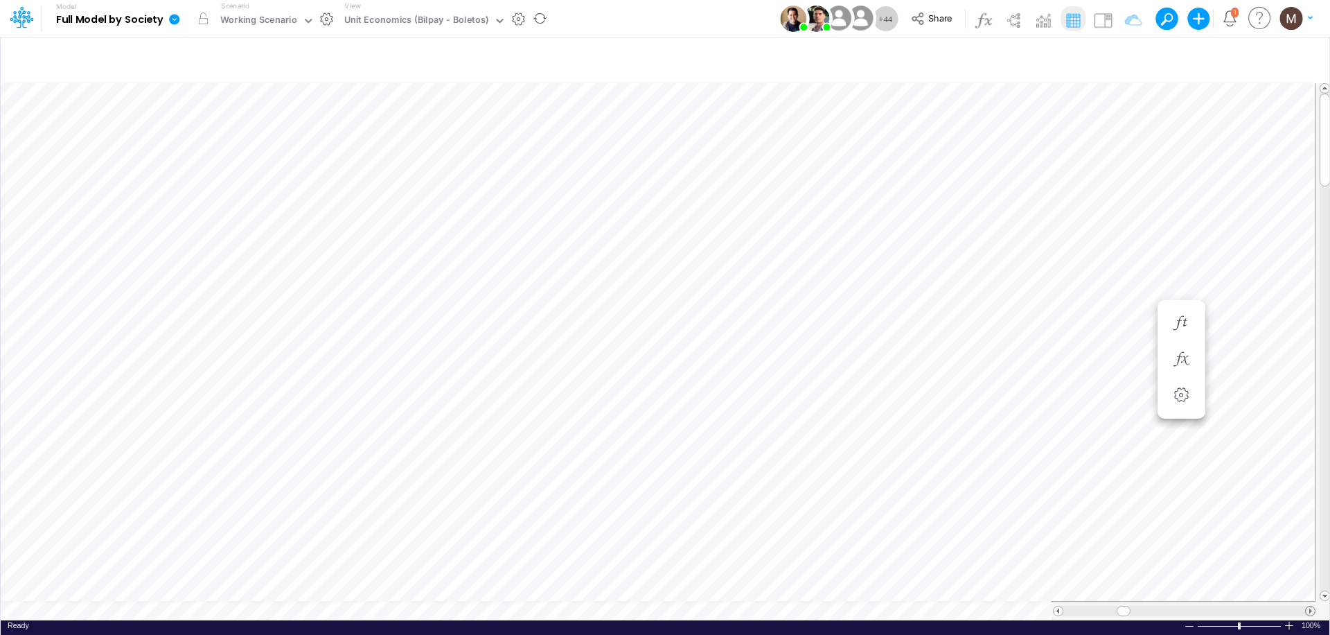
click at [1311, 606] on span at bounding box center [1310, 610] width 9 height 9
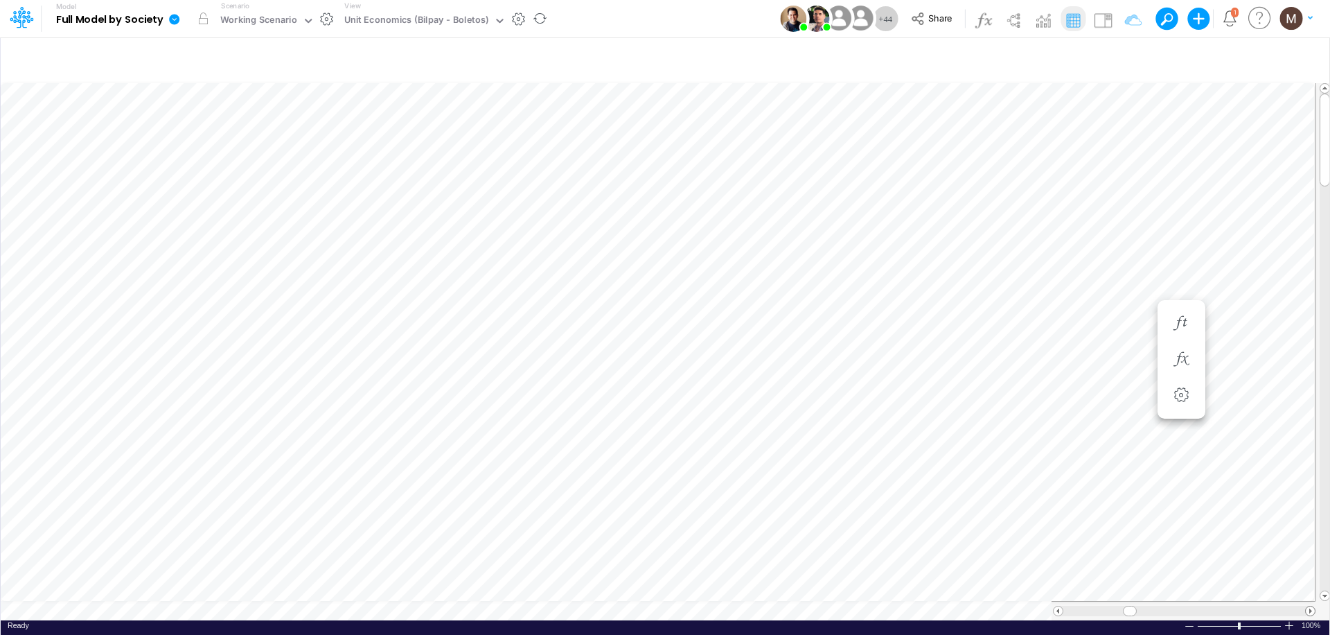
click at [1311, 606] on span at bounding box center [1310, 610] width 9 height 9
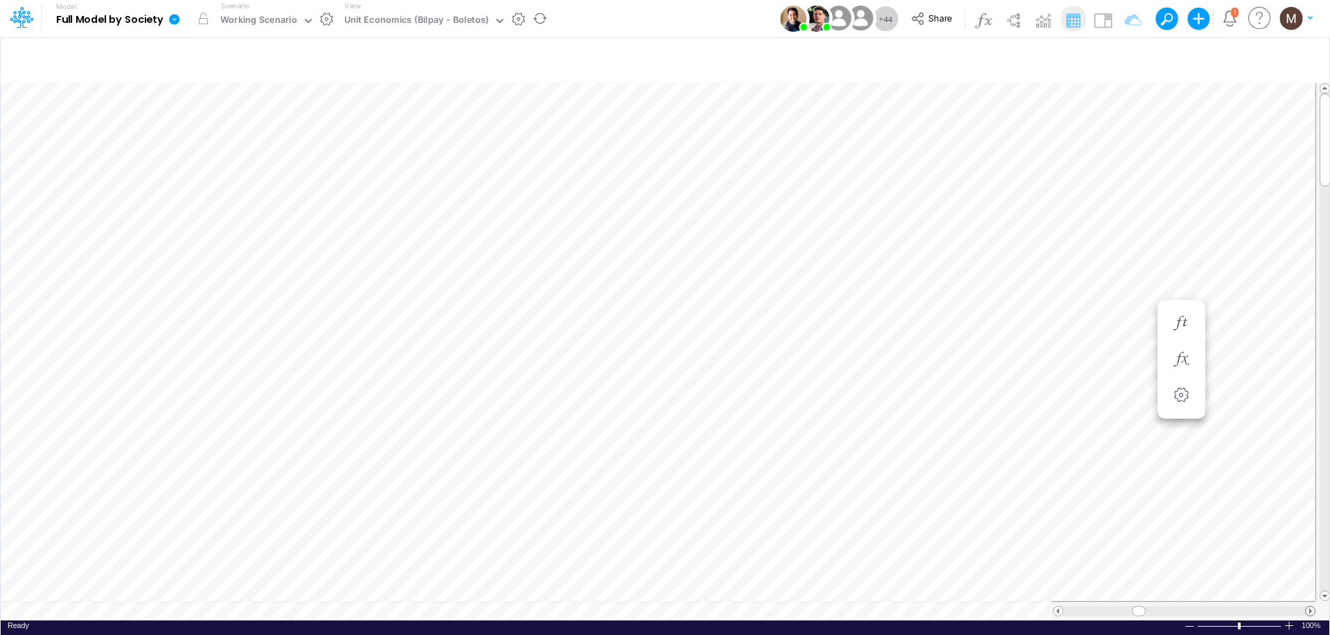
click at [1311, 606] on span at bounding box center [1310, 610] width 9 height 9
click at [1056, 606] on span at bounding box center [1058, 610] width 9 height 9
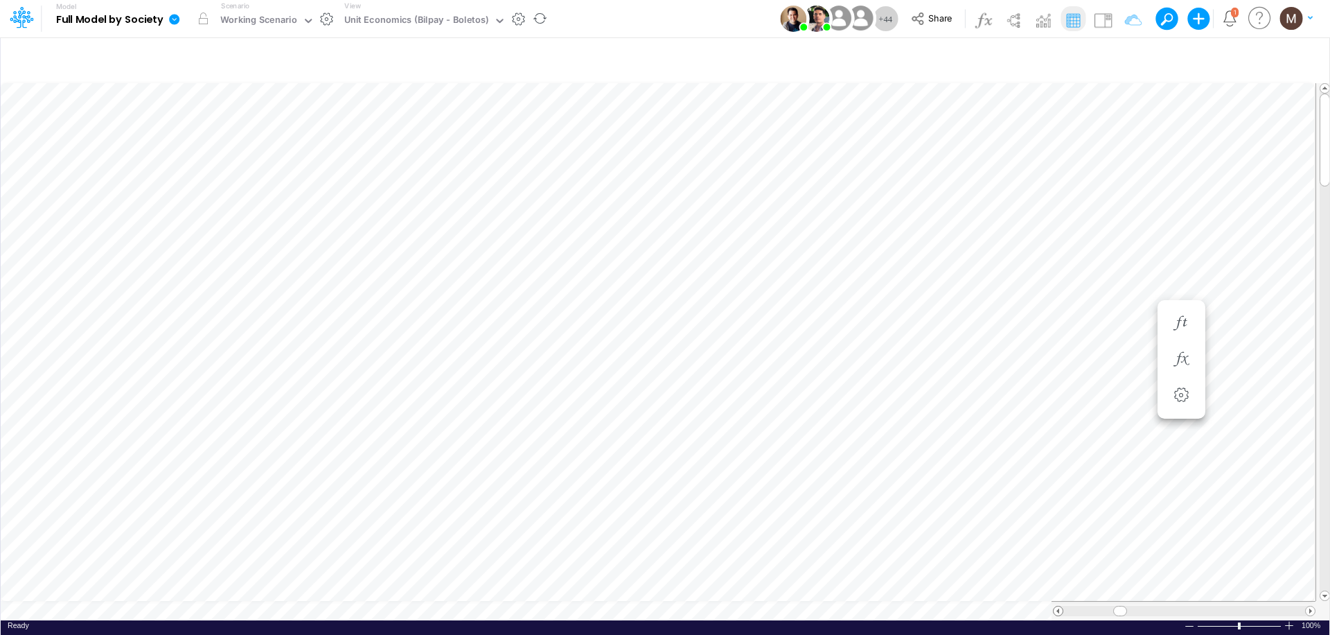
click at [1056, 606] on span at bounding box center [1058, 610] width 9 height 9
click at [1001, 180] on li "Active Users % of Total Active Users =" at bounding box center [1015, 185] width 48 height 36
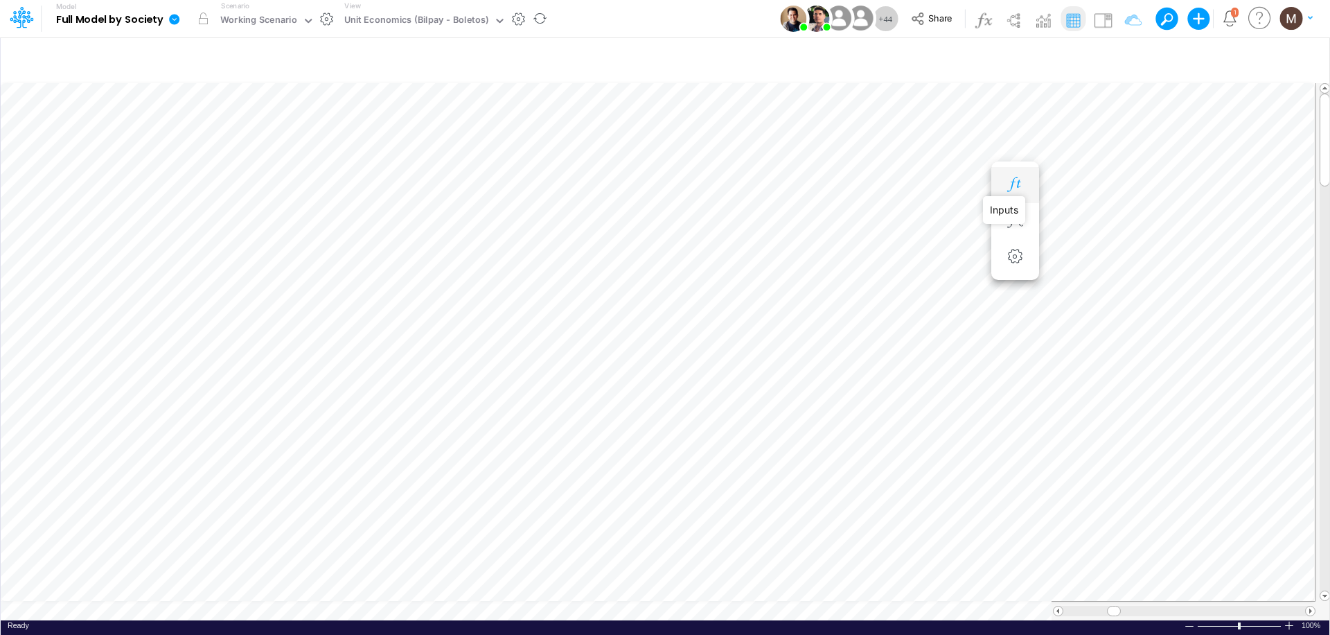
click at [1021, 181] on icon "button" at bounding box center [1014, 184] width 21 height 15
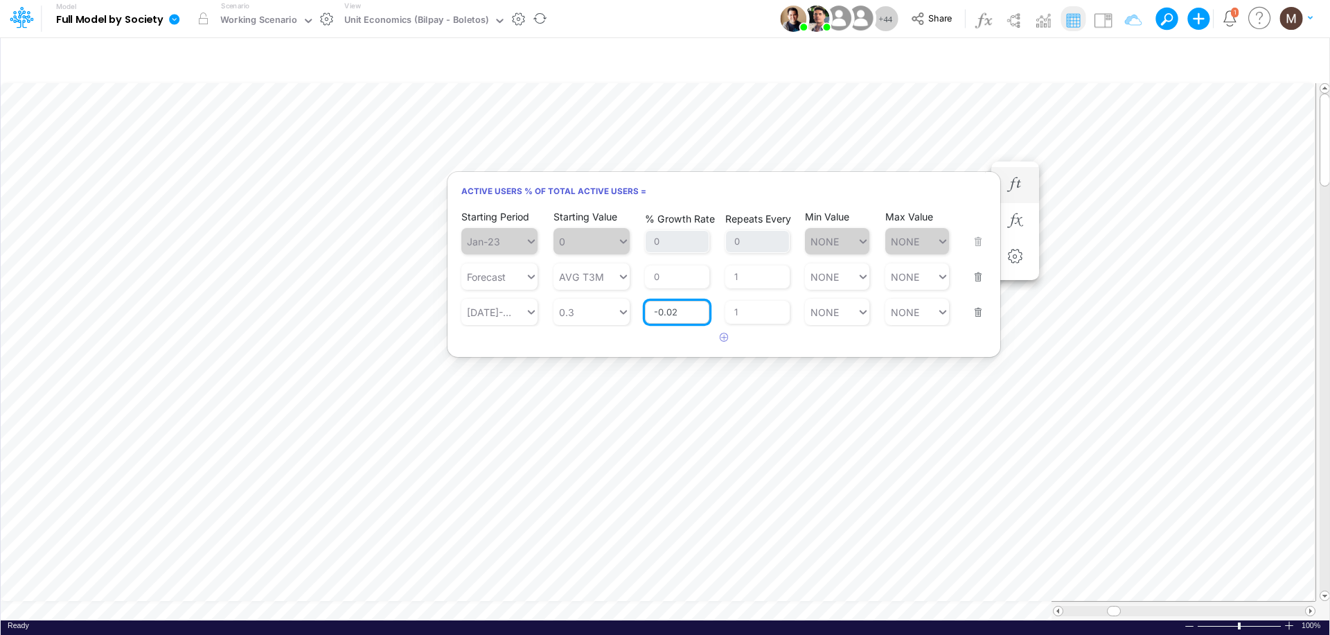
click at [687, 313] on input "-0.02" at bounding box center [677, 313] width 64 height 24
type input "-0.1"
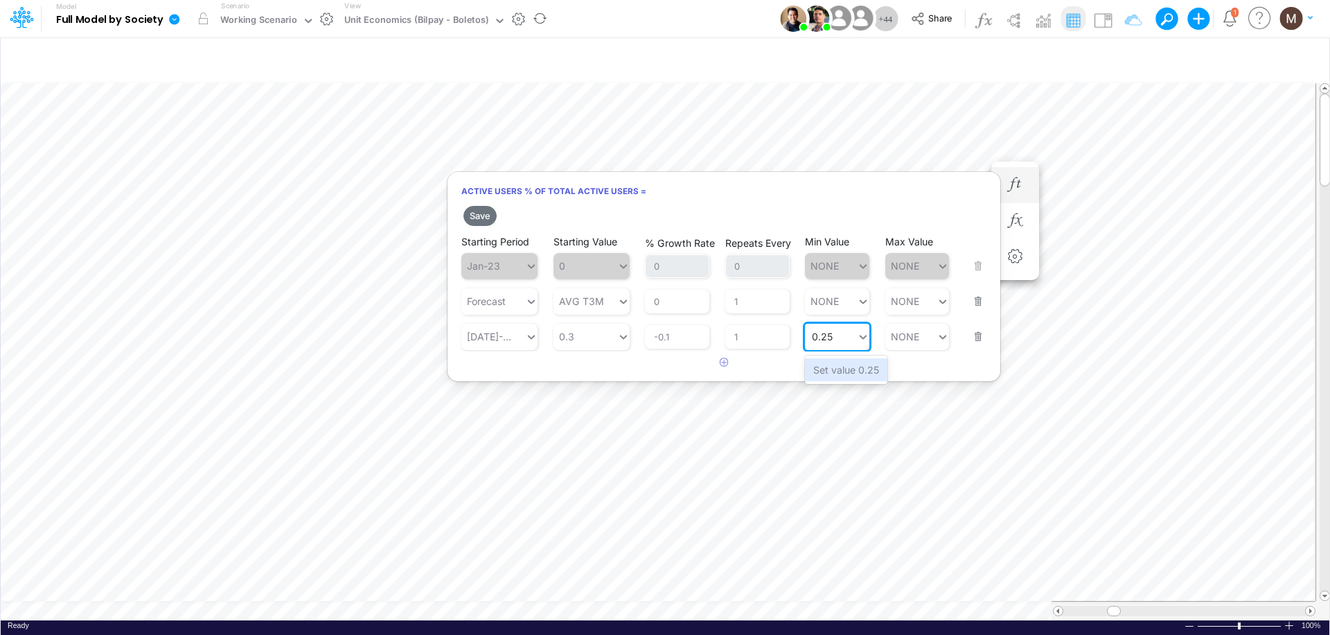
type input "0.25"
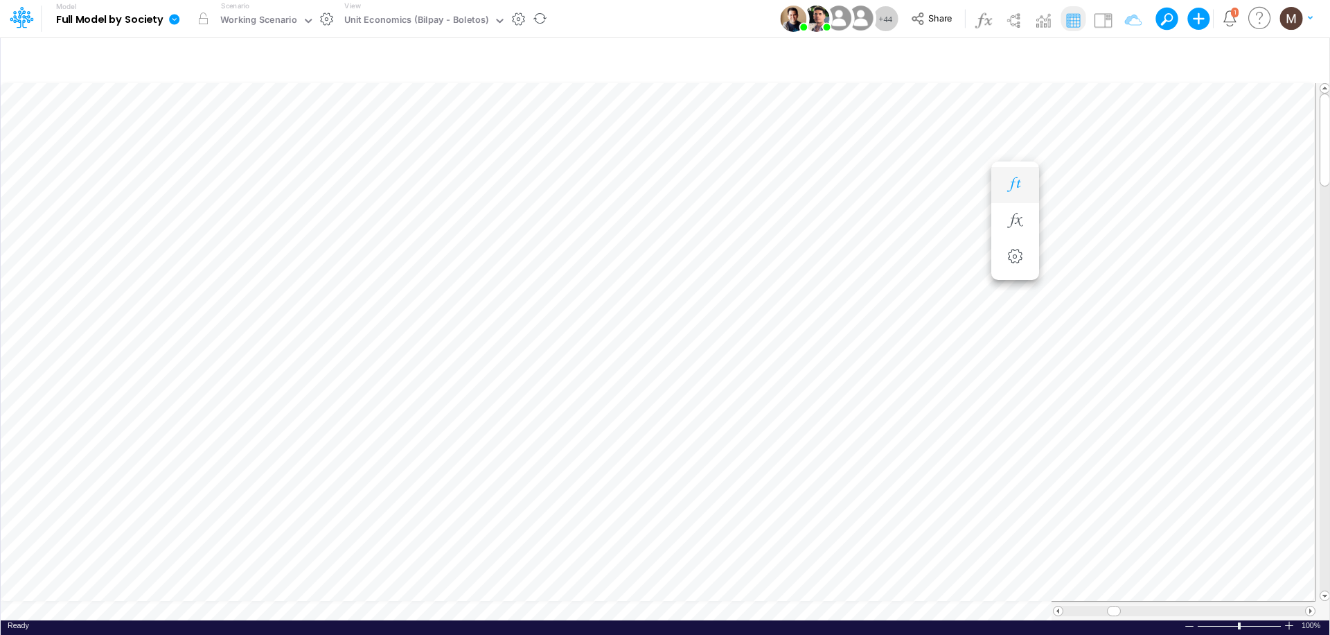
click at [1003, 183] on button "button" at bounding box center [1015, 185] width 26 height 28
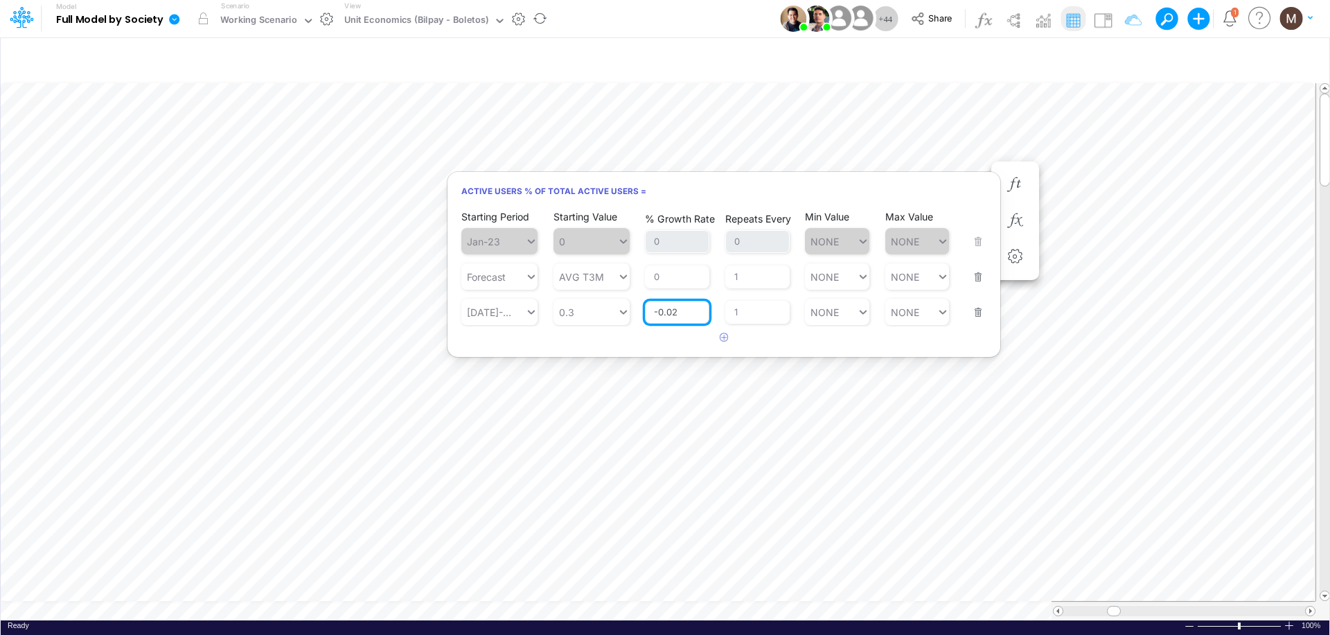
click at [682, 312] on input "-0.02" at bounding box center [677, 313] width 64 height 24
type input "-0.1"
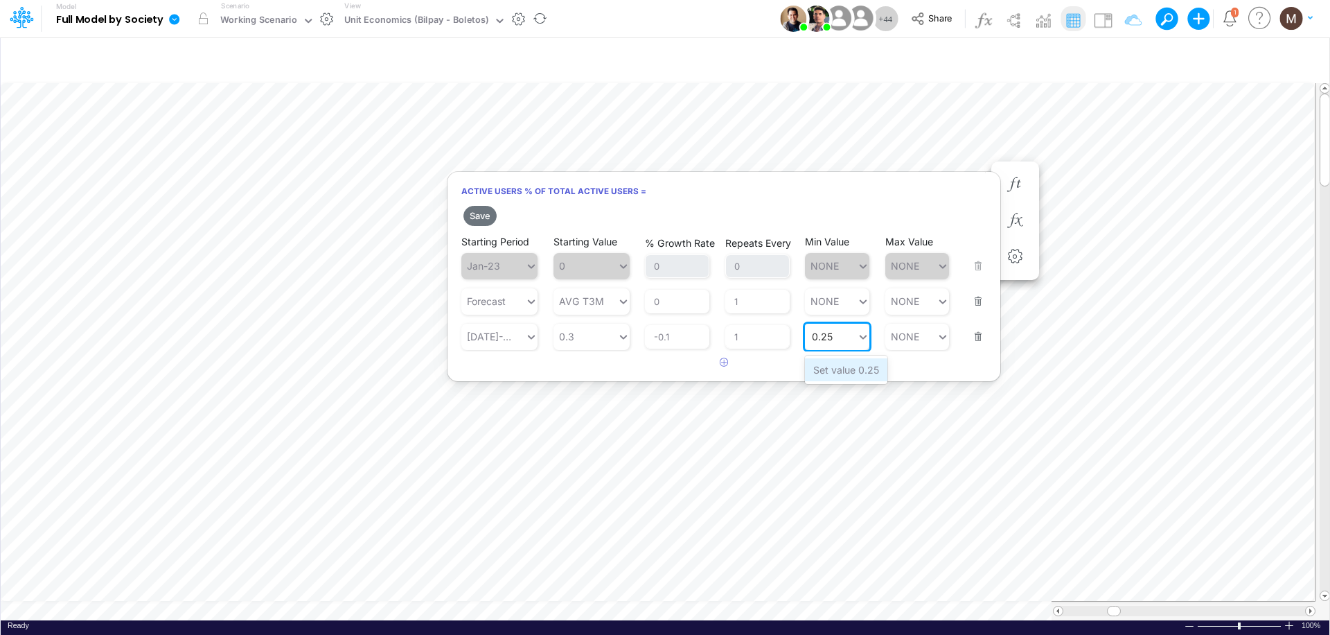
click at [841, 369] on div "Set value 0.25" at bounding box center [846, 369] width 82 height 23
type input "0.25"
click at [484, 213] on button "Save" at bounding box center [479, 216] width 33 height 20
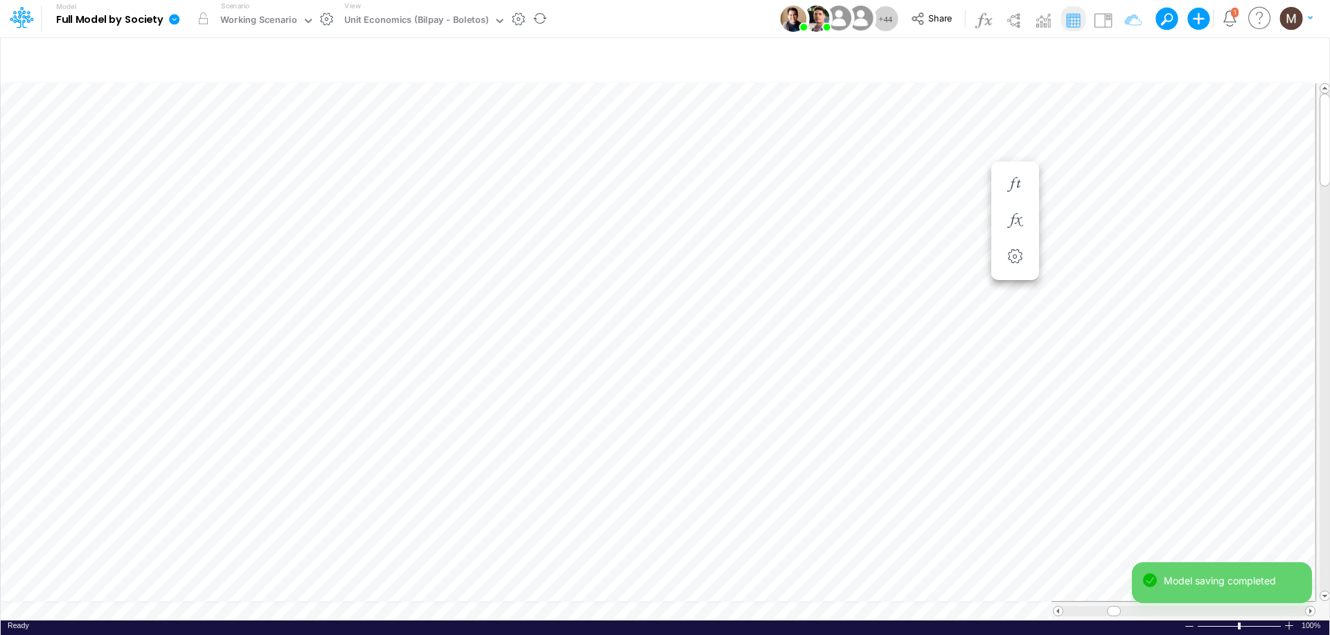
scroll to position [6, 1]
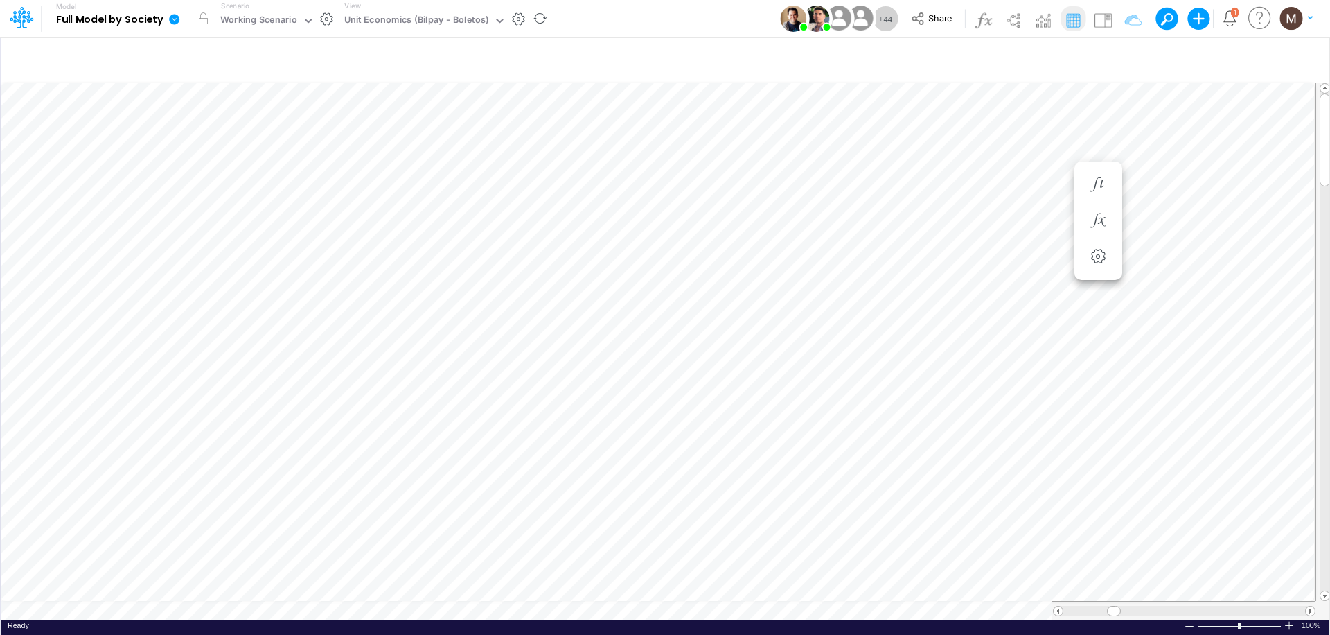
click at [1310, 603] on div "Model saving completed" at bounding box center [1222, 588] width 180 height 53
click at [1310, 606] on span at bounding box center [1310, 610] width 9 height 9
drag, startPoint x: 1289, startPoint y: 601, endPoint x: 1119, endPoint y: 599, distance: 170.4
click at [1119, 606] on span at bounding box center [1118, 610] width 9 height 9
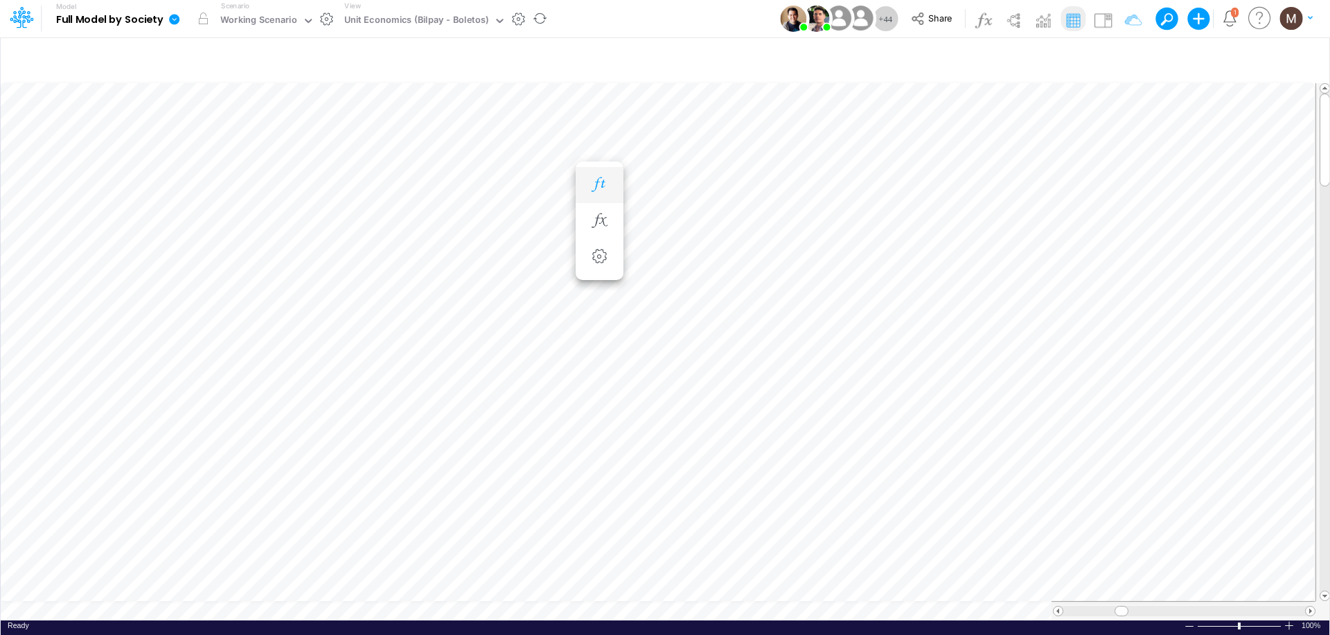
click at [602, 191] on icon "button" at bounding box center [599, 184] width 21 height 15
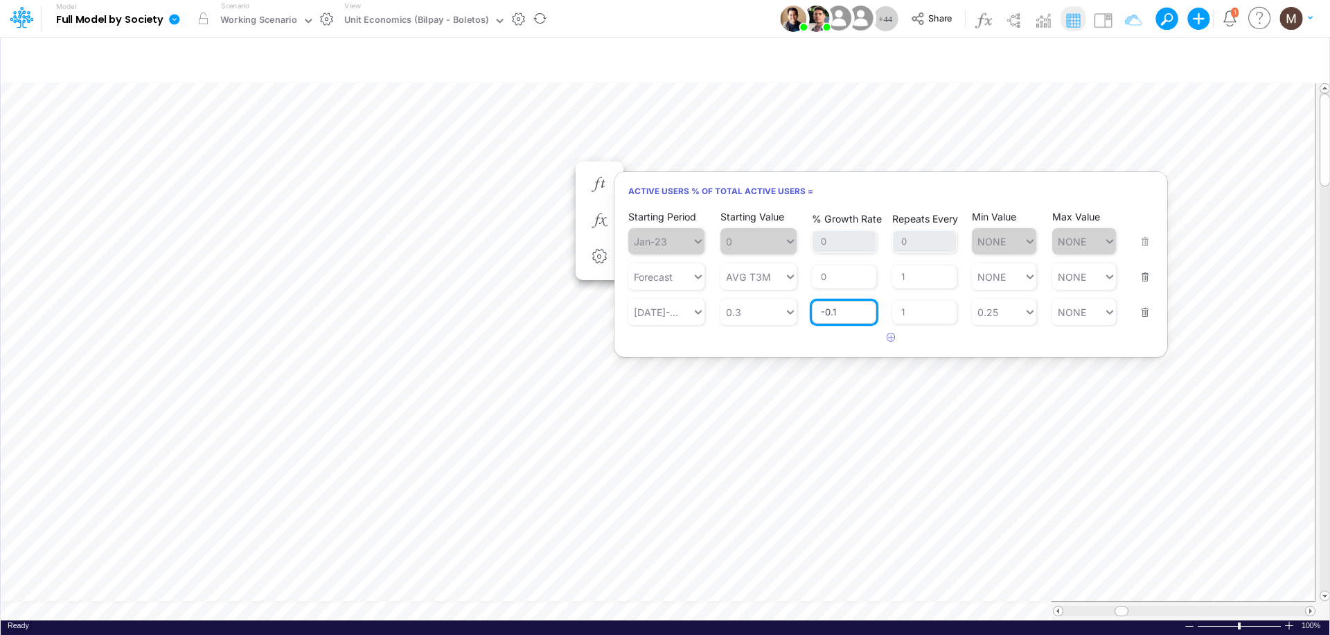
click at [849, 312] on input "-0.1" at bounding box center [844, 313] width 64 height 24
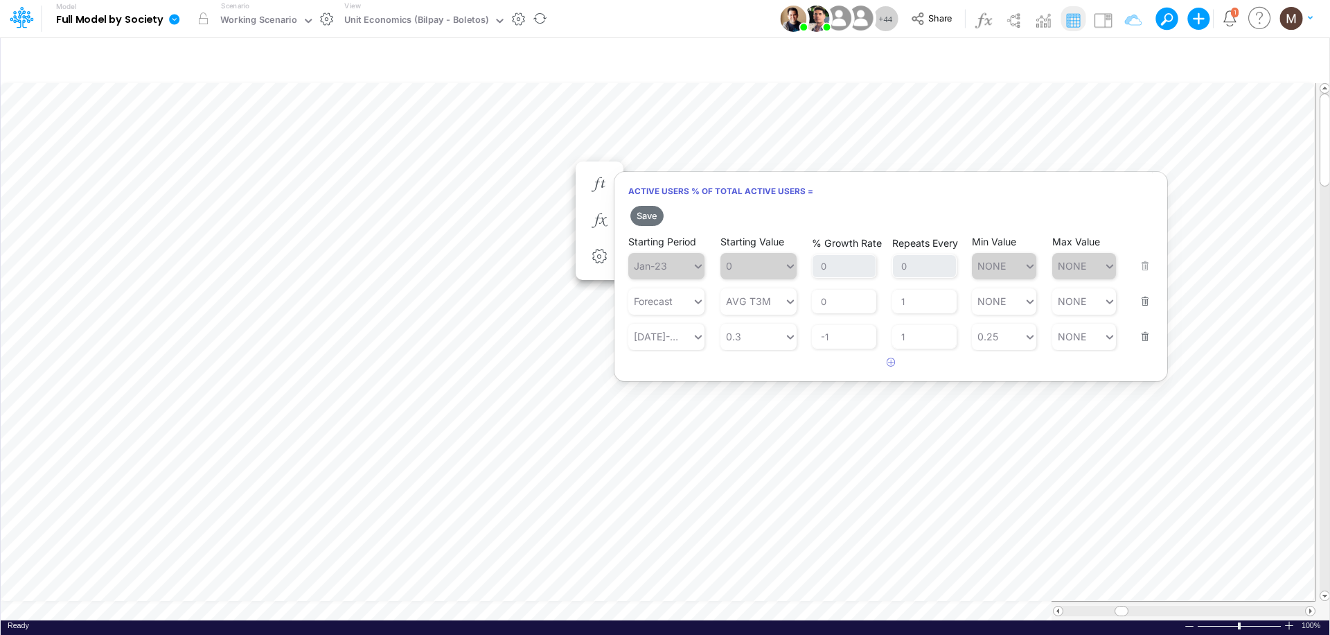
click at [962, 333] on div "Save Starting Period Jan-23 Starting Value 0 % Growth Rate 0 Repeats Every 0 Mi…" at bounding box center [890, 288] width 553 height 171
click at [653, 212] on button "Save" at bounding box center [646, 216] width 33 height 20
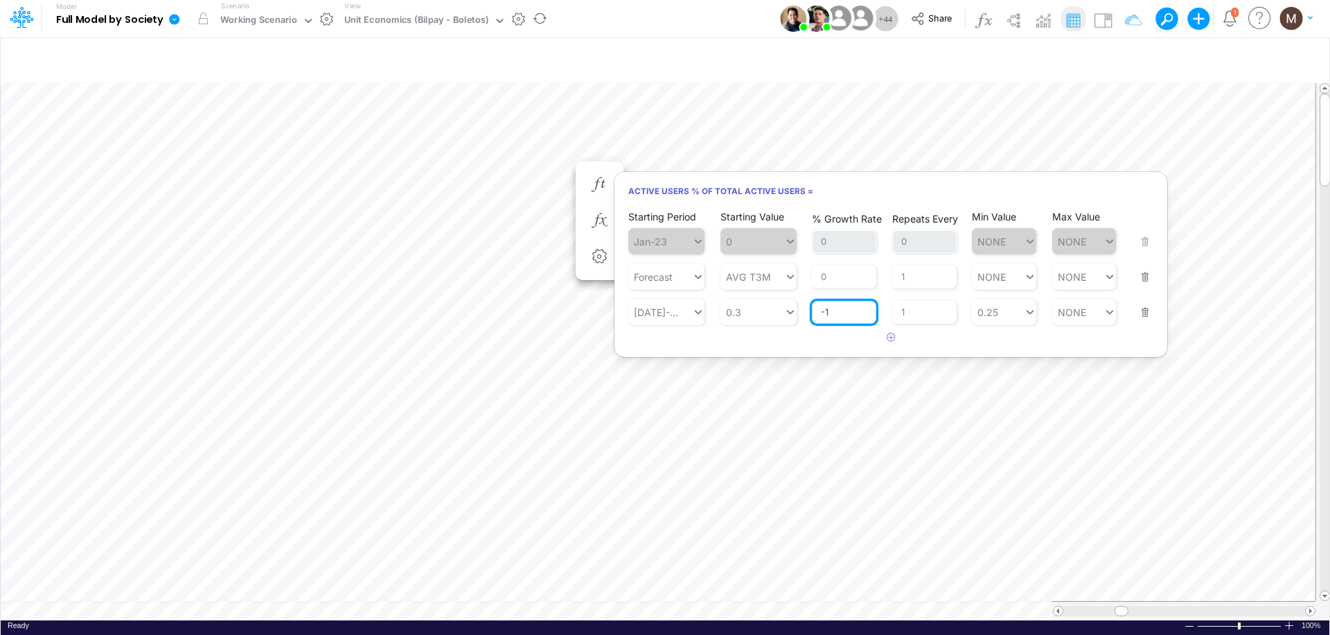
click at [862, 314] on input "-1" at bounding box center [844, 313] width 64 height 24
type input "-10"
click at [939, 317] on div "Repeats Every 1" at bounding box center [924, 303] width 64 height 41
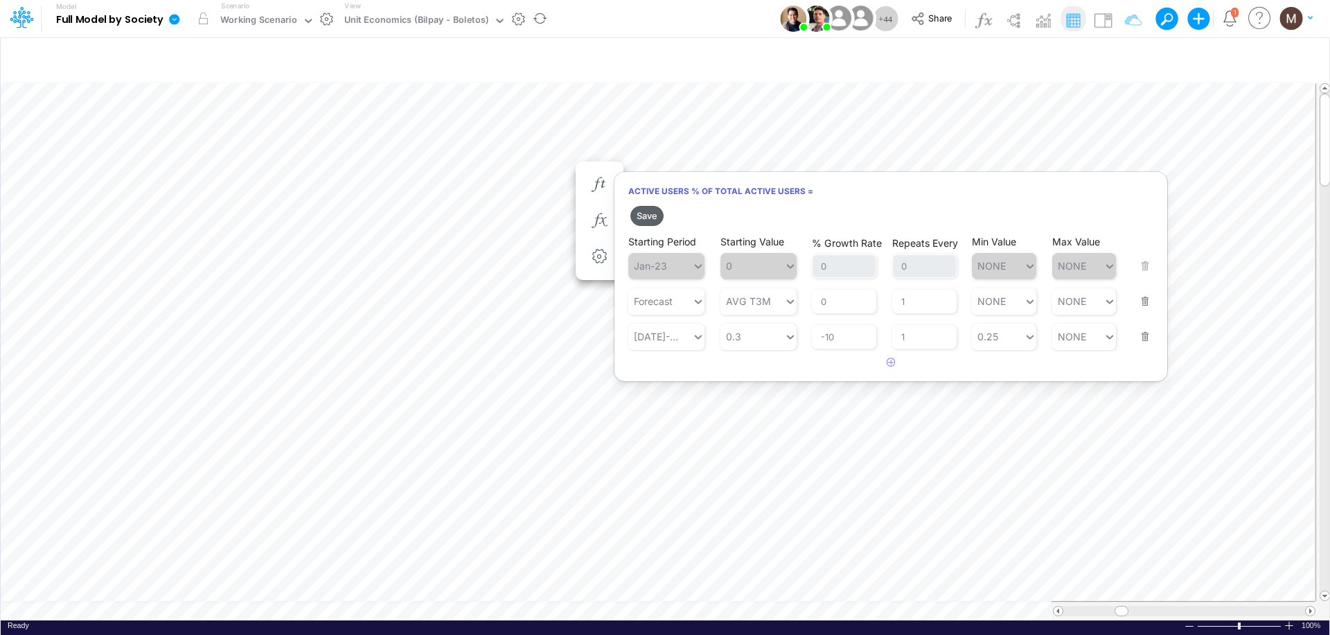
click at [646, 214] on button "Save" at bounding box center [646, 216] width 33 height 20
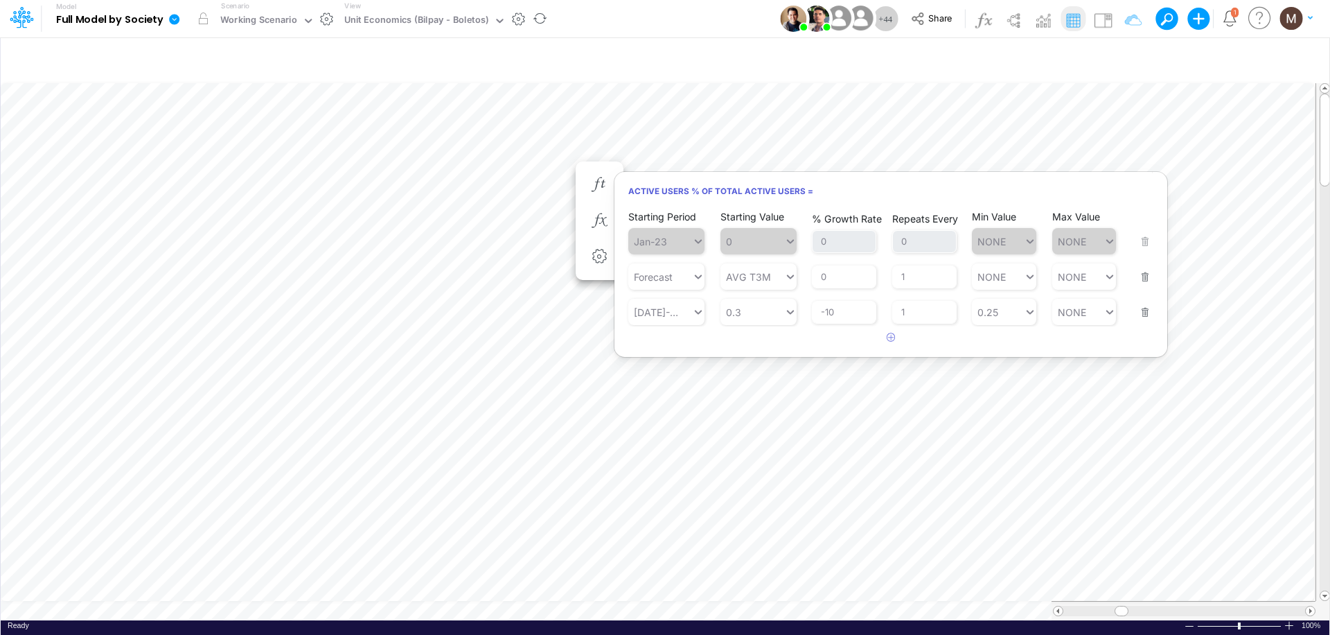
click at [1058, 606] on span at bounding box center [1058, 610] width 9 height 9
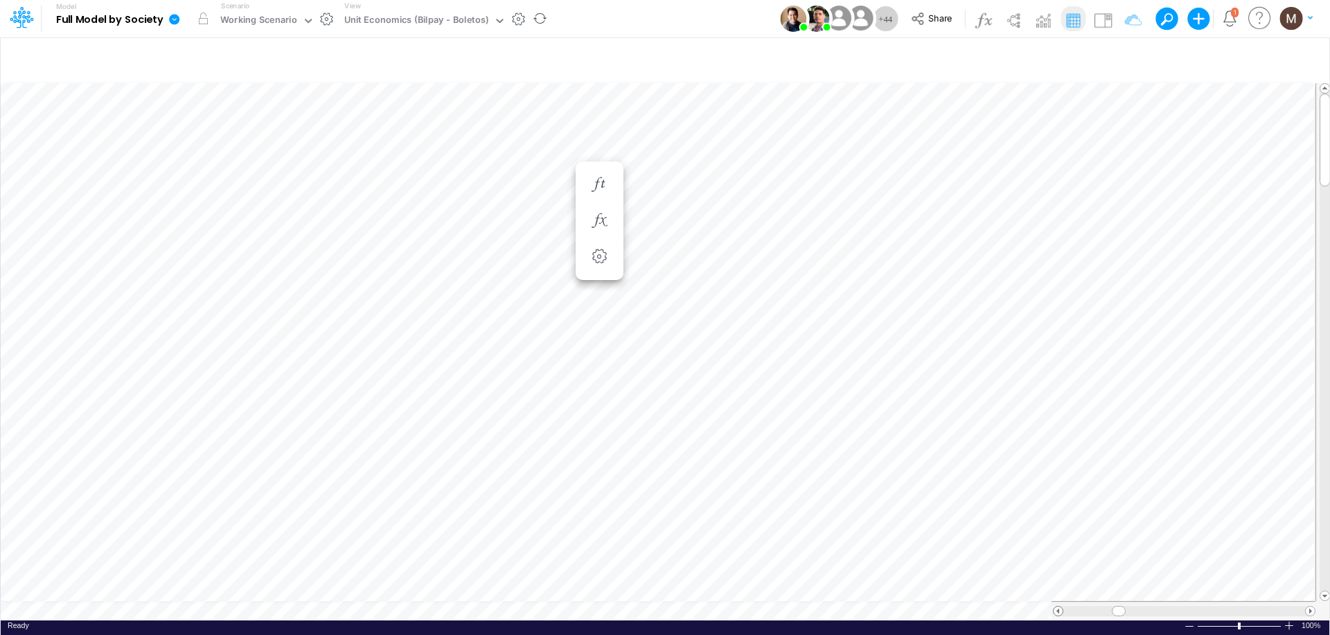
click at [1058, 606] on span at bounding box center [1058, 610] width 9 height 9
click at [1309, 606] on span at bounding box center [1310, 610] width 9 height 9
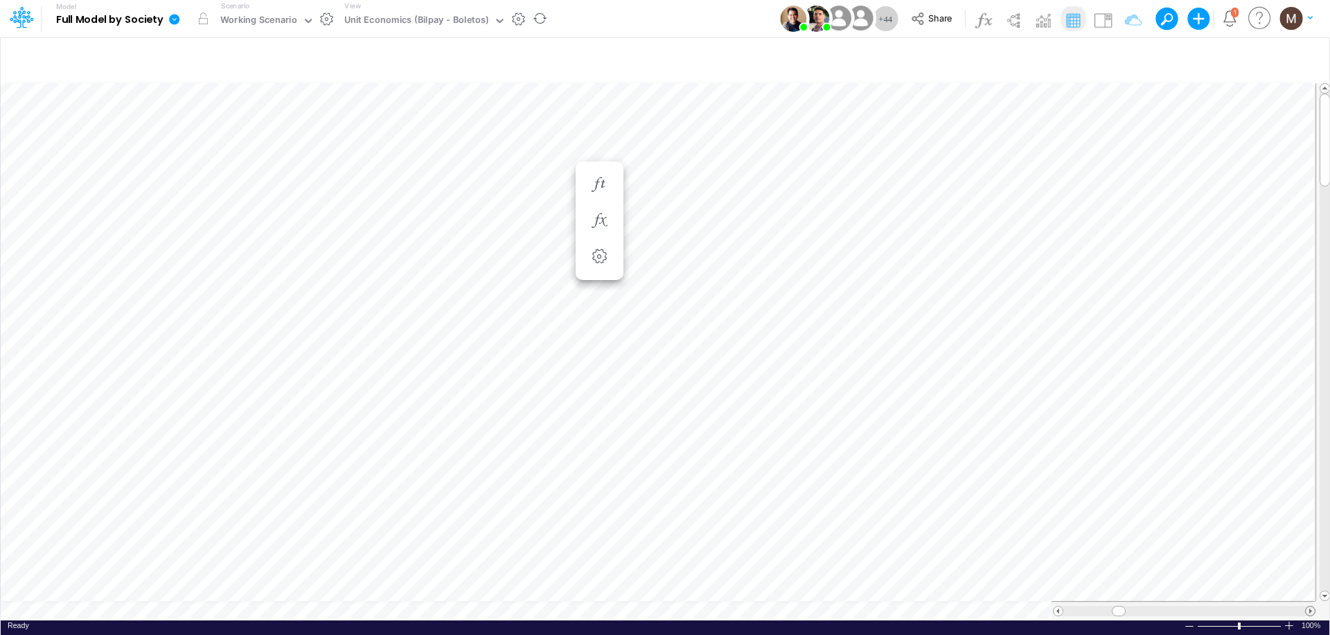
click at [1309, 606] on span at bounding box center [1310, 610] width 9 height 9
click at [1120, 60] on icon "button" at bounding box center [1124, 58] width 21 height 15
select select "contains"
click at [759, 180] on icon "button" at bounding box center [765, 184] width 21 height 15
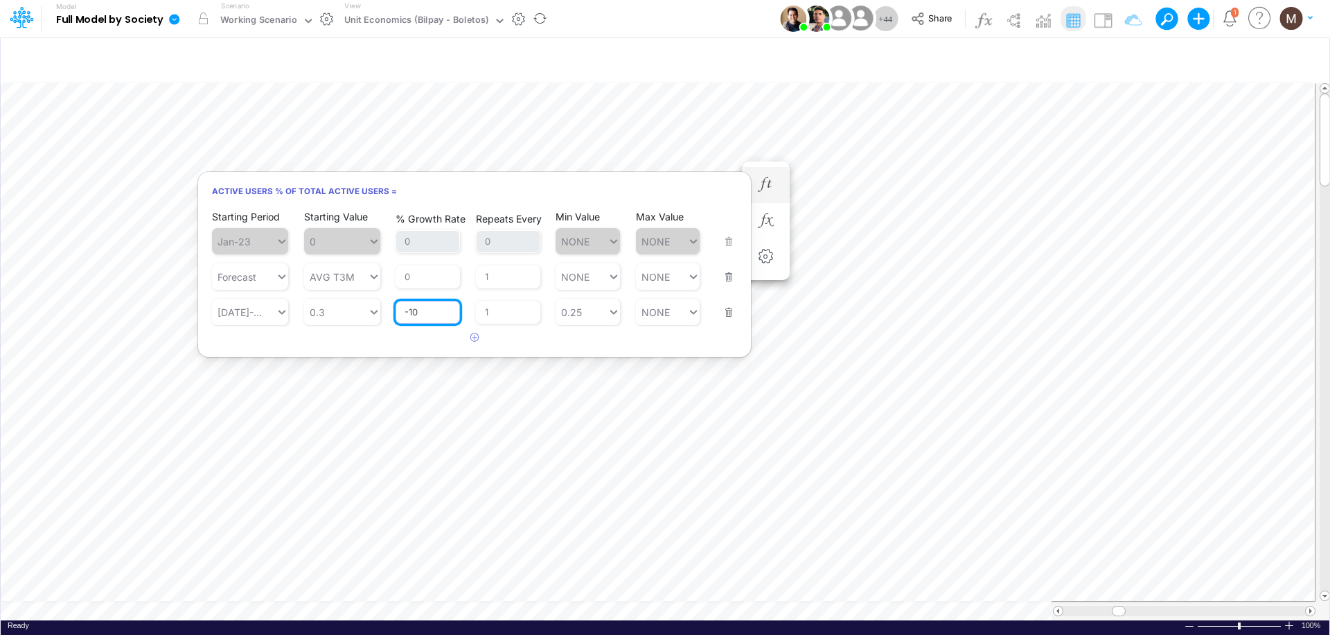
drag, startPoint x: 446, startPoint y: 314, endPoint x: 387, endPoint y: 317, distance: 59.6
click at [387, 317] on div "Starting Period [DATE]-25 Starting Value 0.3 % Growth Rate -10 Repeats Every 1 …" at bounding box center [474, 303] width 525 height 44
type input "-10"
type input "0.25"
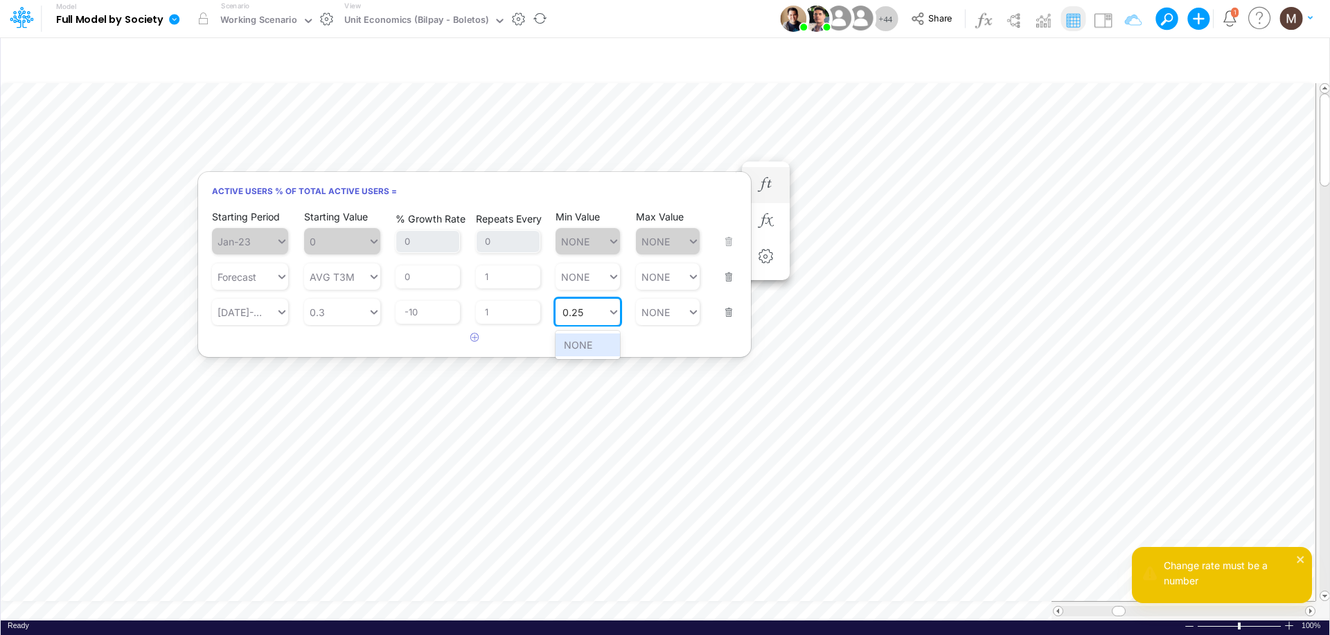
click at [612, 310] on icon at bounding box center [614, 312] width 12 height 14
click at [585, 352] on div "NONE" at bounding box center [588, 344] width 64 height 23
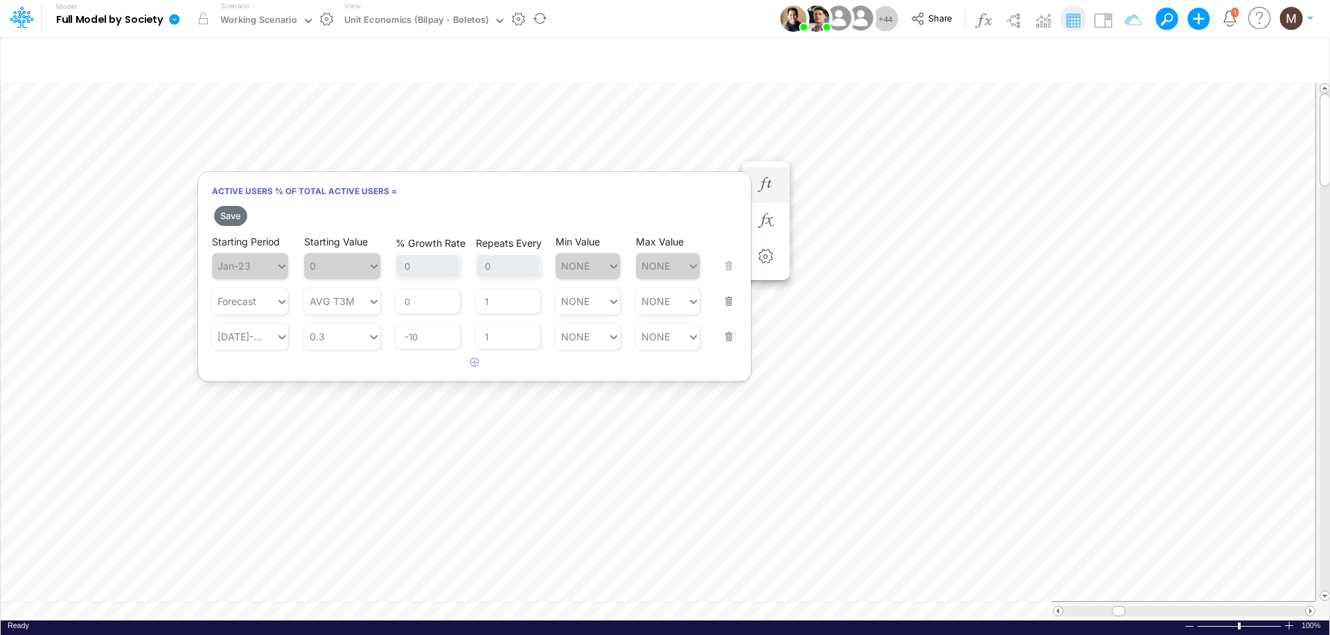
click at [733, 333] on button "button" at bounding box center [725, 327] width 18 height 37
click at [230, 220] on button "Save" at bounding box center [230, 216] width 33 height 20
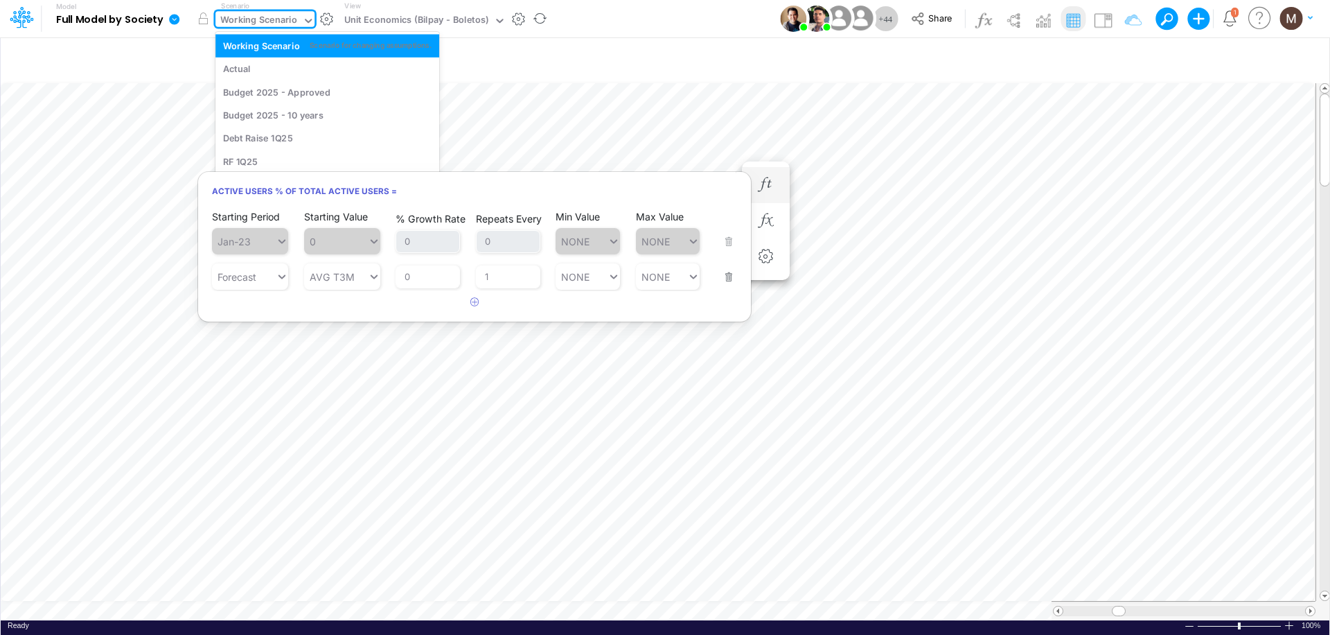
click at [291, 19] on div "Working Scenario" at bounding box center [258, 21] width 77 height 16
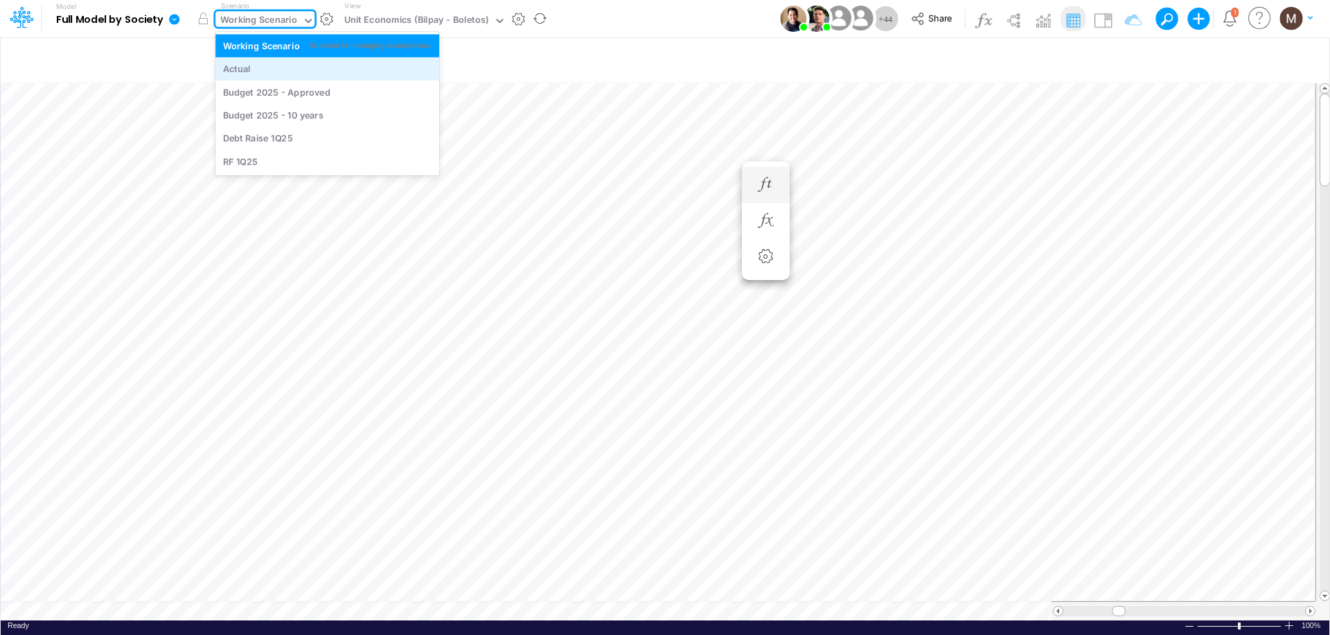
click at [285, 67] on div "Actual" at bounding box center [327, 68] width 209 height 13
